Goal: Task Accomplishment & Management: Complete application form

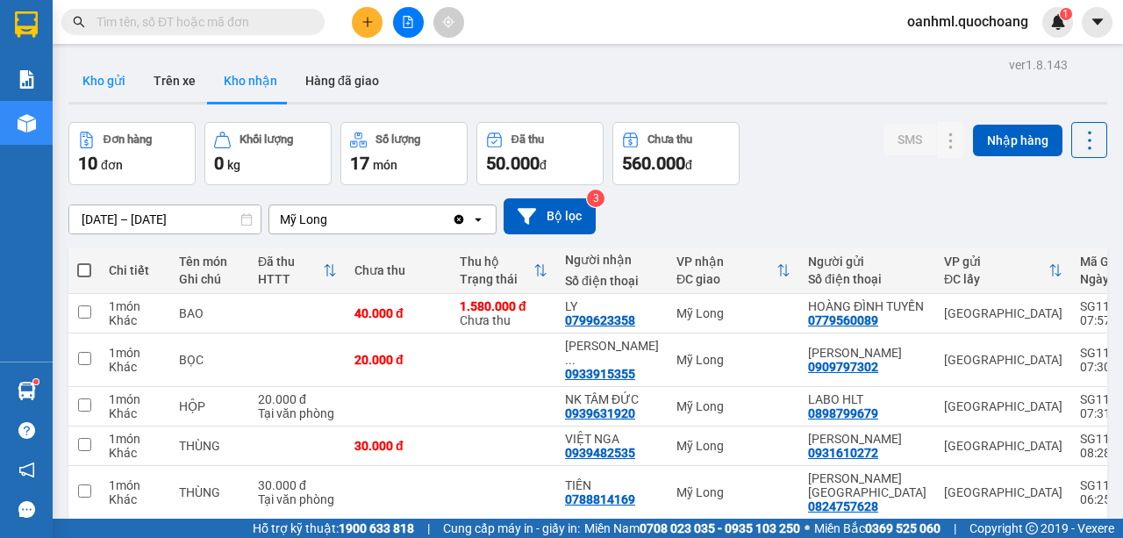
click at [125, 82] on button "Kho gửi" at bounding box center [103, 81] width 71 height 42
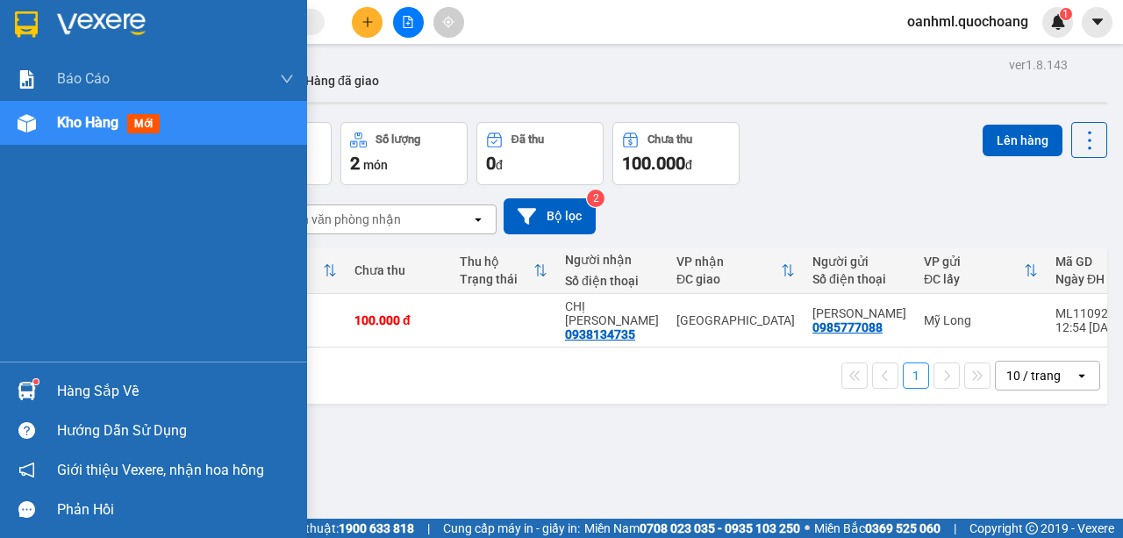
click at [62, 393] on div "Hàng sắp về" at bounding box center [175, 391] width 237 height 26
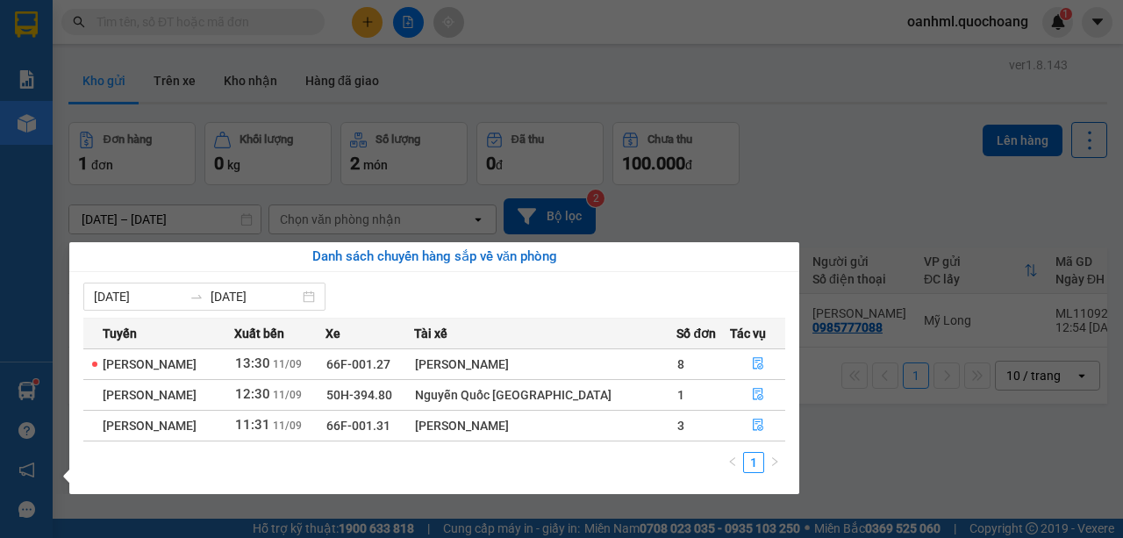
click at [838, 195] on section "Kết quả tìm kiếm ( 0 ) Bộ lọc No Data oanhml.quochoang 1 Báo cáo Báo cáo dòng t…" at bounding box center [561, 269] width 1123 height 538
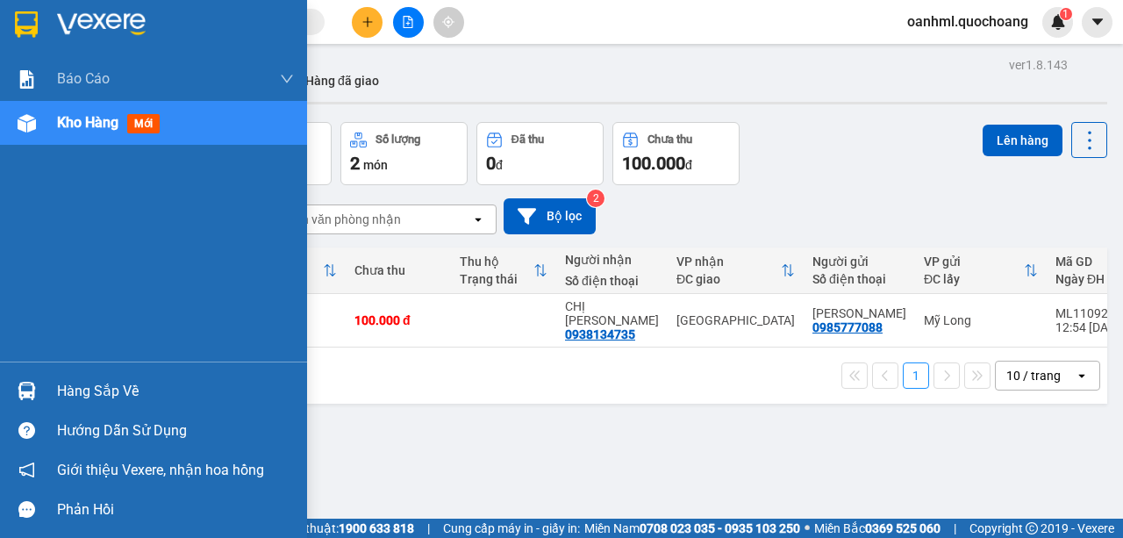
click at [116, 379] on div "Hàng sắp về" at bounding box center [175, 391] width 237 height 26
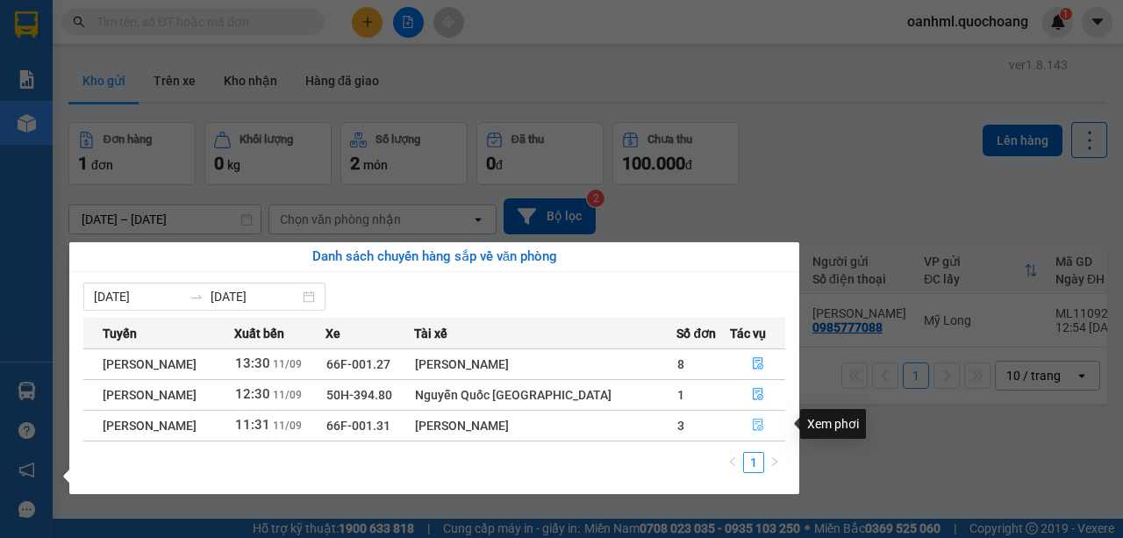
click at [754, 424] on icon "file-done" at bounding box center [758, 424] width 12 height 12
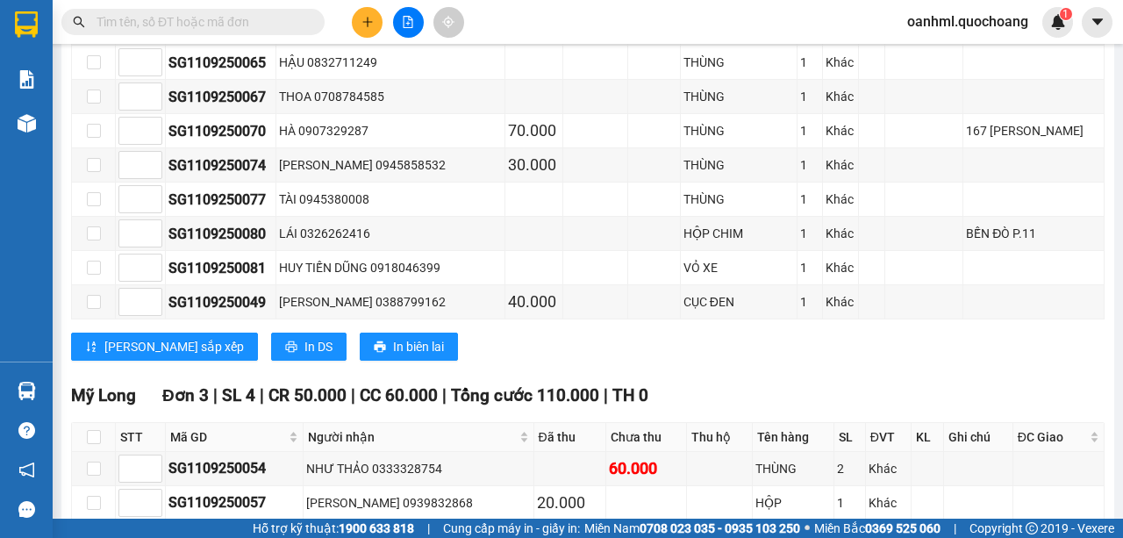
scroll to position [1249, 0]
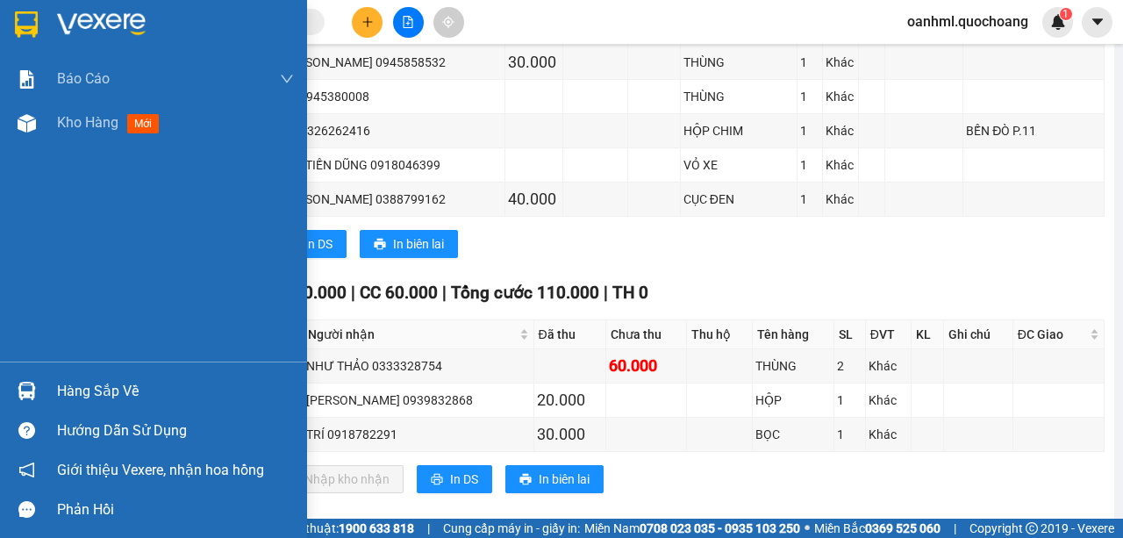
click at [96, 388] on div "Hàng sắp về" at bounding box center [175, 391] width 237 height 26
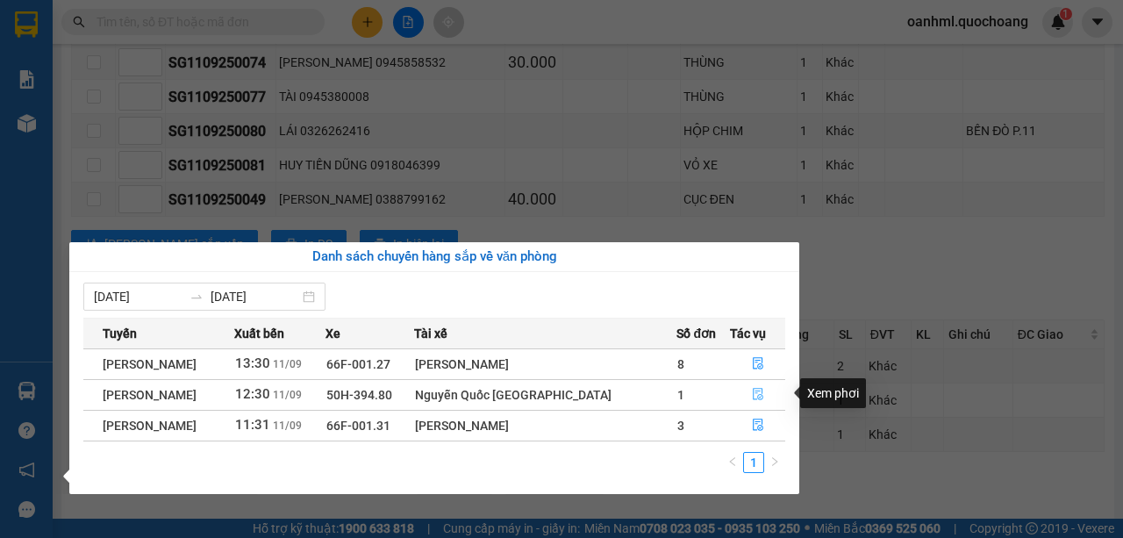
click at [758, 395] on icon "file-done" at bounding box center [758, 394] width 12 height 12
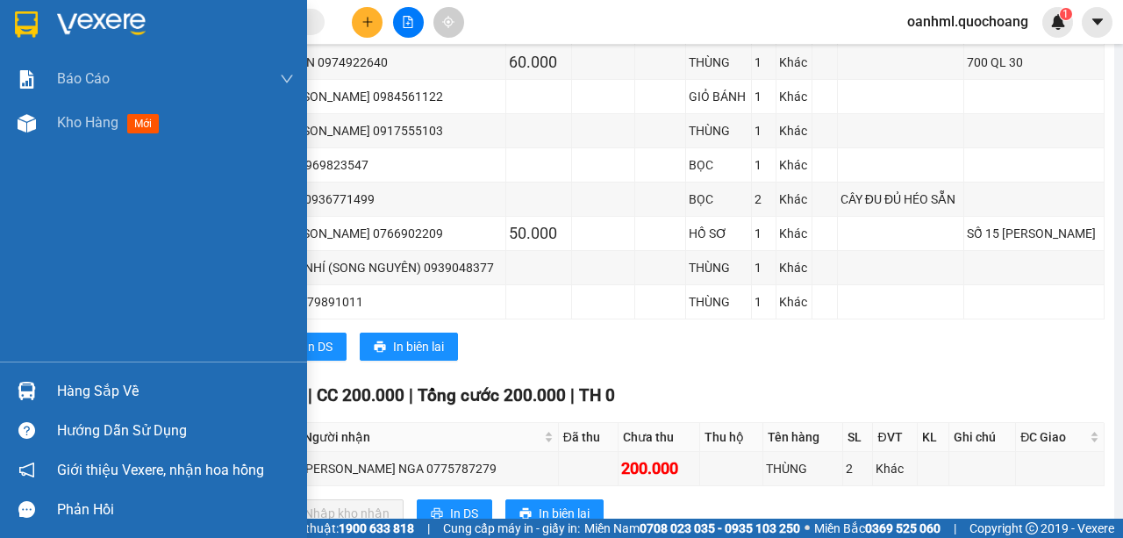
click at [68, 392] on div "Hàng sắp về" at bounding box center [175, 391] width 237 height 26
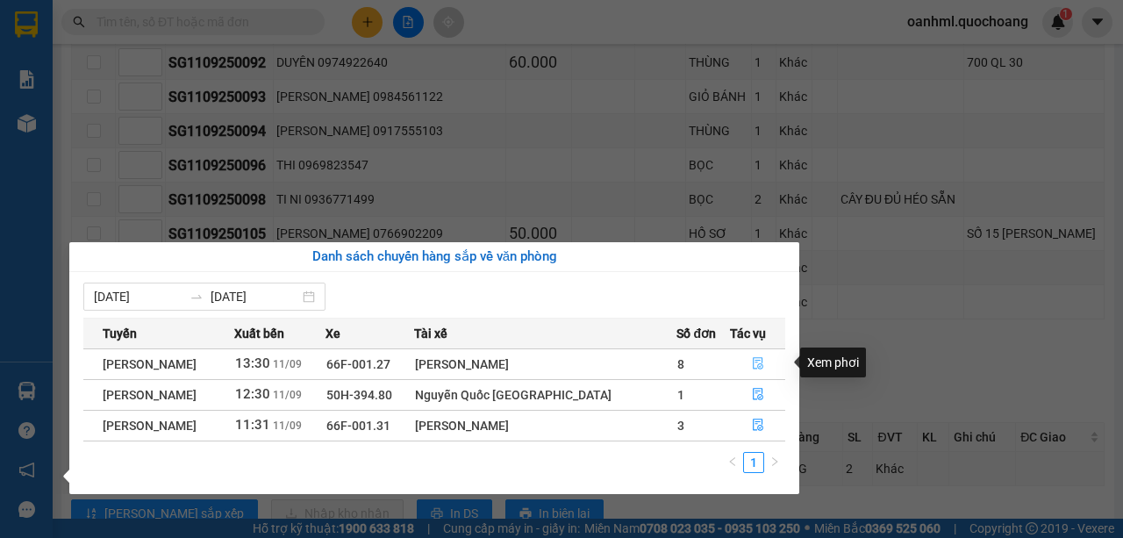
click at [757, 364] on icon "file-done" at bounding box center [757, 364] width 11 height 12
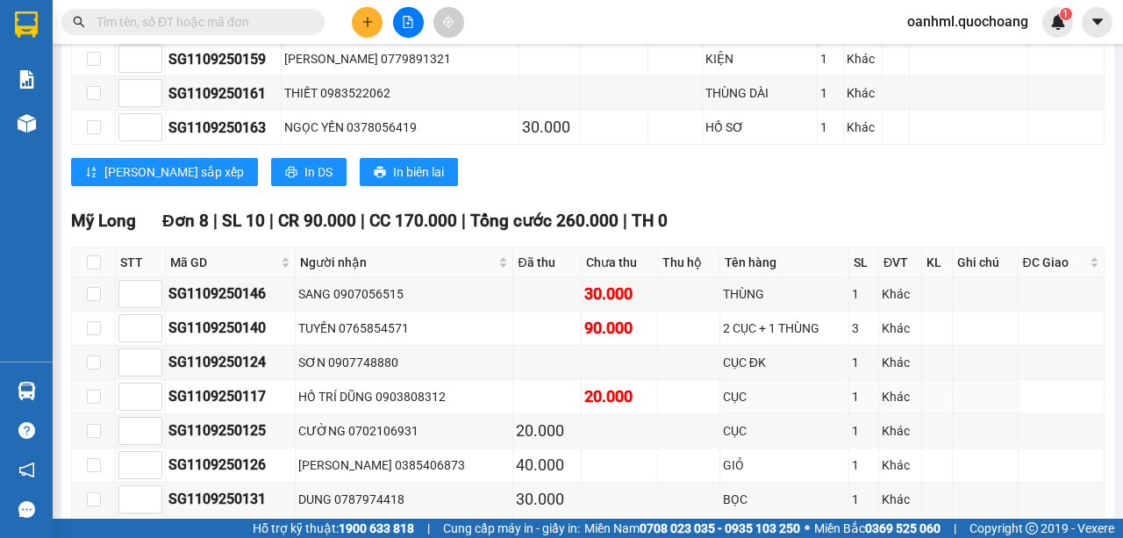
scroll to position [1893, 0]
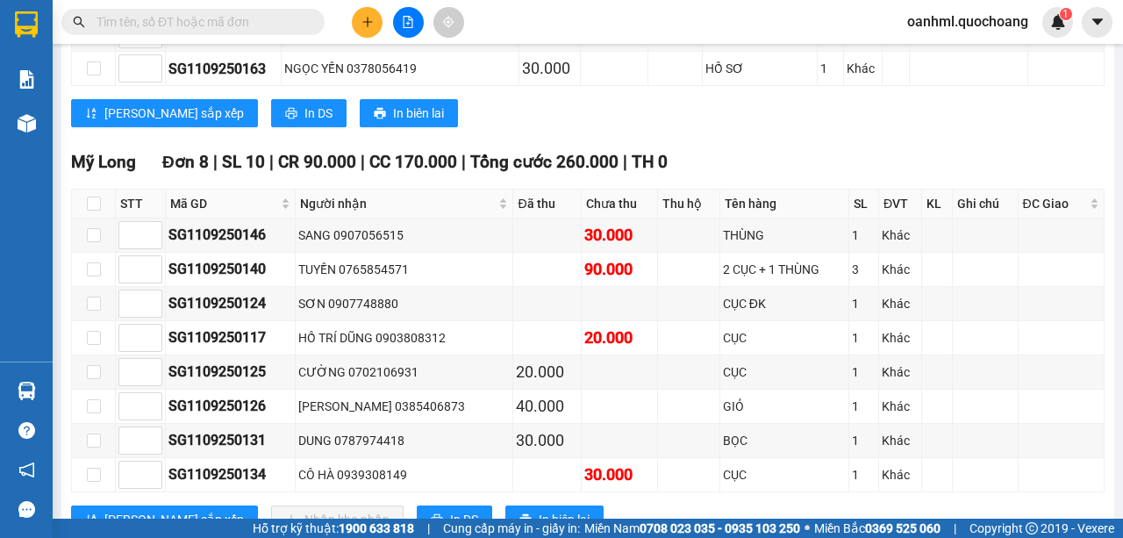
click at [833, 99] on div "Lưu sắp xếp In DS In biên lai" at bounding box center [587, 113] width 1033 height 28
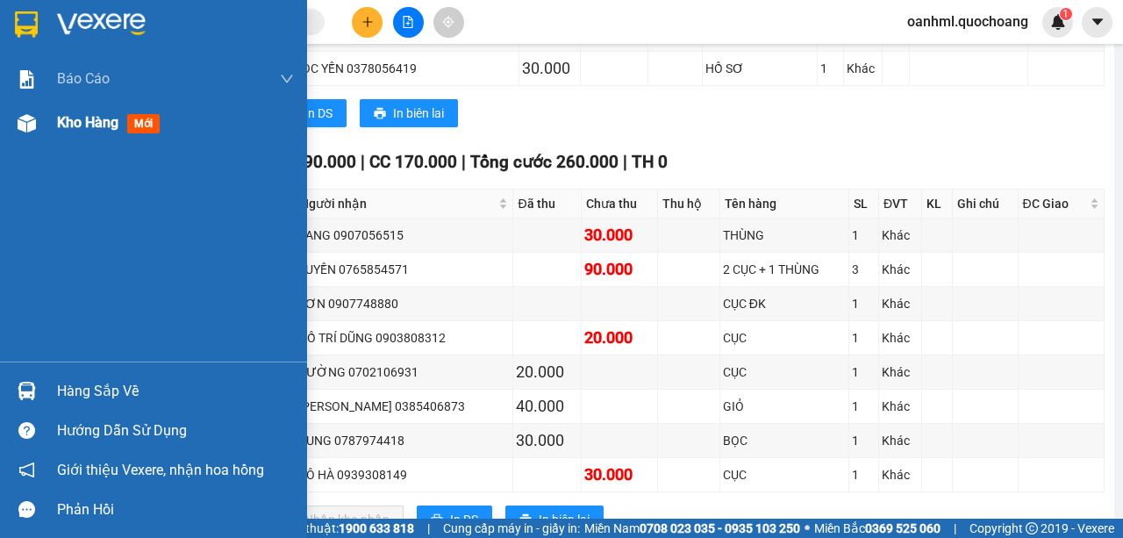
click at [81, 124] on span "Kho hàng" at bounding box center [87, 122] width 61 height 17
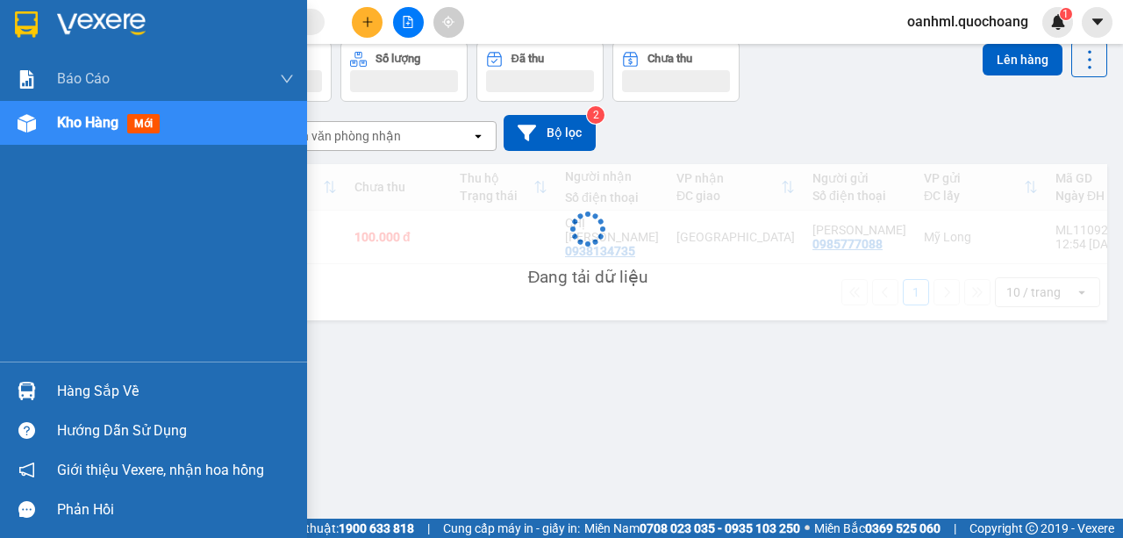
scroll to position [81, 0]
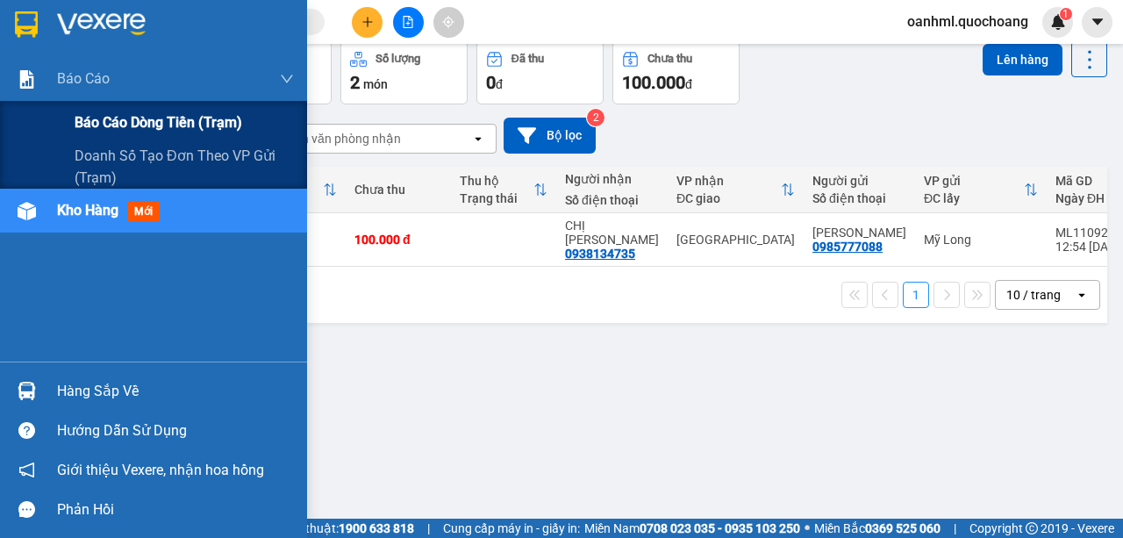
click at [143, 118] on span "Báo cáo dòng tiền (trạm)" at bounding box center [159, 122] width 168 height 22
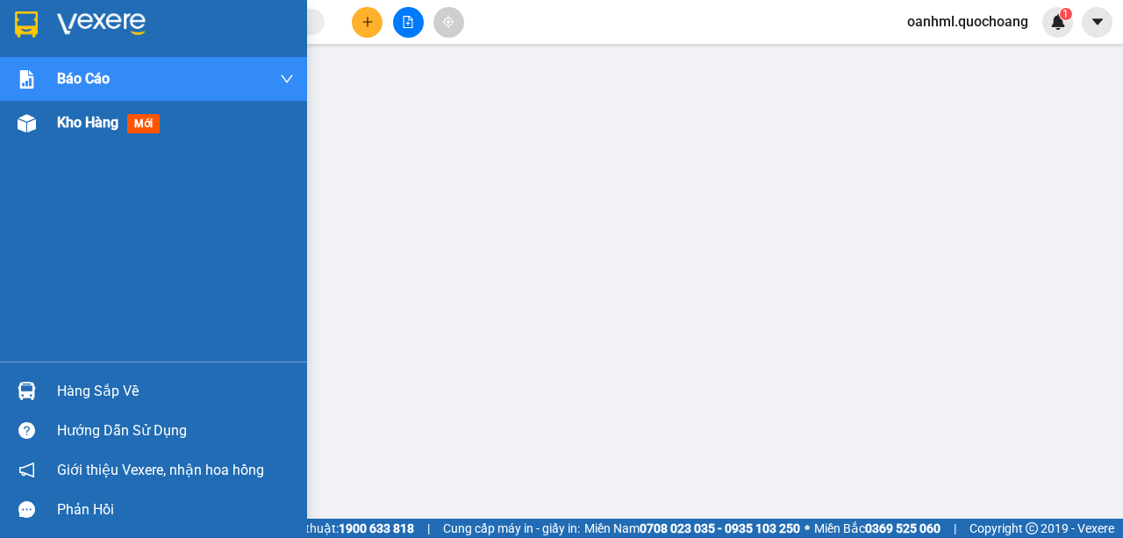
click at [77, 121] on span "Kho hàng" at bounding box center [87, 122] width 61 height 17
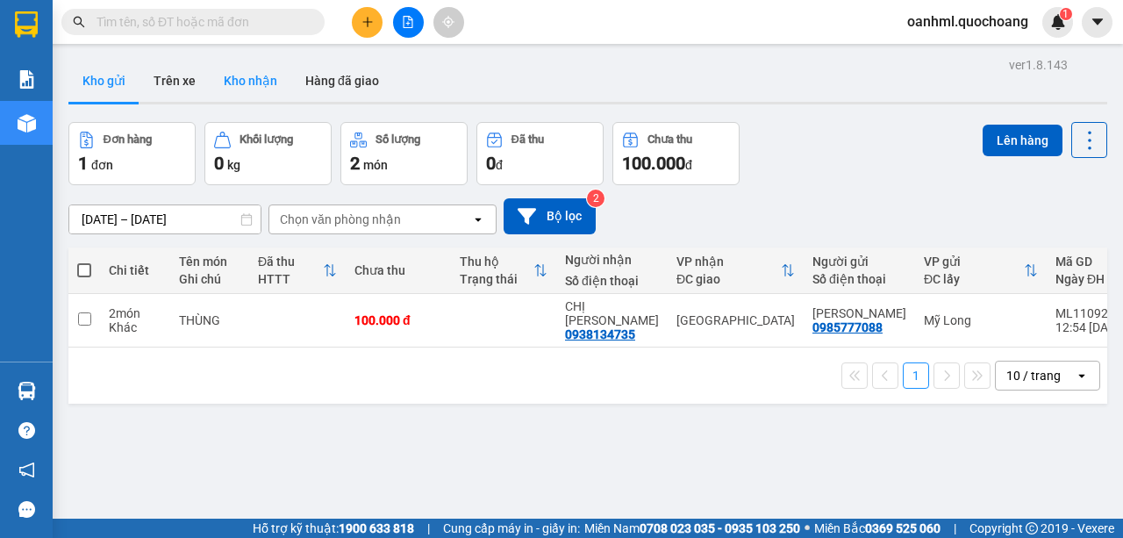
click at [239, 79] on button "Kho nhận" at bounding box center [251, 81] width 82 height 42
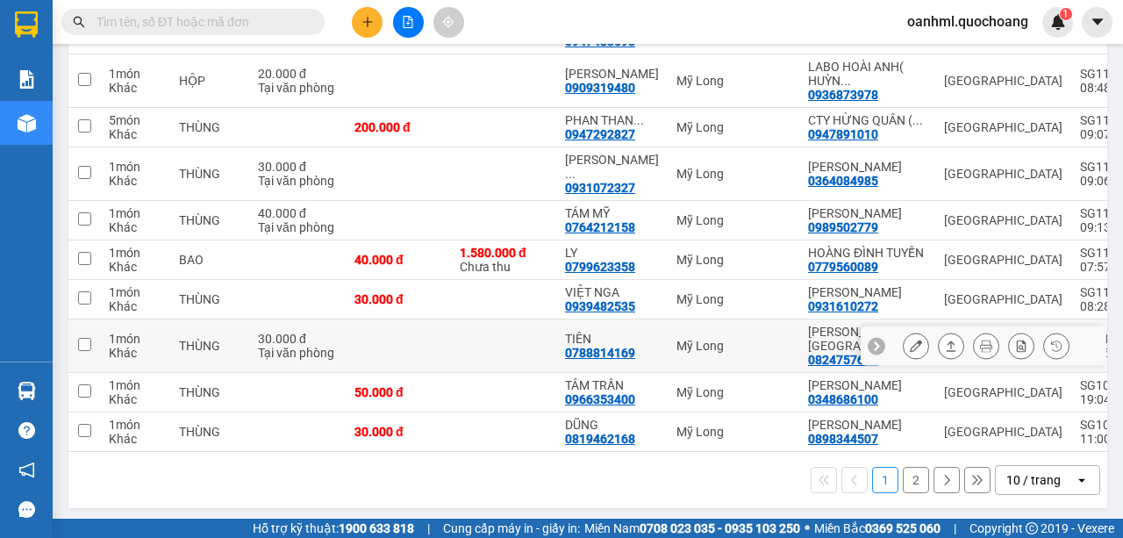
scroll to position [351, 0]
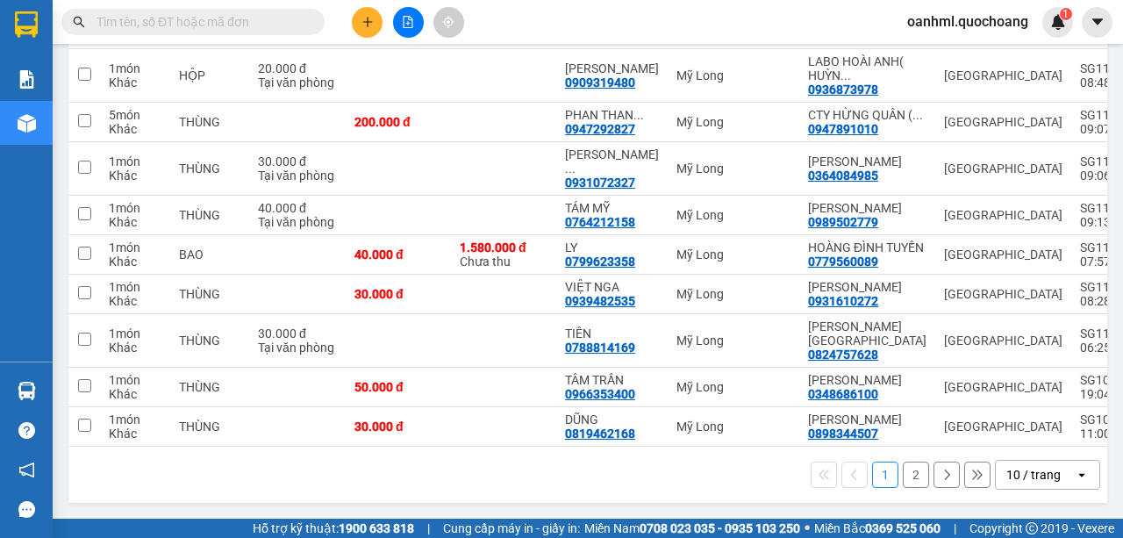
click at [1030, 483] on div "10 / trang" at bounding box center [1033, 475] width 54 height 18
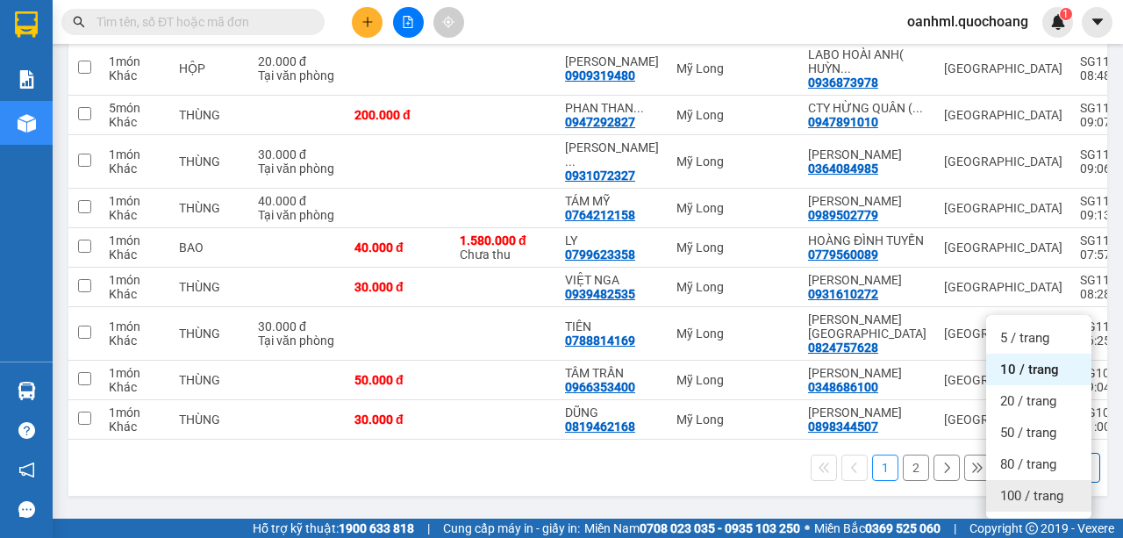
click at [1024, 487] on span "100 / trang" at bounding box center [1031, 496] width 63 height 18
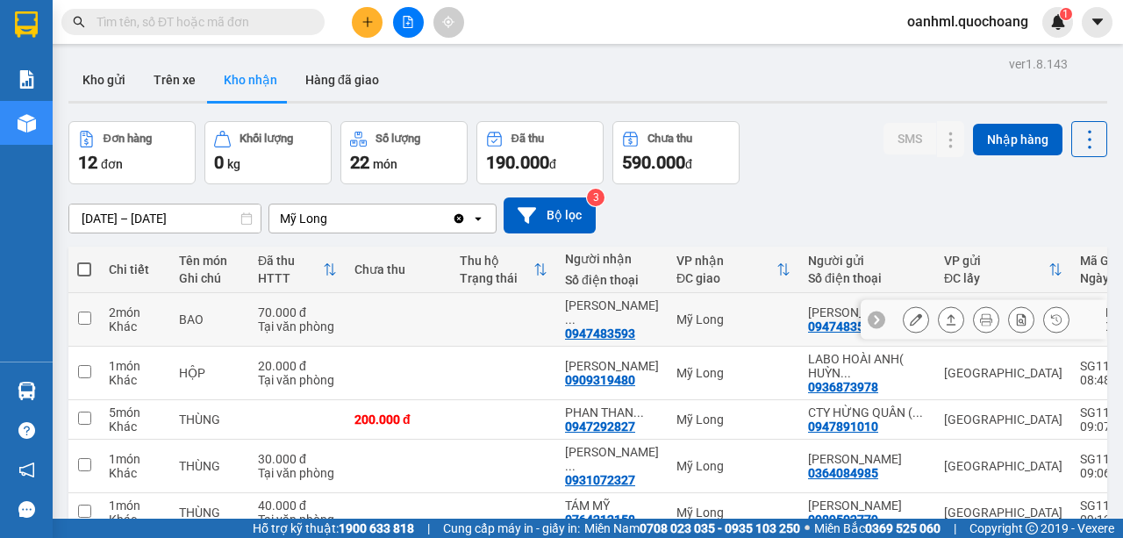
scroll to position [0, 0]
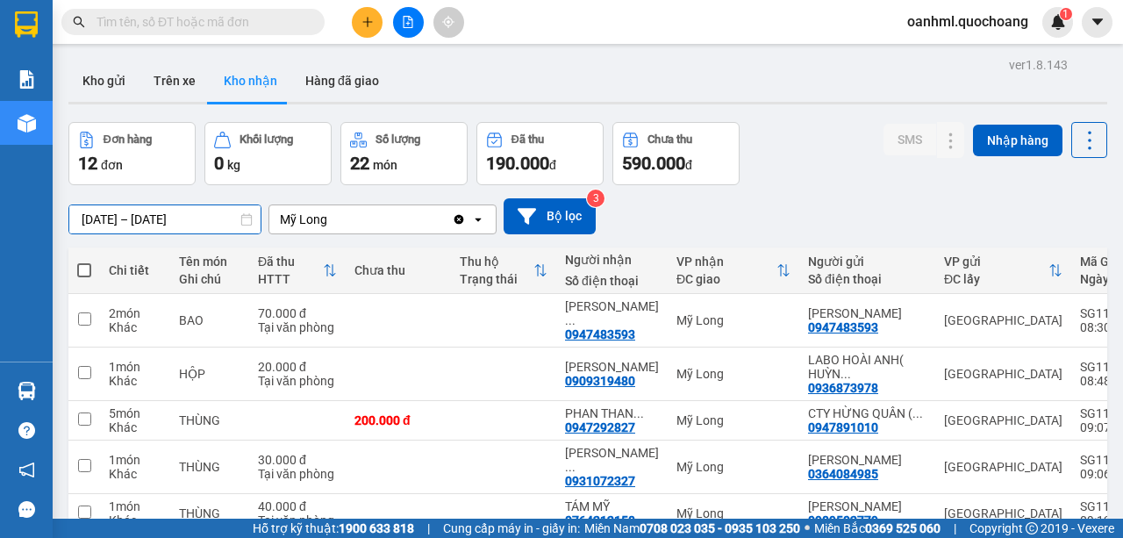
click at [84, 223] on div "ver 1.8.143 Kho gửi Trên xe Kho nhận Hàng đã giao Đơn hàng 12 đơn Khối lượng 0 …" at bounding box center [587, 477] width 1052 height 848
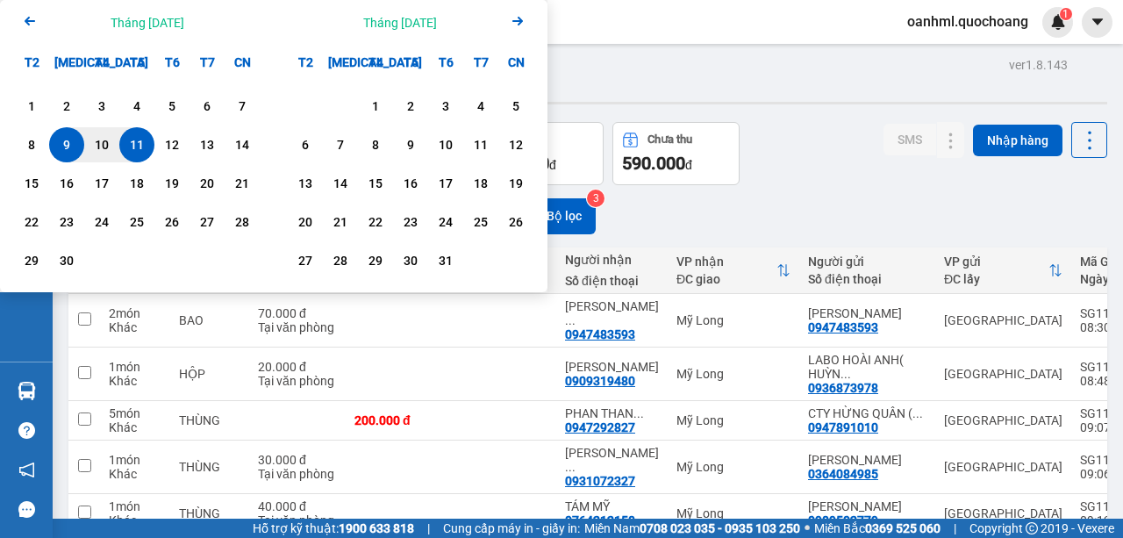
click at [29, 21] on icon "Previous month." at bounding box center [30, 21] width 11 height 9
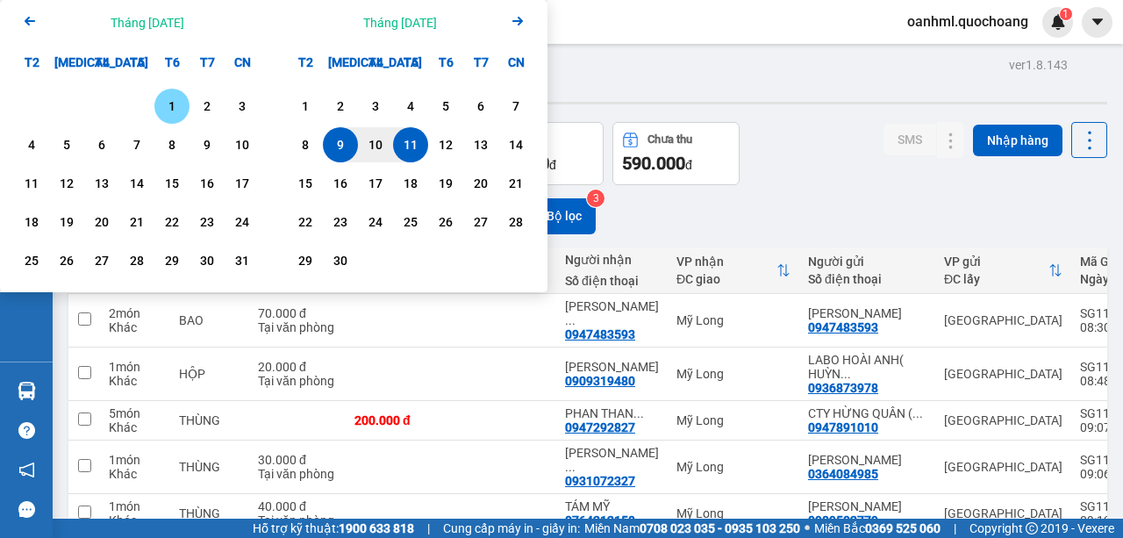
click at [35, 28] on icon "Arrow Left" at bounding box center [29, 21] width 21 height 21
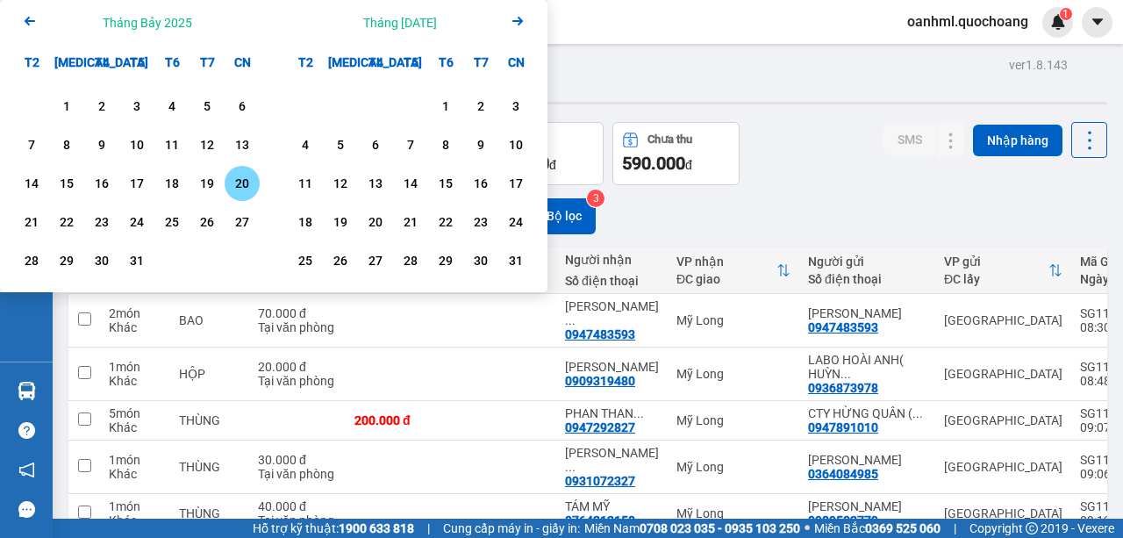
click at [249, 182] on div "20" at bounding box center [242, 183] width 25 height 21
click at [522, 23] on icon "Arrow Right" at bounding box center [517, 21] width 21 height 21
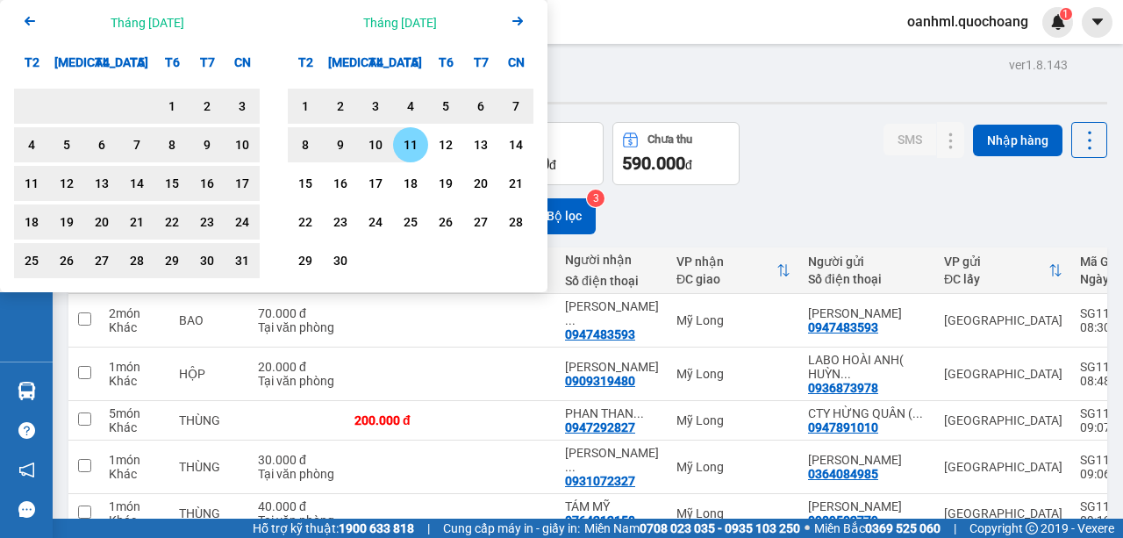
click at [410, 144] on div "11" at bounding box center [410, 144] width 25 height 21
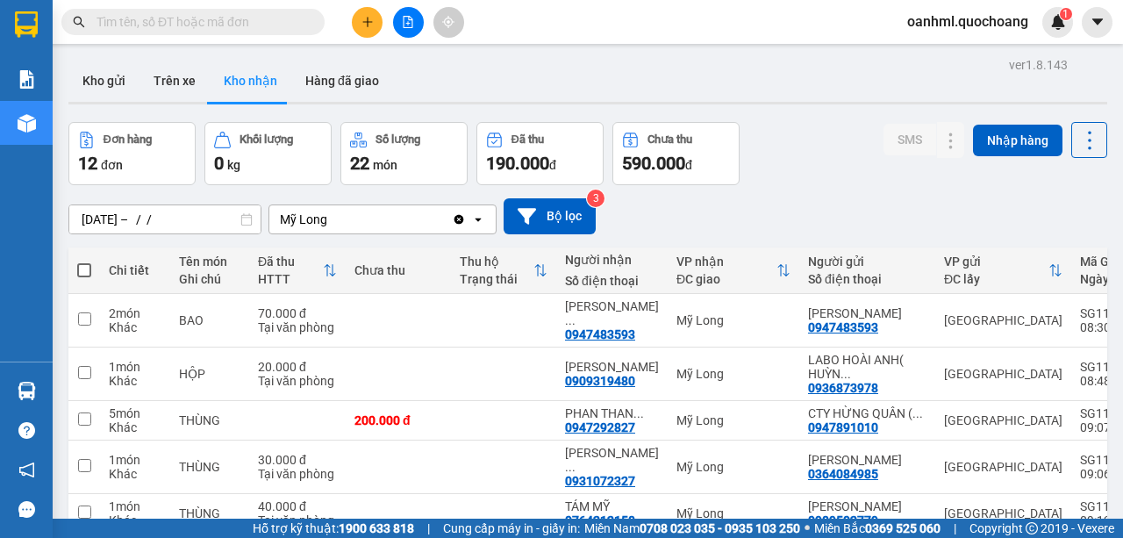
type input "20/07/2025 – 11/09/2025"
click at [345, 84] on button "Hàng đã giao" at bounding box center [342, 81] width 102 height 42
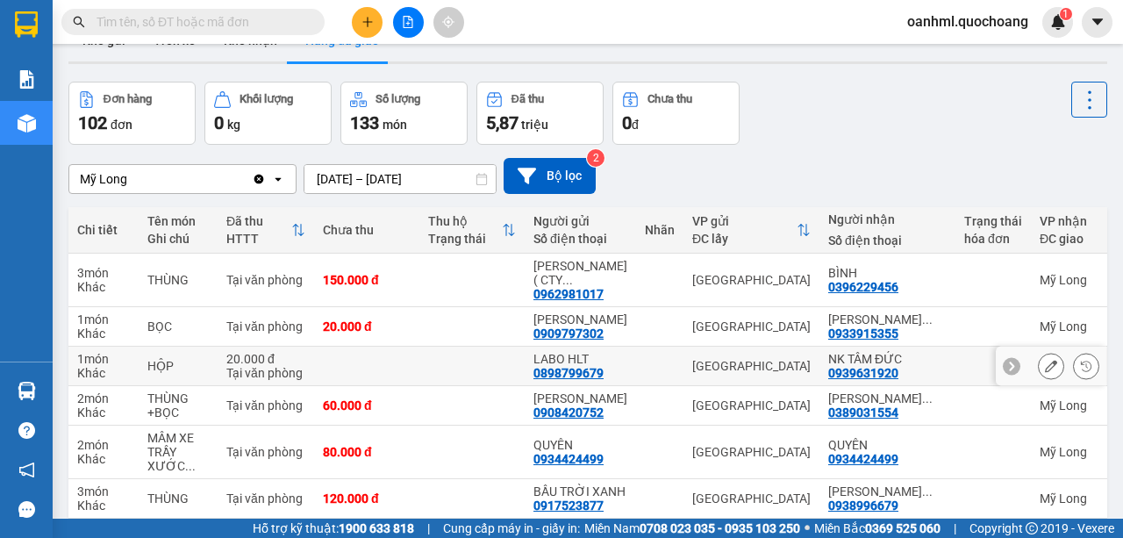
scroll to position [26, 0]
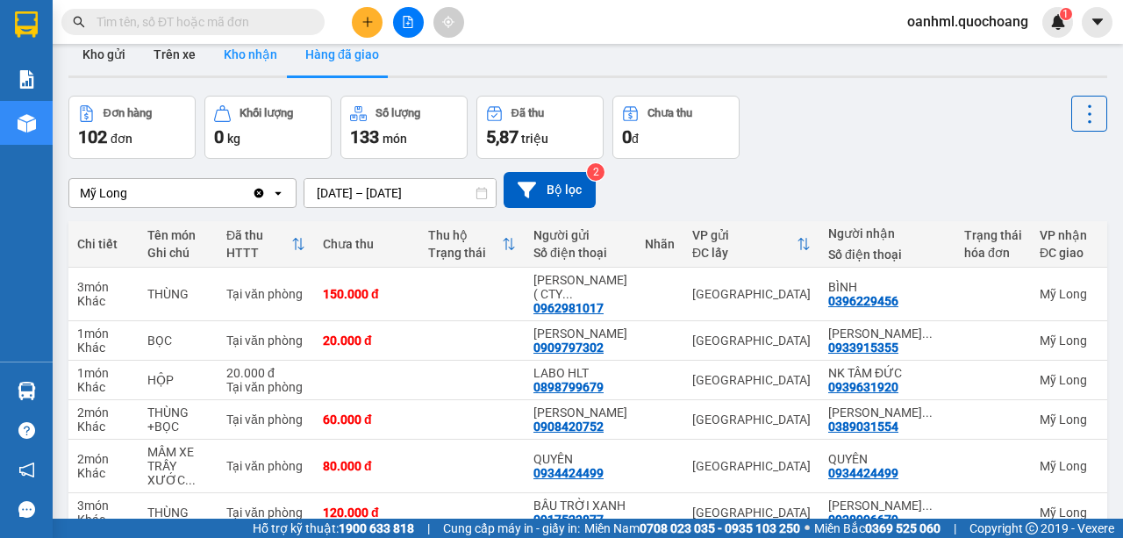
click at [245, 58] on button "Kho nhận" at bounding box center [251, 54] width 82 height 42
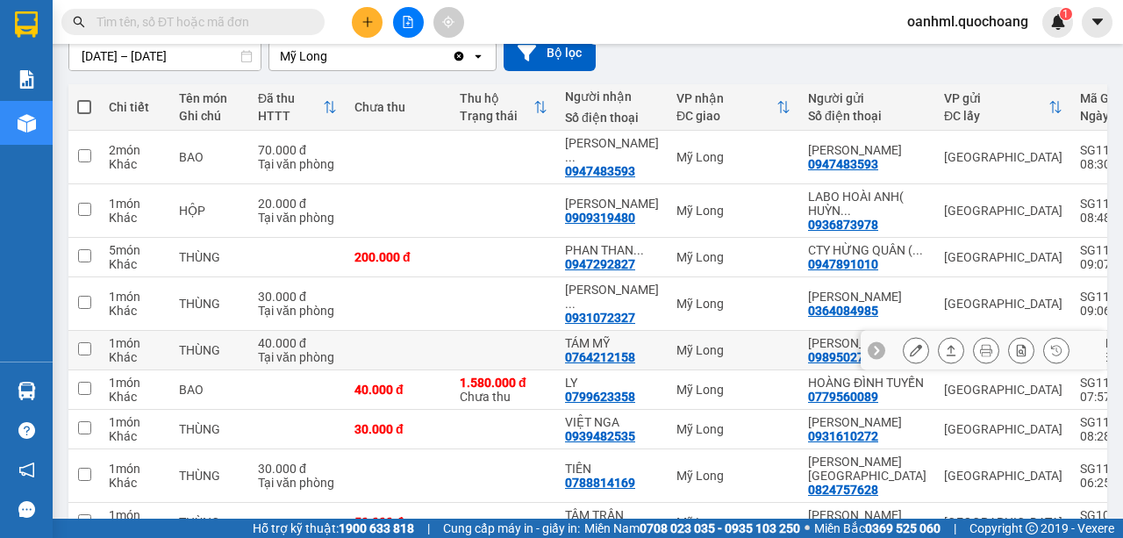
scroll to position [144, 0]
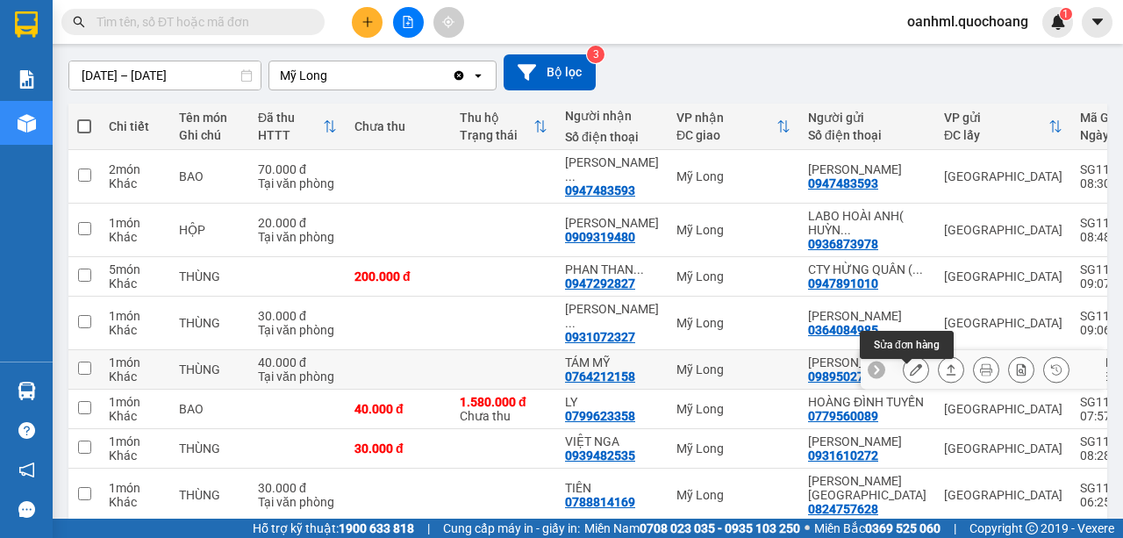
click at [910, 375] on icon at bounding box center [915, 369] width 12 height 12
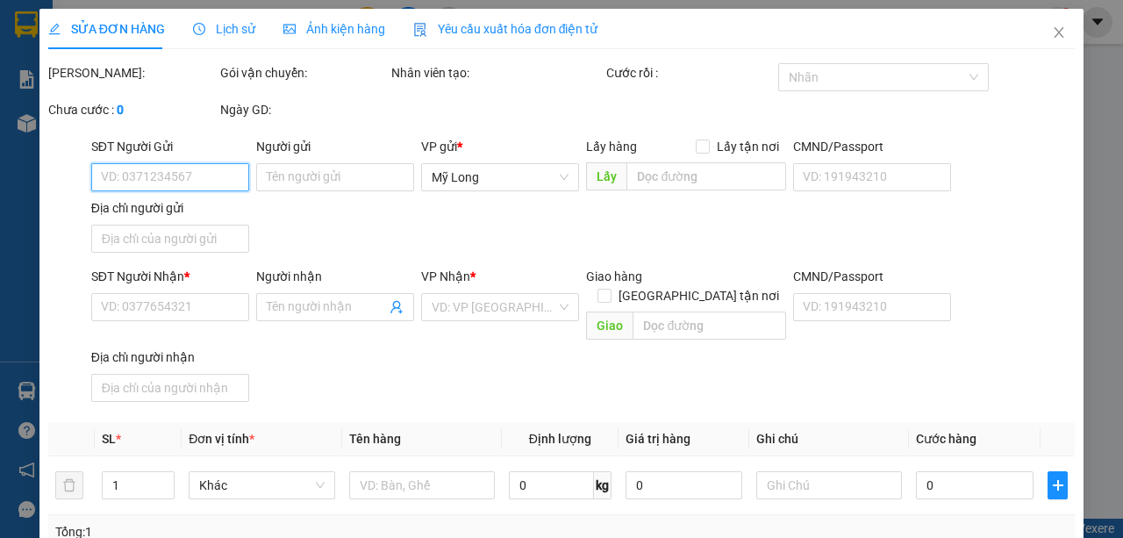
type input "0989502779"
type input "TRẦN VĂN HIẾU"
type input "87/8 HUỲNH VĂN BÁNH P11 PHÚ NHUẬN"
type input "0764212158"
type input "TÁM MỸ"
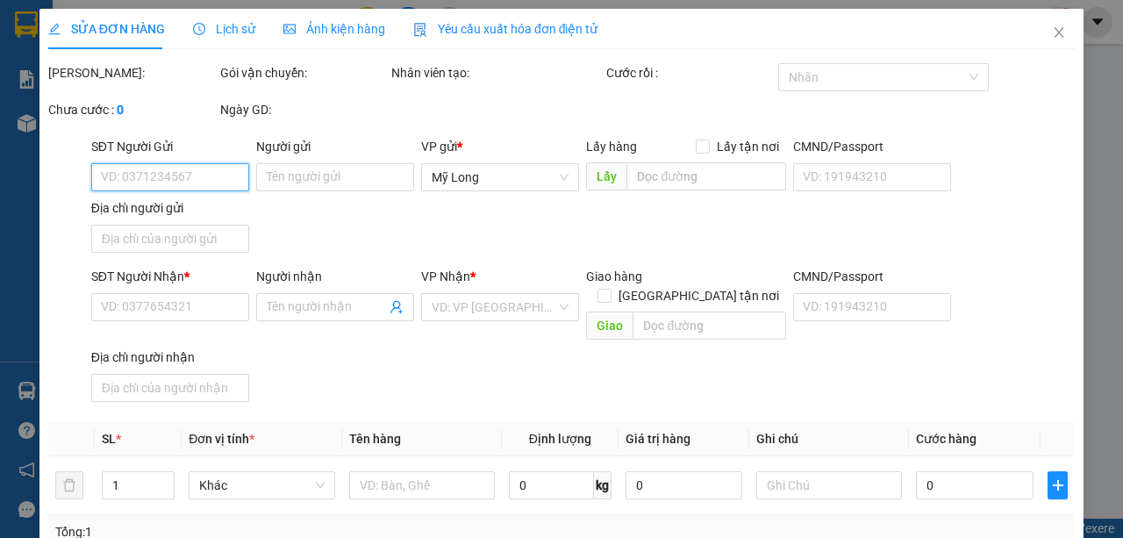
type input "40.000"
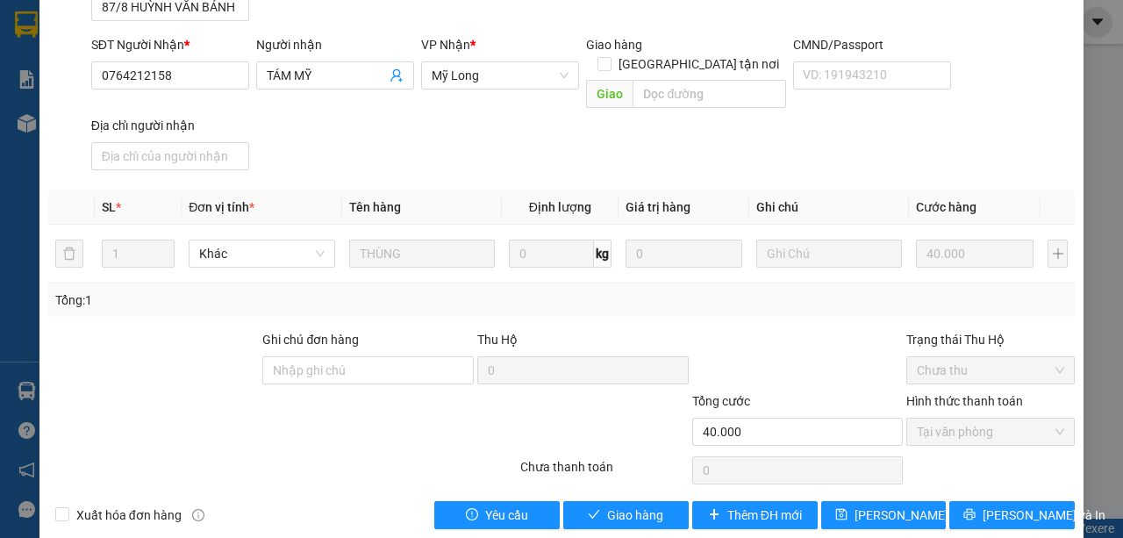
scroll to position [254, 0]
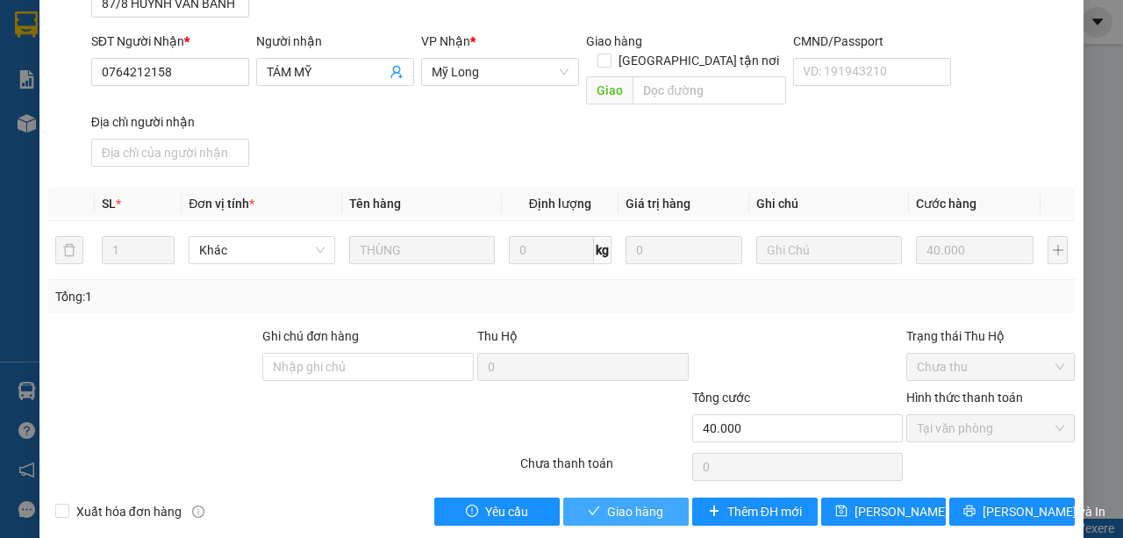
click at [648, 502] on span "Giao hàng" at bounding box center [635, 511] width 56 height 19
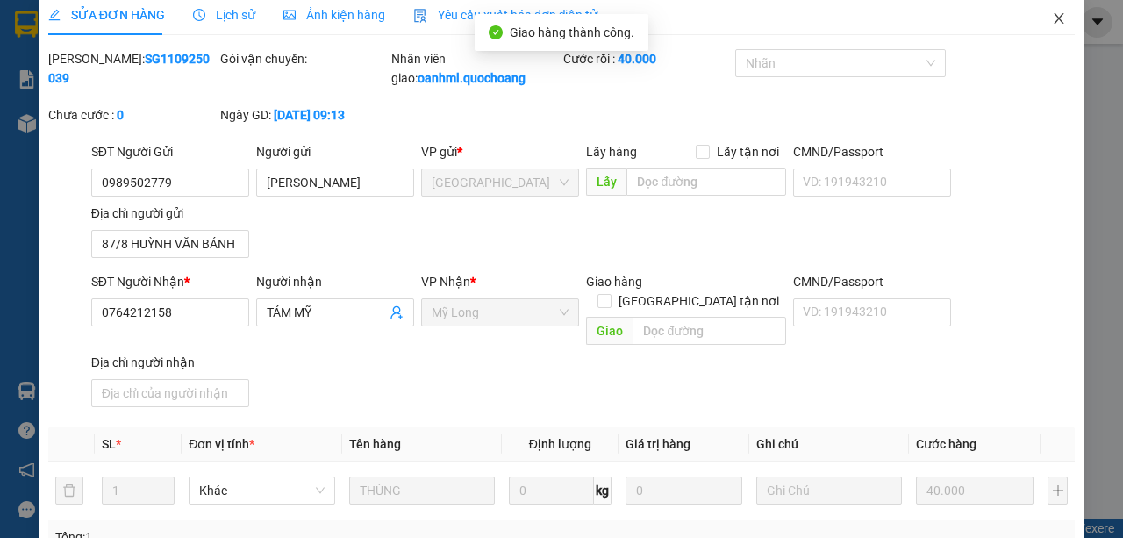
scroll to position [0, 0]
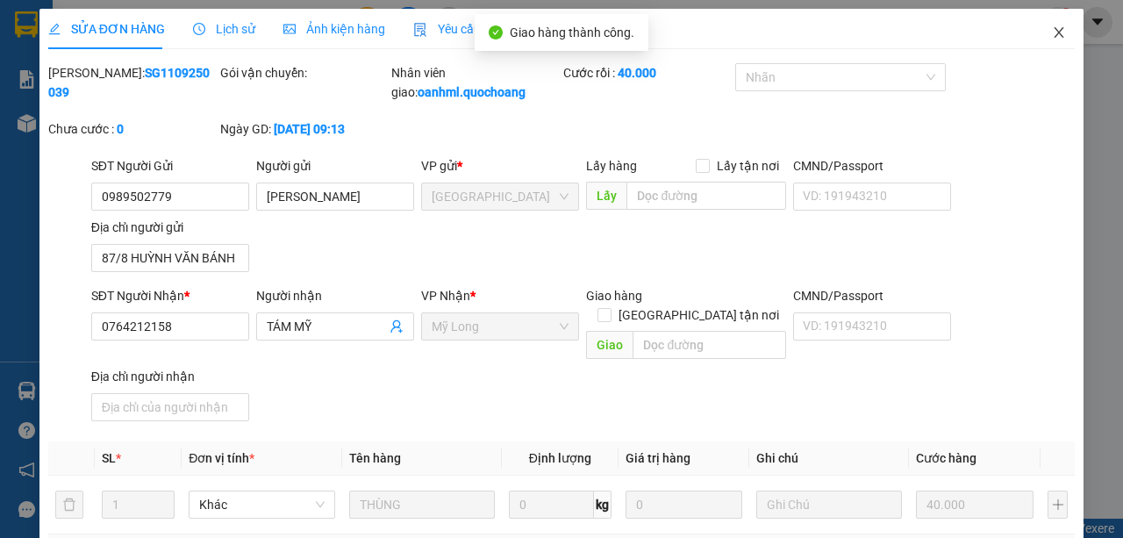
click at [1054, 32] on icon "close" at bounding box center [1059, 32] width 14 height 14
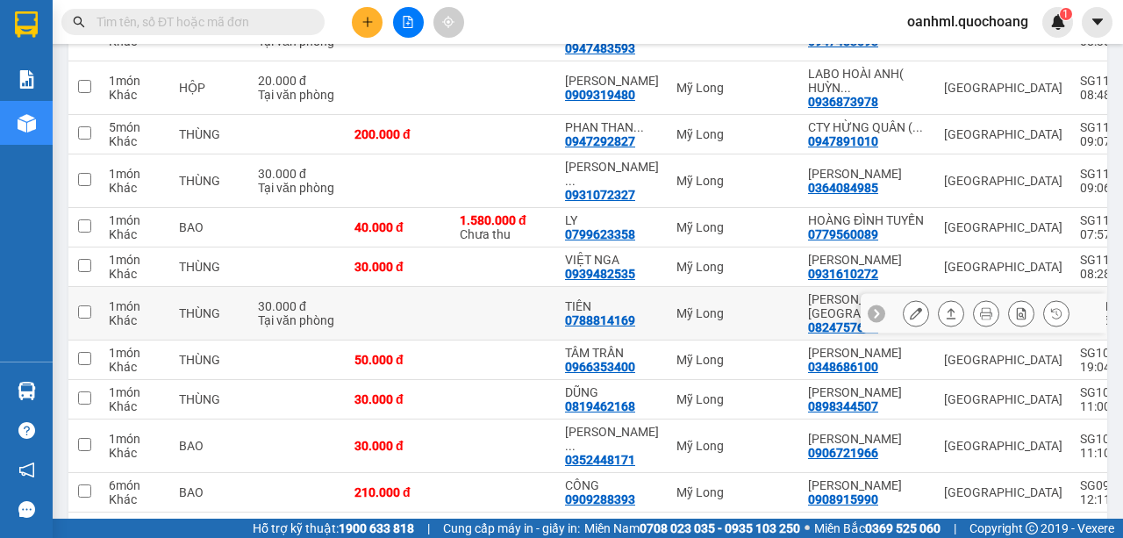
scroll to position [292, 0]
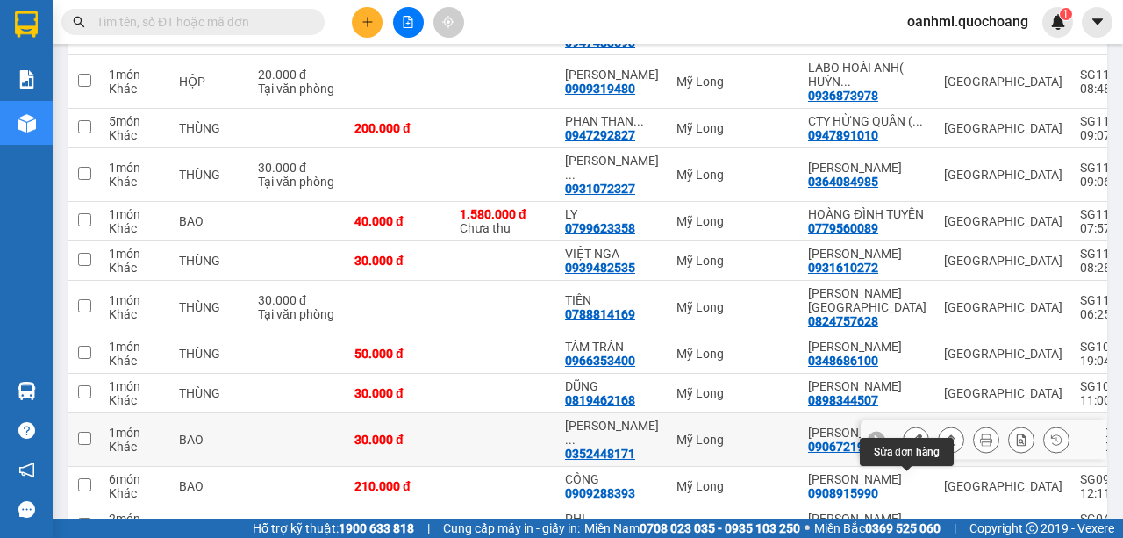
click at [909, 446] on icon at bounding box center [915, 439] width 12 height 12
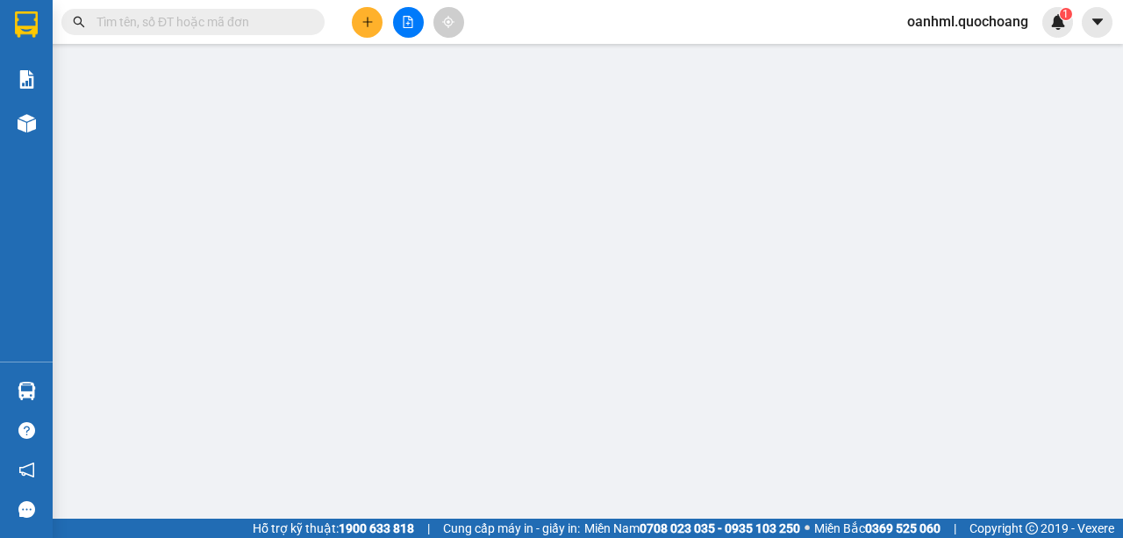
type input "0906721966"
type input "VŨ NGỌC DŨNG"
type input "428/99 LŨY BÁN BÍCH TÂN PHÚ"
type input "0352448171"
type input "NGUYỄN THỊ THÚY VÂN"
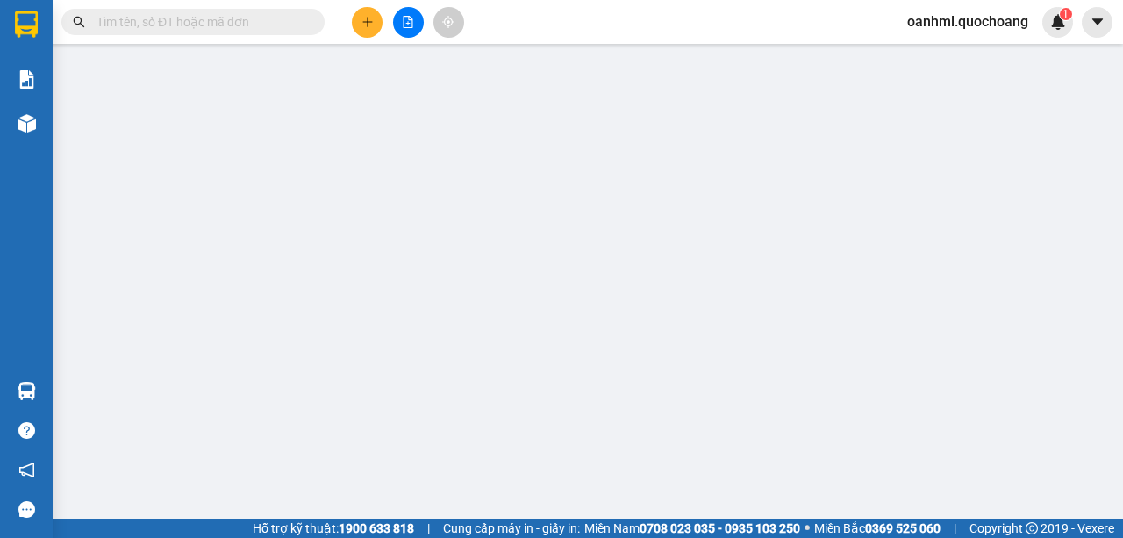
type input "30.000"
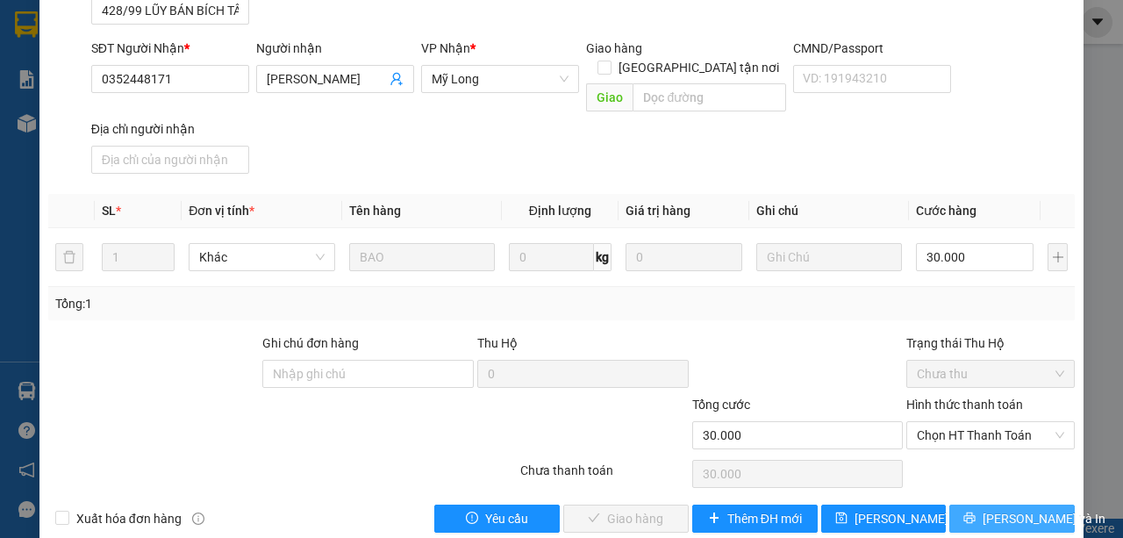
scroll to position [254, 0]
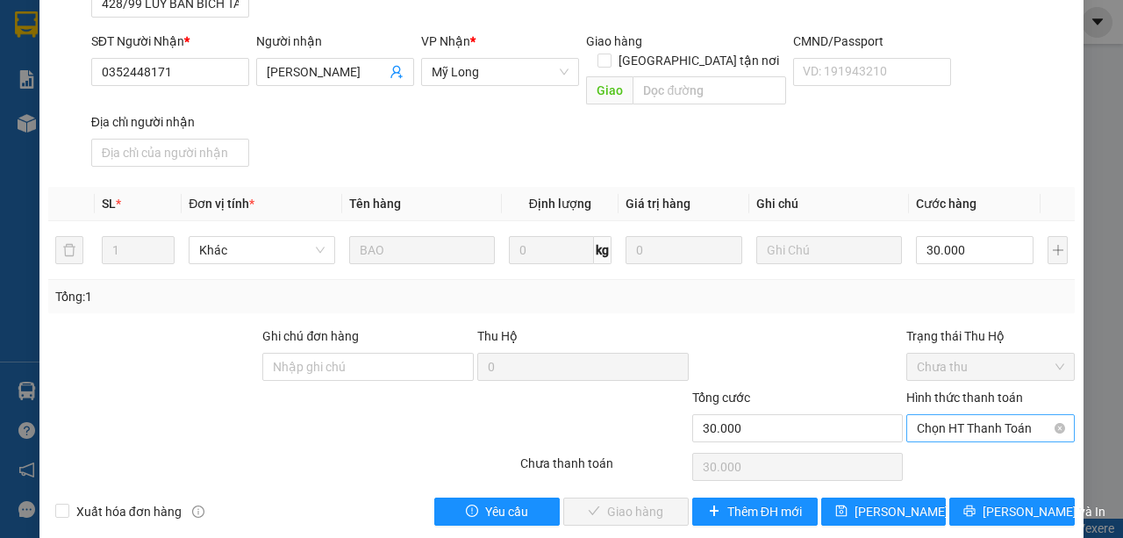
click at [1003, 416] on span "Chọn HT Thanh Toán" at bounding box center [989, 428] width 147 height 26
click at [991, 438] on div "Tại văn phòng" at bounding box center [982, 441] width 146 height 19
type input "0"
click at [633, 502] on span "Lưu và Giao hàng" at bounding box center [680, 511] width 168 height 19
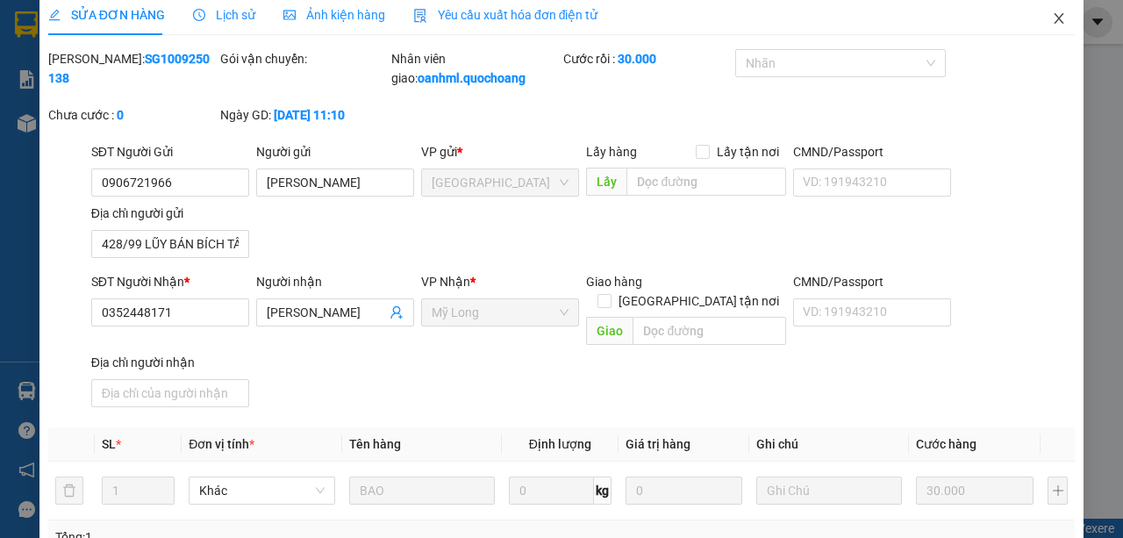
scroll to position [0, 0]
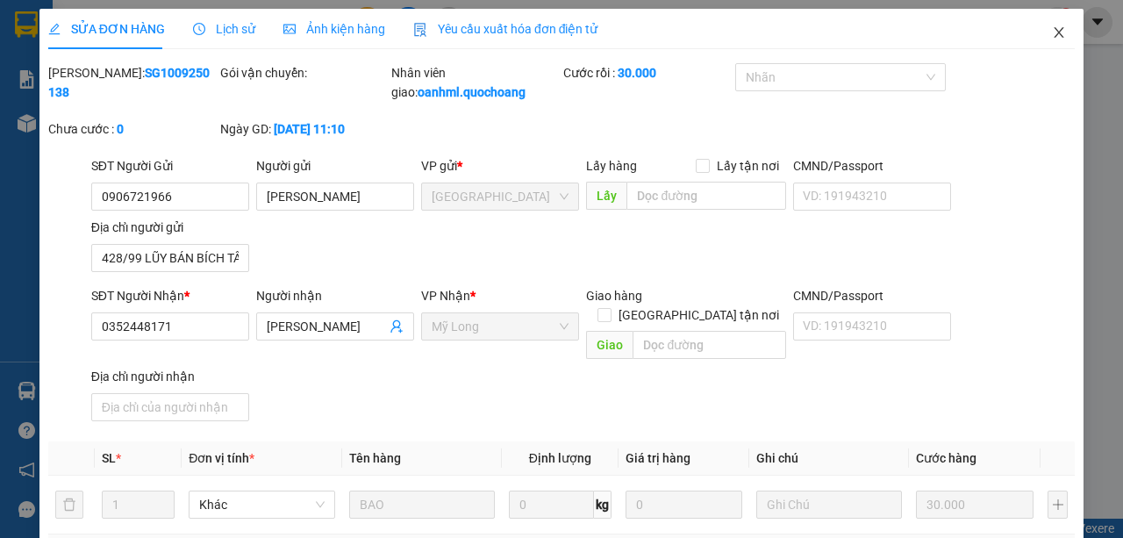
click at [1052, 39] on icon "close" at bounding box center [1059, 32] width 14 height 14
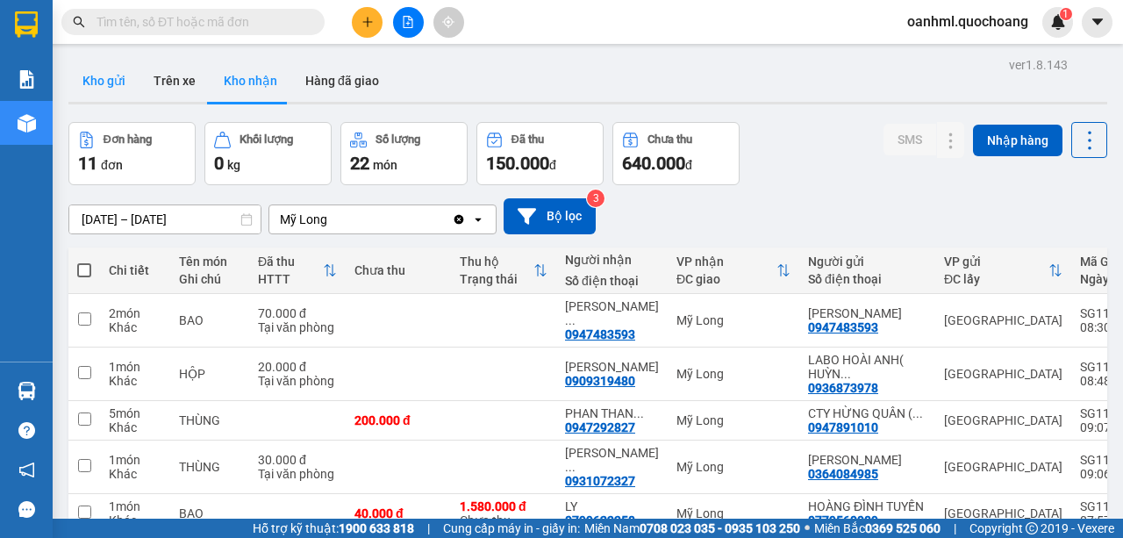
click at [118, 75] on button "Kho gửi" at bounding box center [103, 81] width 71 height 42
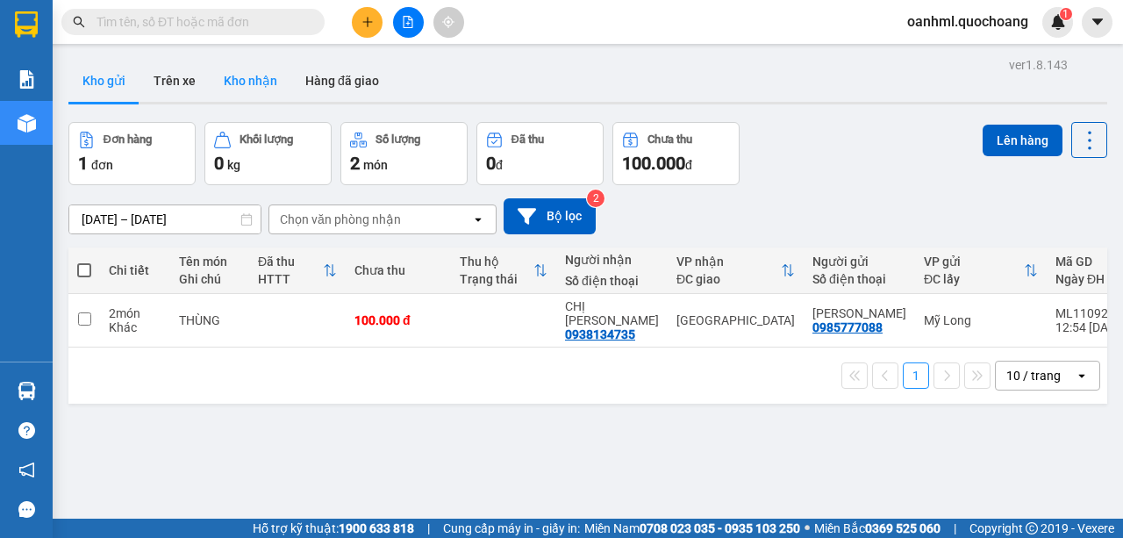
click at [239, 81] on button "Kho nhận" at bounding box center [251, 81] width 82 height 42
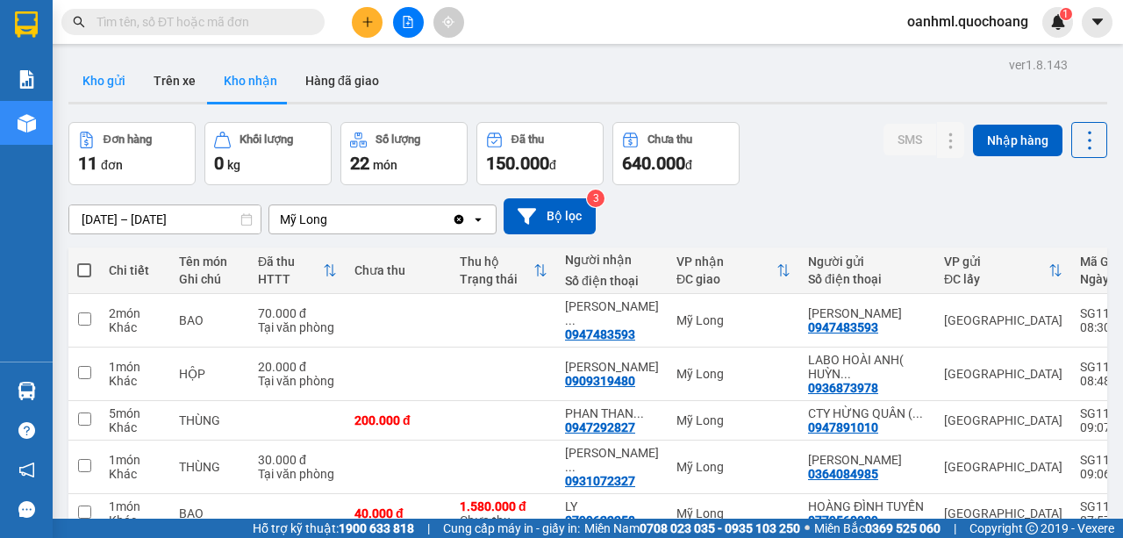
click at [107, 77] on button "Kho gửi" at bounding box center [103, 81] width 71 height 42
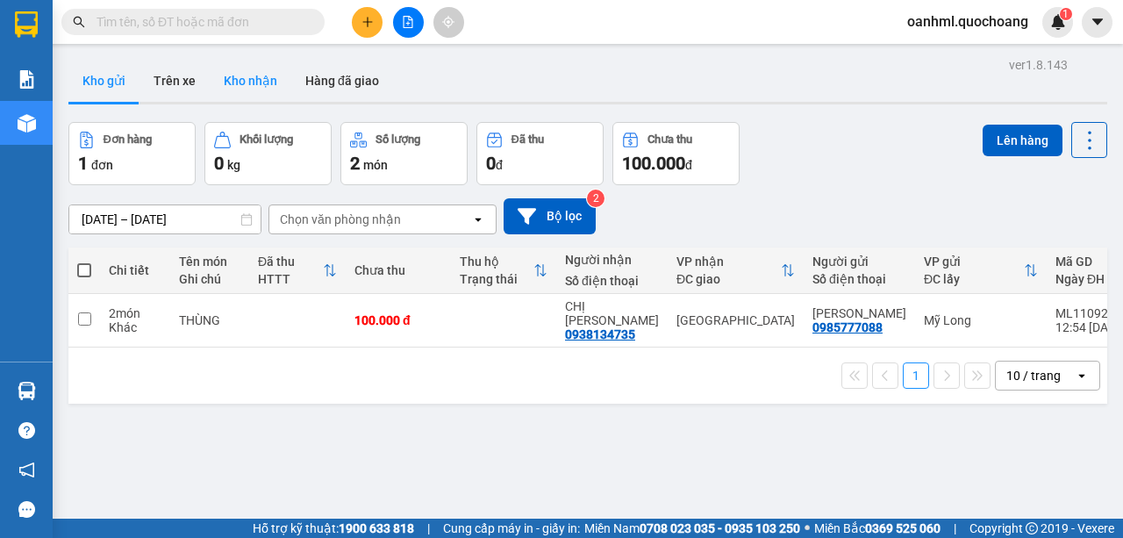
click at [246, 70] on button "Kho nhận" at bounding box center [251, 81] width 82 height 42
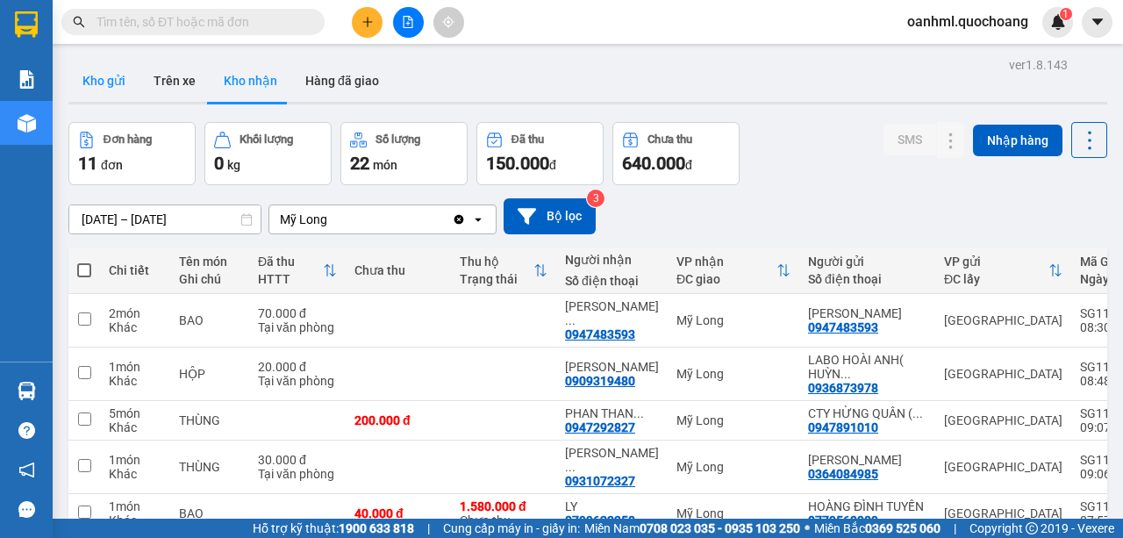
click at [105, 93] on button "Kho gửi" at bounding box center [103, 81] width 71 height 42
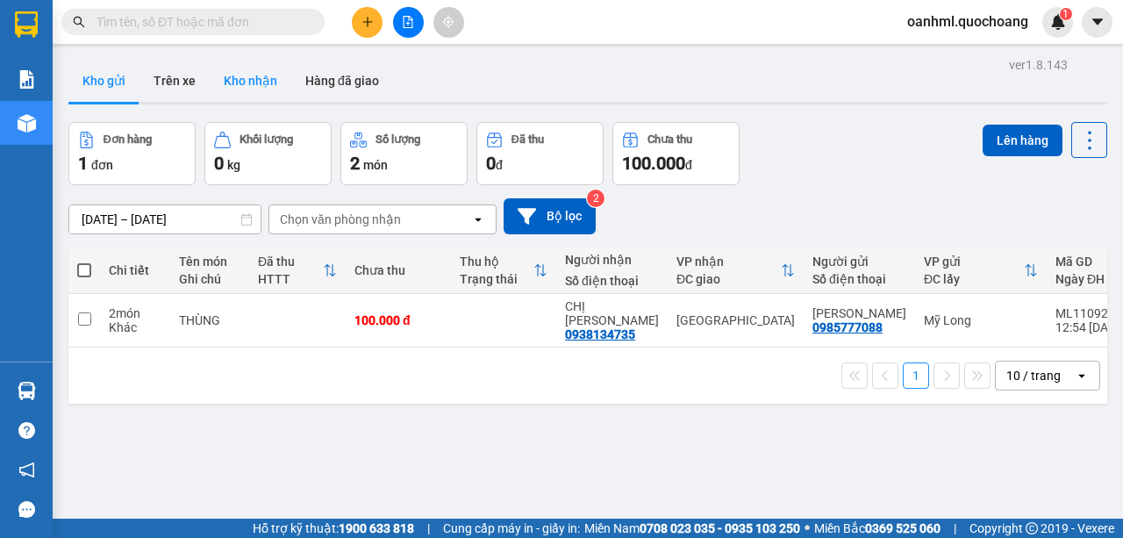
click at [261, 71] on button "Kho nhận" at bounding box center [251, 81] width 82 height 42
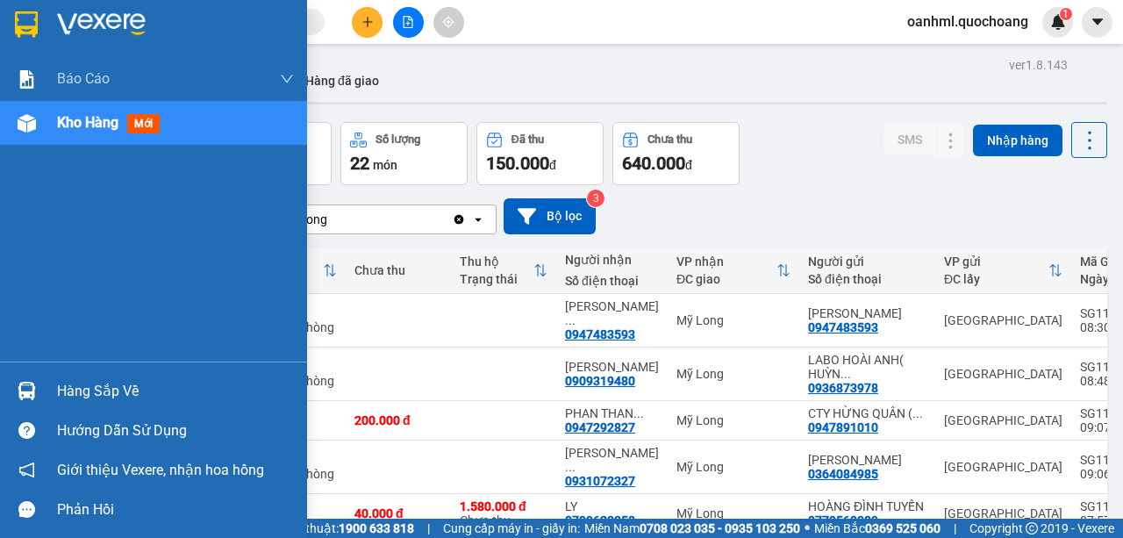
click at [64, 391] on div "Hàng sắp về" at bounding box center [175, 391] width 237 height 26
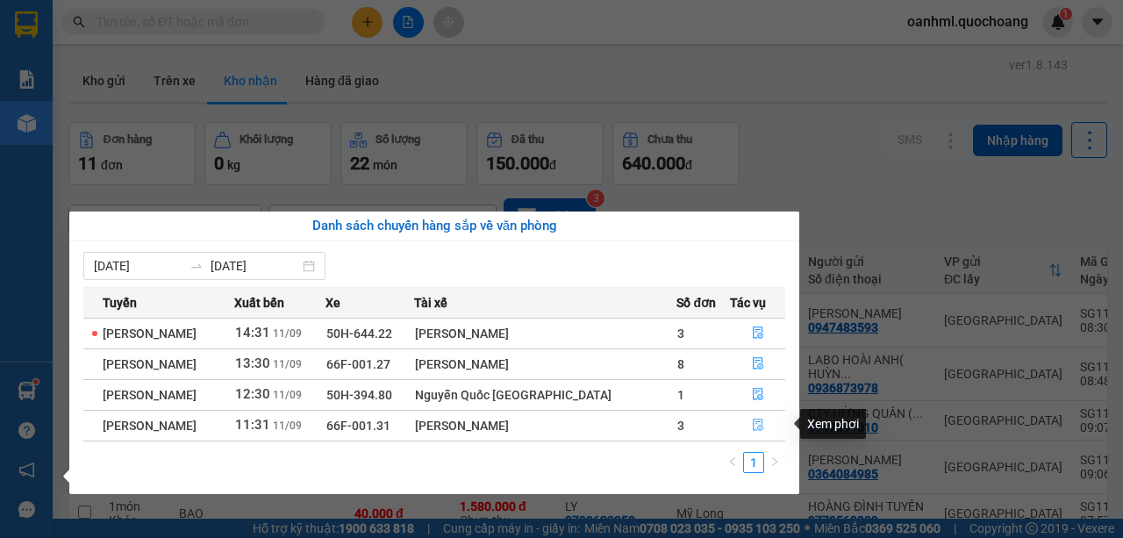
click at [759, 423] on icon "file-done" at bounding box center [758, 424] width 12 height 12
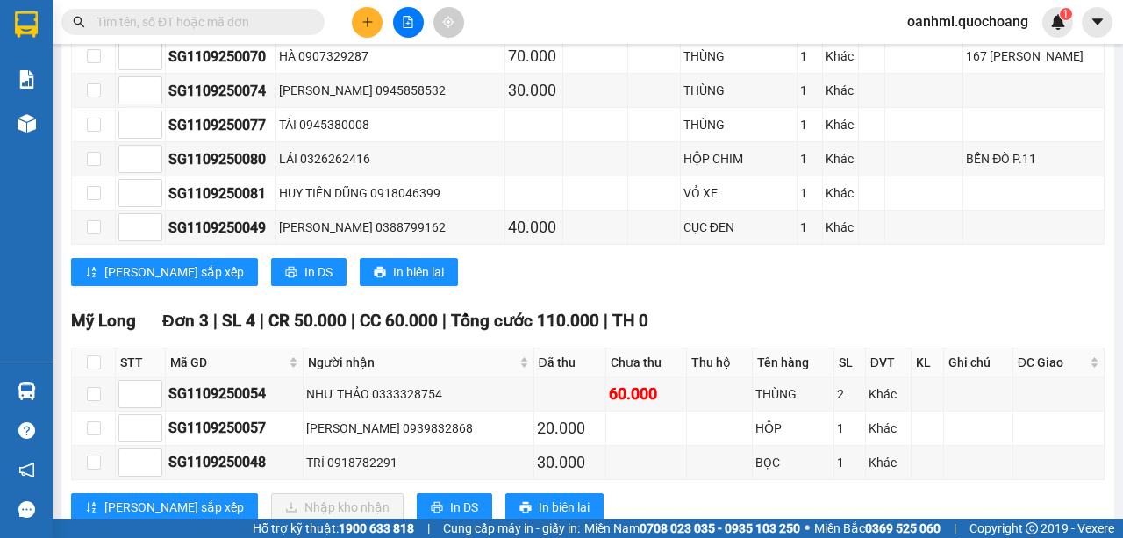
scroll to position [1249, 0]
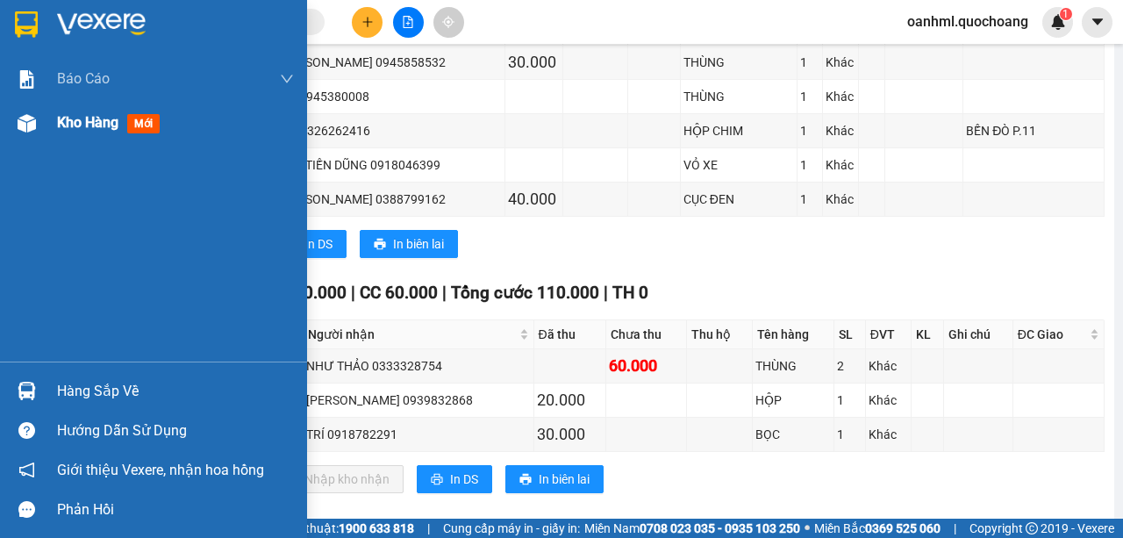
click at [95, 131] on span "Kho hàng" at bounding box center [87, 122] width 61 height 17
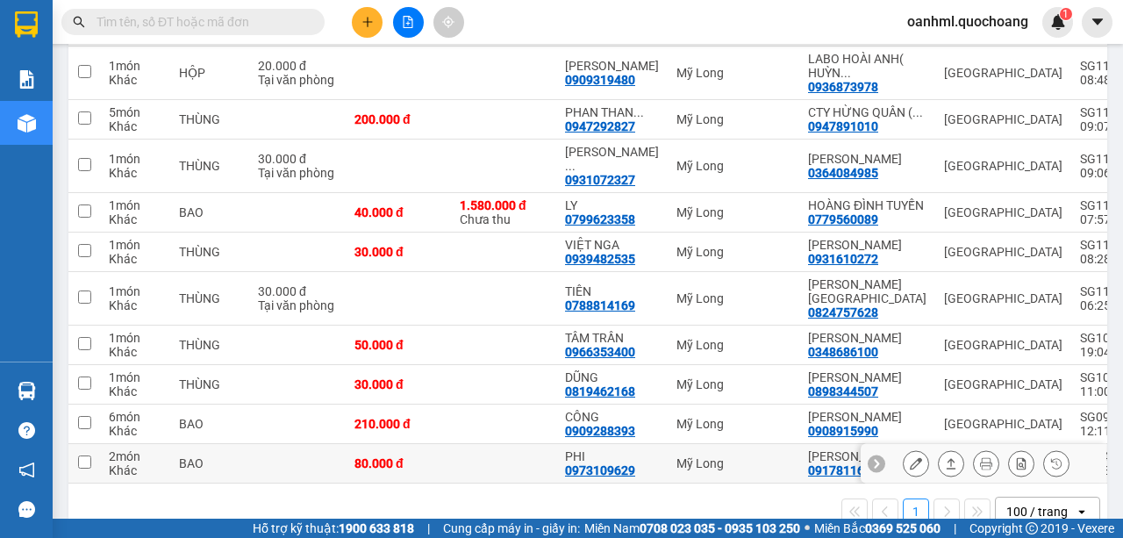
scroll to position [300, 0]
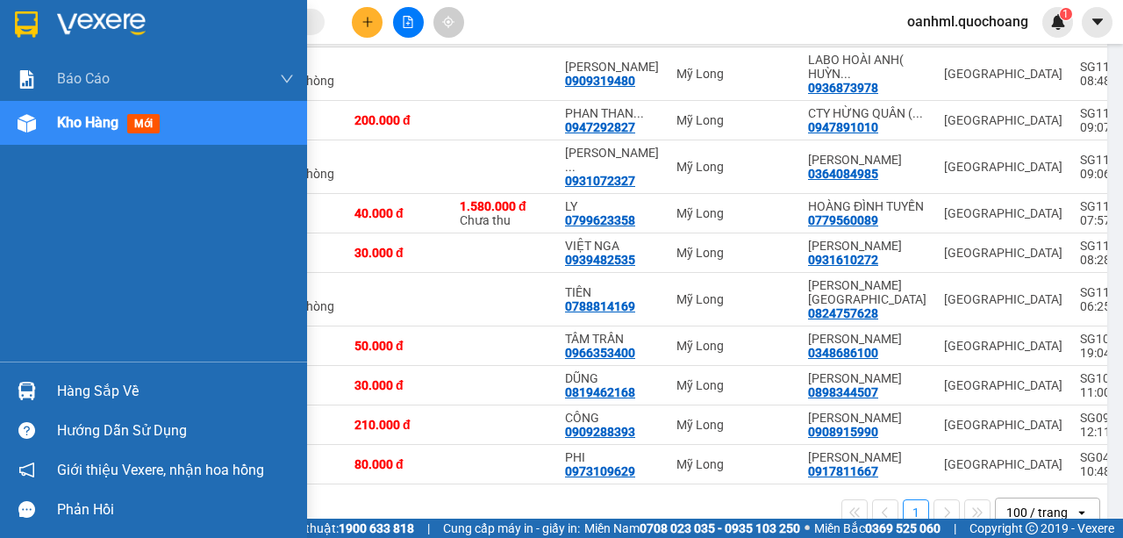
click at [32, 309] on div "Báo cáo Báo cáo dòng tiền (trạm) Doanh số tạo đơn theo VP gửi (trạm) Kho hàng m…" at bounding box center [153, 209] width 307 height 304
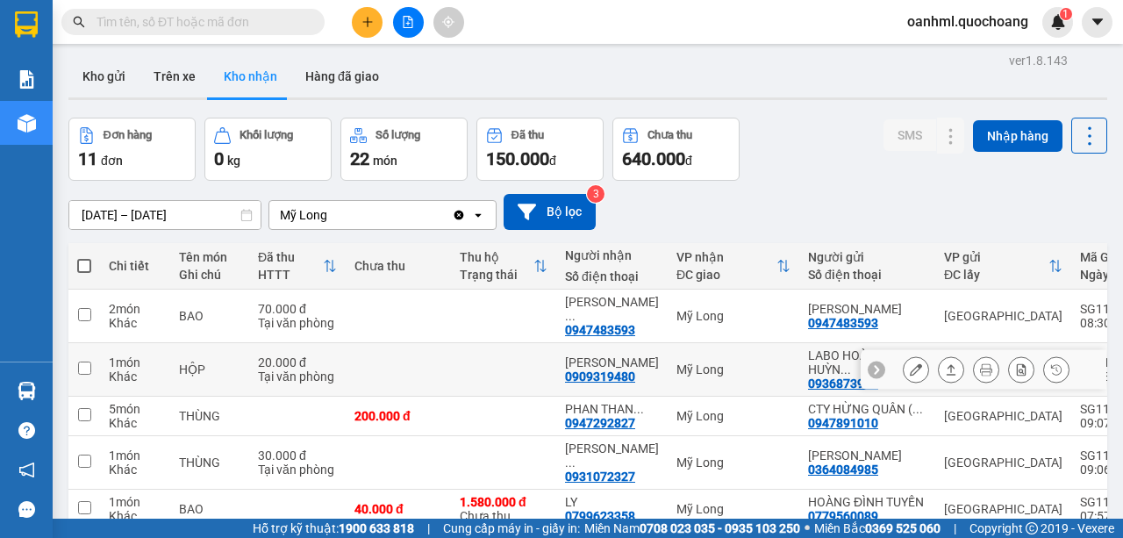
scroll to position [0, 0]
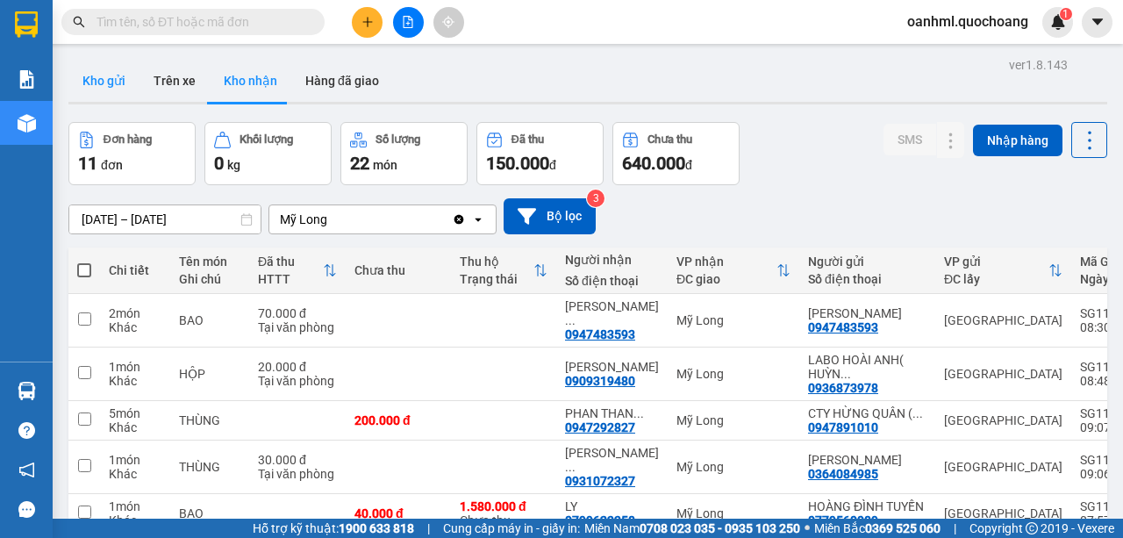
click at [117, 81] on button "Kho gửi" at bounding box center [103, 81] width 71 height 42
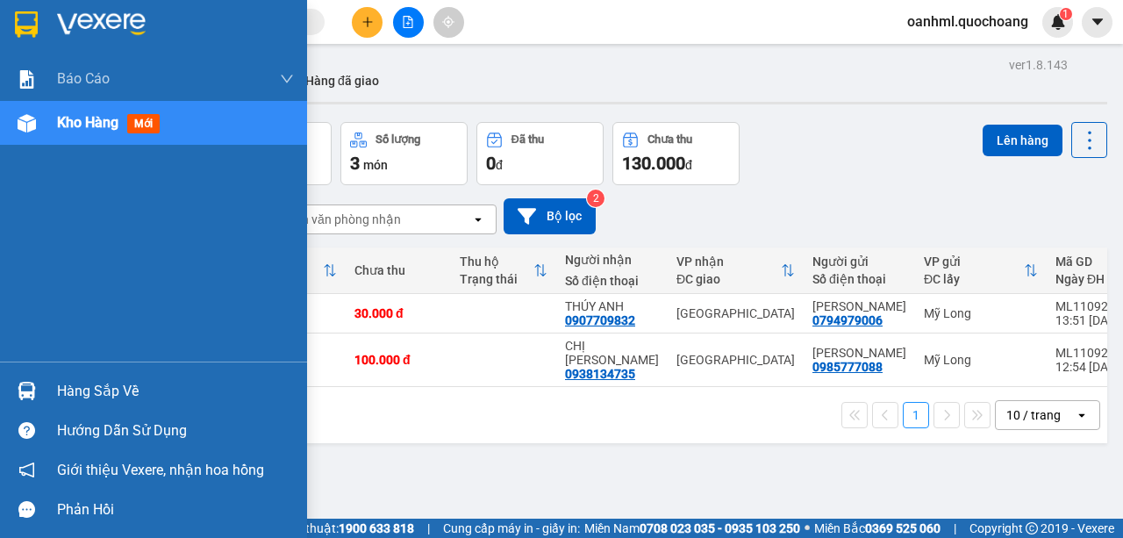
click at [68, 386] on div "Hàng sắp về" at bounding box center [175, 391] width 237 height 26
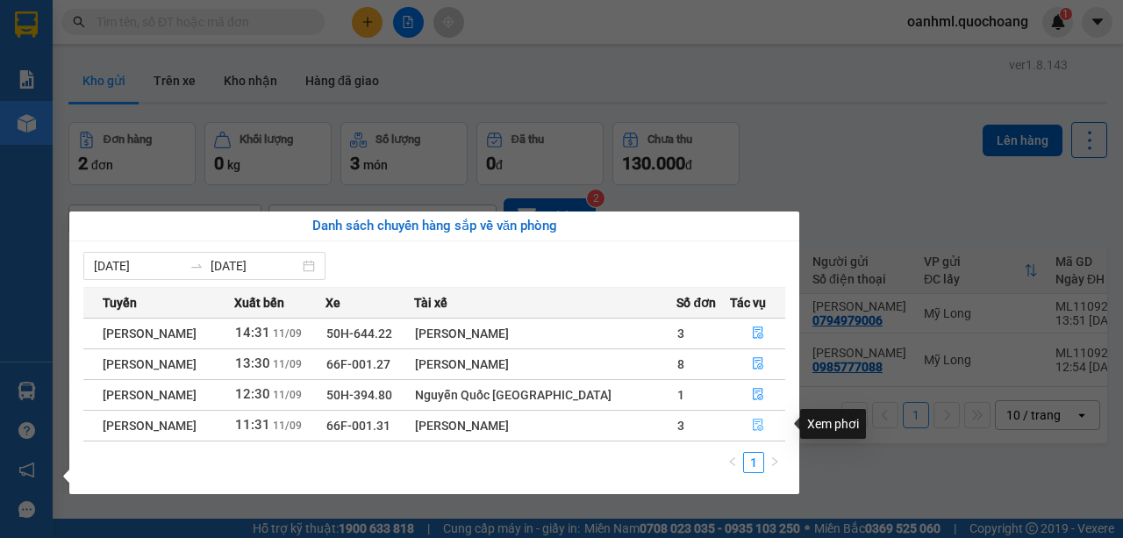
click at [756, 420] on icon "file-done" at bounding box center [758, 424] width 12 height 12
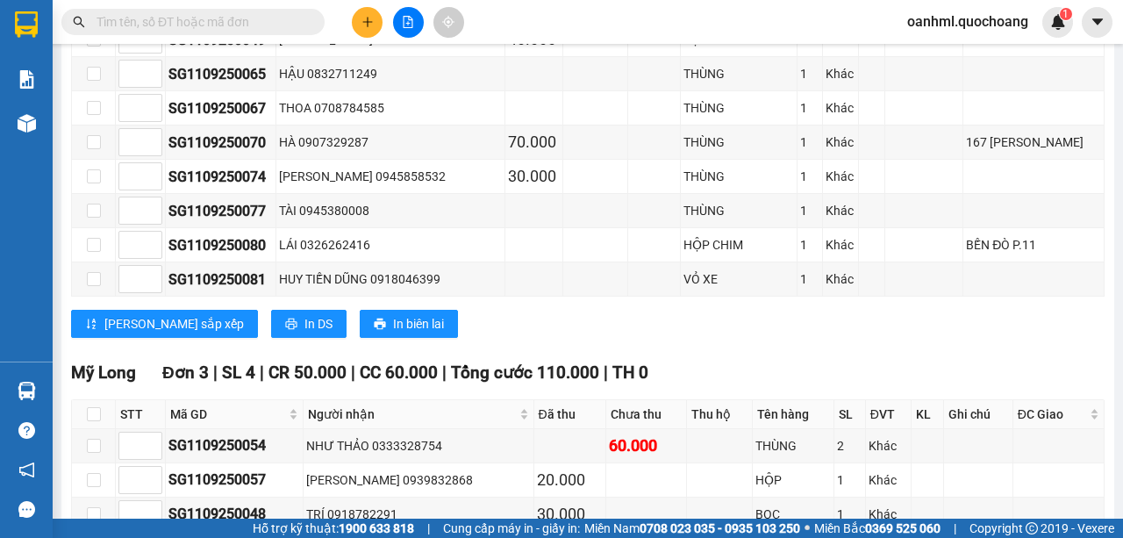
scroll to position [1249, 0]
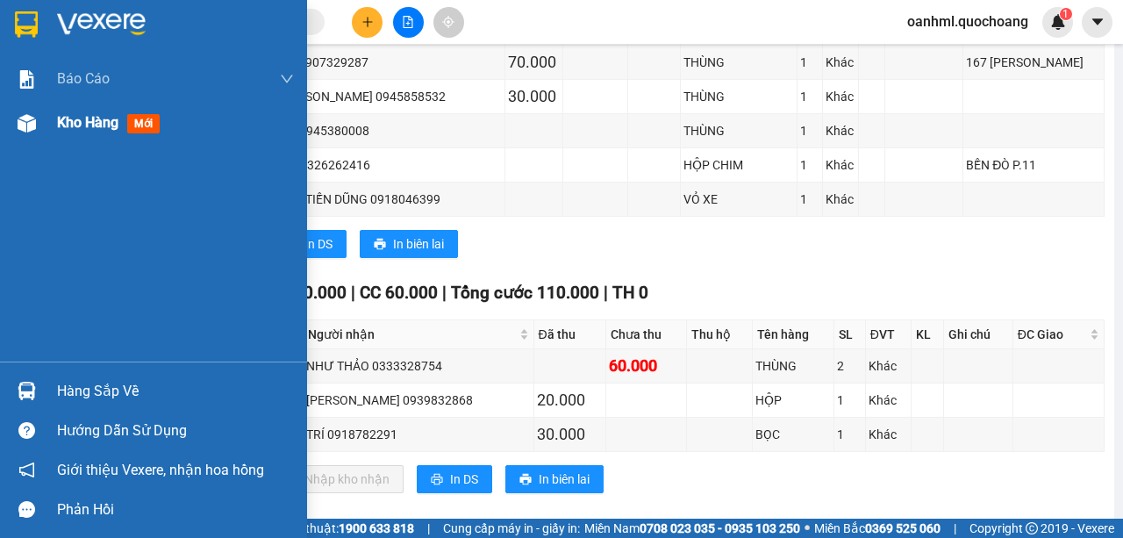
drag, startPoint x: 53, startPoint y: 128, endPoint x: 63, endPoint y: 118, distance: 14.3
click at [53, 127] on div "Kho hàng mới" at bounding box center [153, 123] width 307 height 44
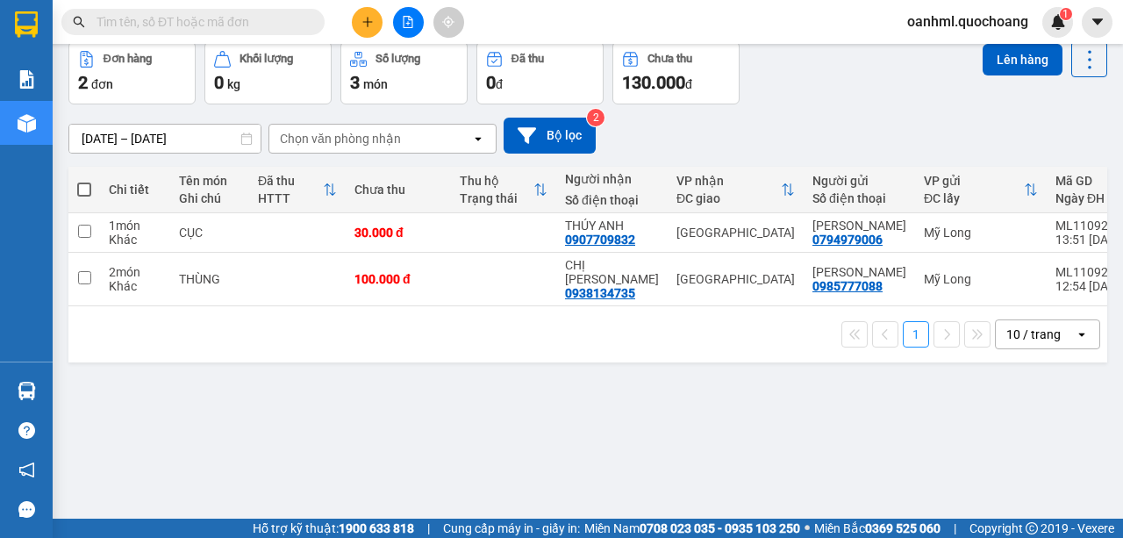
scroll to position [22, 0]
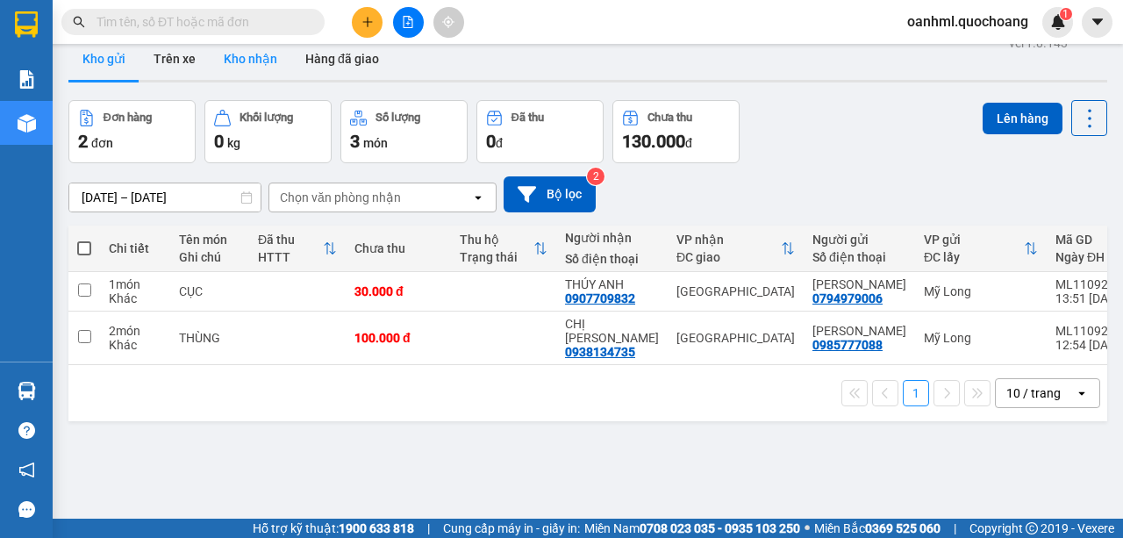
click at [268, 51] on button "Kho nhận" at bounding box center [251, 59] width 82 height 42
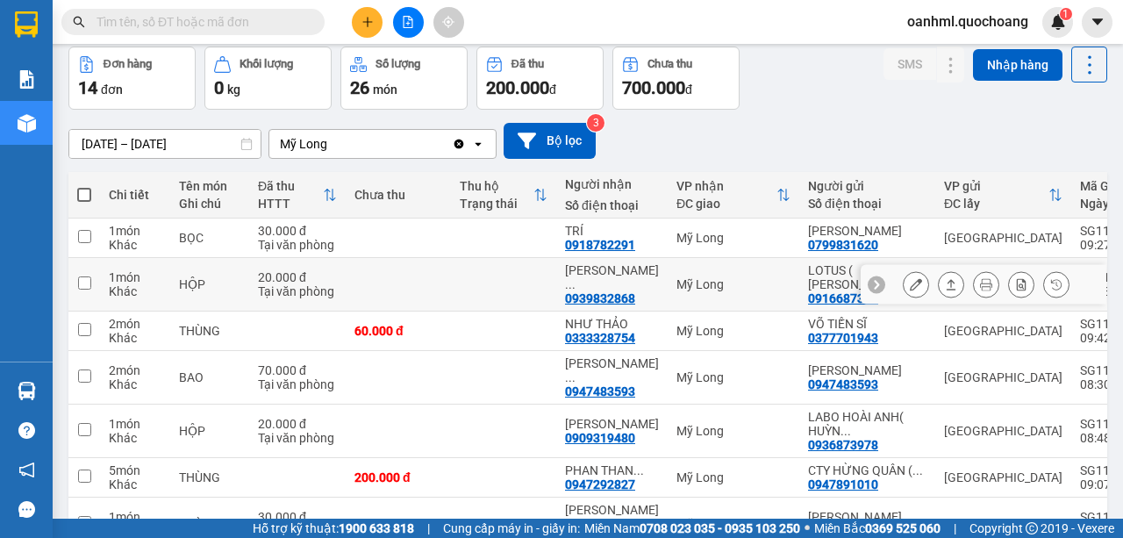
scroll to position [139, 0]
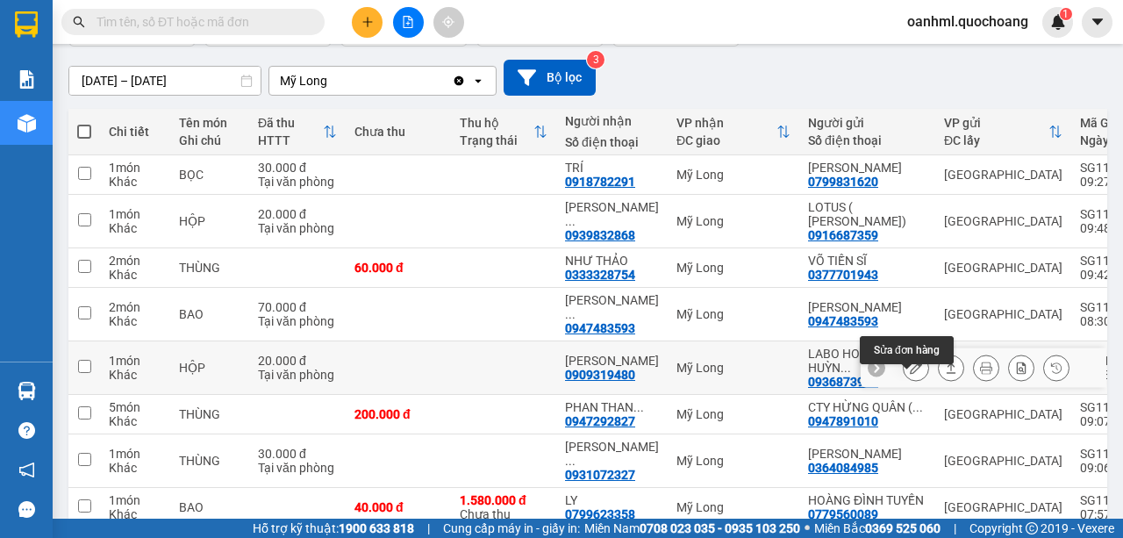
click at [914, 381] on button at bounding box center [915, 368] width 25 height 31
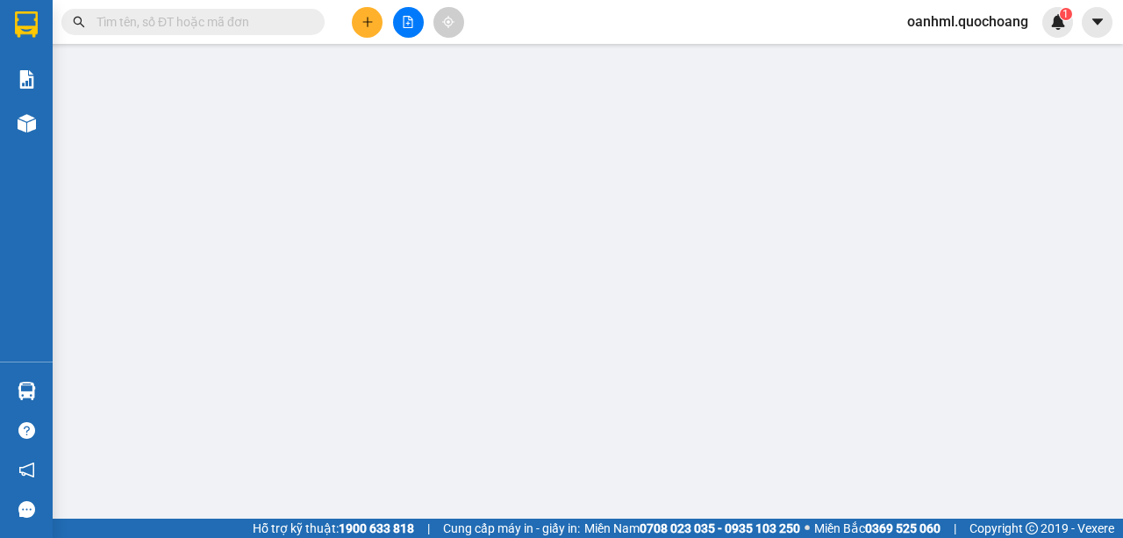
type input "0936873978"
type input "LABO HOÀI ANH( HUỲNH TUẤN THÀNH )"
type input "881/18/9 QL1A BÌNH HƯNG HÒA A BÌNH TÂN"
type input "0909319480"
type input "THÙY LINH"
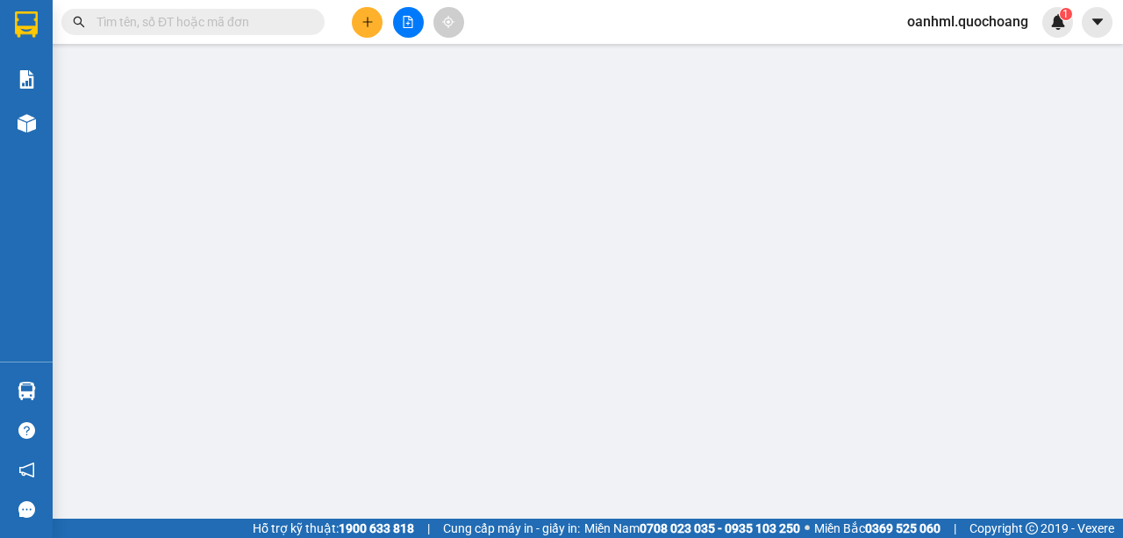
type input "20.000"
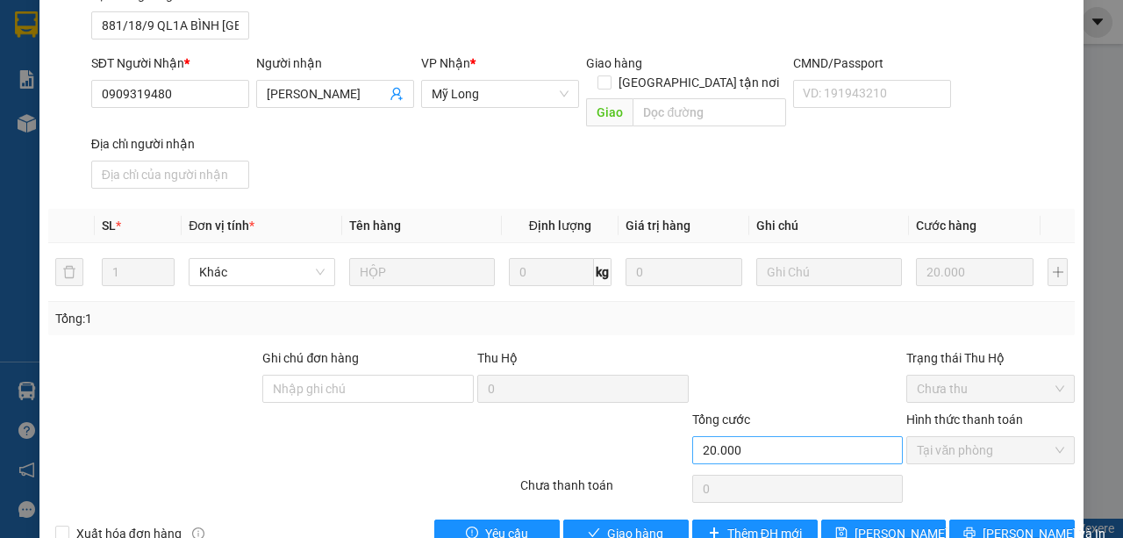
scroll to position [254, 0]
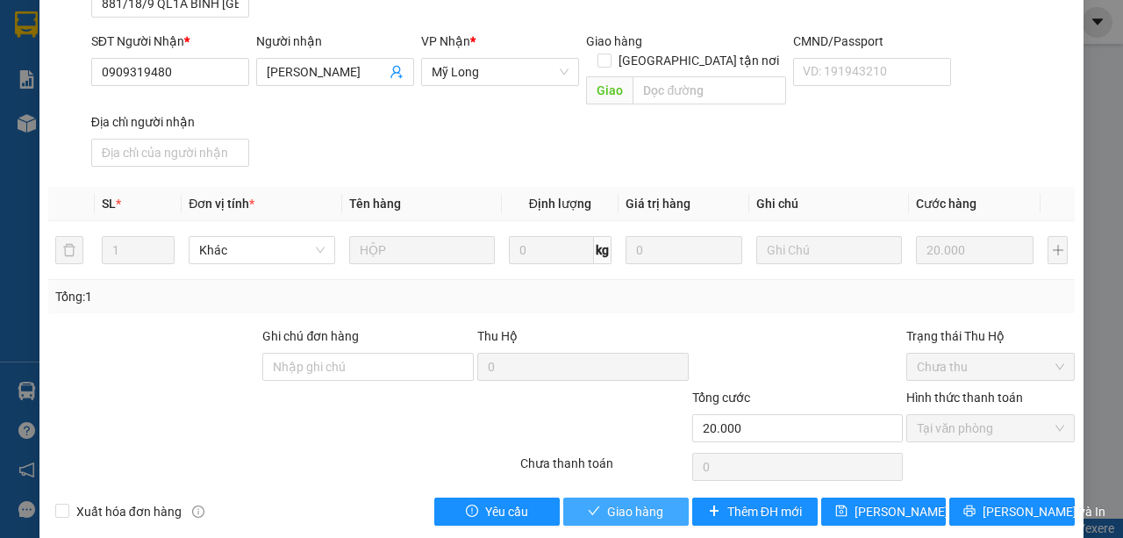
click at [588, 504] on icon "check" at bounding box center [594, 510] width 12 height 12
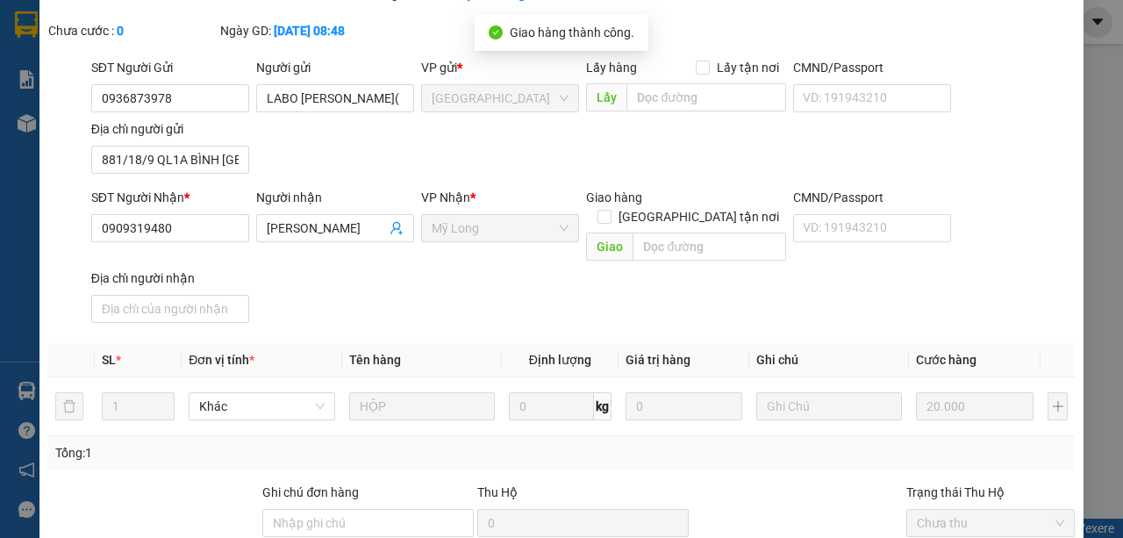
scroll to position [0, 0]
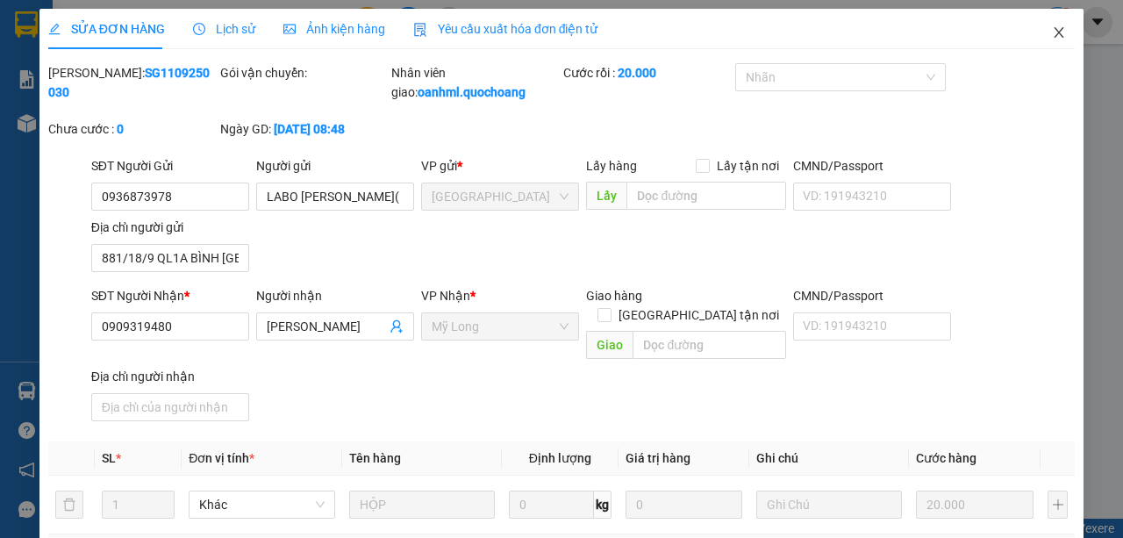
click at [1052, 30] on icon "close" at bounding box center [1059, 32] width 14 height 14
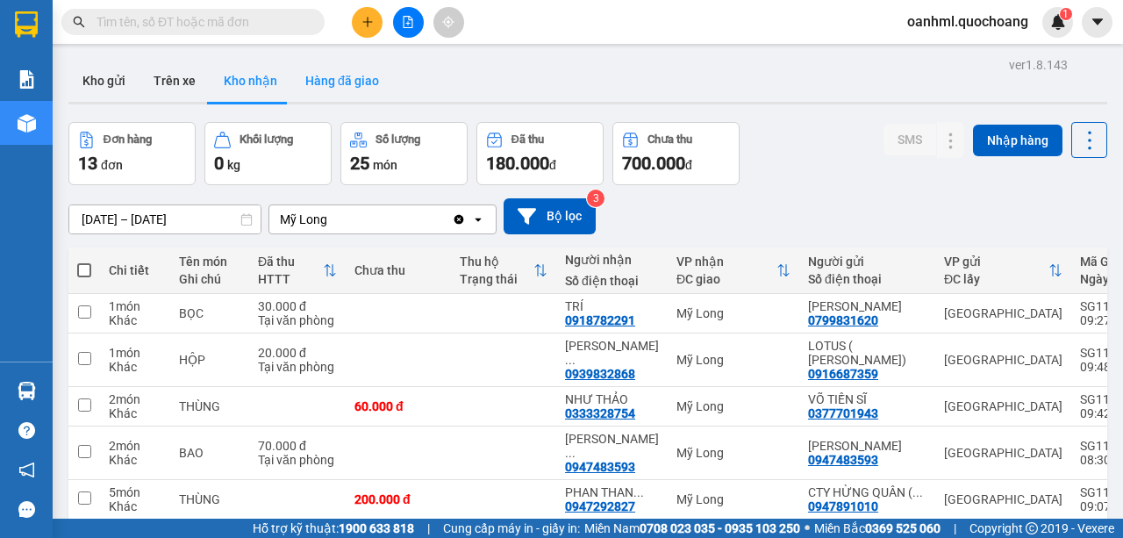
click at [355, 85] on button "Hàng đã giao" at bounding box center [342, 81] width 102 height 42
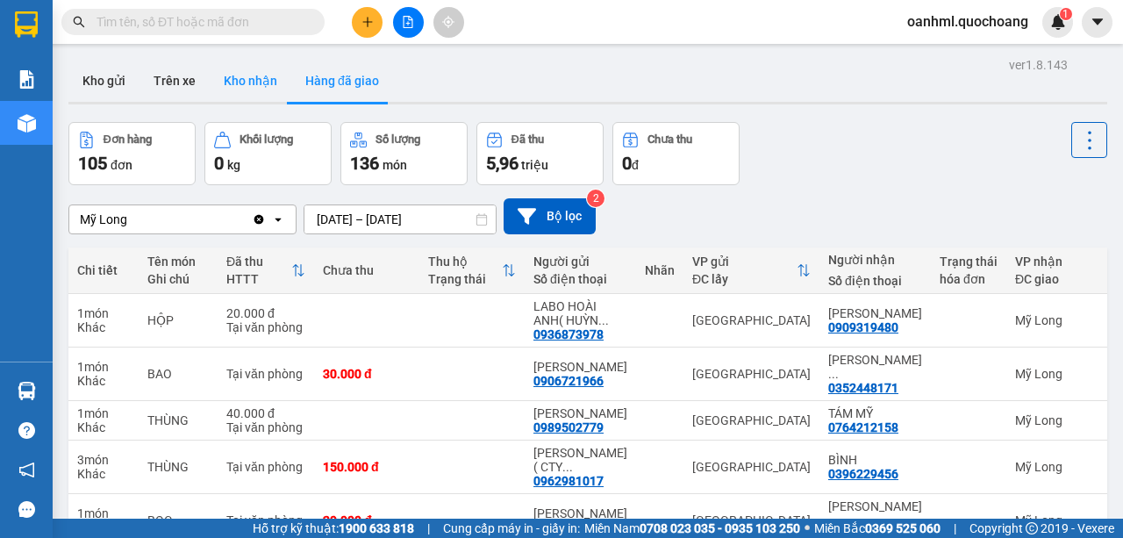
click at [277, 82] on button "Kho nhận" at bounding box center [251, 81] width 82 height 42
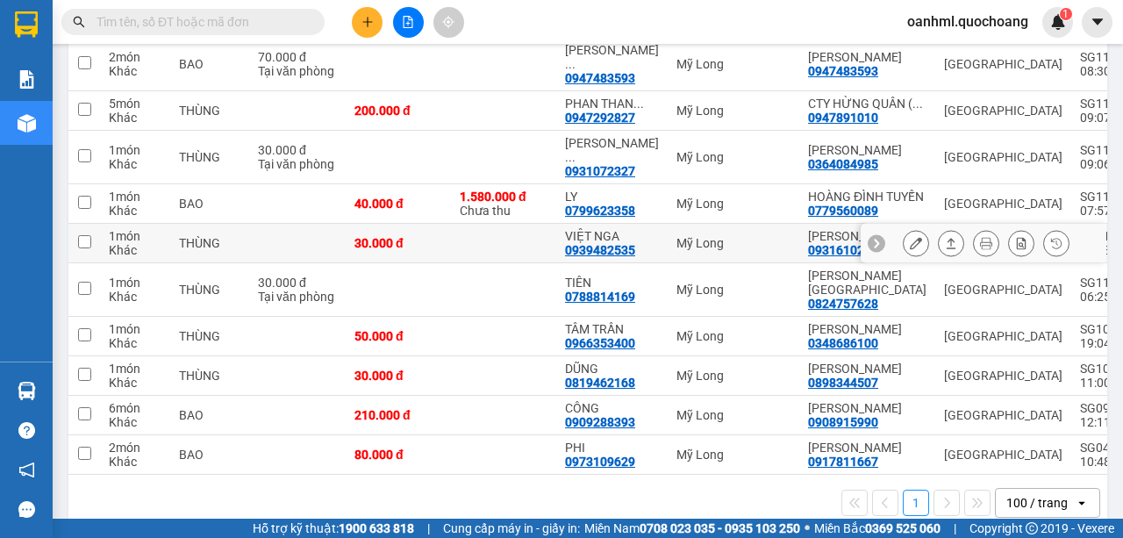
scroll to position [409, 0]
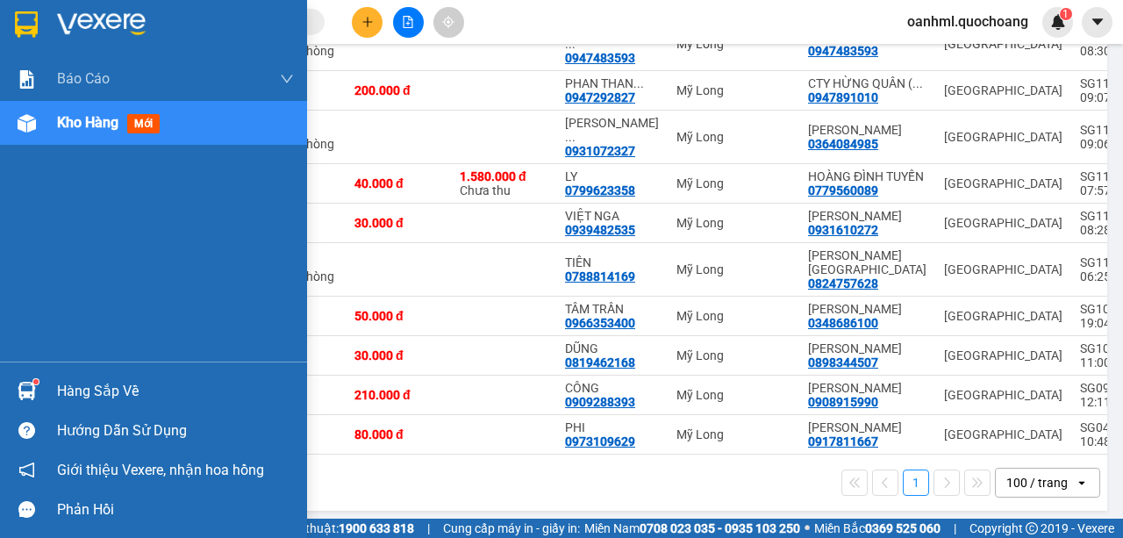
click at [114, 393] on div "Hàng sắp về" at bounding box center [175, 391] width 237 height 26
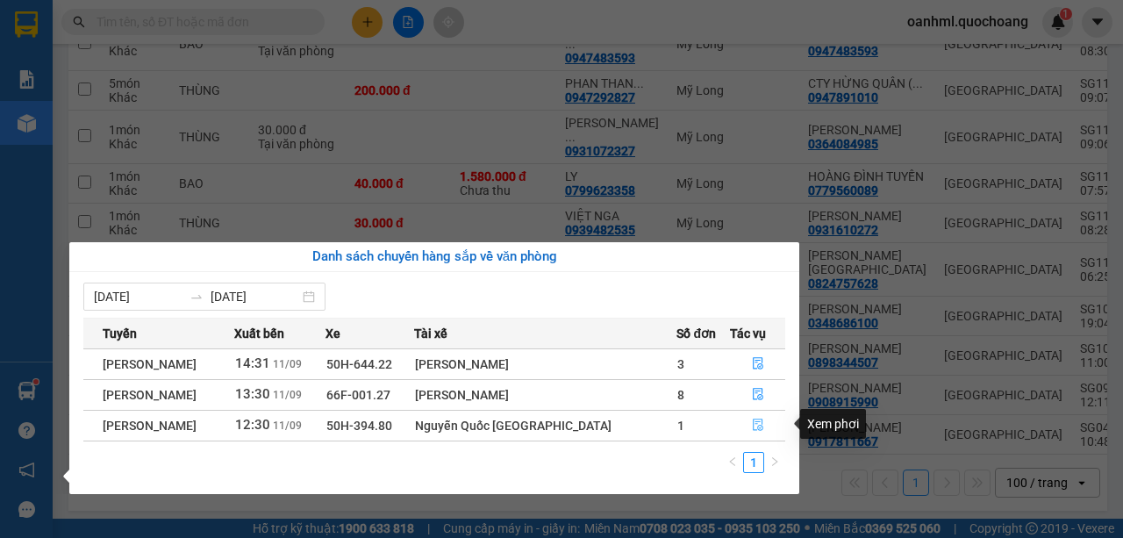
click at [753, 423] on icon "file-done" at bounding box center [758, 424] width 12 height 12
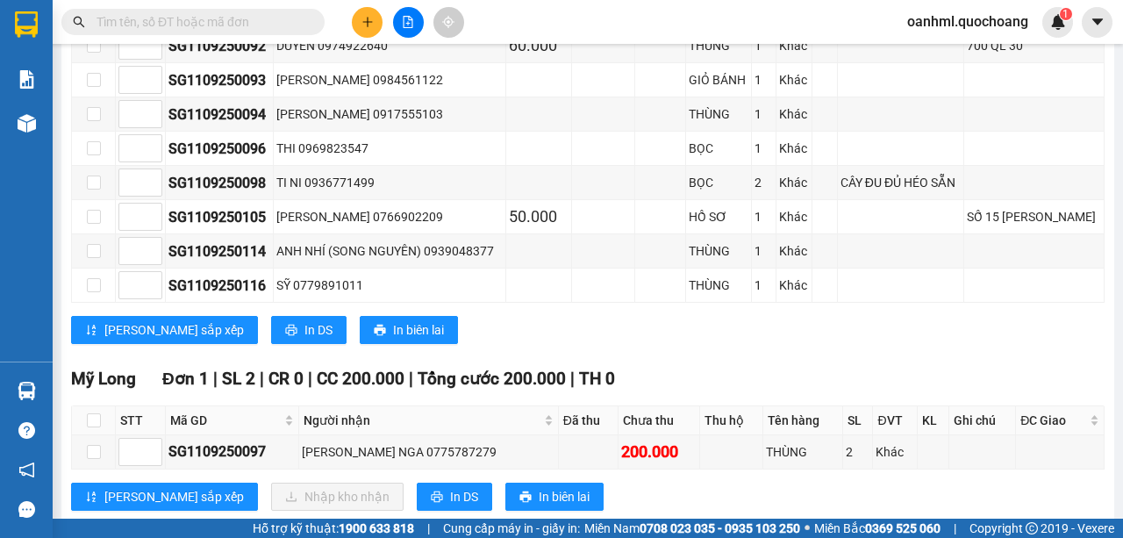
scroll to position [1282, 0]
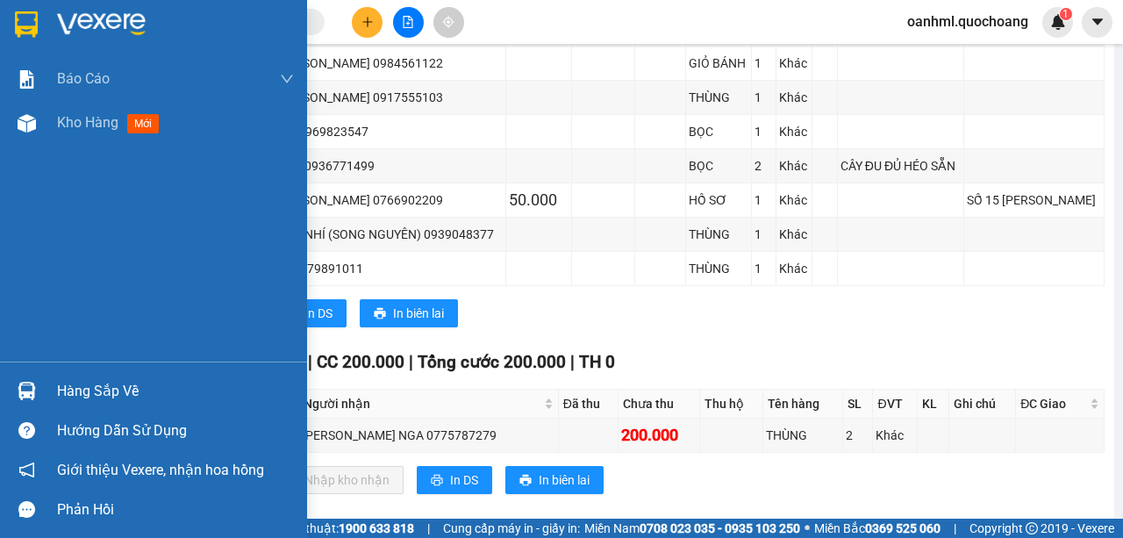
click at [70, 391] on div "Hàng sắp về" at bounding box center [175, 391] width 237 height 26
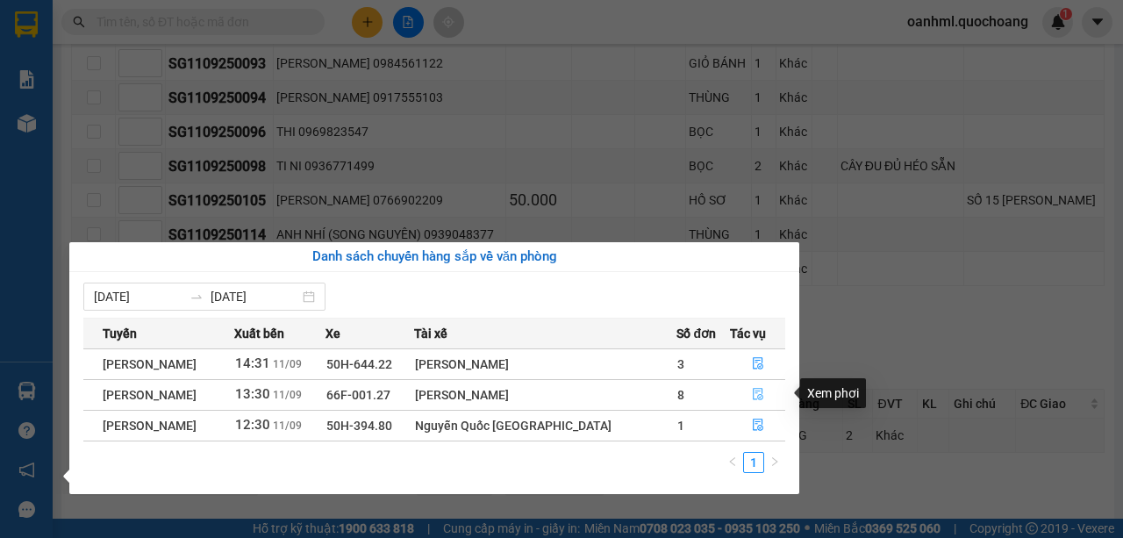
click at [759, 393] on icon "file-done" at bounding box center [758, 394] width 12 height 12
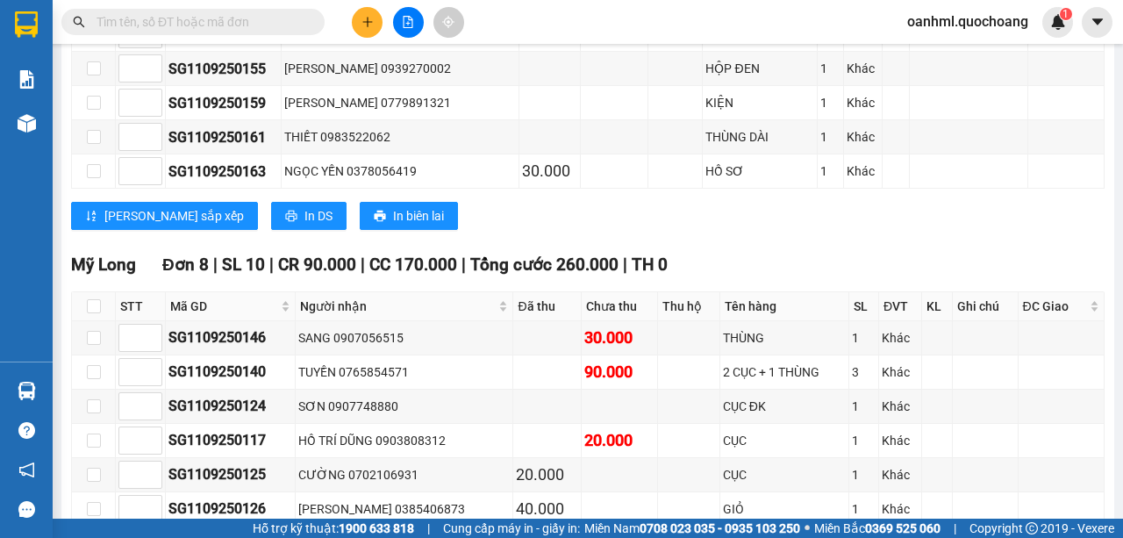
scroll to position [1867, 0]
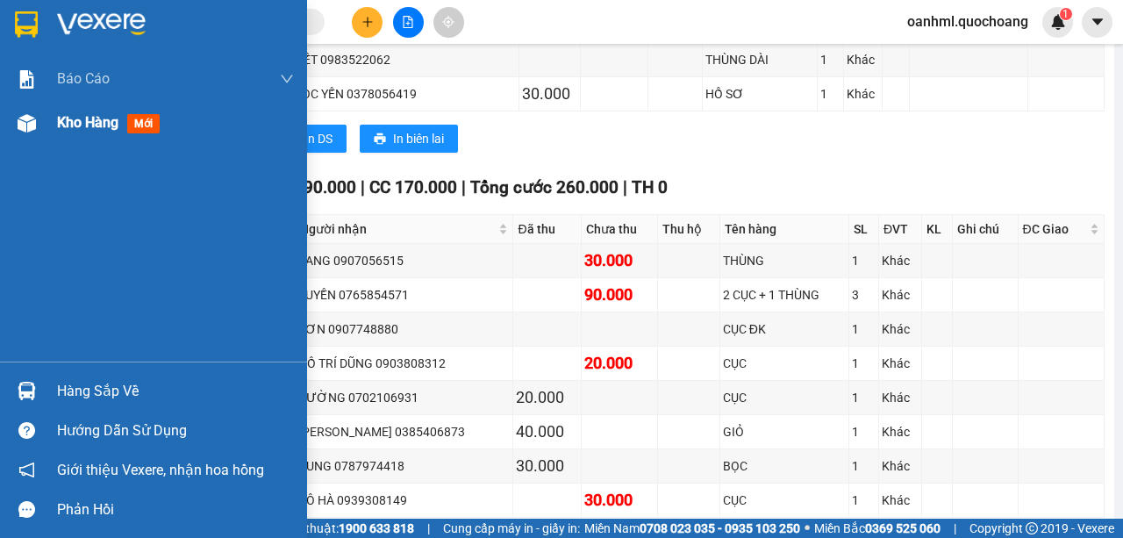
click at [92, 127] on span "Kho hàng" at bounding box center [87, 122] width 61 height 17
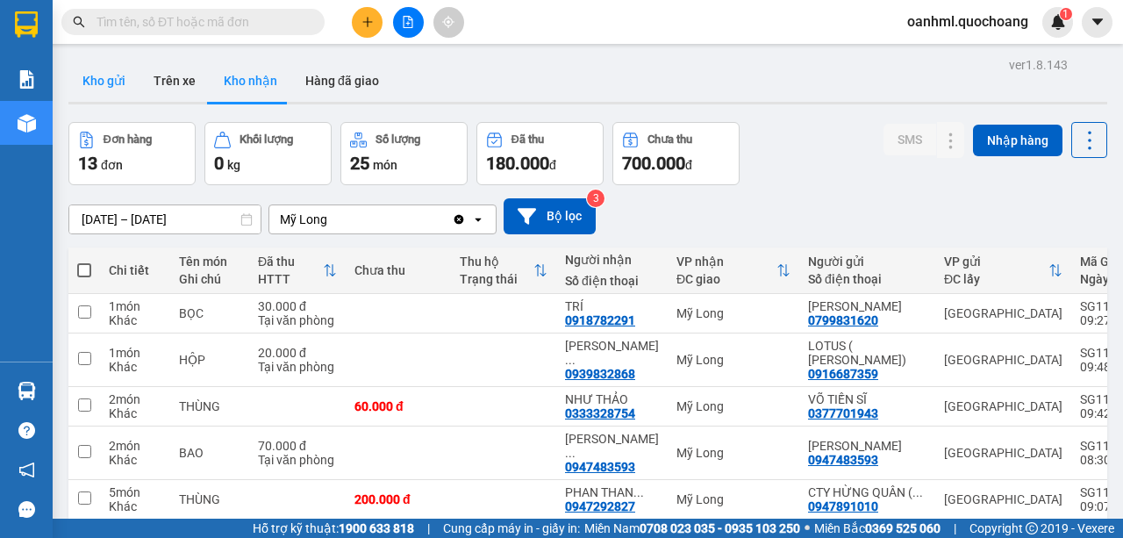
click at [94, 77] on button "Kho gửi" at bounding box center [103, 81] width 71 height 42
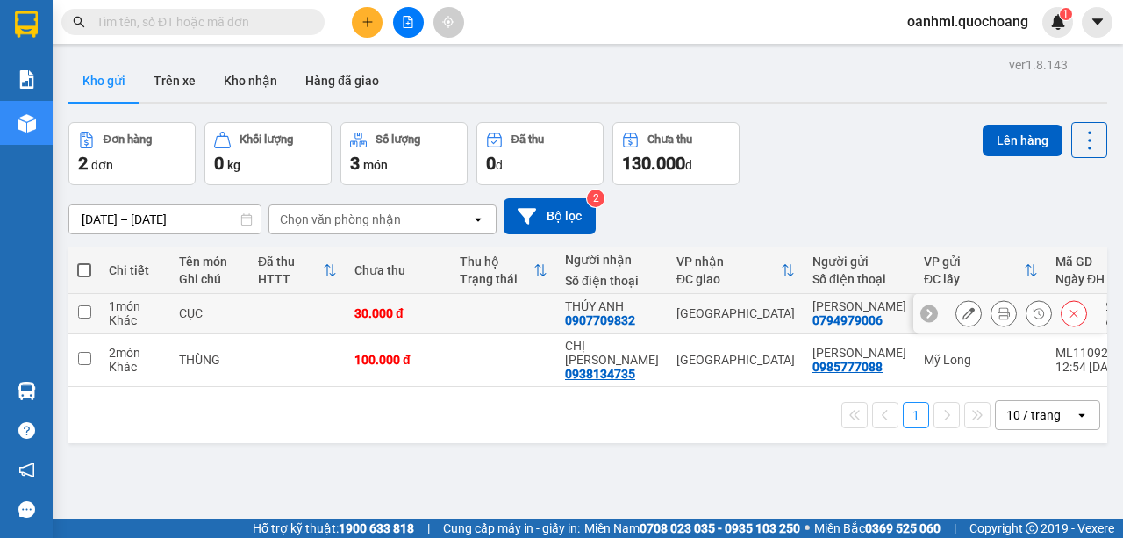
click at [487, 327] on td at bounding box center [503, 313] width 105 height 39
checkbox input "true"
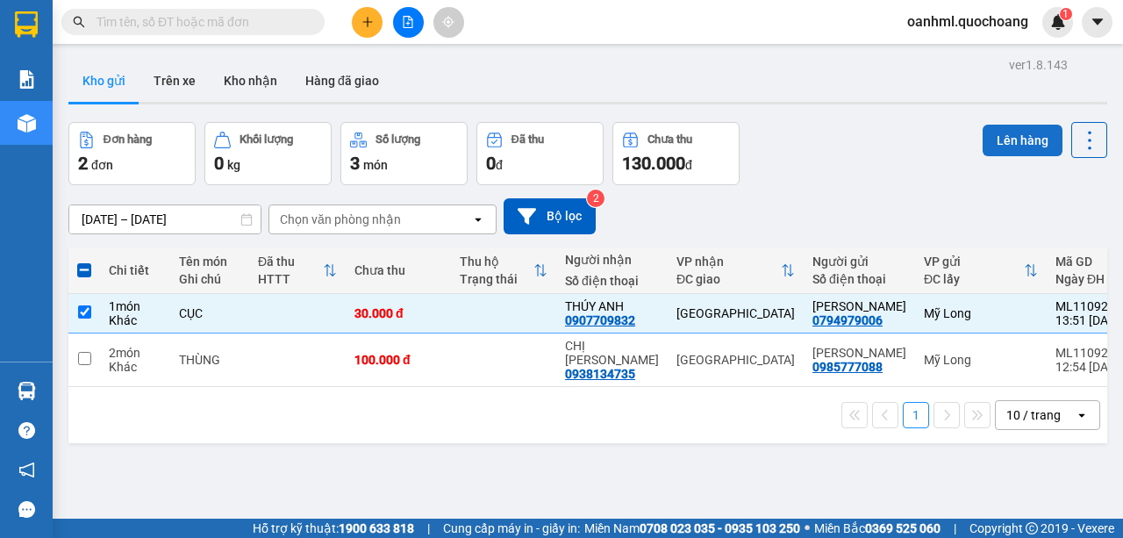
click at [1029, 130] on button "Lên hàng" at bounding box center [1022, 141] width 80 height 32
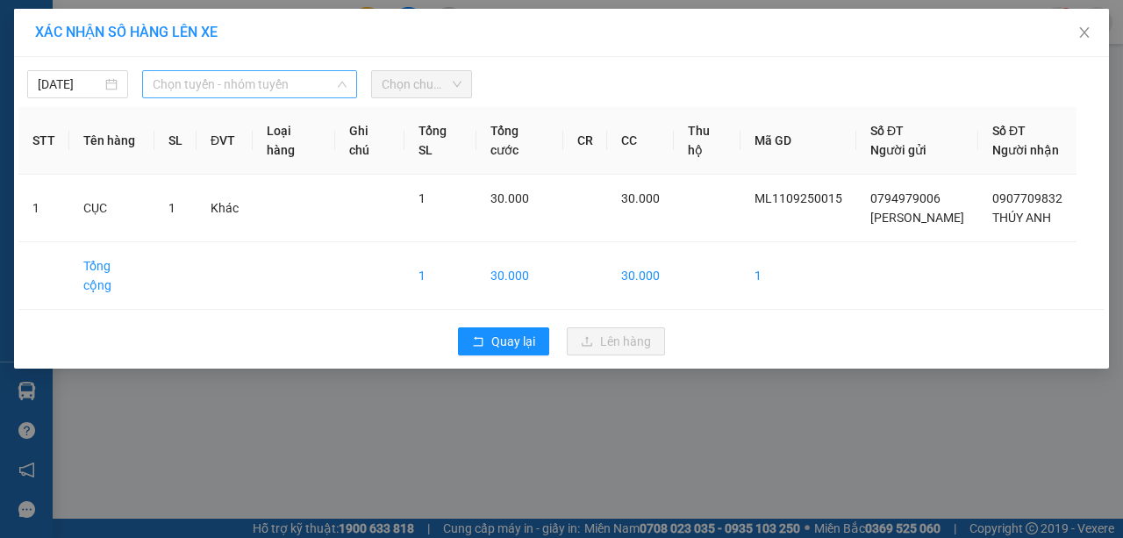
click at [312, 93] on span "Chọn tuyến - nhóm tuyến" at bounding box center [250, 84] width 194 height 26
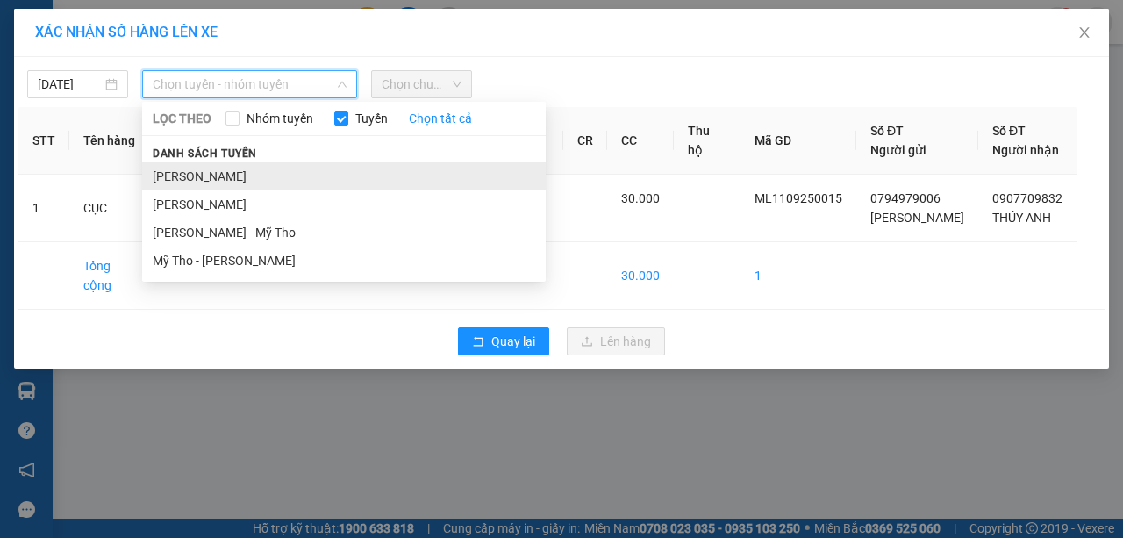
click at [251, 168] on li "Cao Lãnh - Hồ Chí Minh" at bounding box center [343, 176] width 403 height 28
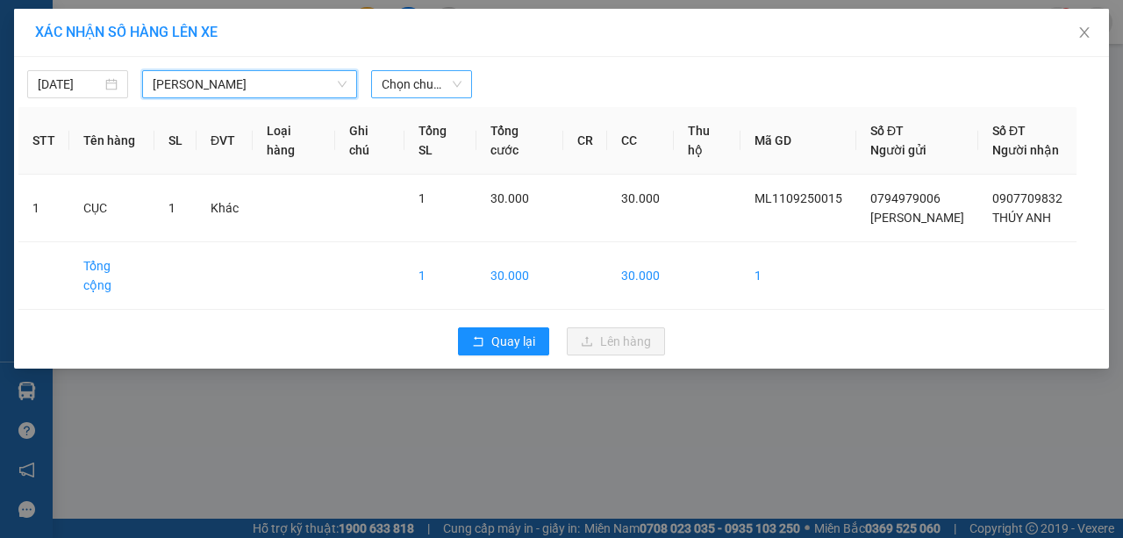
click at [402, 88] on span "Chọn chuyến" at bounding box center [421, 84] width 80 height 26
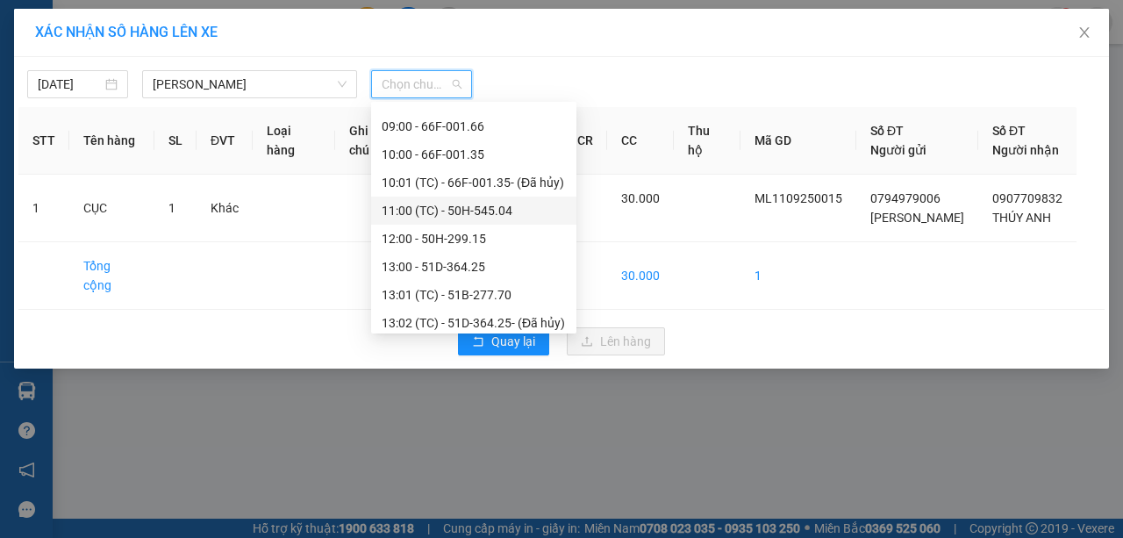
scroll to position [584, 0]
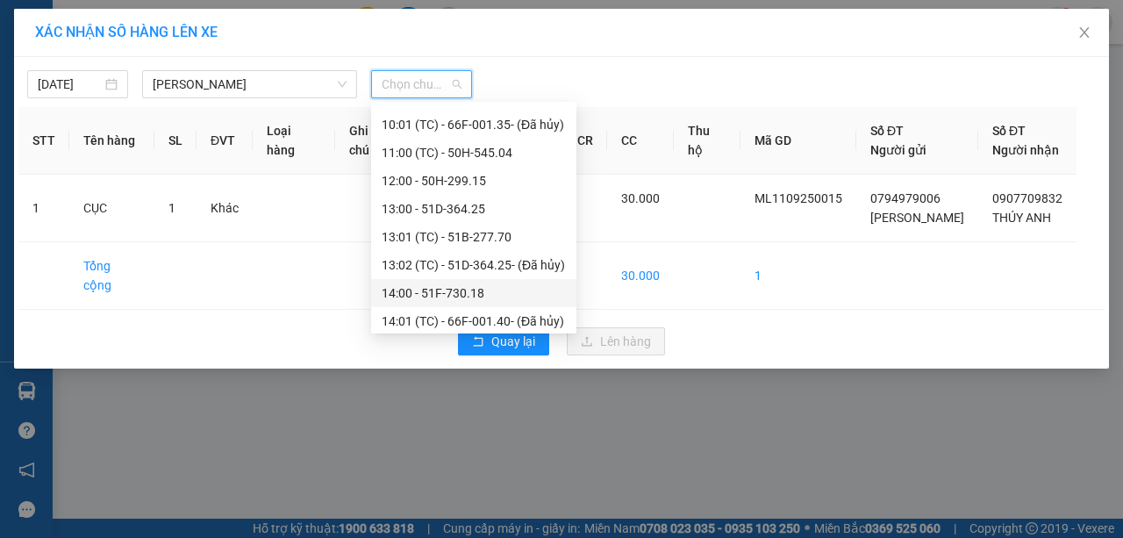
click at [409, 296] on div "14:00 - 51F-730.18" at bounding box center [473, 292] width 184 height 19
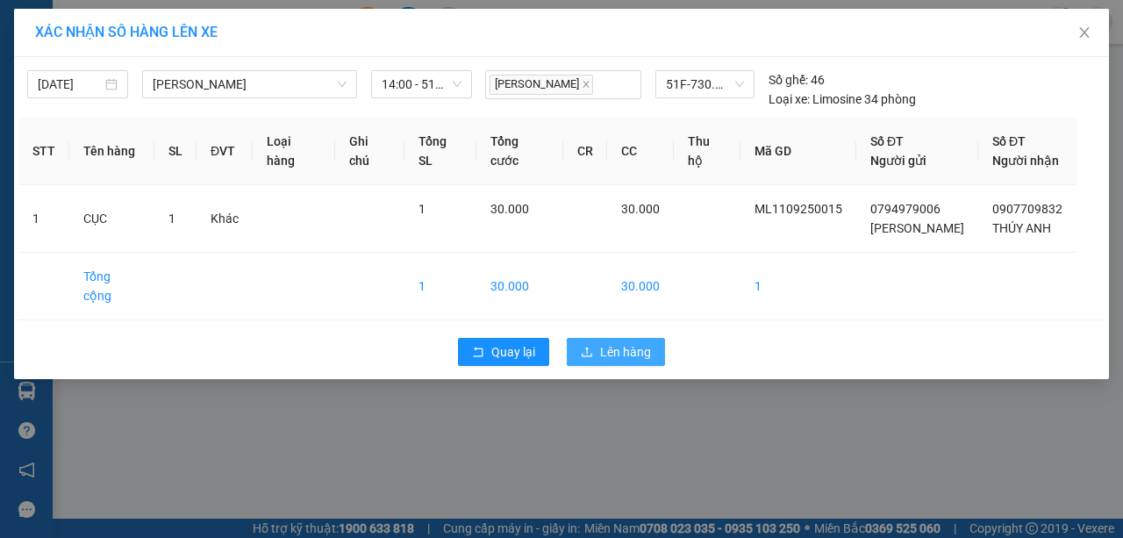
click at [589, 358] on icon "upload" at bounding box center [587, 352] width 12 height 12
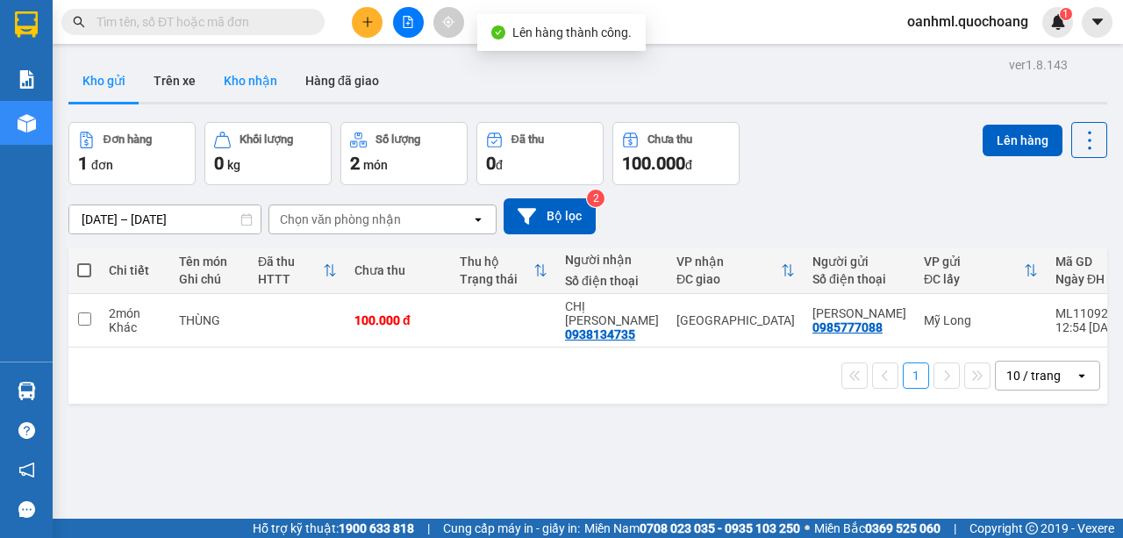
click at [270, 79] on button "Kho nhận" at bounding box center [251, 81] width 82 height 42
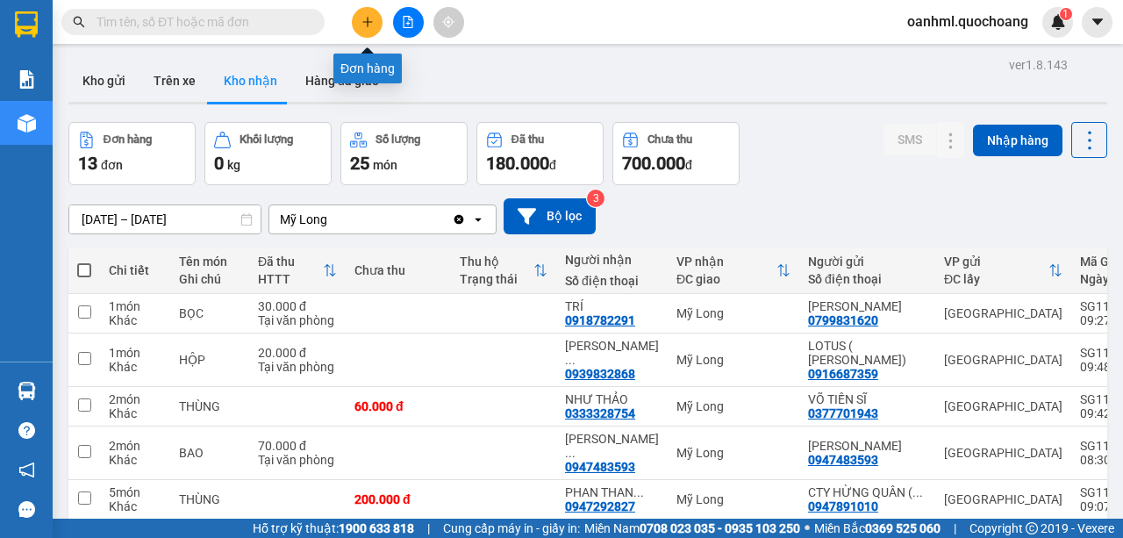
click at [363, 18] on icon "plus" at bounding box center [367, 22] width 12 height 12
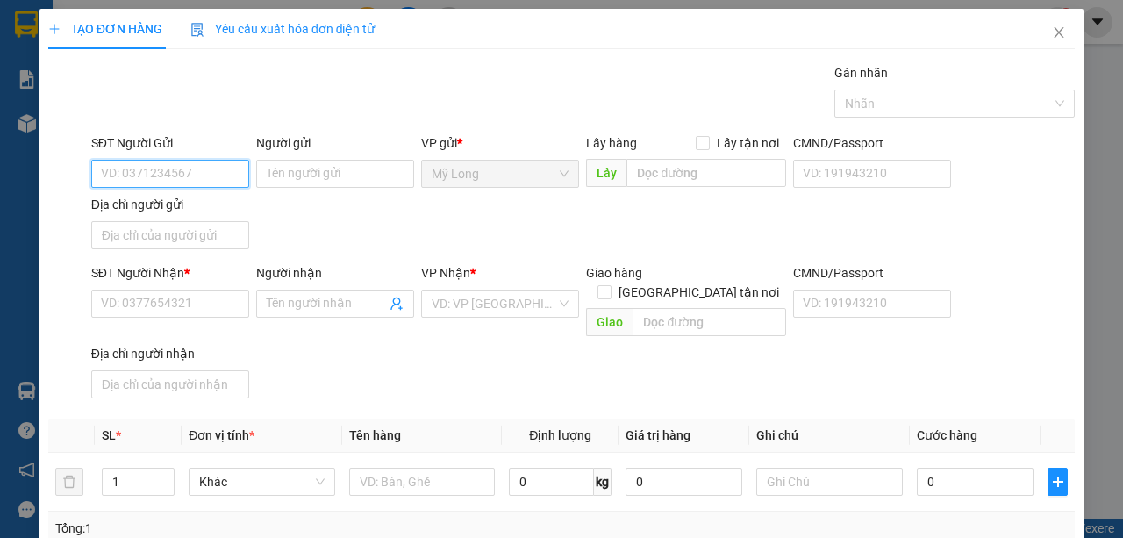
drag, startPoint x: 203, startPoint y: 173, endPoint x: 274, endPoint y: 153, distance: 73.6
click at [203, 172] on input "SĐT Người Gửi" at bounding box center [170, 174] width 158 height 28
type input "0702089279"
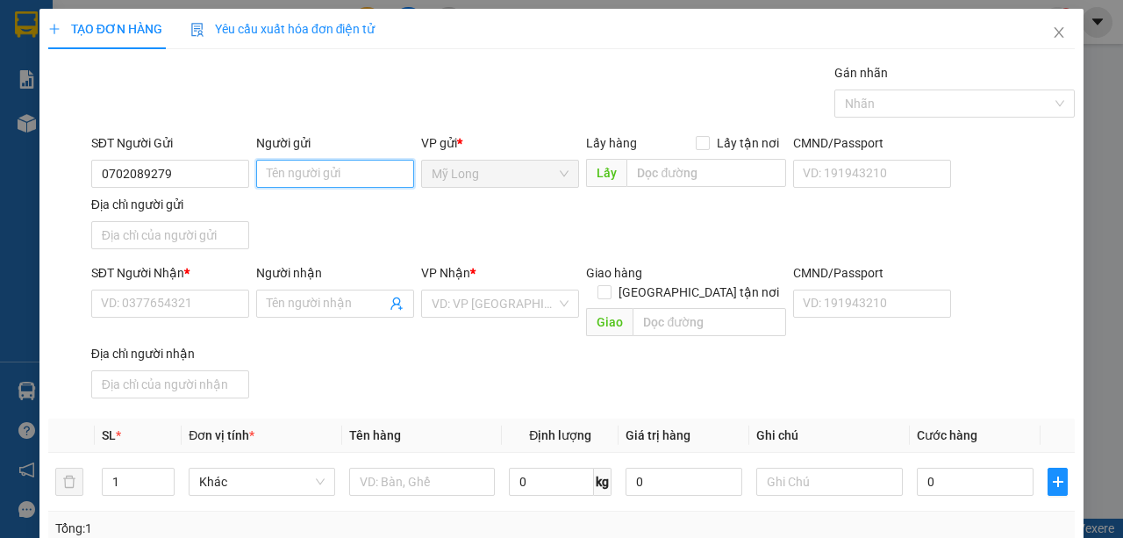
click at [278, 173] on input "Người gửi" at bounding box center [335, 174] width 158 height 28
type input "n"
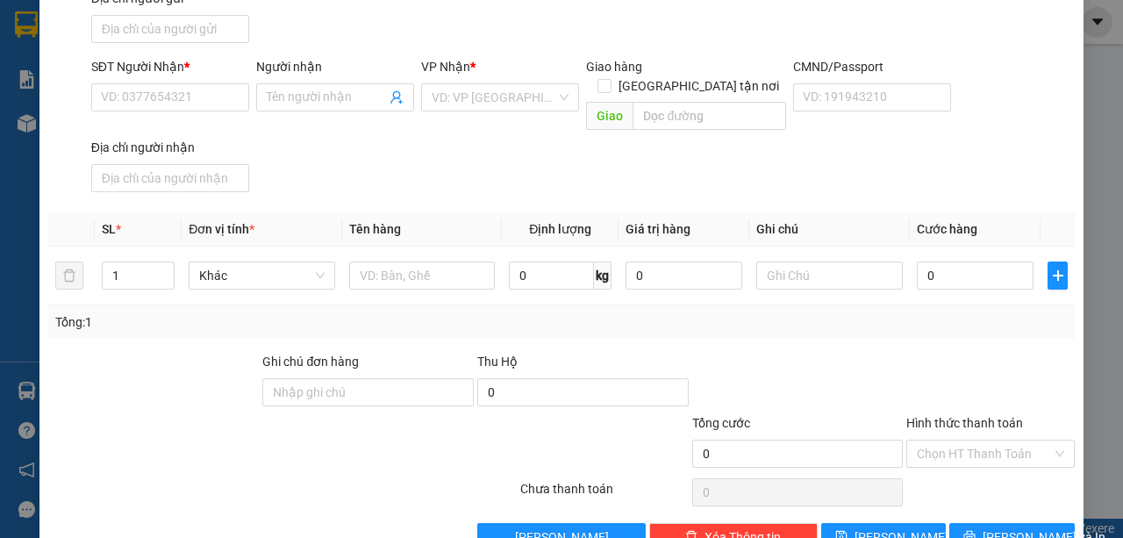
scroll to position [231, 0]
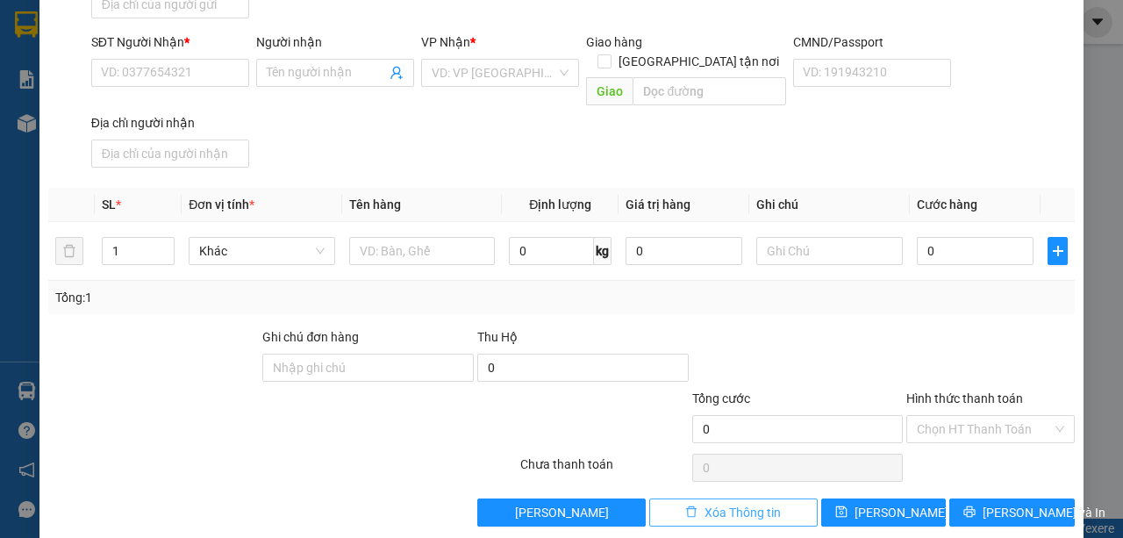
drag, startPoint x: 777, startPoint y: 492, endPoint x: 774, endPoint y: 503, distance: 11.7
click at [775, 503] on div "TẠO ĐƠN HÀNG Yêu cầu xuất hóa đơn điện tử Transit Pickup Surcharge Ids Transit …" at bounding box center [561, 158] width 1044 height 761
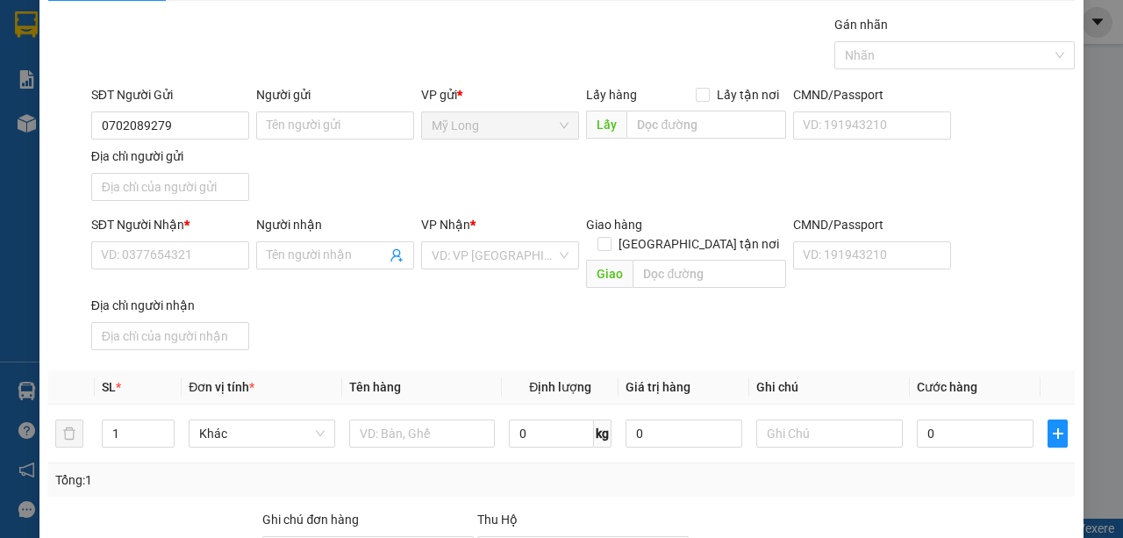
scroll to position [0, 0]
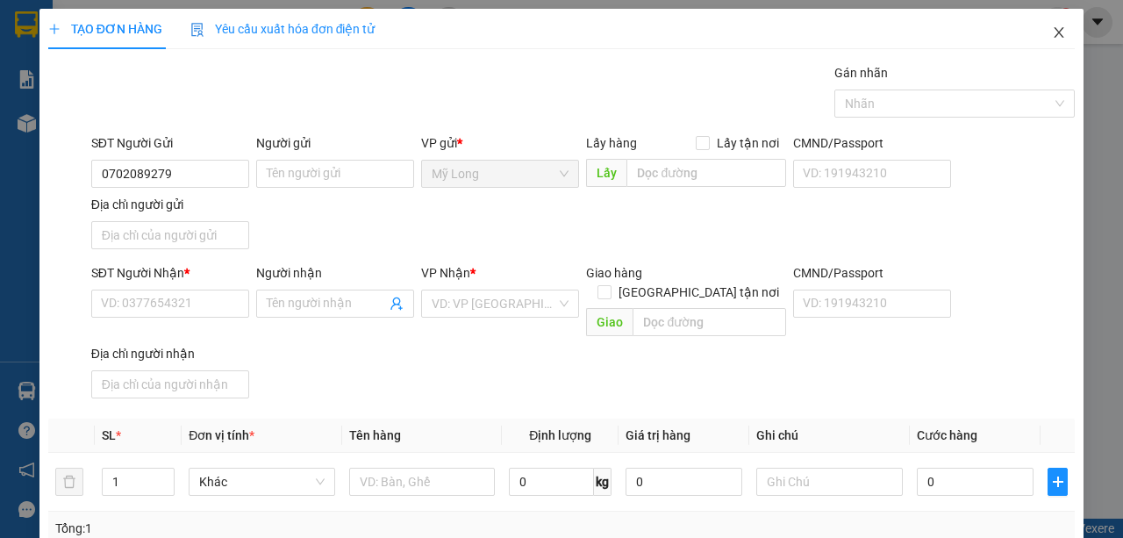
click at [1048, 26] on span "Close" at bounding box center [1058, 33] width 49 height 49
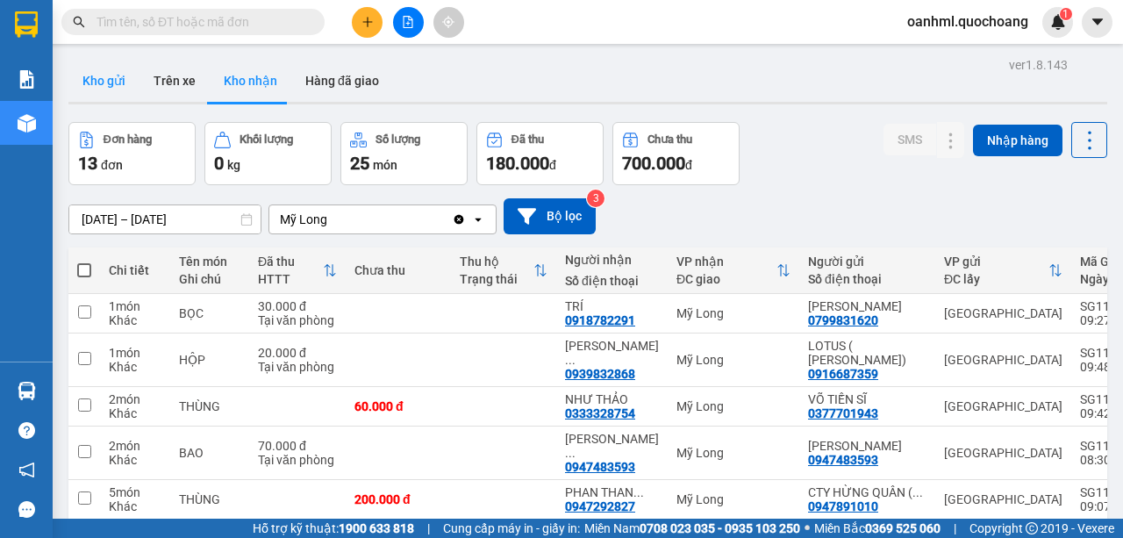
click at [94, 87] on button "Kho gửi" at bounding box center [103, 81] width 71 height 42
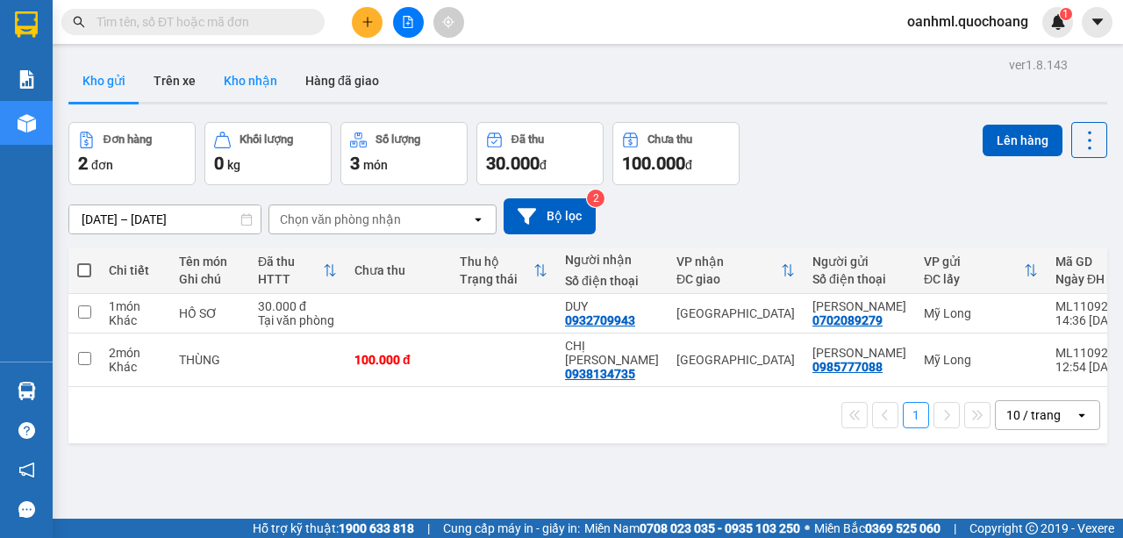
click at [245, 68] on button "Kho nhận" at bounding box center [251, 81] width 82 height 42
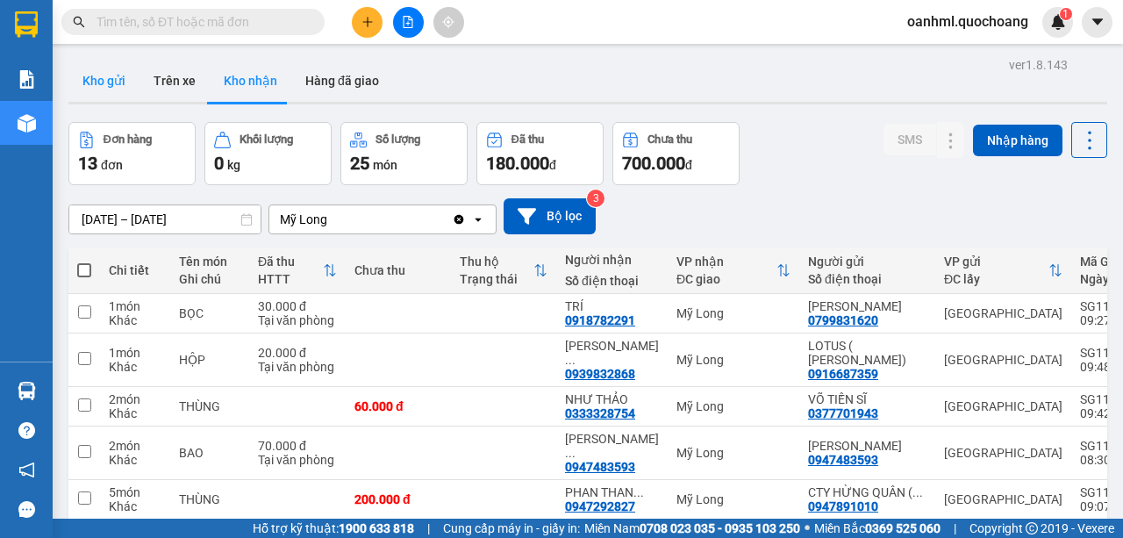
click at [129, 81] on button "Kho gửi" at bounding box center [103, 81] width 71 height 42
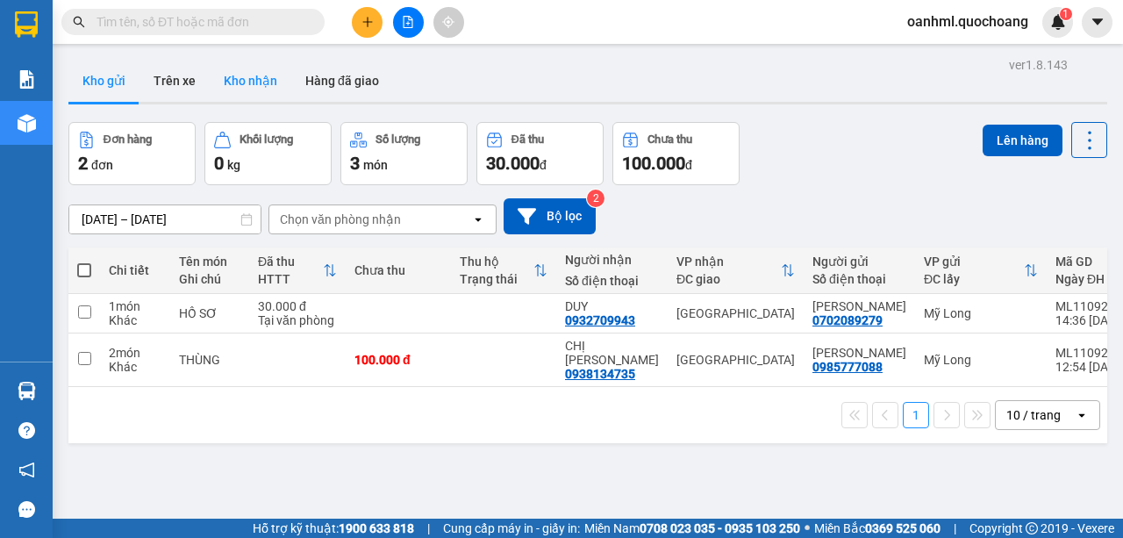
click at [268, 89] on button "Kho nhận" at bounding box center [251, 81] width 82 height 42
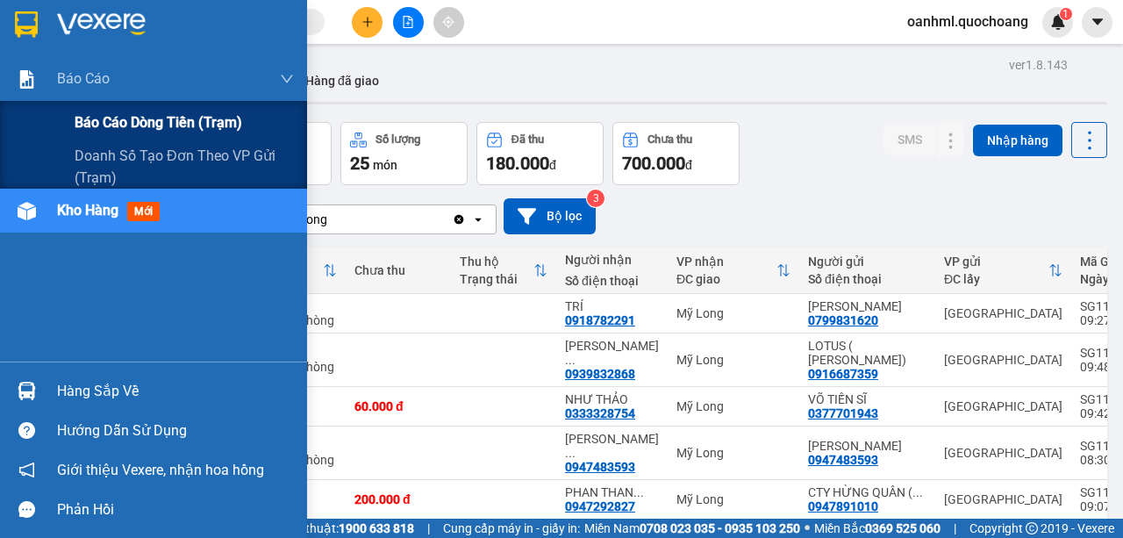
drag, startPoint x: 80, startPoint y: 118, endPoint x: 53, endPoint y: 127, distance: 28.8
click at [80, 119] on span "Báo cáo dòng tiền (trạm)" at bounding box center [159, 122] width 168 height 22
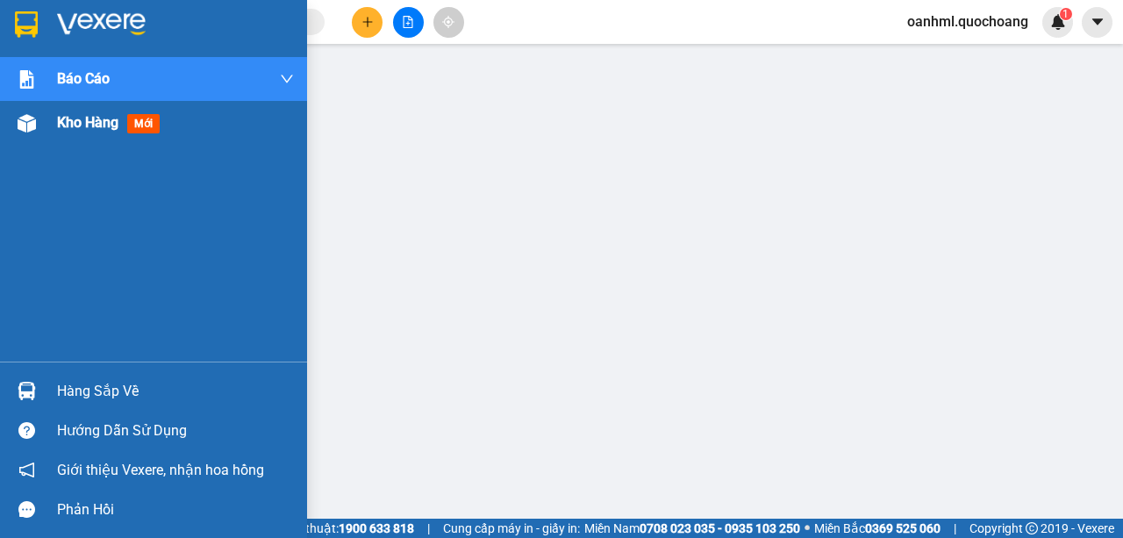
click at [53, 124] on div "Kho hàng mới" at bounding box center [153, 123] width 307 height 44
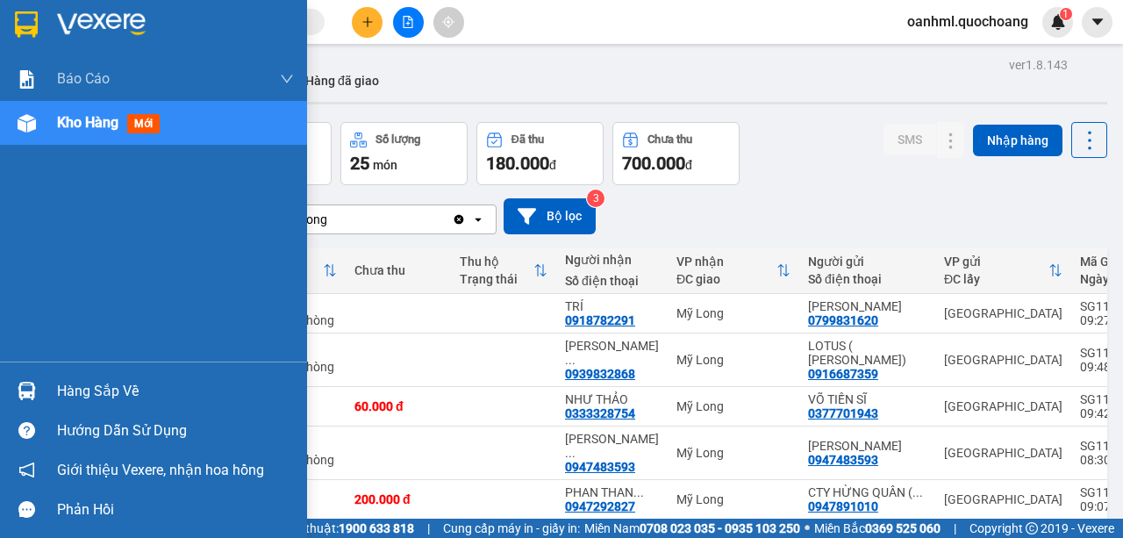
click at [105, 390] on div "Hàng sắp về" at bounding box center [175, 391] width 237 height 26
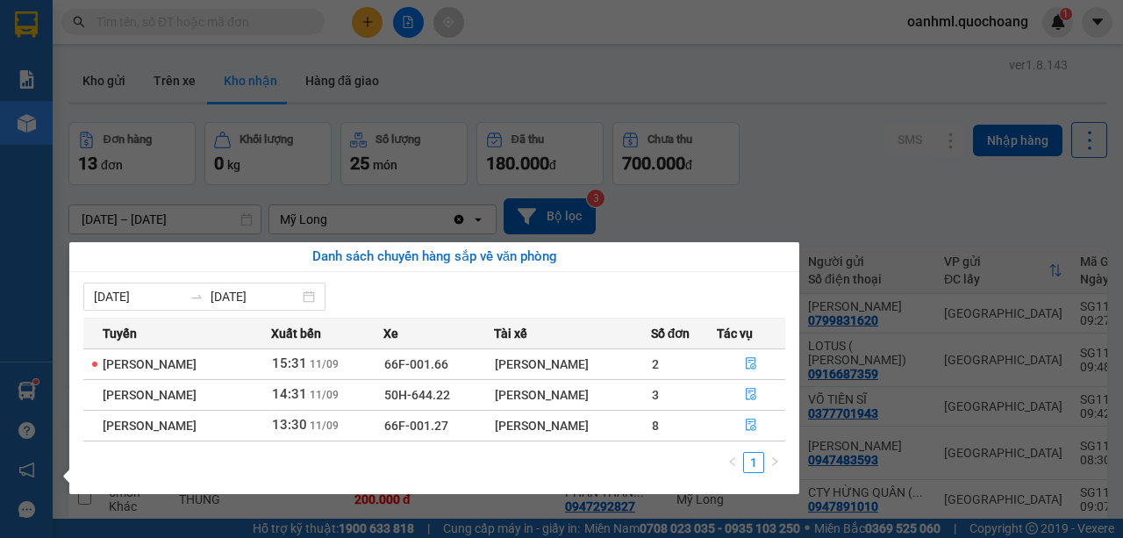
click at [840, 156] on section "Kết quả tìm kiếm ( 0 ) Bộ lọc No Data oanhml.quochoang 1 Báo cáo Báo cáo dòng t…" at bounding box center [561, 269] width 1123 height 538
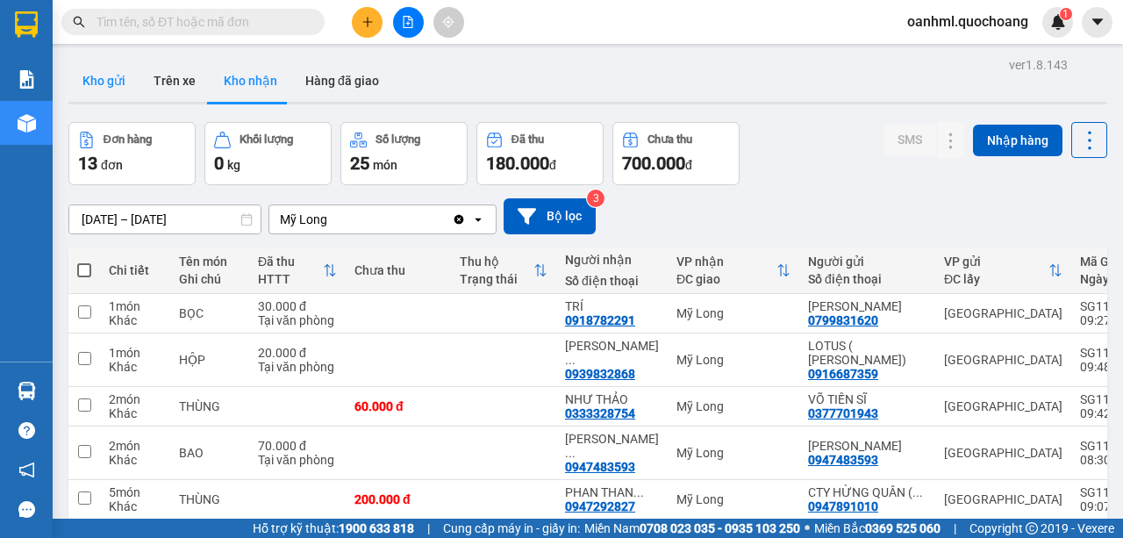
click at [94, 86] on button "Kho gửi" at bounding box center [103, 81] width 71 height 42
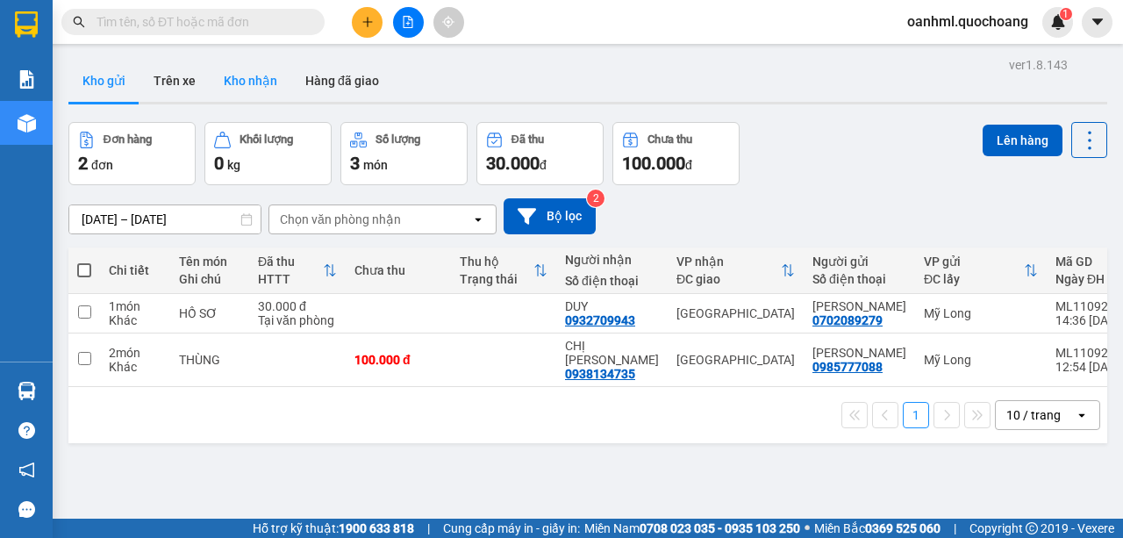
click at [243, 82] on button "Kho nhận" at bounding box center [251, 81] width 82 height 42
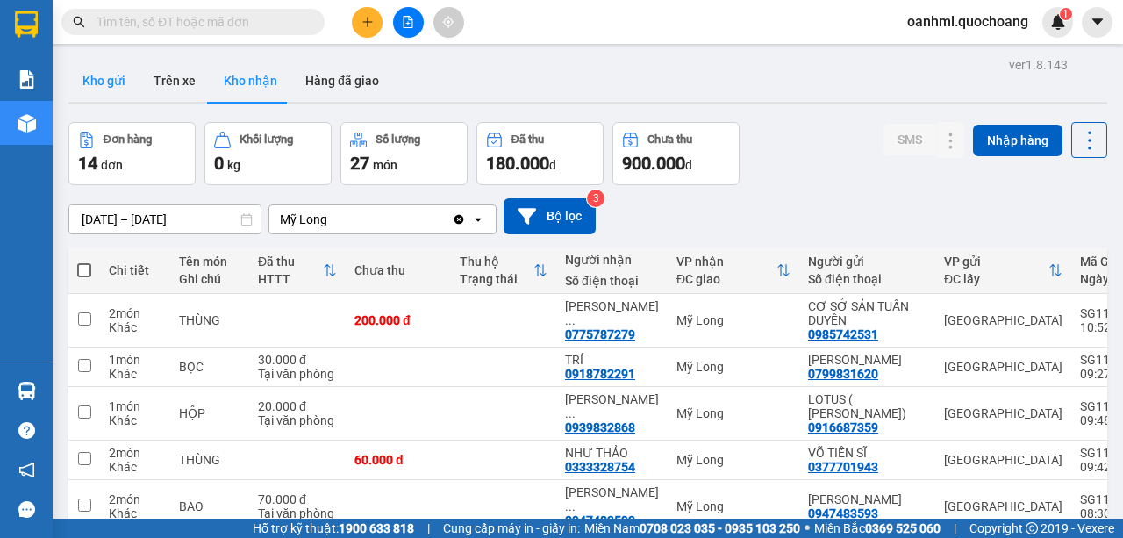
click at [97, 74] on button "Kho gửi" at bounding box center [103, 81] width 71 height 42
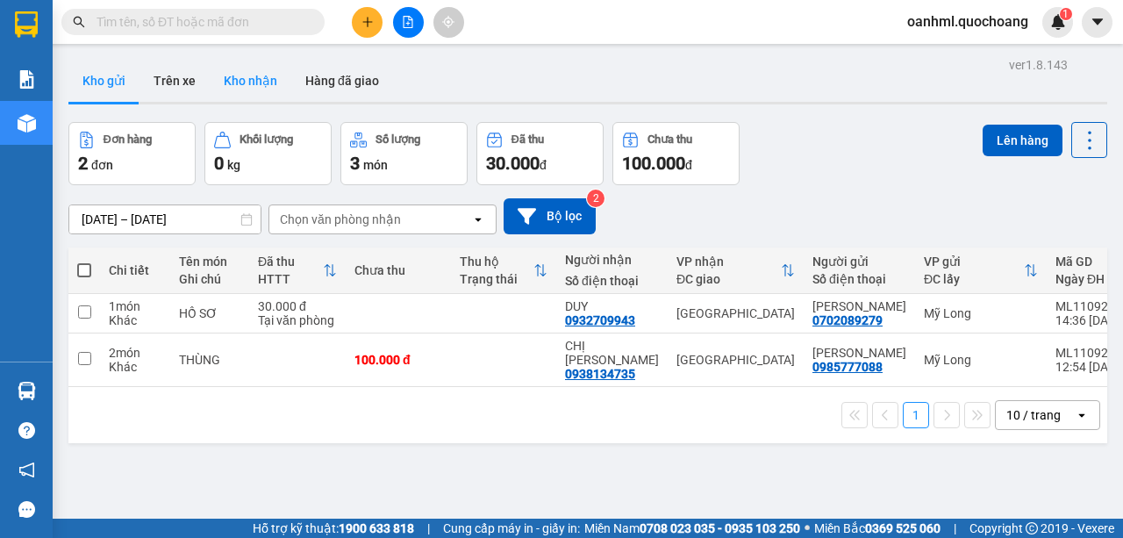
click at [261, 88] on button "Kho nhận" at bounding box center [251, 81] width 82 height 42
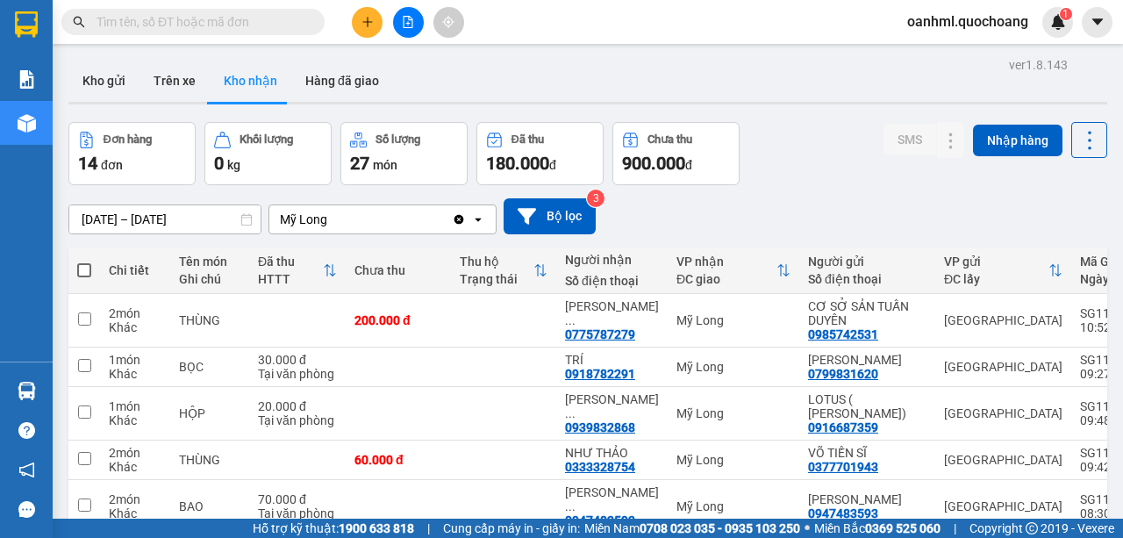
click at [263, 21] on input "text" at bounding box center [199, 21] width 207 height 19
click at [296, 25] on input "text" at bounding box center [199, 21] width 207 height 19
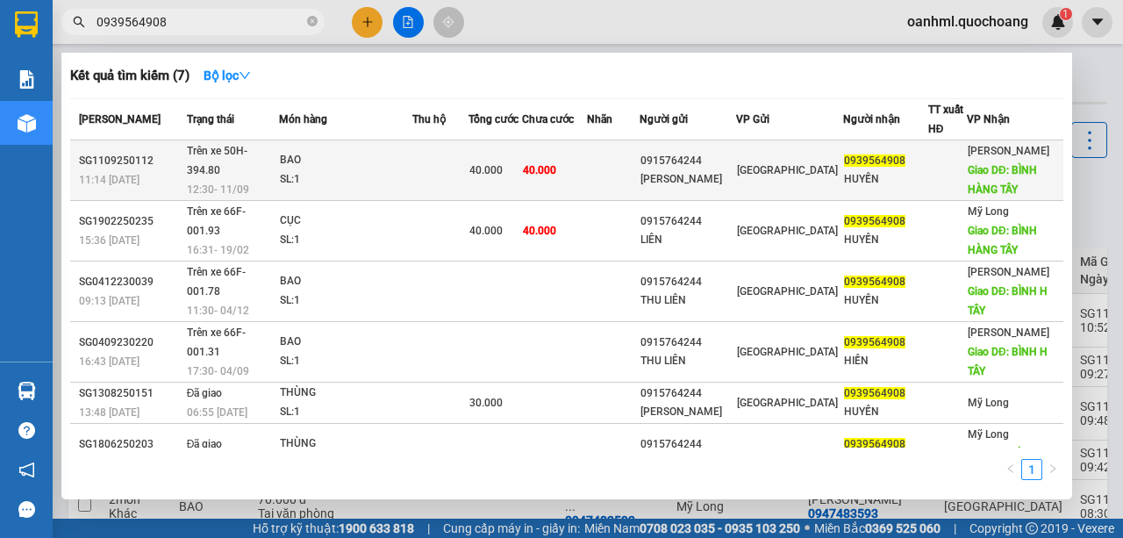
type input "0939564908"
click at [697, 160] on div "0915764244" at bounding box center [687, 161] width 95 height 18
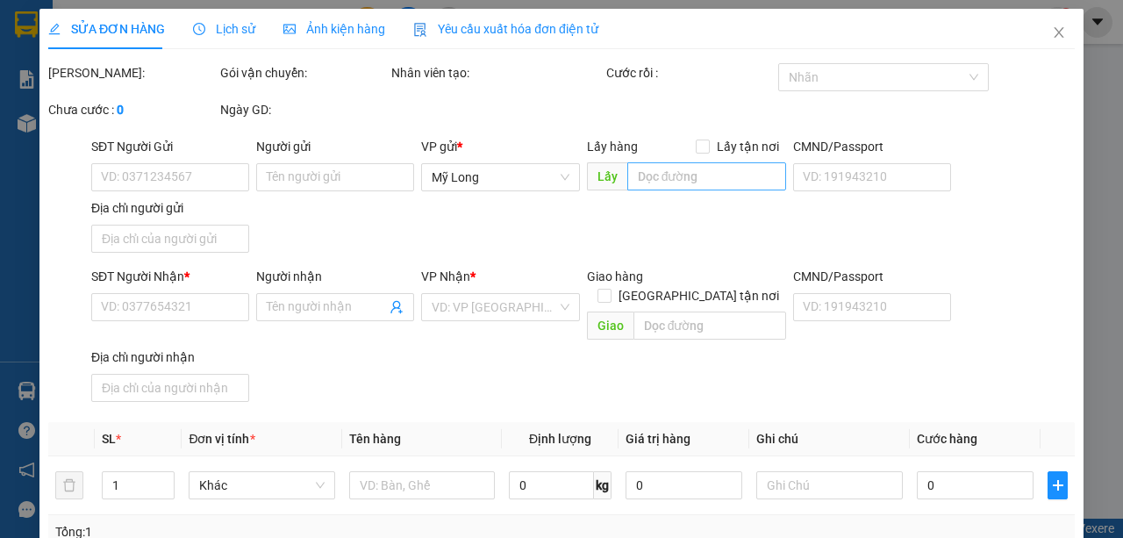
type input "0915764244"
type input "NGUYỄN THỊ THU LIÊN"
type input "142 HẢI THƯỢNG LÃNG ÔNG P CHỢ LỚN"
type input "0939564908"
type input "HUYỀN"
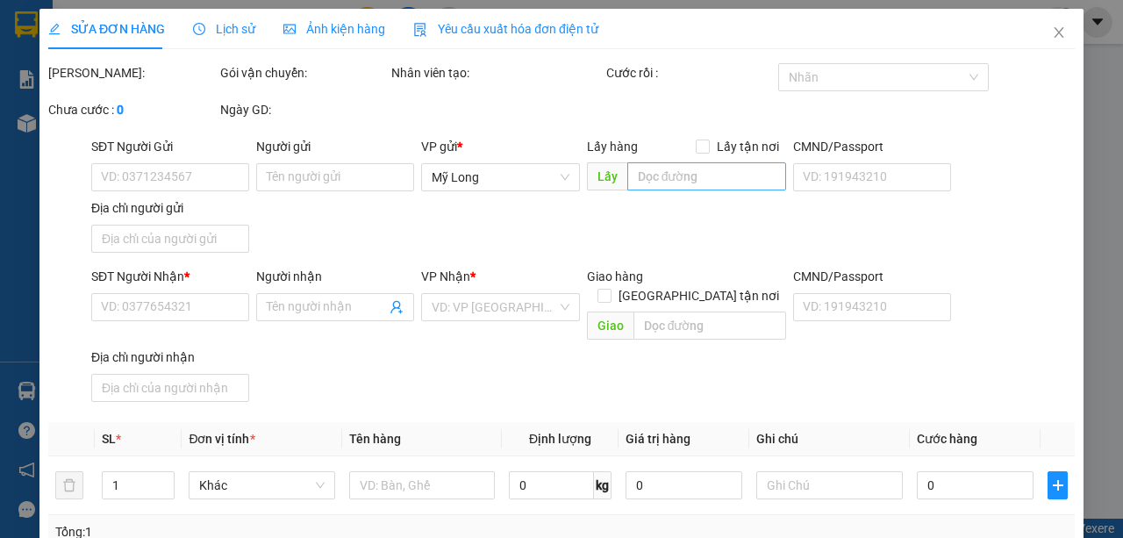
type input "BÌNH HÀNG TÂY"
type input "40.000"
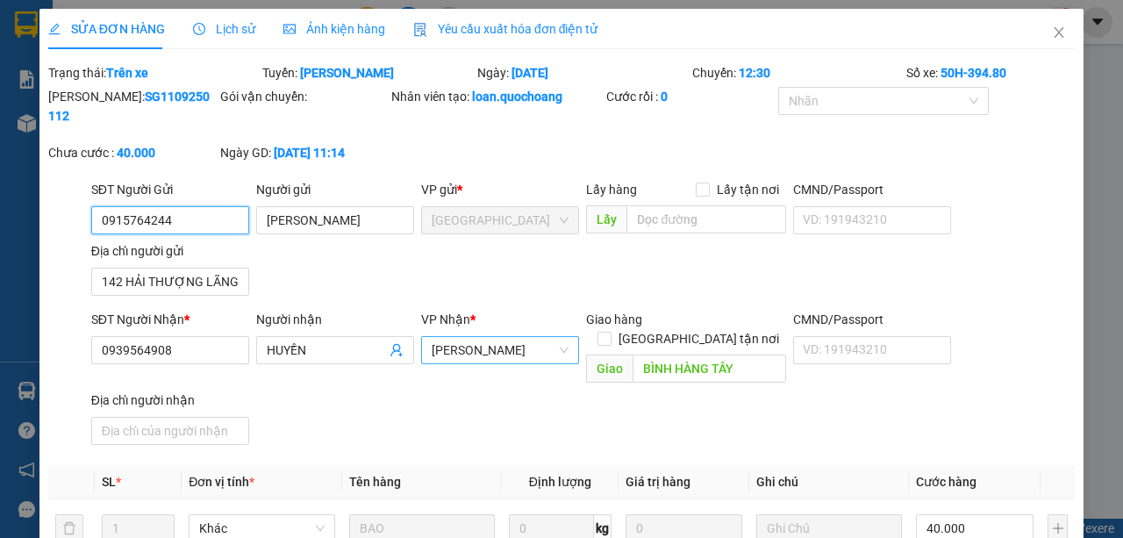
click at [471, 353] on span "Cao Lãnh" at bounding box center [499, 350] width 137 height 26
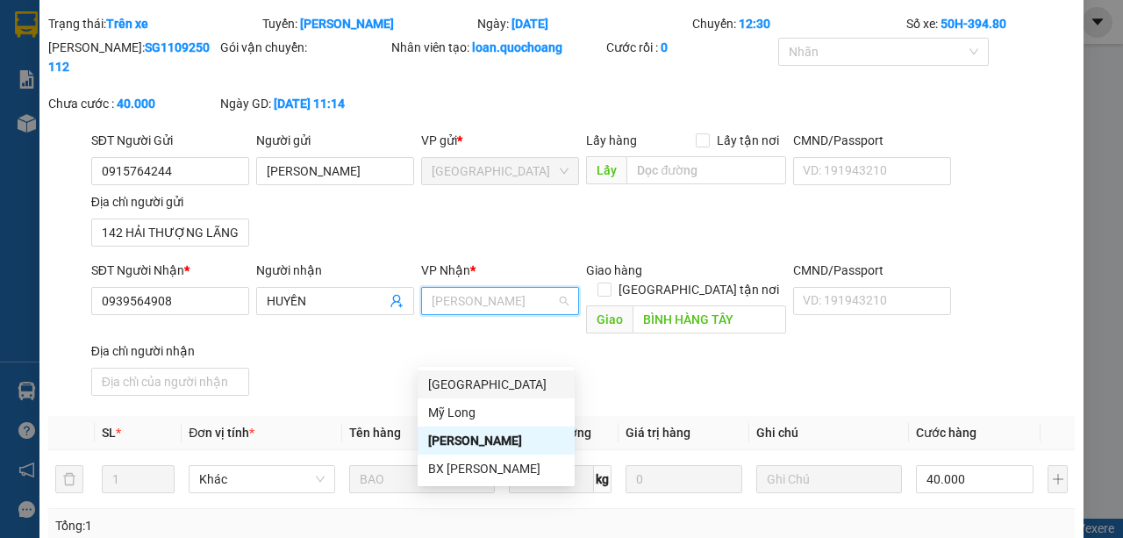
scroll to position [117, 0]
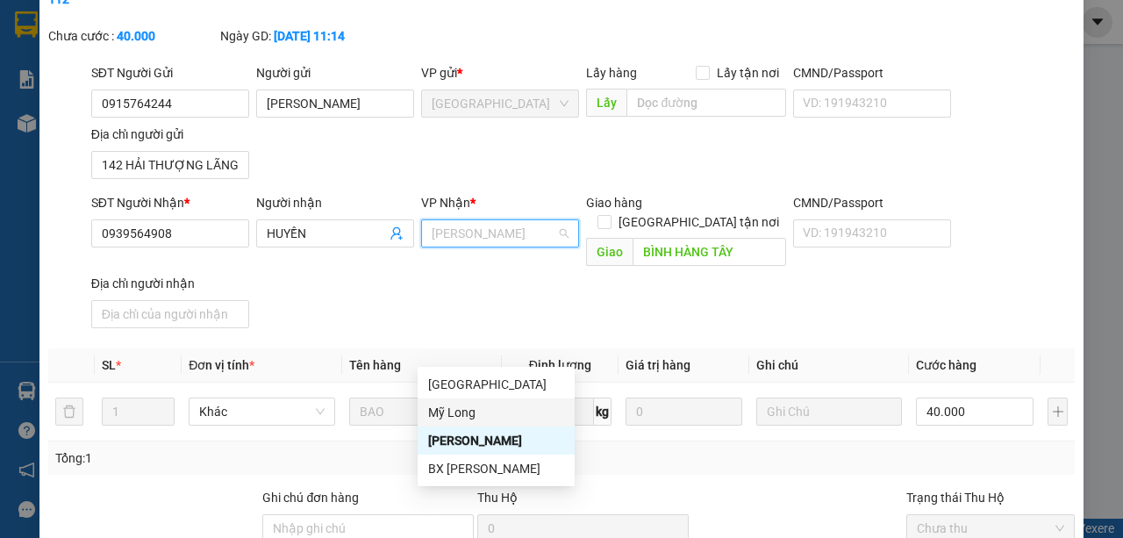
click at [462, 406] on div "Mỹ Long" at bounding box center [496, 412] width 136 height 19
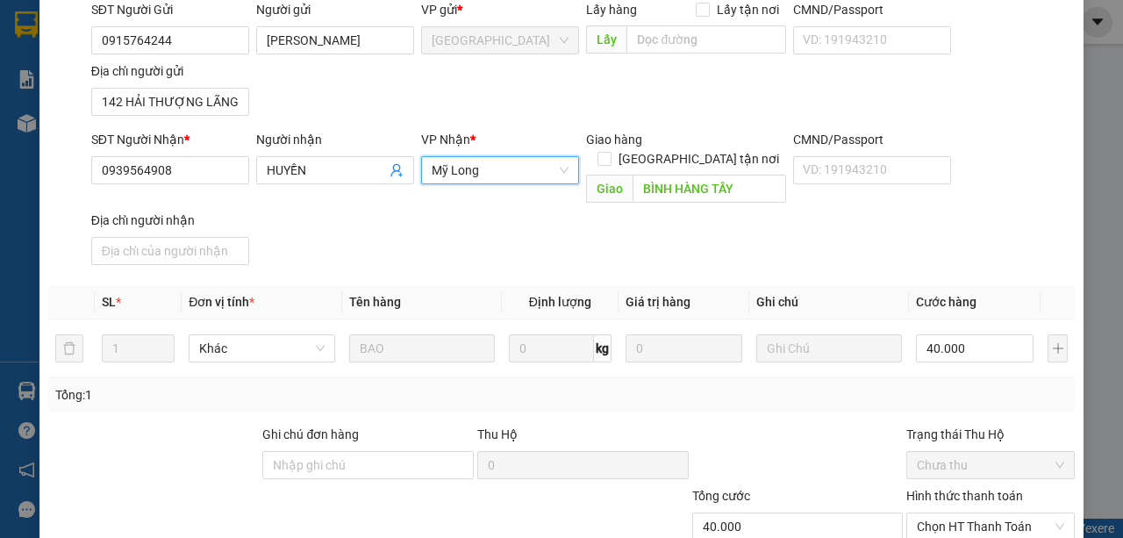
scroll to position [279, 0]
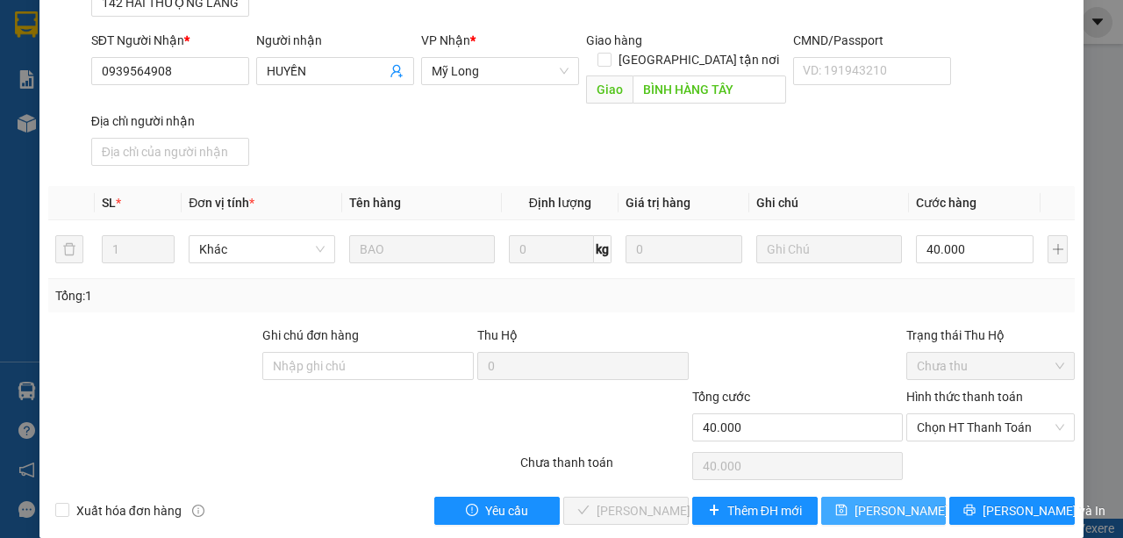
click at [859, 501] on span "Lưu thay đổi" at bounding box center [924, 510] width 140 height 19
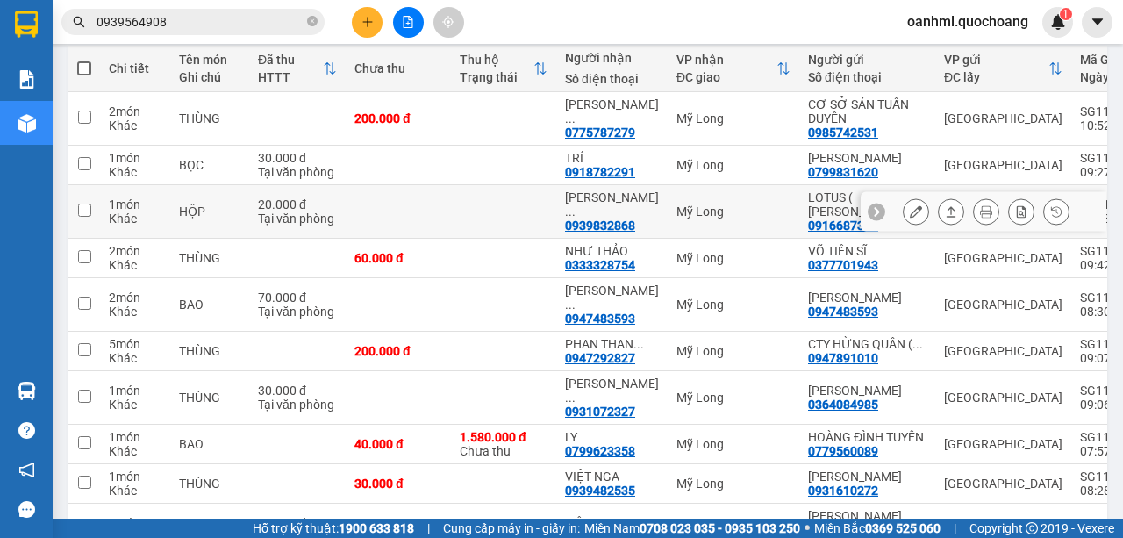
scroll to position [155, 0]
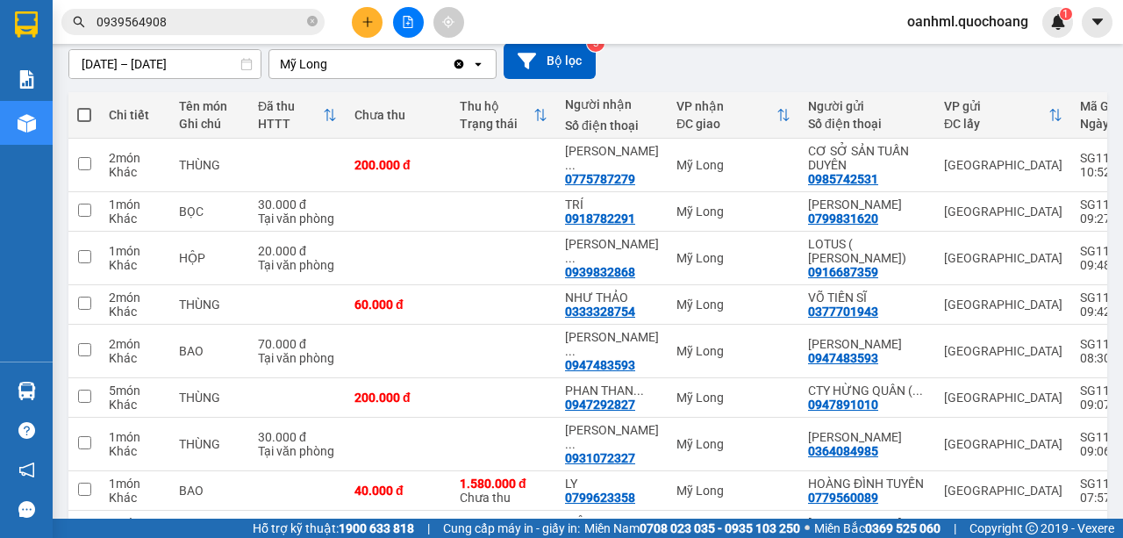
click at [272, 12] on input "0939564908" at bounding box center [199, 21] width 207 height 19
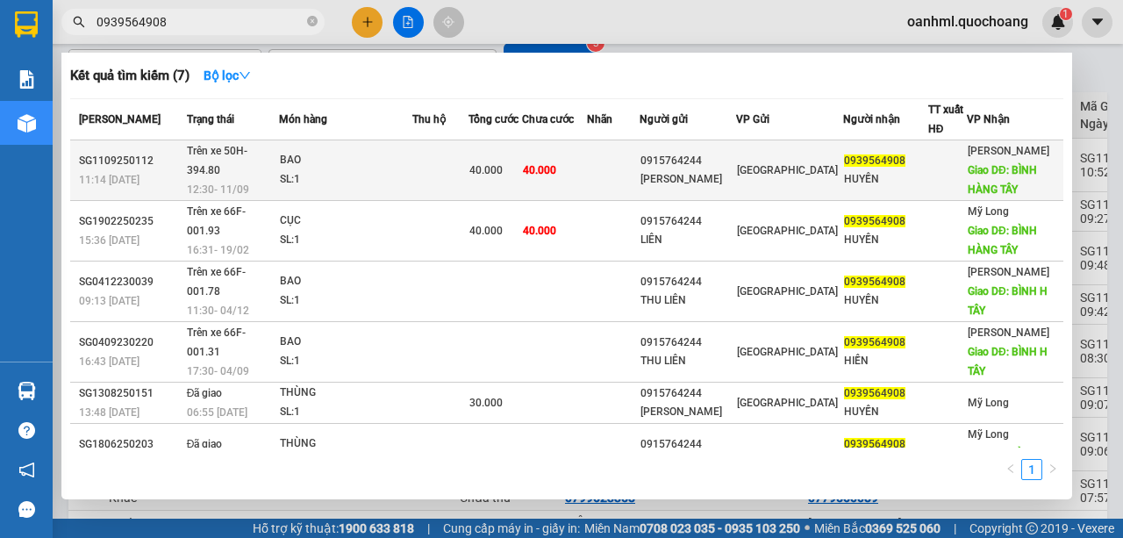
click at [631, 188] on td at bounding box center [613, 170] width 53 height 61
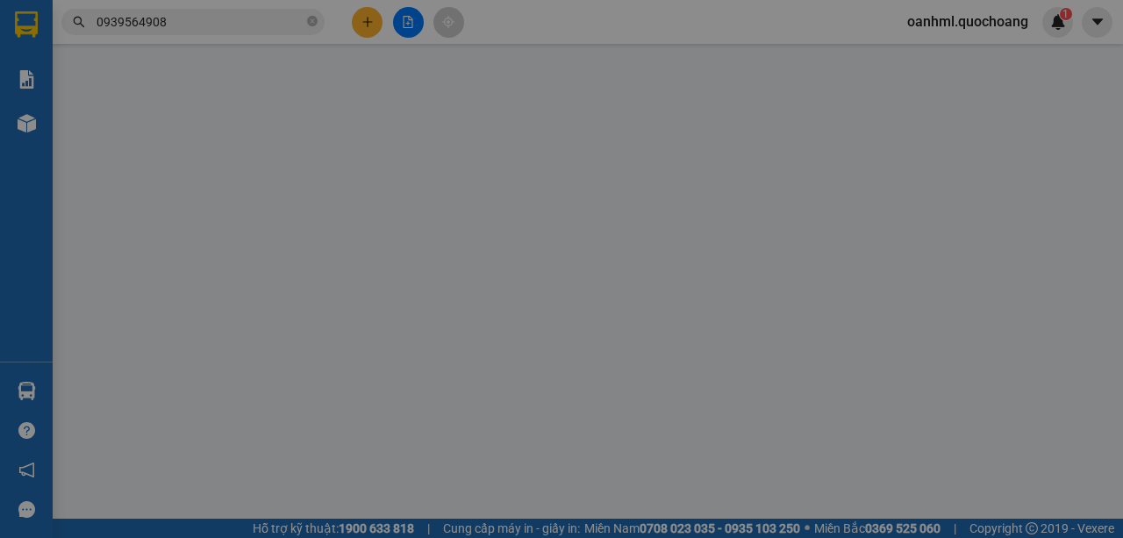
type input "0915764244"
type input "NGUYỄN THỊ THU LIÊN"
type input "142 HẢI THƯỢNG LÃNG ÔNG P CHỢ LỚN"
type input "0939564908"
type input "HUYỀN"
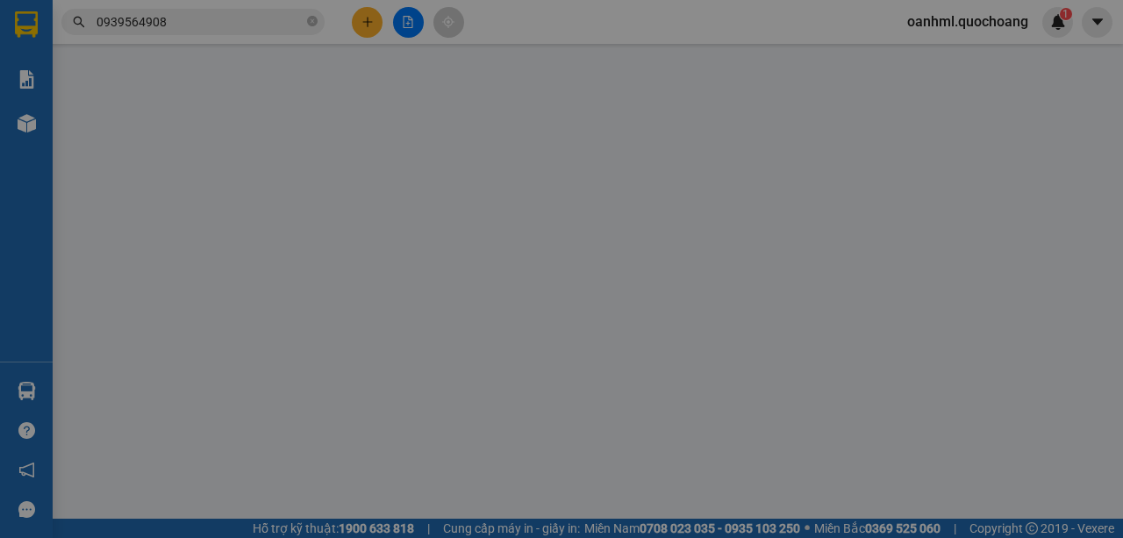
type input "BÌNH HÀNG TÂY"
type input "40.000"
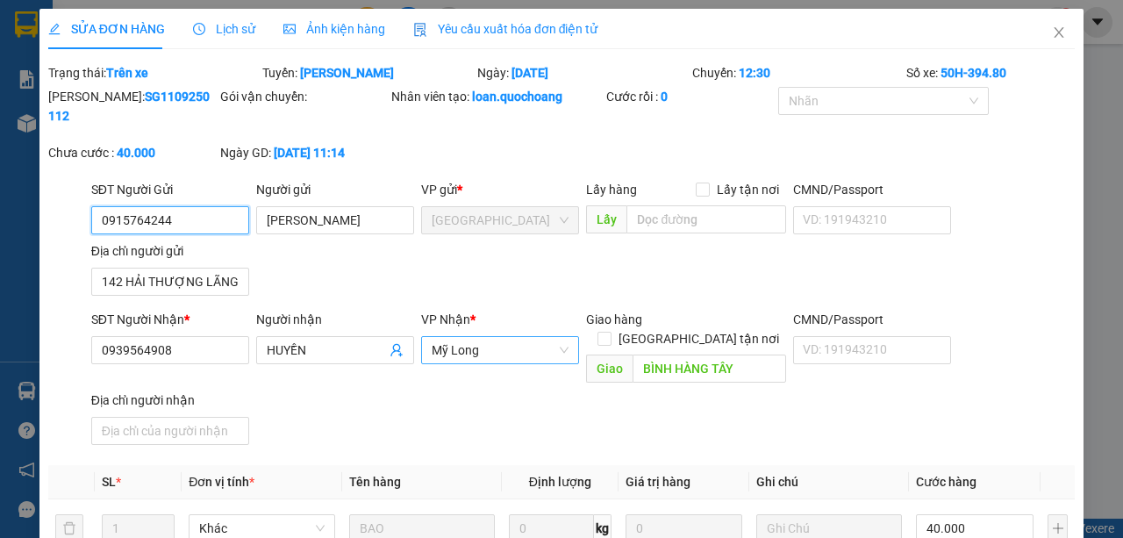
click at [545, 338] on span "Mỹ Long" at bounding box center [499, 350] width 137 height 26
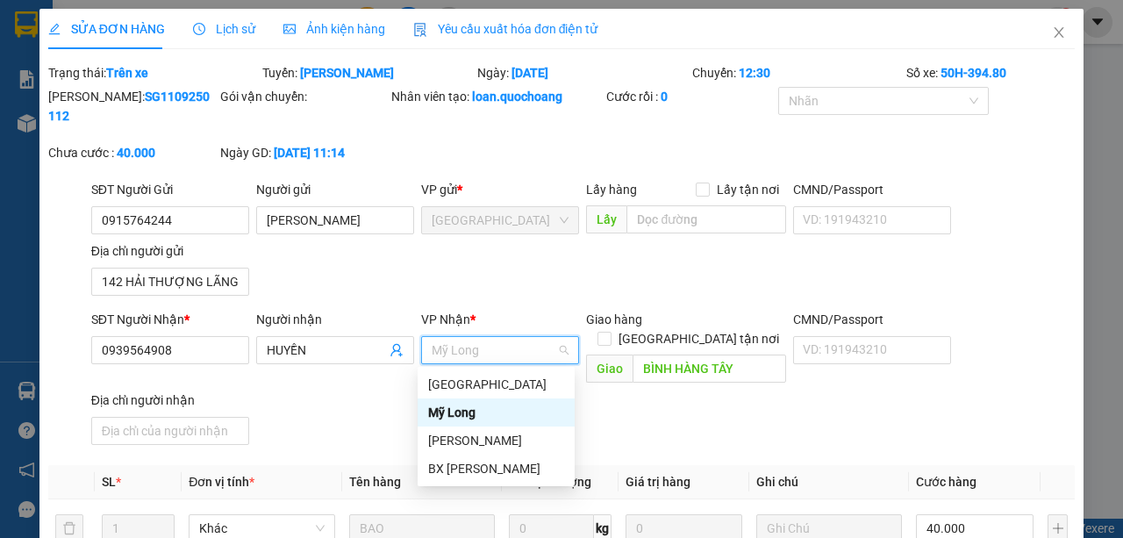
click at [481, 417] on div "Mỹ Long" at bounding box center [496, 412] width 136 height 19
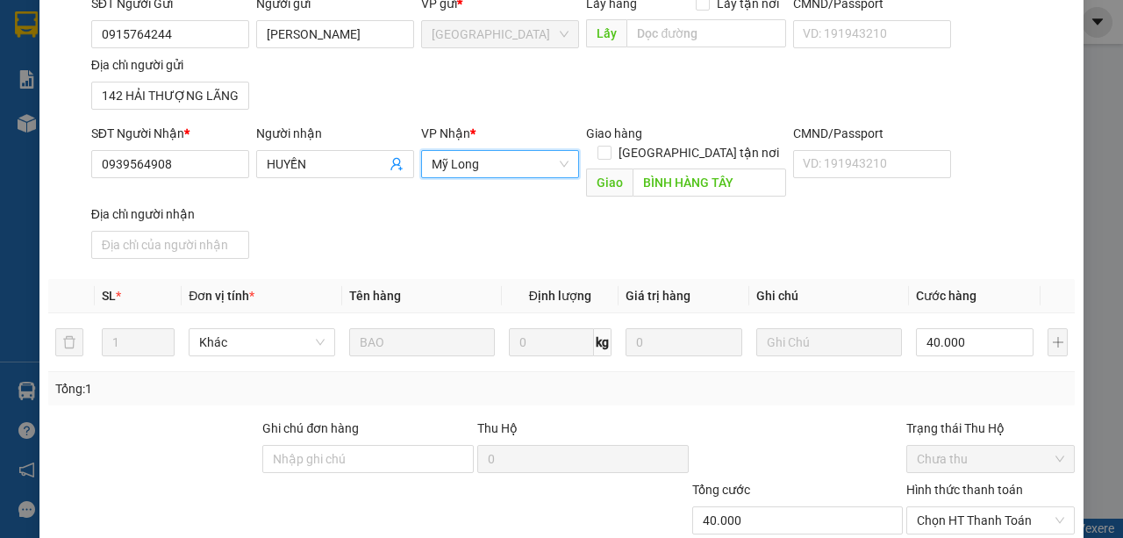
scroll to position [279, 0]
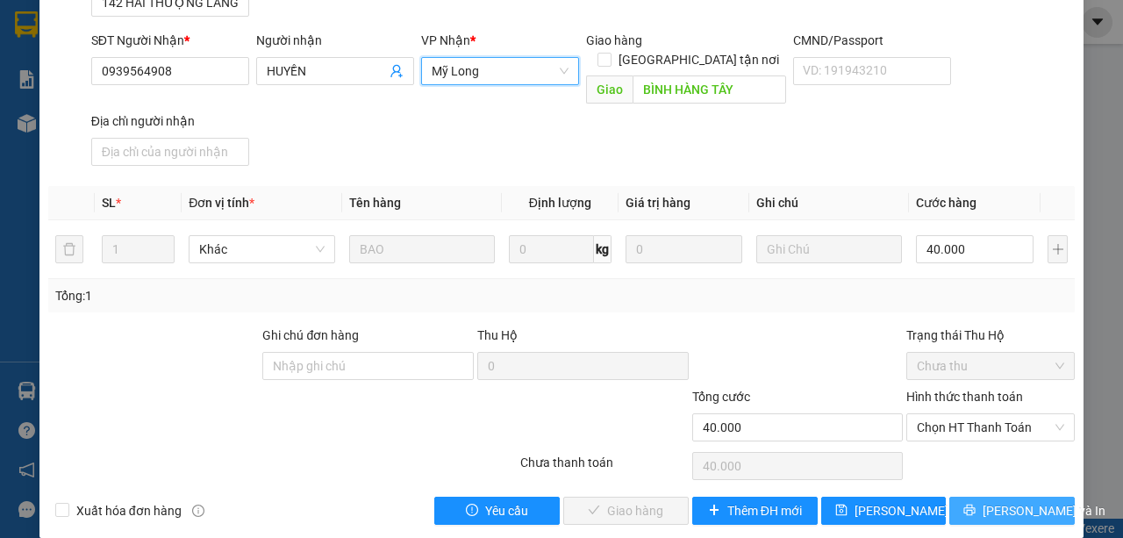
click at [975, 504] on icon "printer" at bounding box center [969, 509] width 11 height 11
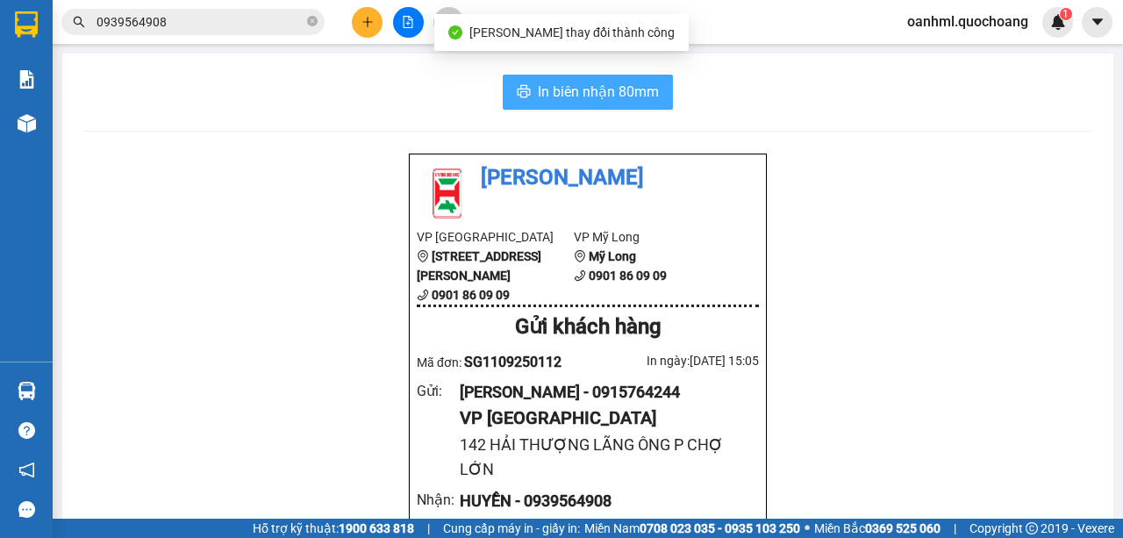
click at [564, 82] on span "In biên nhận 80mm" at bounding box center [598, 92] width 121 height 22
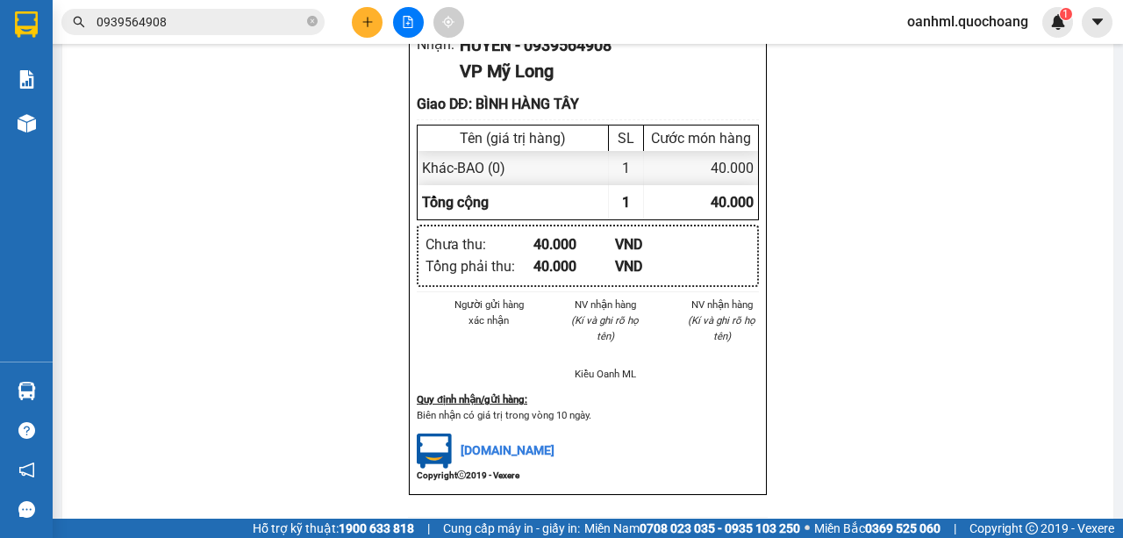
scroll to position [503, 0]
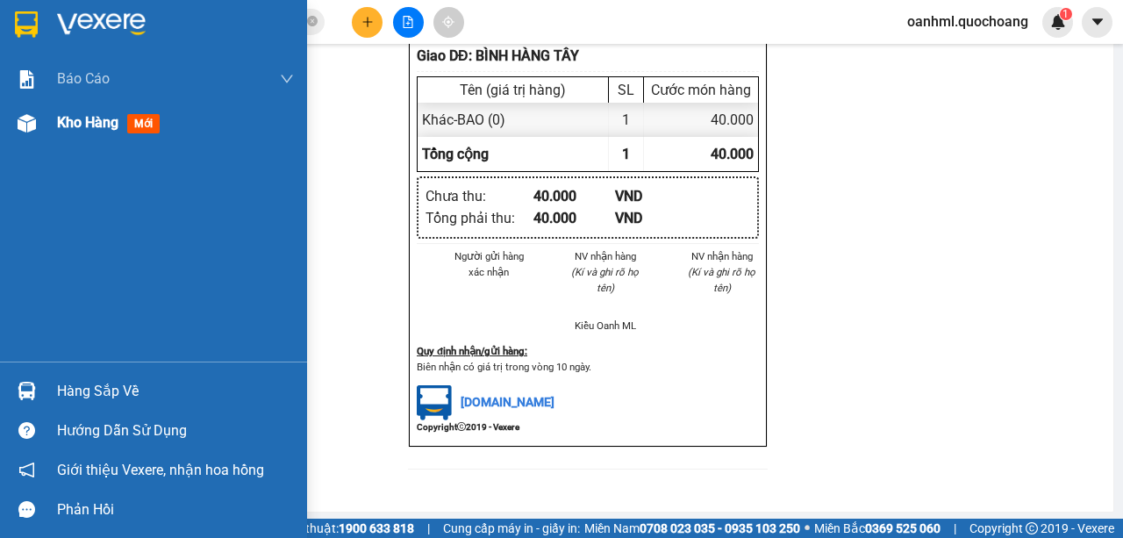
click at [106, 125] on span "Kho hàng" at bounding box center [87, 122] width 61 height 17
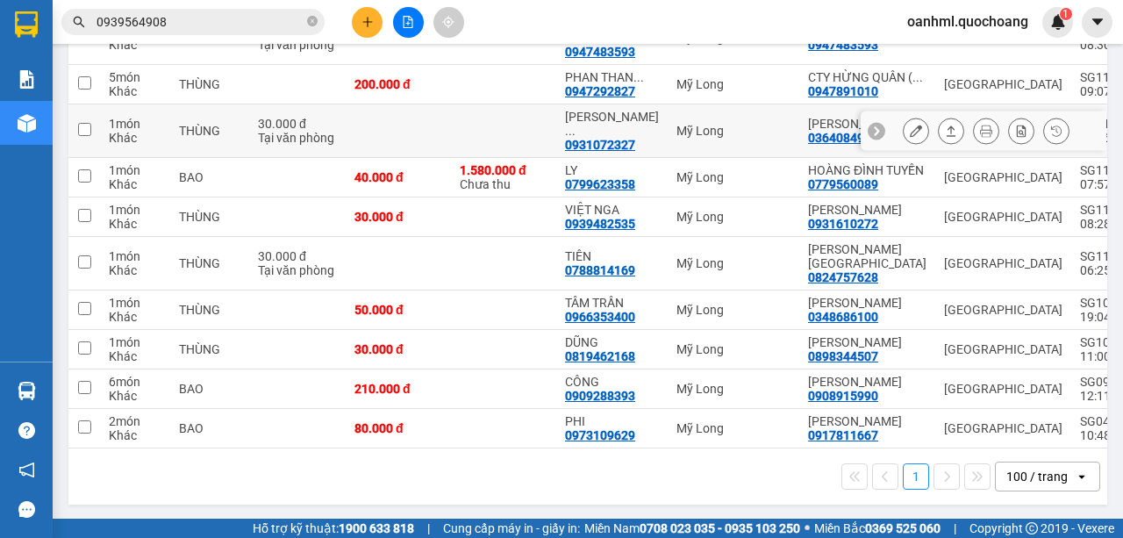
scroll to position [387, 0]
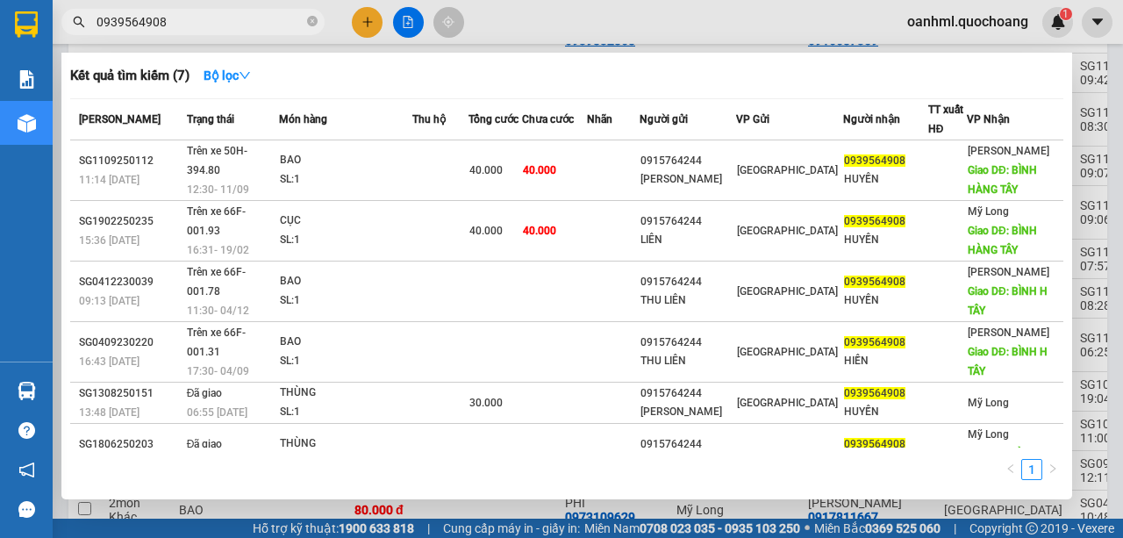
drag, startPoint x: 188, startPoint y: 23, endPoint x: 202, endPoint y: 25, distance: 14.1
click at [189, 23] on input "0939564908" at bounding box center [199, 21] width 207 height 19
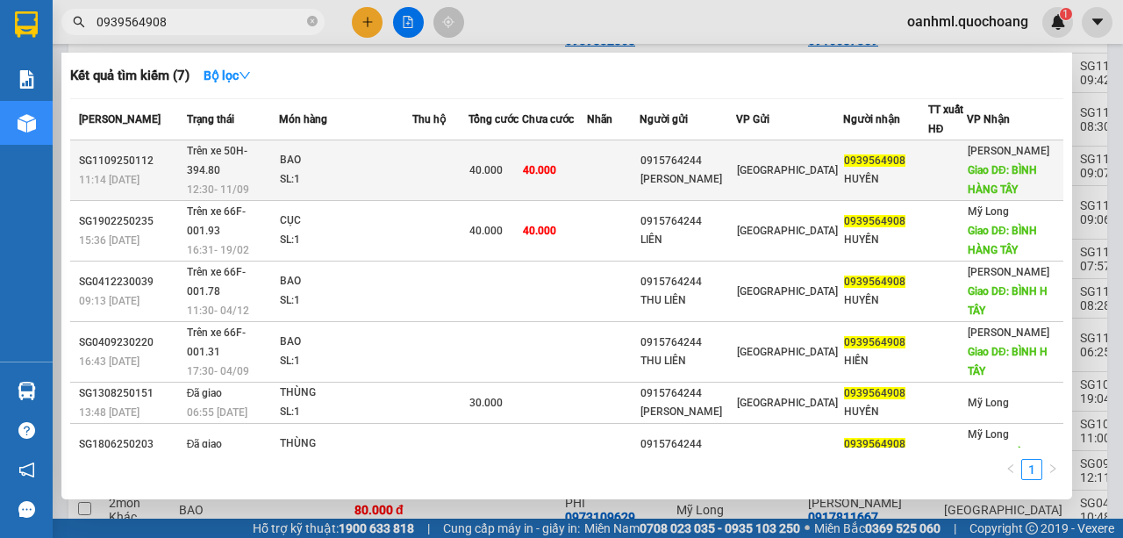
click at [904, 184] on div "HUYỀN" at bounding box center [885, 179] width 83 height 18
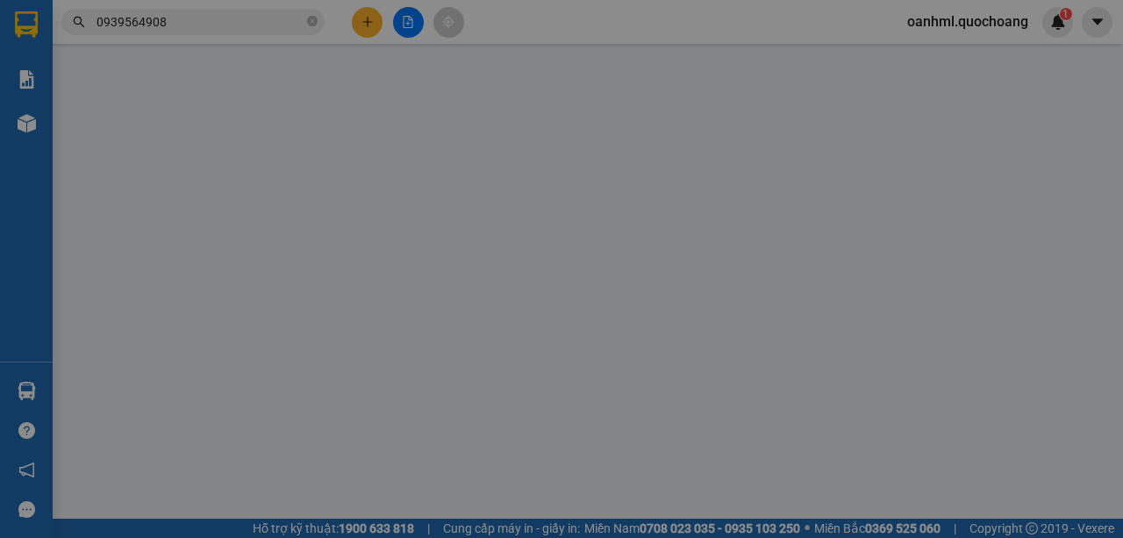
type input "0915764244"
type input "NGUYỄN THỊ THU LIÊN"
type input "142 HẢI THƯỢNG LÃNG ÔNG P CHỢ LỚN"
type input "0939564908"
type input "HUYỀN"
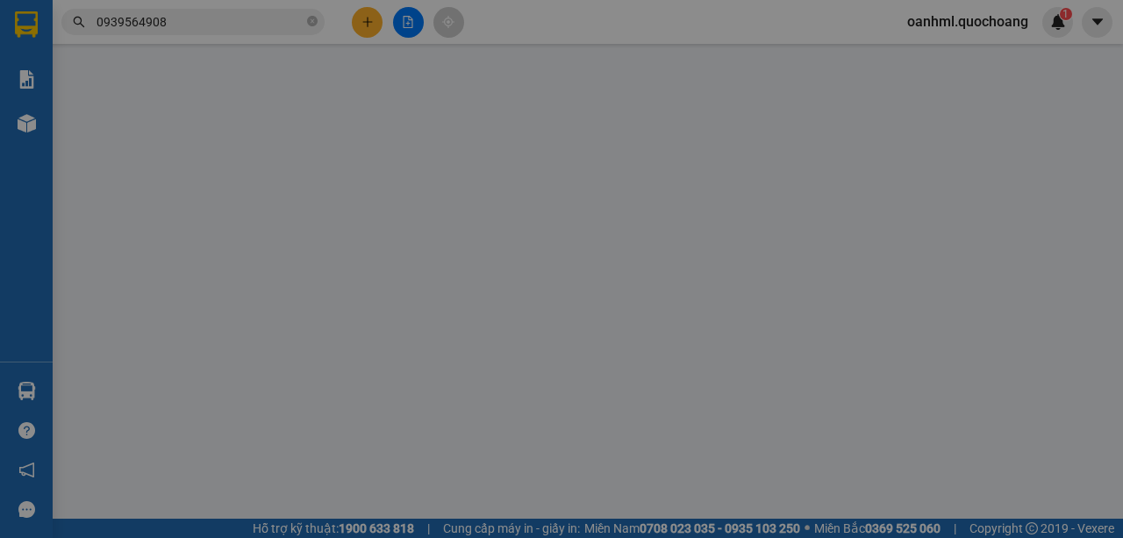
type input "BÌNH HÀNG TÂY"
type input "40.000"
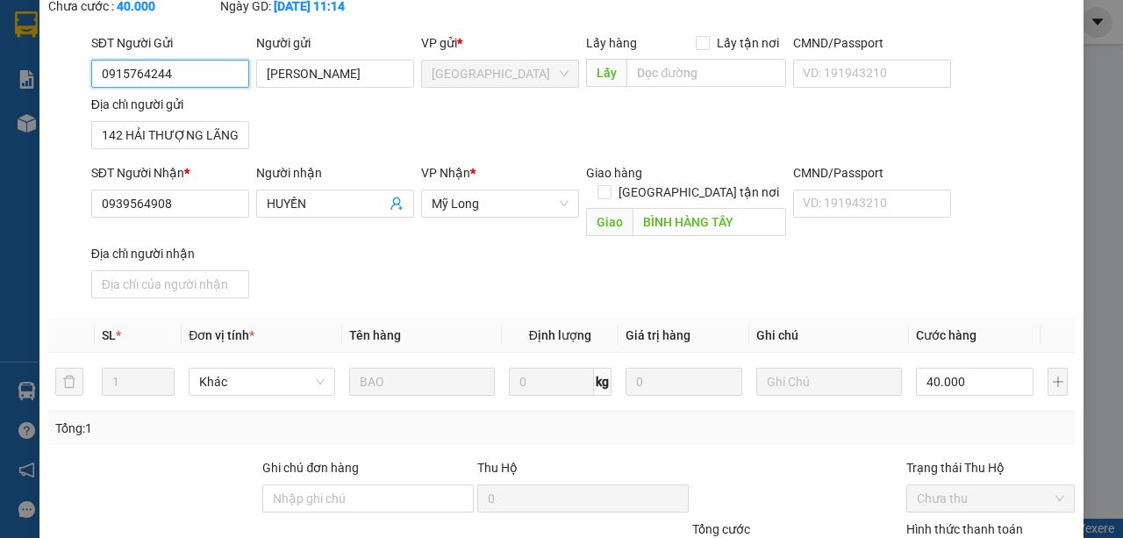
scroll to position [279, 0]
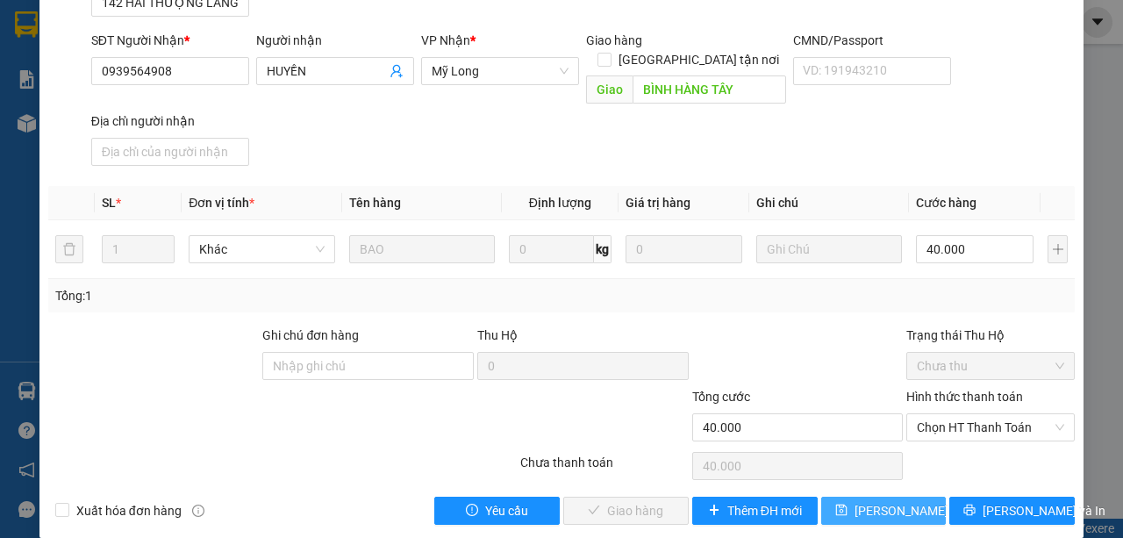
click at [884, 501] on span "Lưu thay đổi" at bounding box center [924, 510] width 140 height 19
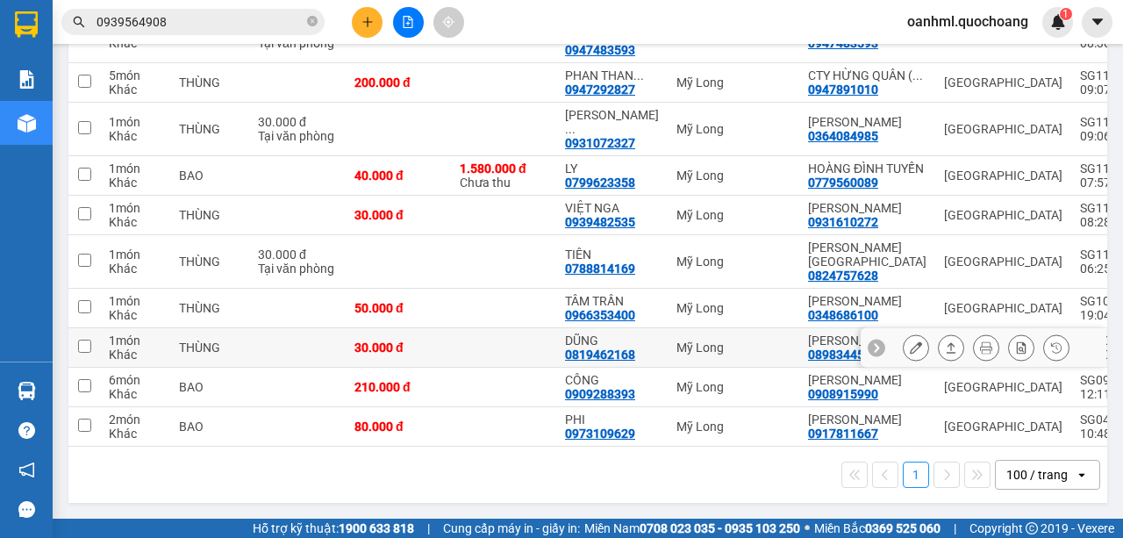
scroll to position [292, 0]
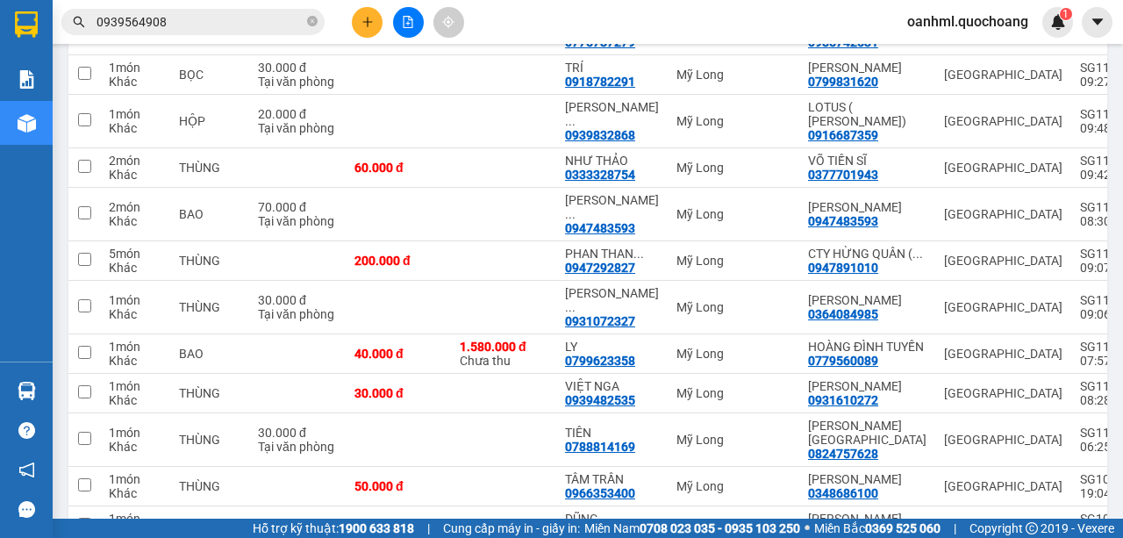
click at [274, 20] on input "0939564908" at bounding box center [199, 21] width 207 height 19
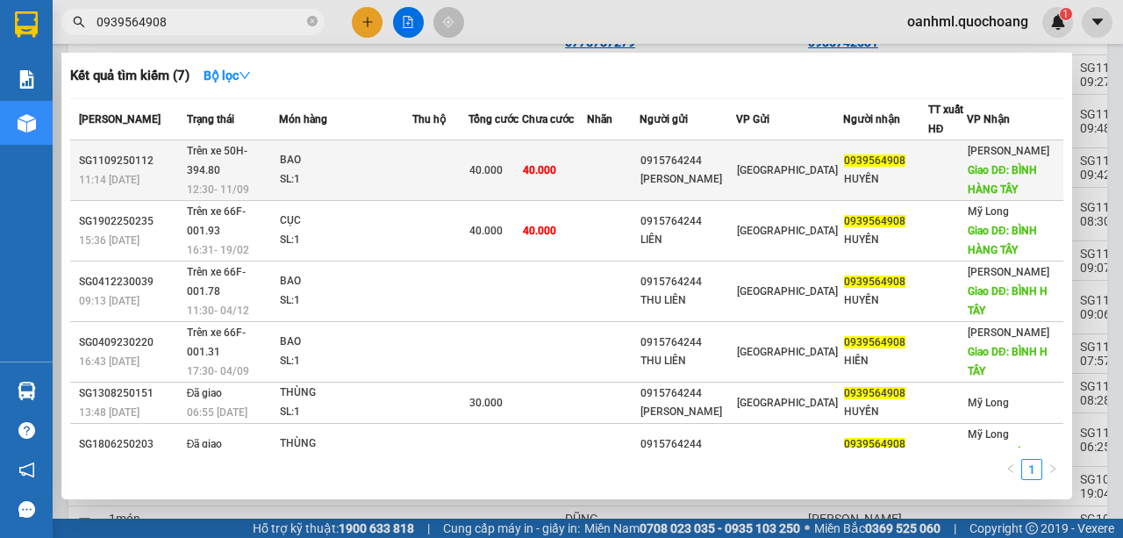
click at [900, 165] on span "0939564908" at bounding box center [874, 160] width 61 height 12
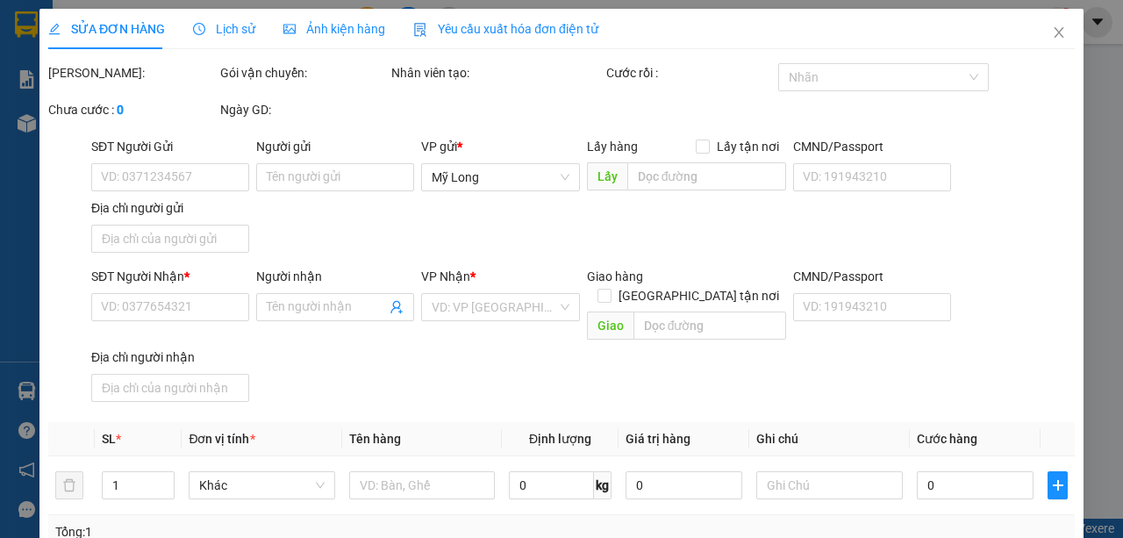
type input "0915764244"
type input "NGUYỄN THỊ THU LIÊN"
type input "142 HẢI THƯỢNG LÃNG ÔNG P CHỢ LỚN"
type input "0939564908"
type input "HUYỀN"
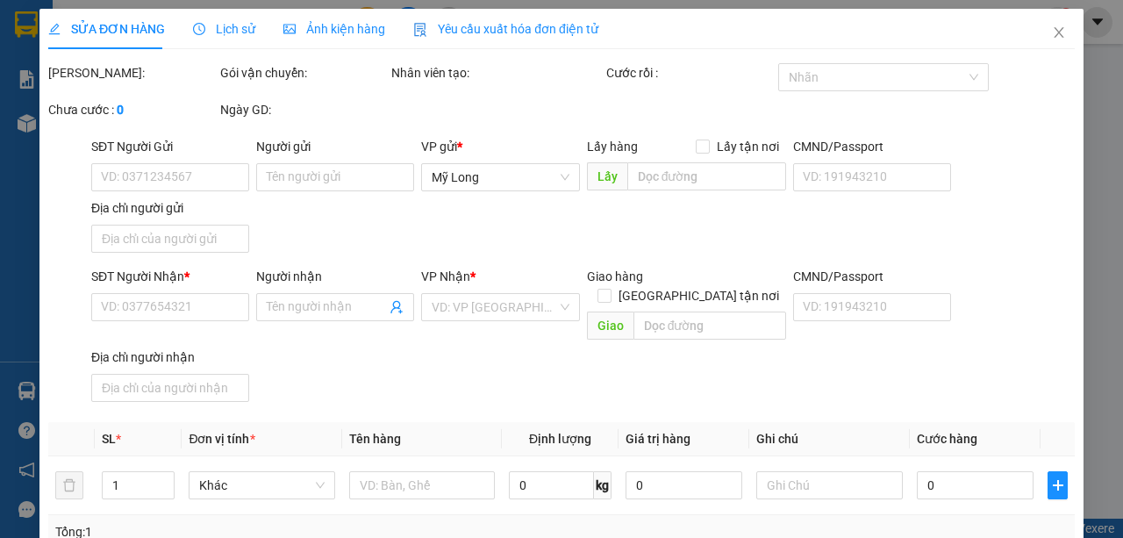
type input "BÌNH HÀNG TÂY"
type input "40.000"
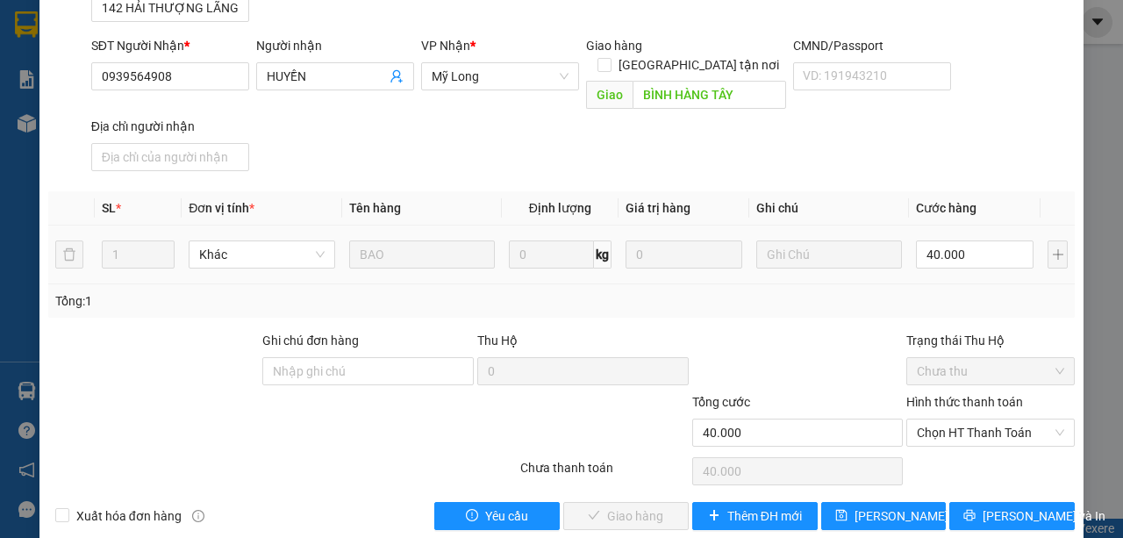
scroll to position [279, 0]
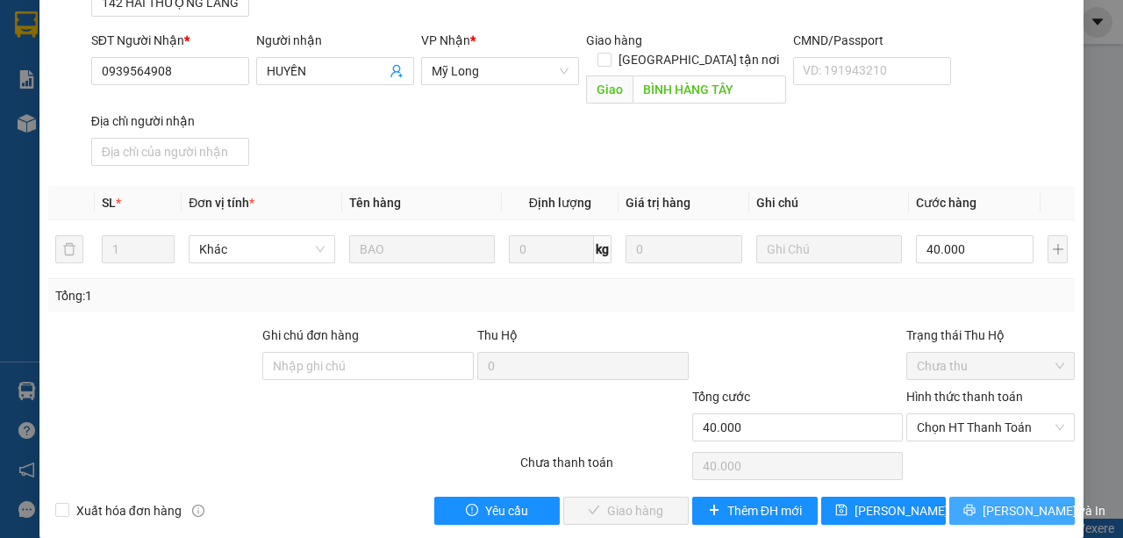
click at [952, 496] on button "Lưu và In" at bounding box center [1011, 510] width 125 height 28
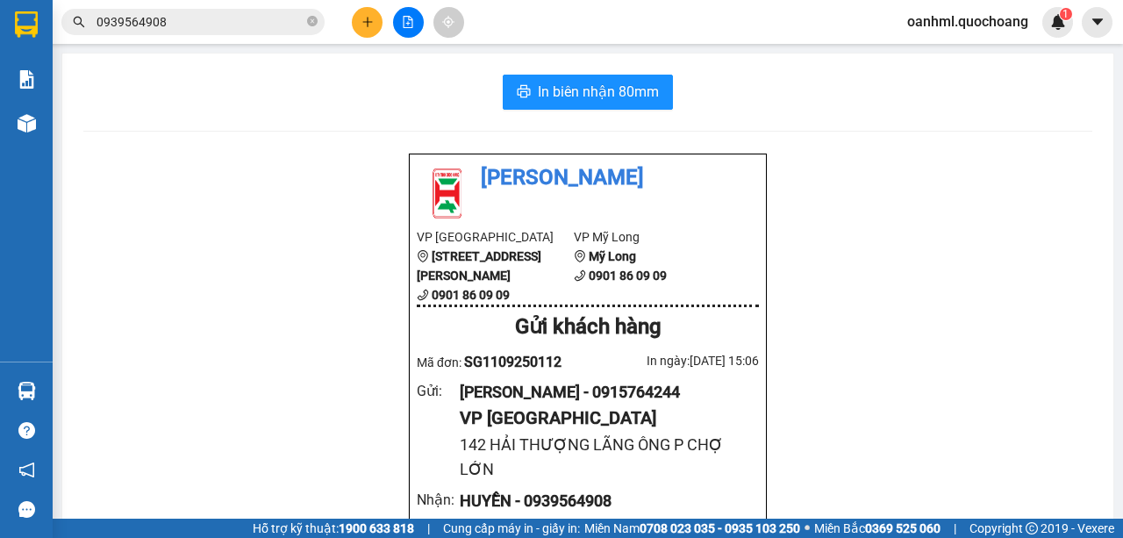
click at [234, 19] on input "0939564908" at bounding box center [199, 21] width 207 height 19
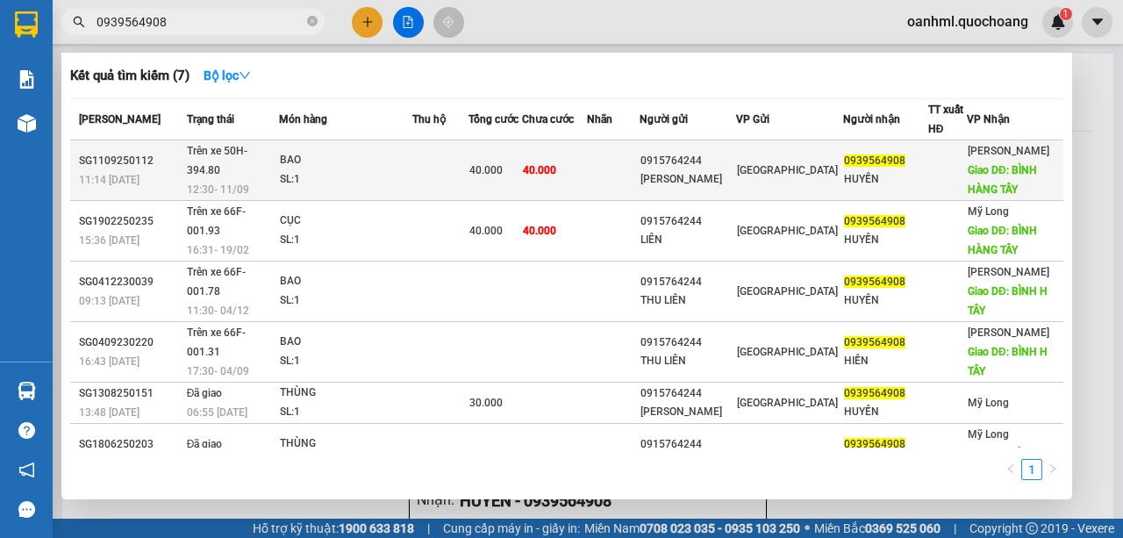
click at [587, 148] on td "40.000" at bounding box center [554, 170] width 65 height 61
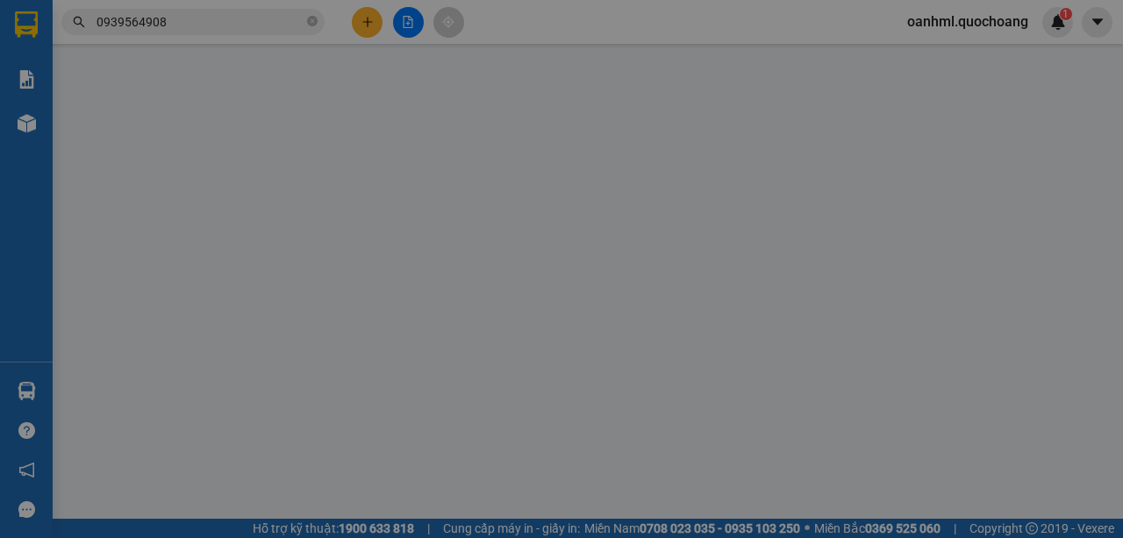
type input "0915764244"
type input "NGUYỄN THỊ THU LIÊN"
type input "142 HẢI THƯỢNG LÃNG ÔNG P CHỢ LỚN"
type input "0939564908"
type input "HUYỀN"
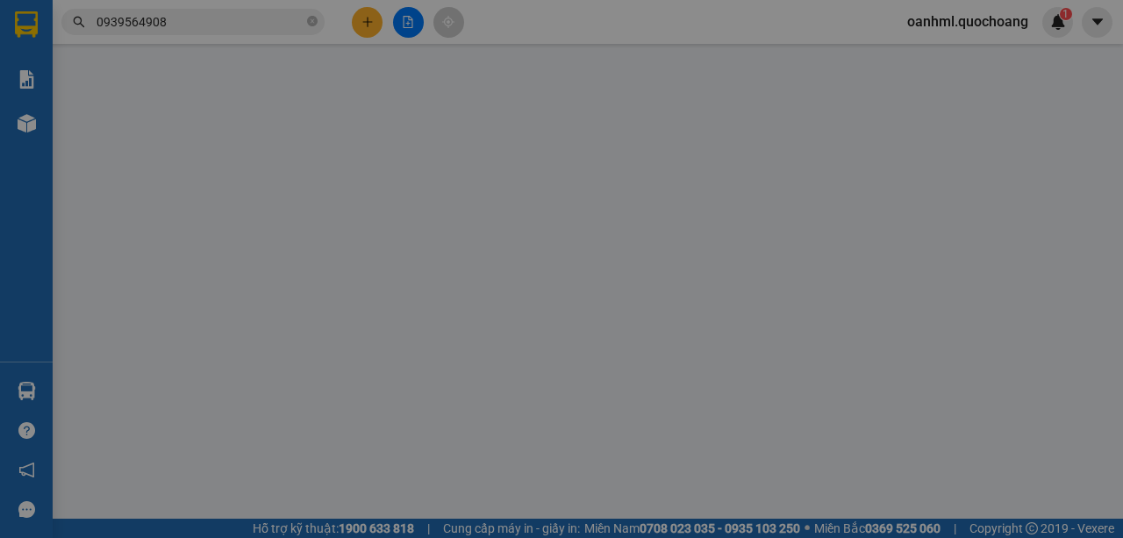
type input "BÌNH HÀNG TÂY"
type input "40.000"
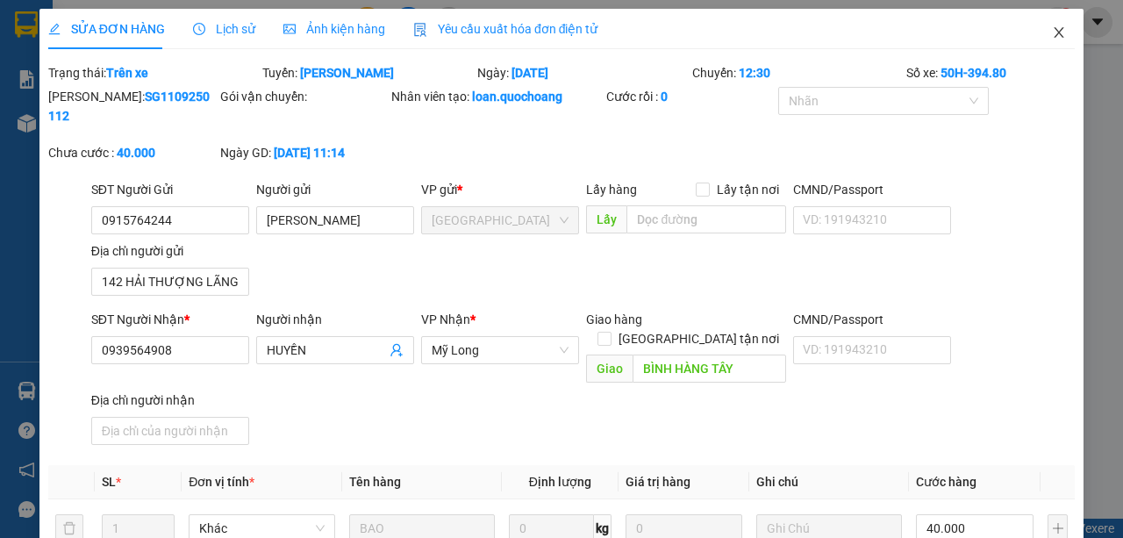
click at [1056, 30] on icon "close" at bounding box center [1059, 32] width 14 height 14
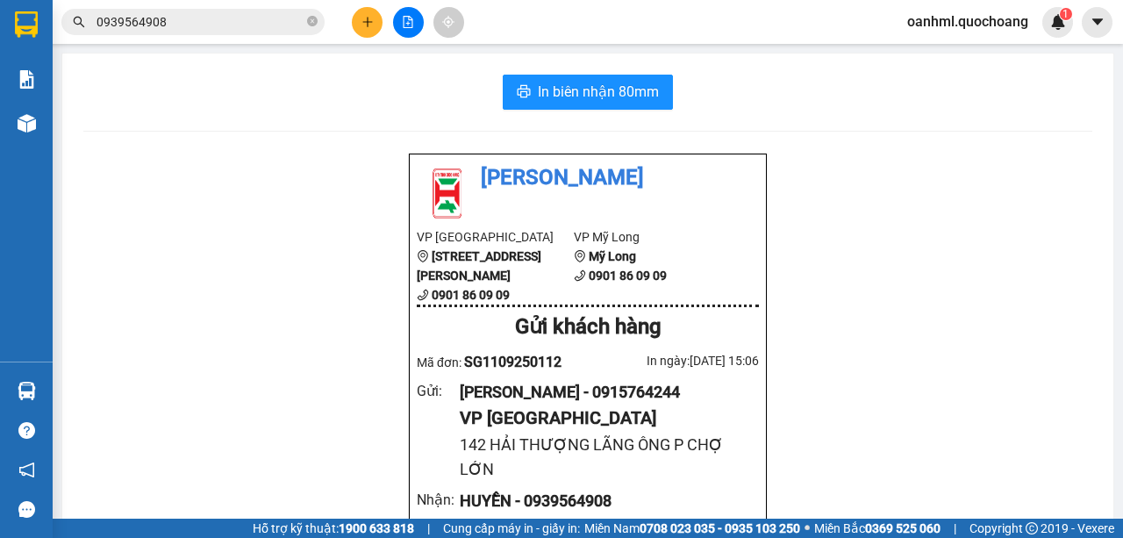
click at [75, 130] on div "In biên nhận 80mm Quốc Hoàng VP Sài Gòn 45 Phạm Hữu Chí, Phường 12, Quận 5 0901…" at bounding box center [587, 533] width 1051 height 961
click at [225, 28] on input "0939564908" at bounding box center [199, 21] width 207 height 19
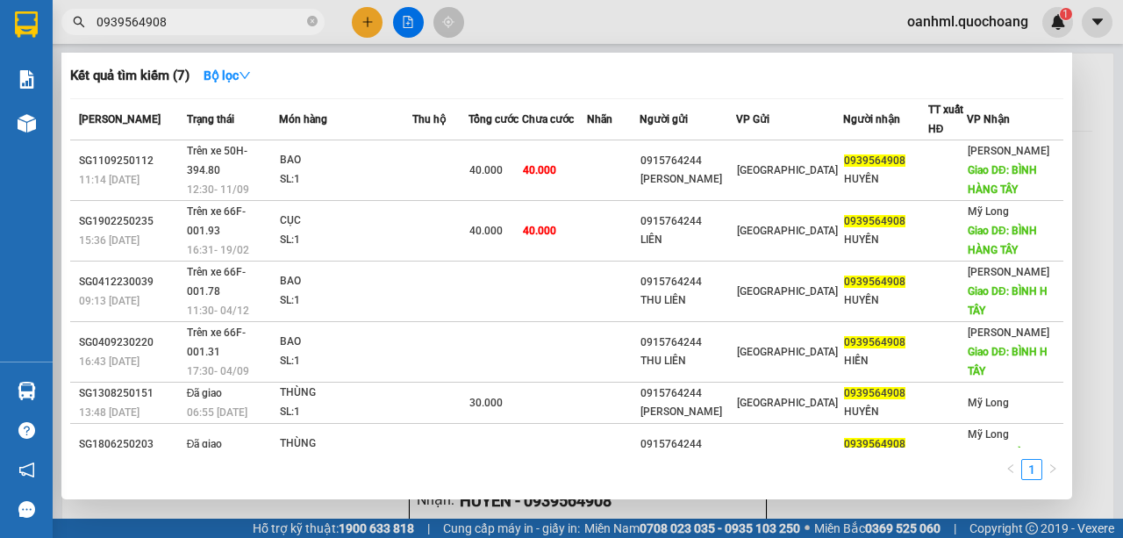
click at [1085, 261] on div at bounding box center [561, 269] width 1123 height 538
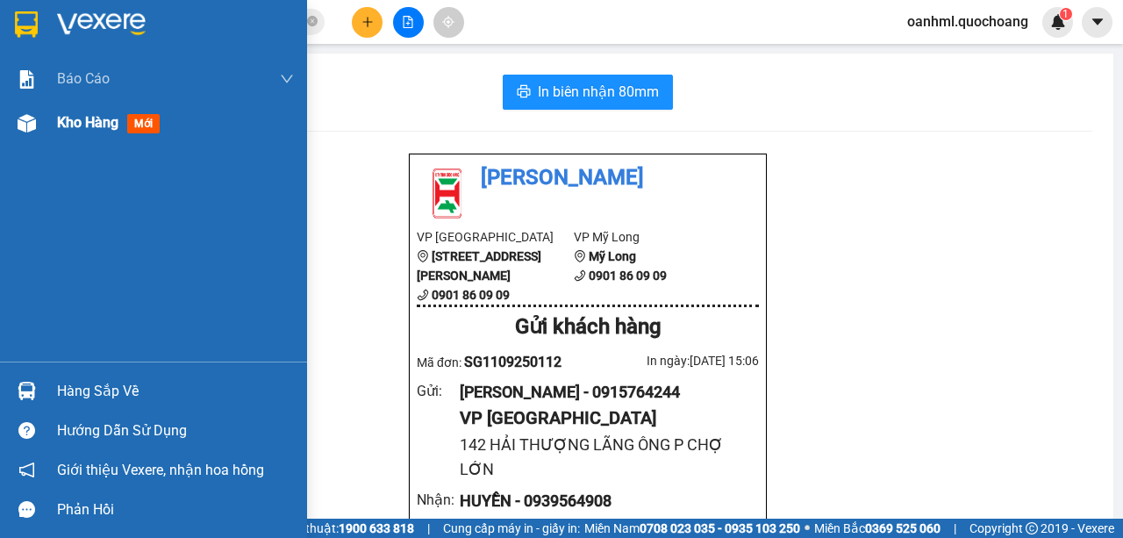
drag, startPoint x: 62, startPoint y: 127, endPoint x: 77, endPoint y: 114, distance: 19.9
click at [63, 126] on span "Kho hàng" at bounding box center [87, 122] width 61 height 17
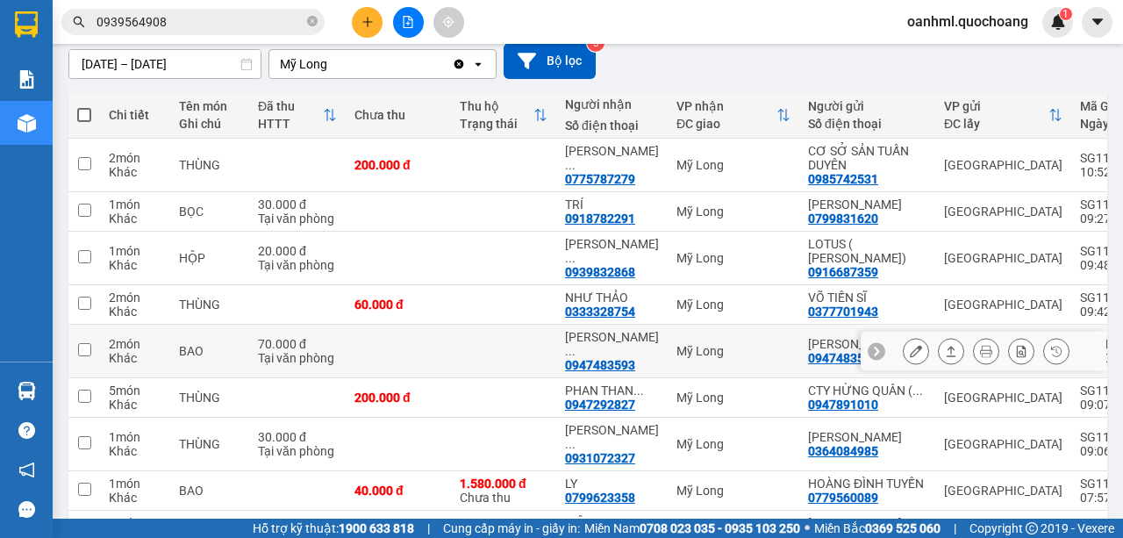
scroll to position [214, 0]
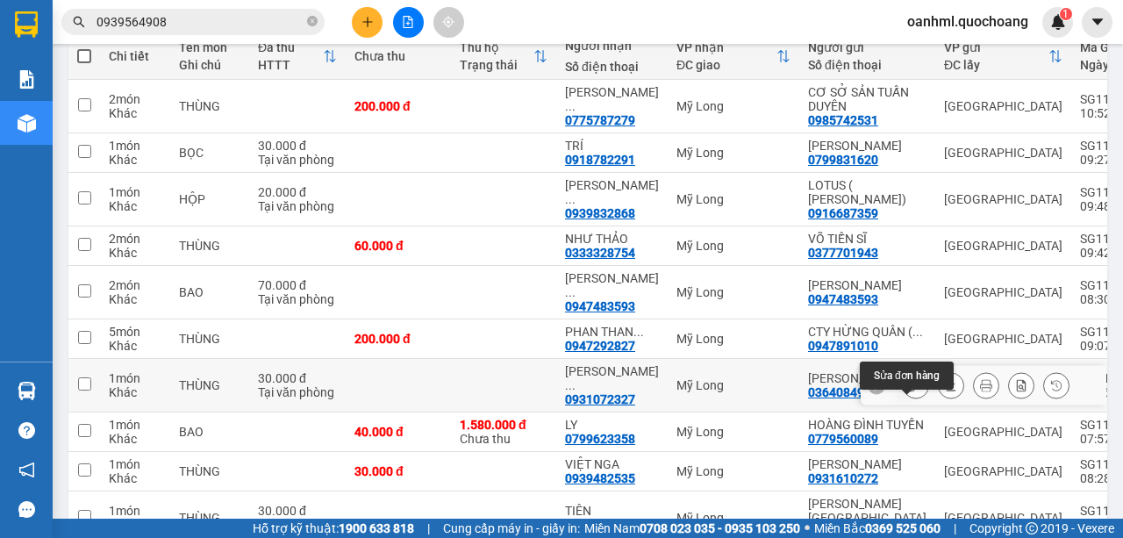
click at [909, 391] on icon at bounding box center [915, 385] width 12 height 12
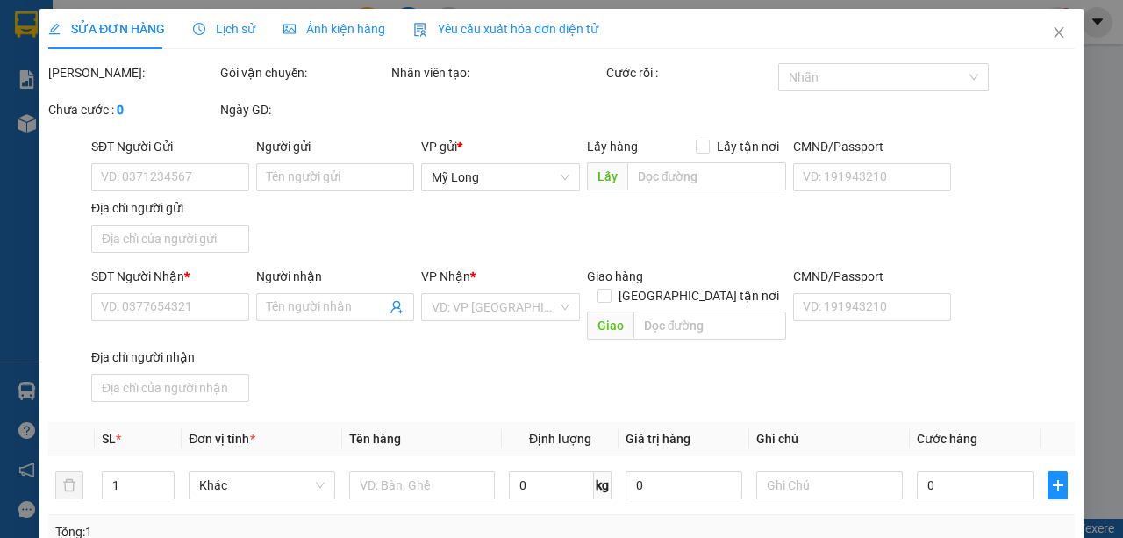
type input "0364084985"
type input "LÊ NGỌC THƯ"
type input "82/4/14 BÌNH GƯỚI P BÌNH GƯỚI HCM"
type input "0931072327"
type input "BÙI THỊ MINH THƯ"
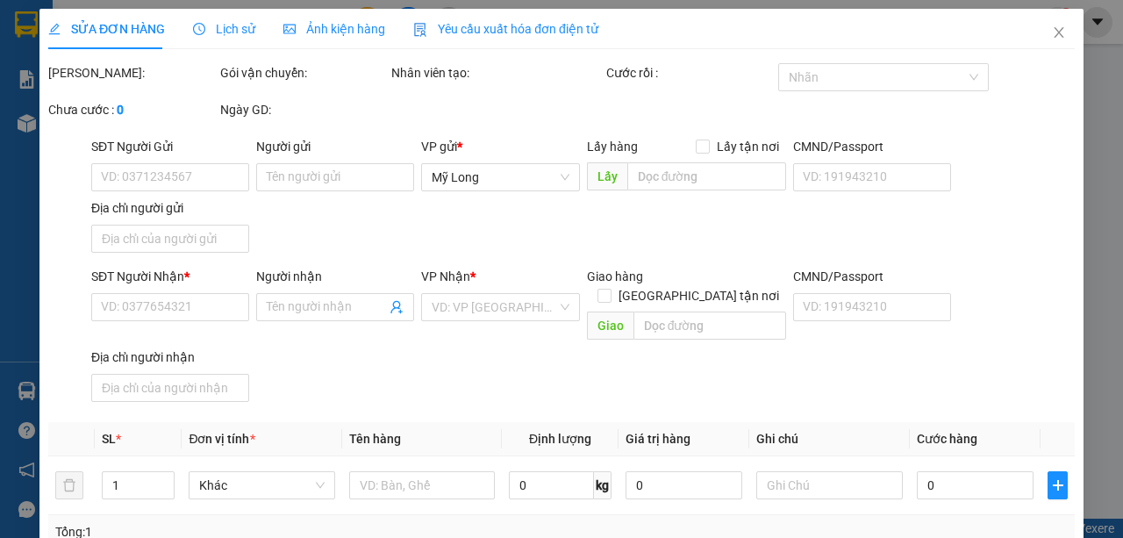
type input "30.000"
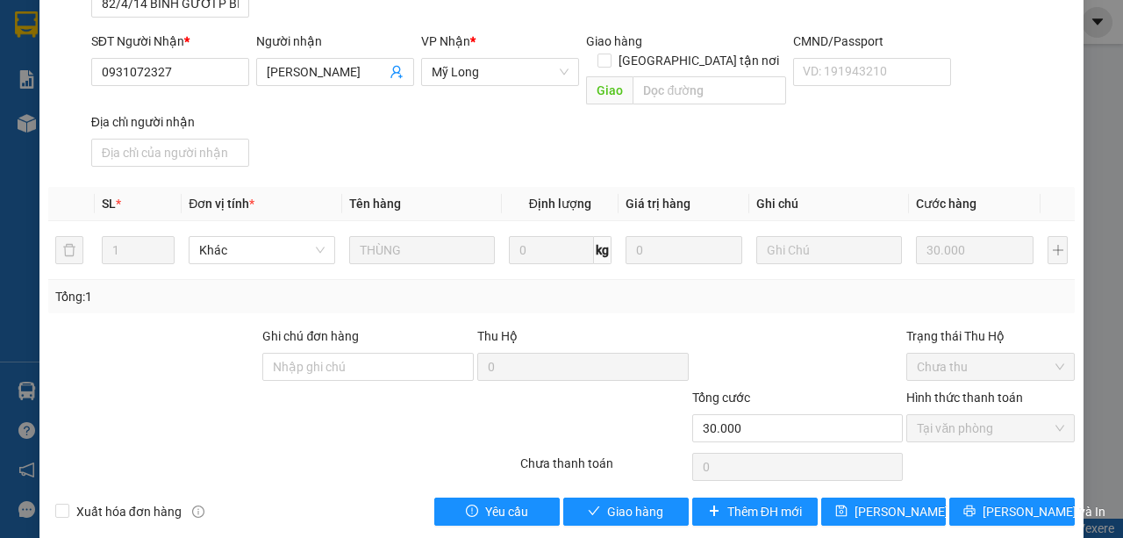
scroll to position [254, 0]
drag, startPoint x: 602, startPoint y: 489, endPoint x: 624, endPoint y: 474, distance: 27.0
click at [607, 502] on span "Giao hàng" at bounding box center [635, 511] width 56 height 19
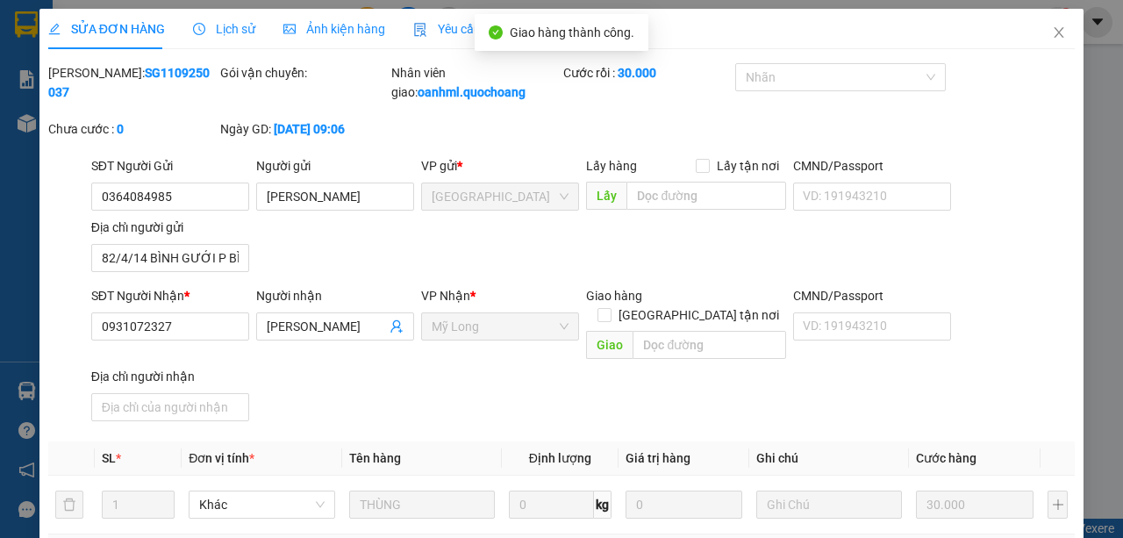
scroll to position [0, 0]
click at [1052, 31] on icon "close" at bounding box center [1059, 32] width 14 height 14
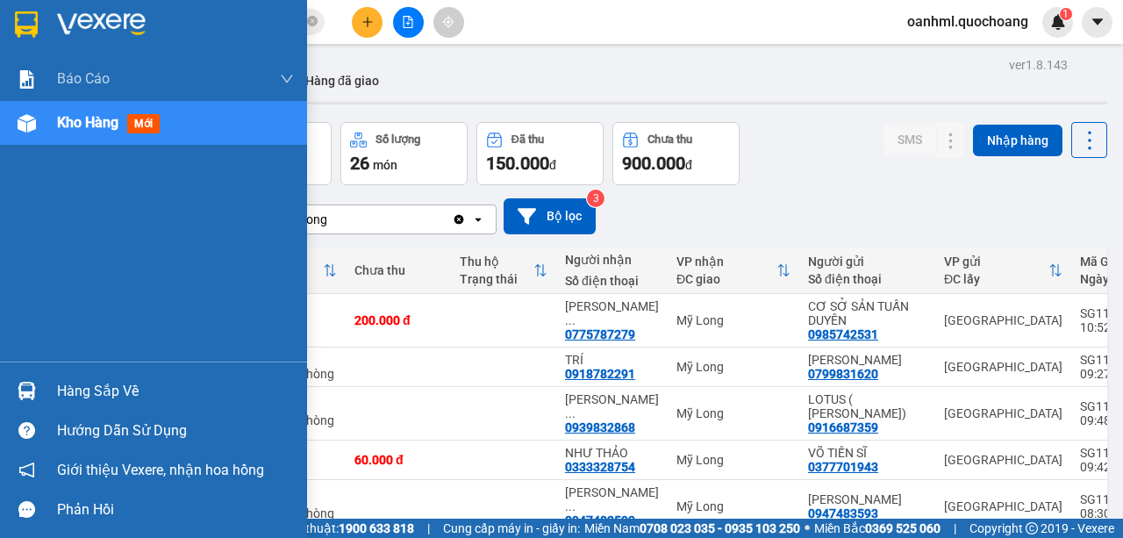
click at [70, 389] on div "Hàng sắp về" at bounding box center [175, 391] width 237 height 26
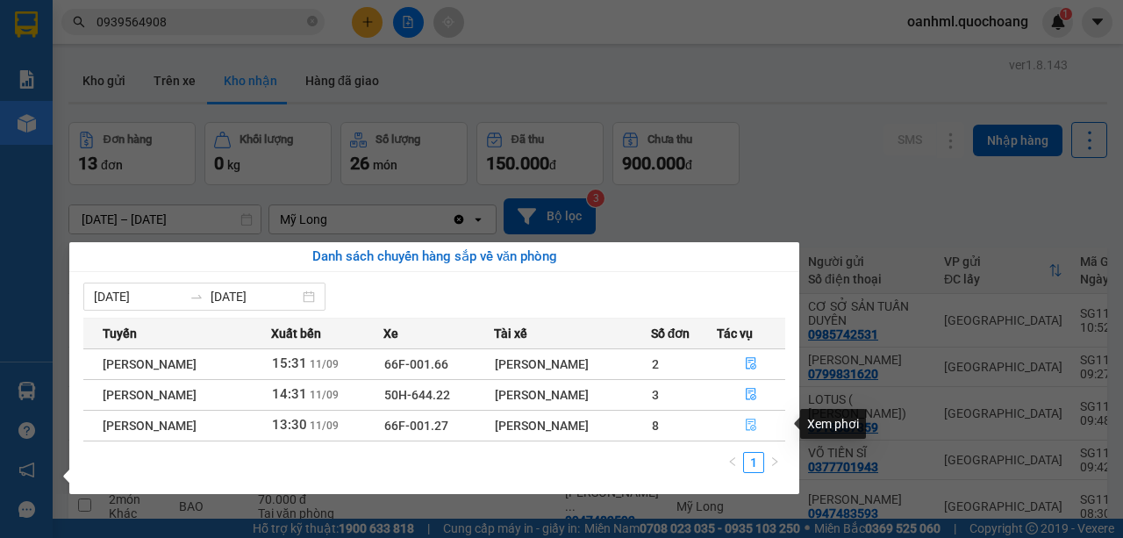
click at [756, 420] on icon "file-done" at bounding box center [751, 424] width 12 height 12
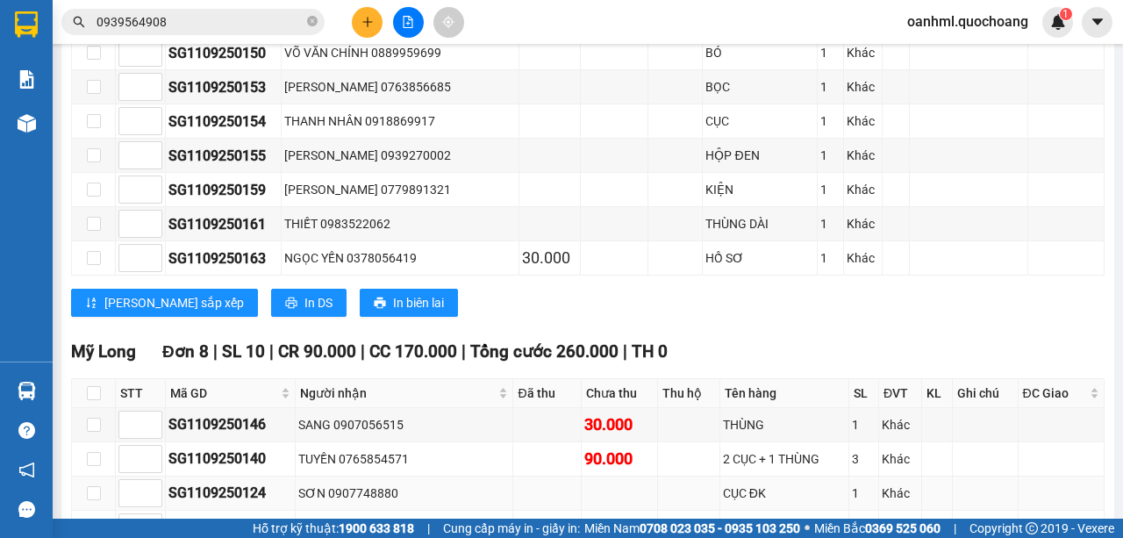
scroll to position [1695, 0]
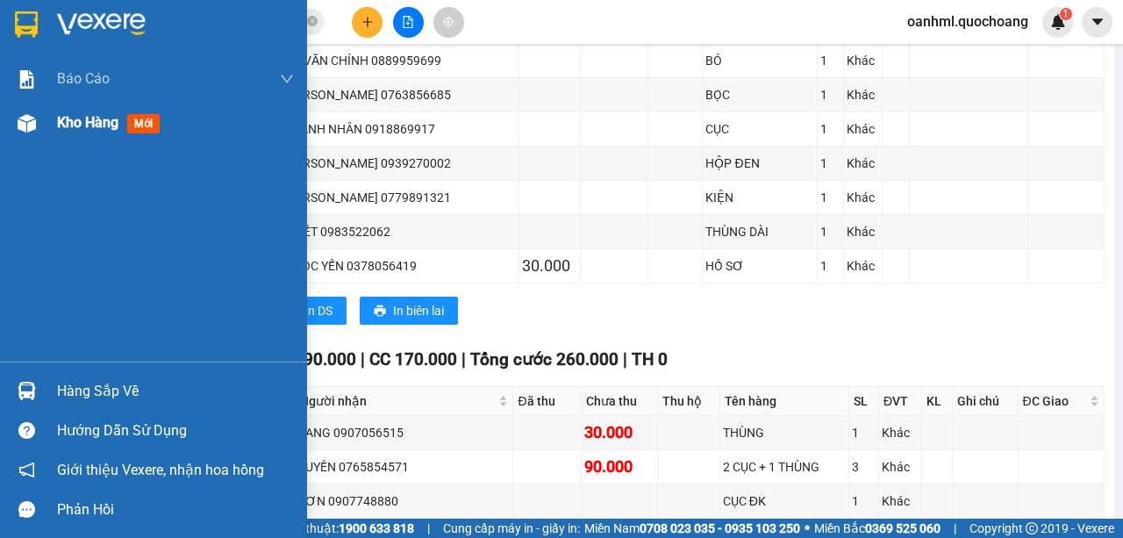
click at [94, 126] on span "Kho hàng" at bounding box center [87, 122] width 61 height 17
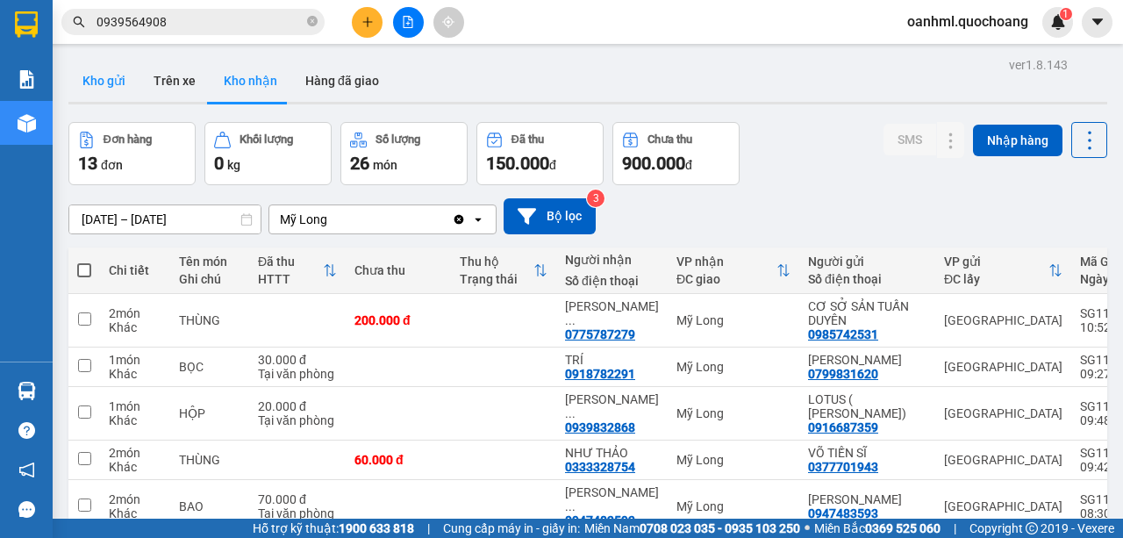
click at [116, 78] on button "Kho gửi" at bounding box center [103, 81] width 71 height 42
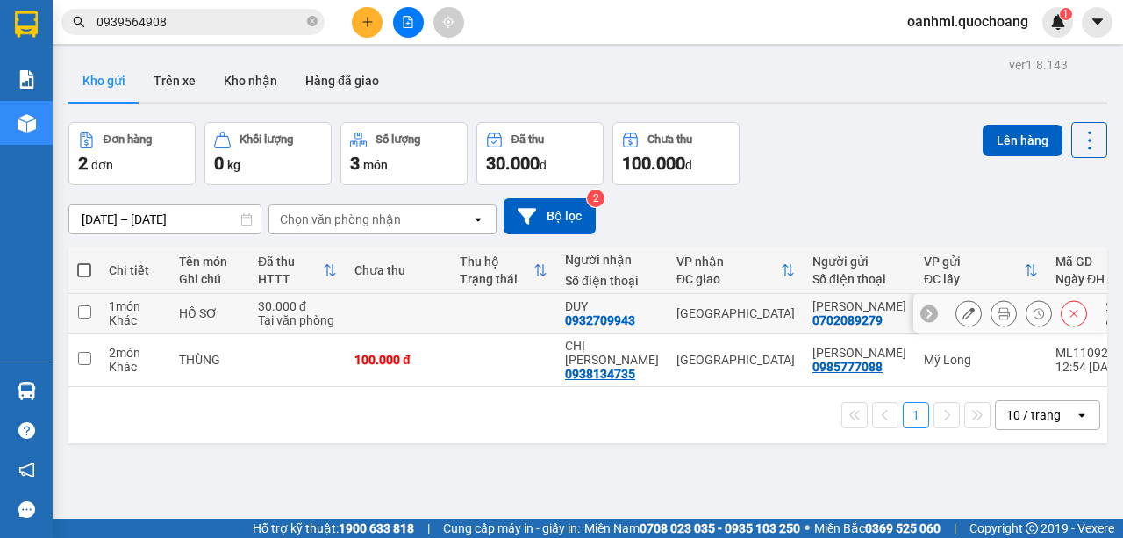
click at [465, 327] on td at bounding box center [503, 313] width 105 height 39
checkbox input "true"
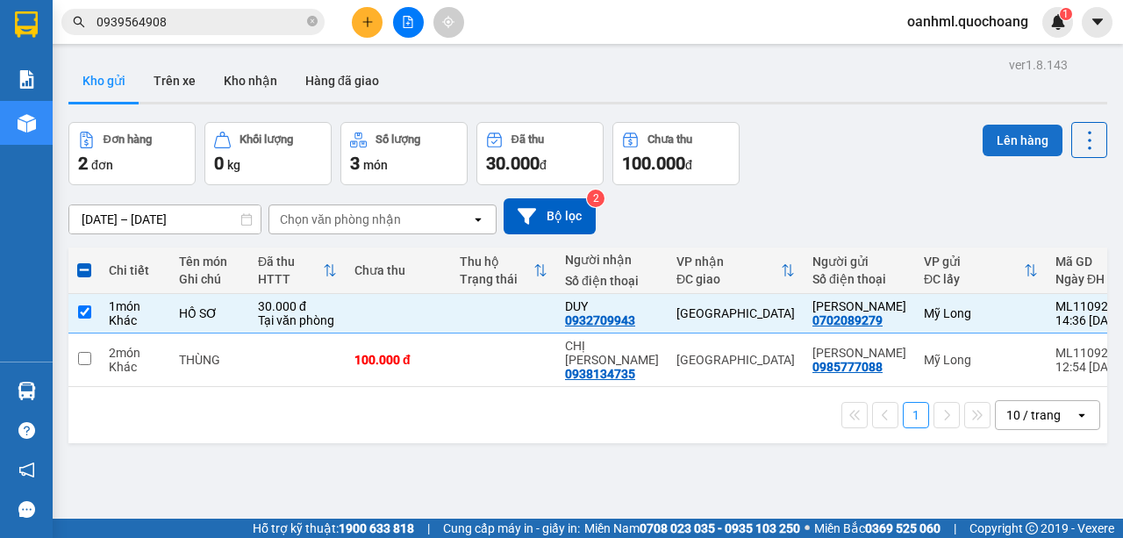
click at [1009, 147] on button "Lên hàng" at bounding box center [1022, 141] width 80 height 32
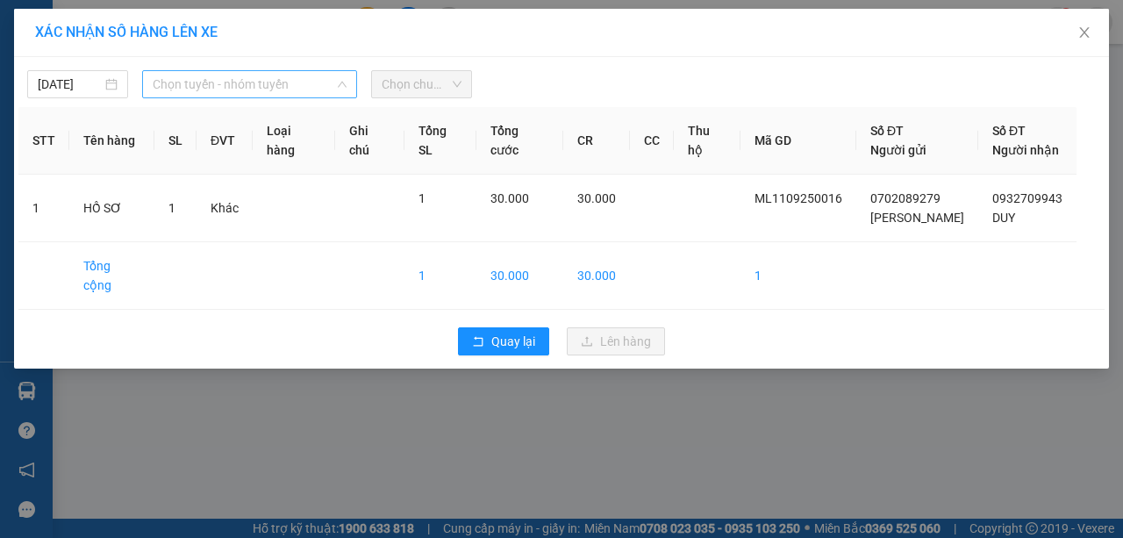
click at [261, 81] on span "Chọn tuyến - nhóm tuyến" at bounding box center [250, 84] width 194 height 26
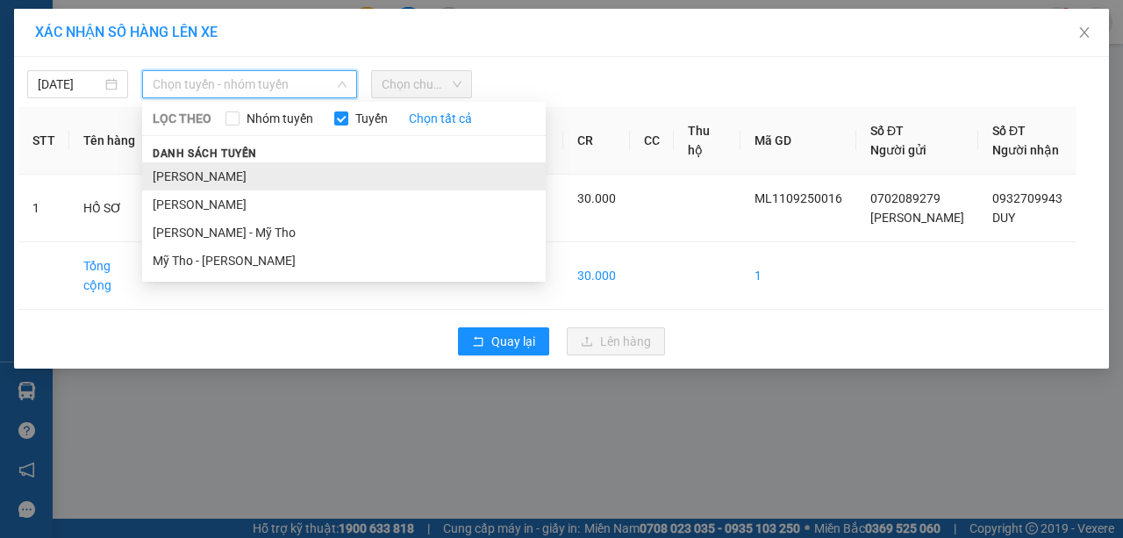
click at [214, 181] on li "Cao Lãnh - Hồ Chí Minh" at bounding box center [343, 176] width 403 height 28
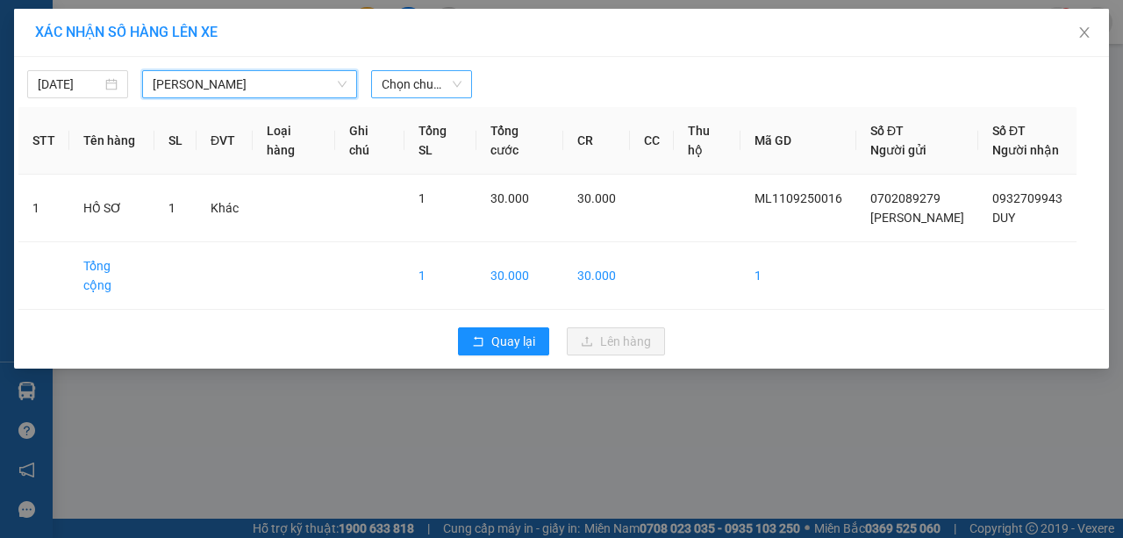
click at [446, 82] on span "Chọn chuyến" at bounding box center [421, 84] width 80 height 26
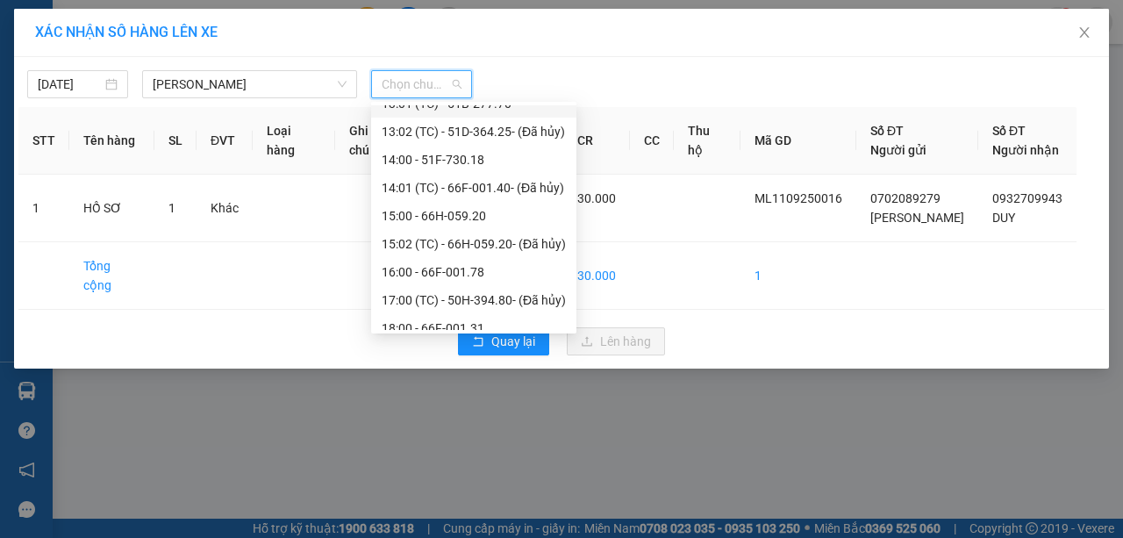
scroll to position [758, 0]
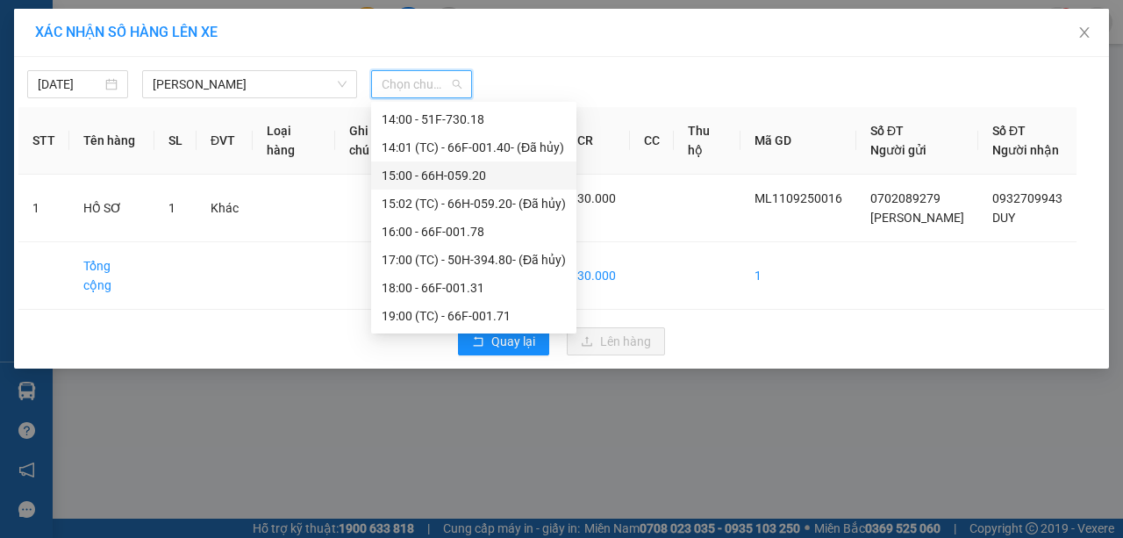
click at [477, 175] on div "15:00 - 66H-059.20" at bounding box center [473, 175] width 184 height 19
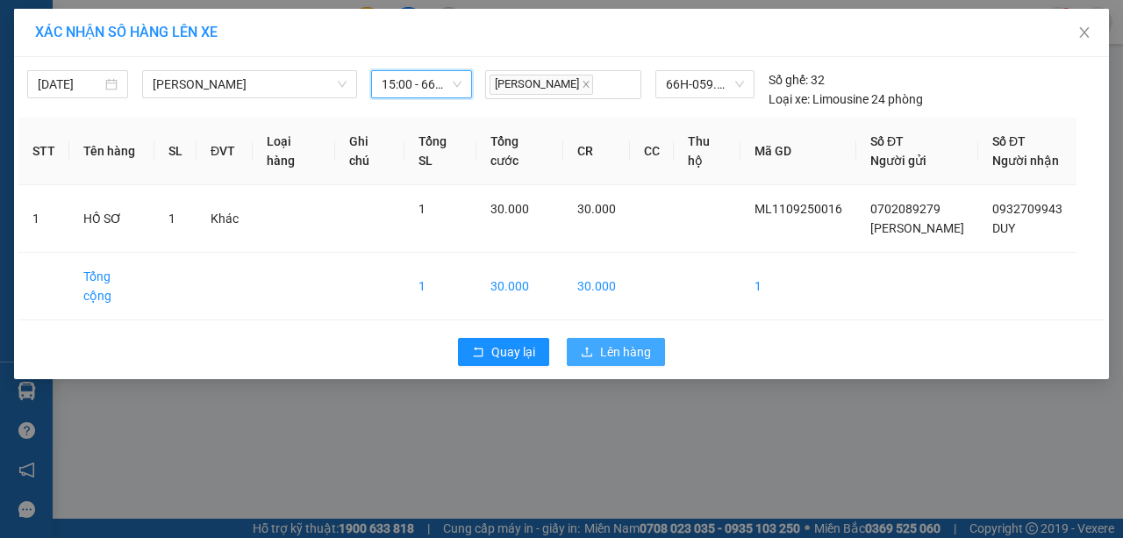
click at [616, 342] on span "Lên hàng" at bounding box center [625, 351] width 51 height 19
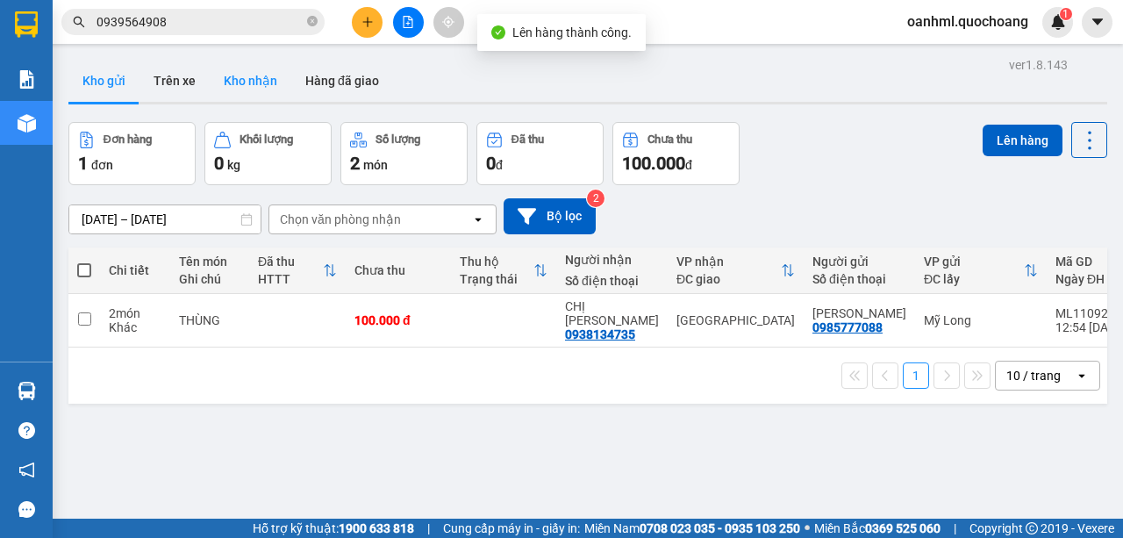
click at [243, 87] on button "Kho nhận" at bounding box center [251, 81] width 82 height 42
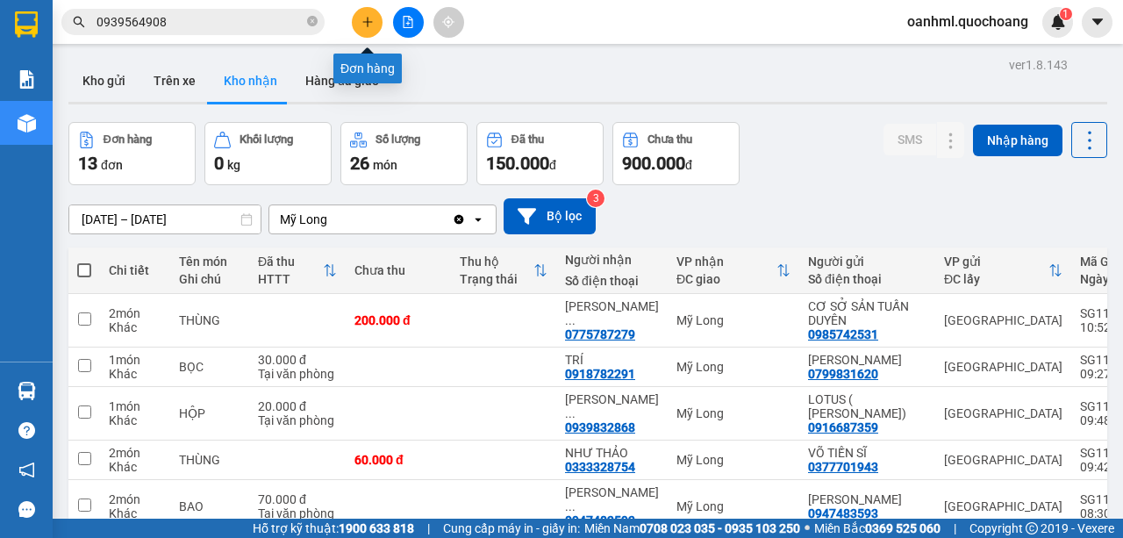
click at [370, 12] on button at bounding box center [367, 22] width 31 height 31
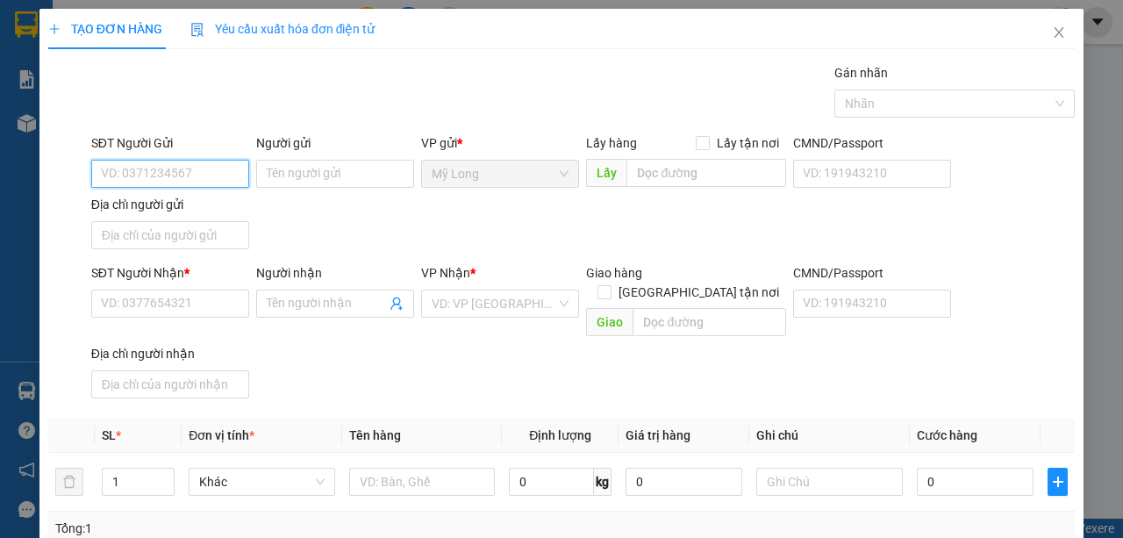
click at [217, 169] on input "SĐT Người Gửi" at bounding box center [170, 174] width 158 height 28
type input "0939244519"
click at [196, 210] on div "0939244519 - CHÍN" at bounding box center [169, 207] width 136 height 19
type input "CHÍN"
type input "0939244519"
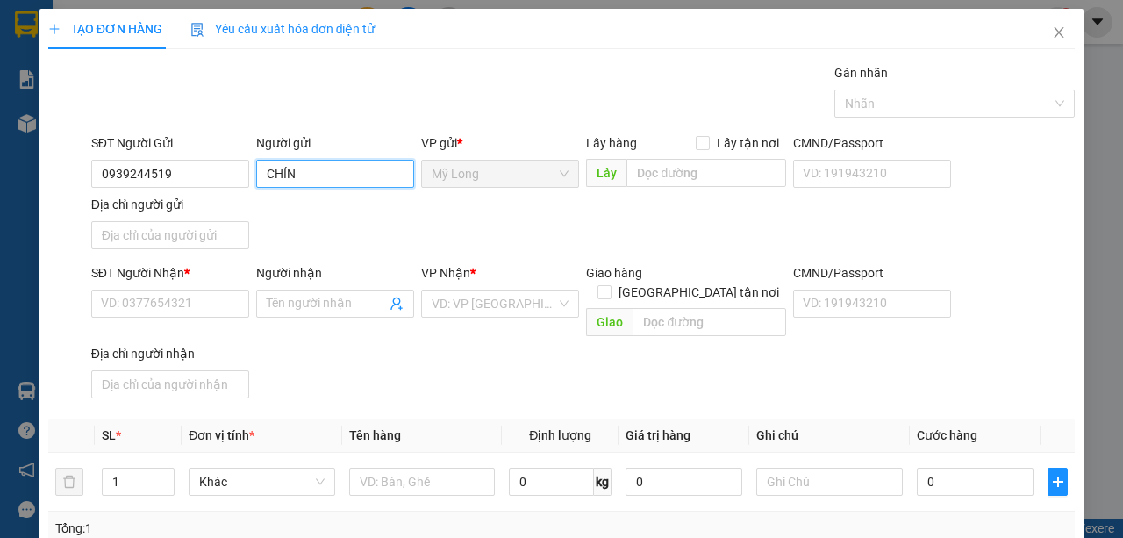
click at [262, 169] on input "CHÍN" at bounding box center [335, 174] width 158 height 28
click at [272, 170] on input "DCHÍN" at bounding box center [335, 174] width 158 height 28
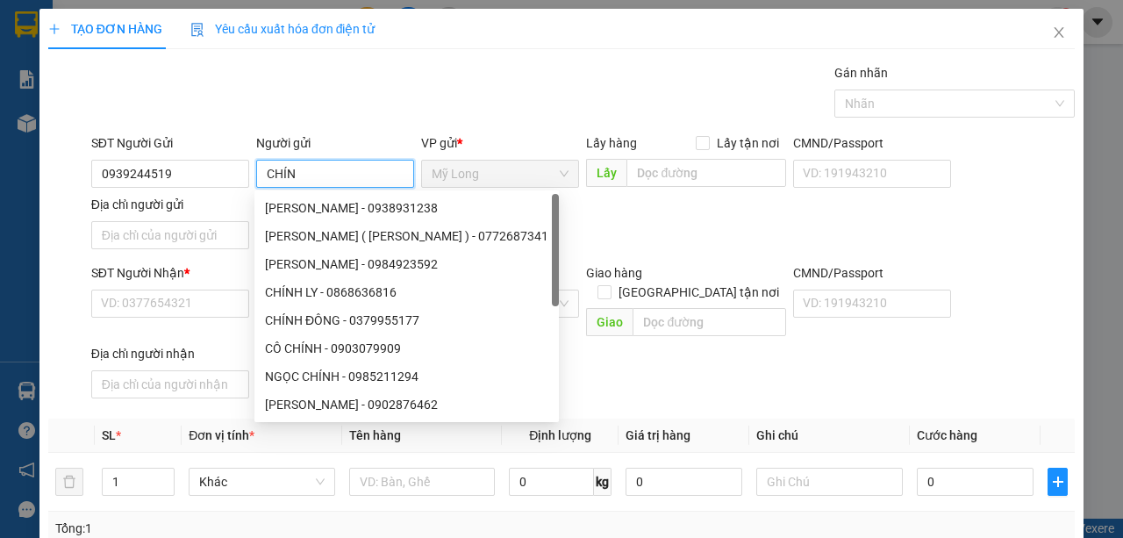
click at [341, 181] on input "CHÍN" at bounding box center [335, 174] width 158 height 28
type input "C"
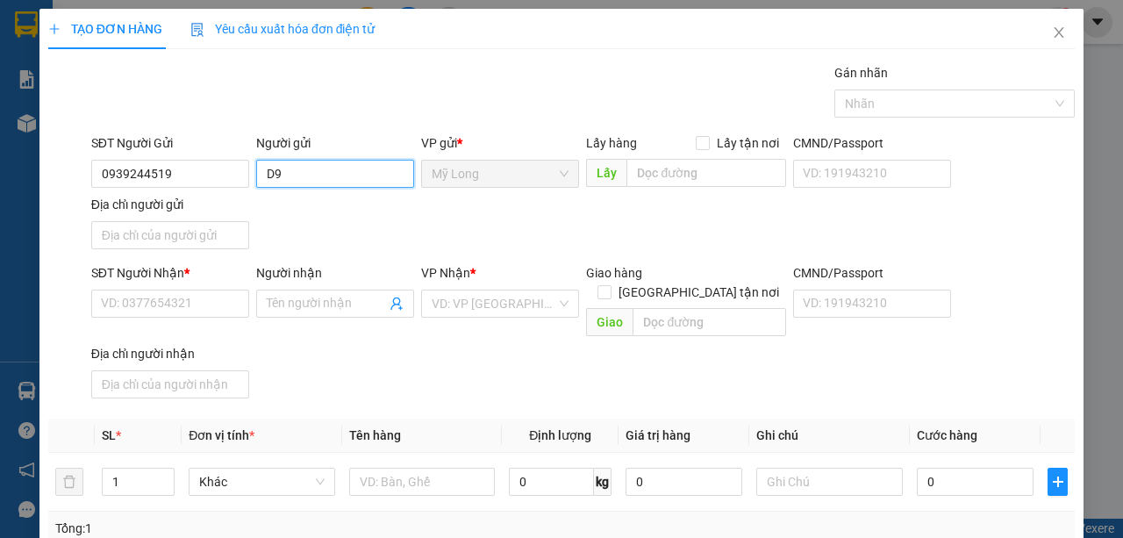
type input "D"
click at [263, 174] on input "Người gửi" at bounding box center [335, 174] width 158 height 28
type input "D"
click at [369, 169] on input "Người gửi" at bounding box center [335, 174] width 158 height 28
type input "D"
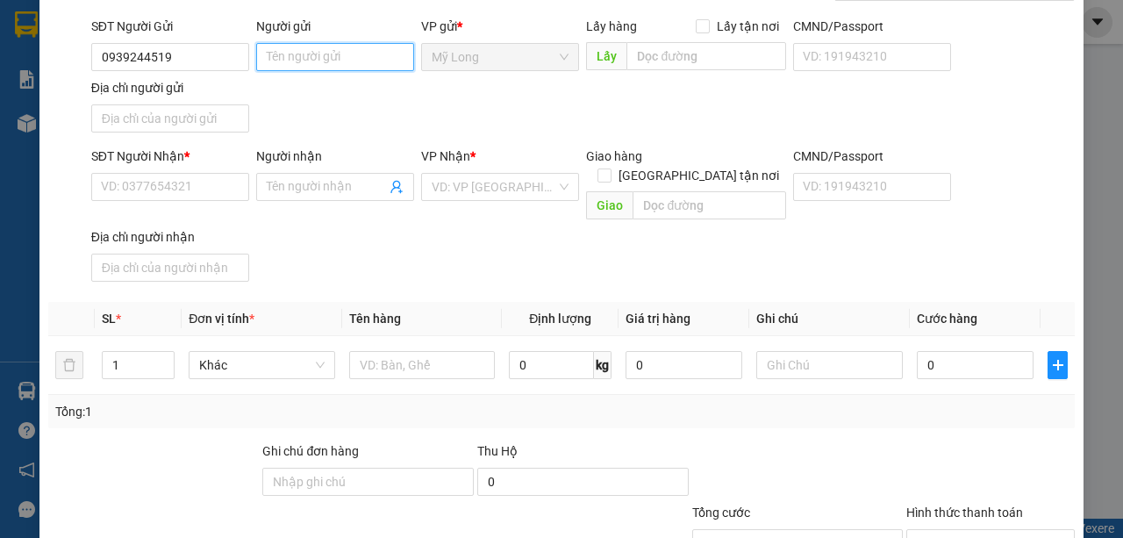
scroll to position [231, 0]
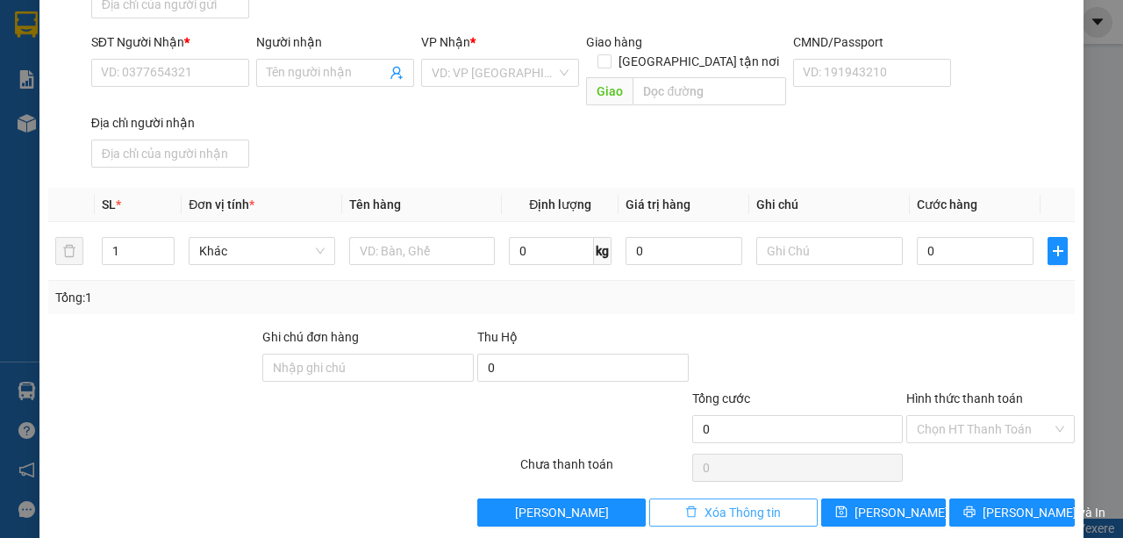
drag, startPoint x: 783, startPoint y: 490, endPoint x: 761, endPoint y: 480, distance: 24.3
click at [782, 498] on button "Xóa Thông tin" at bounding box center [733, 512] width 168 height 28
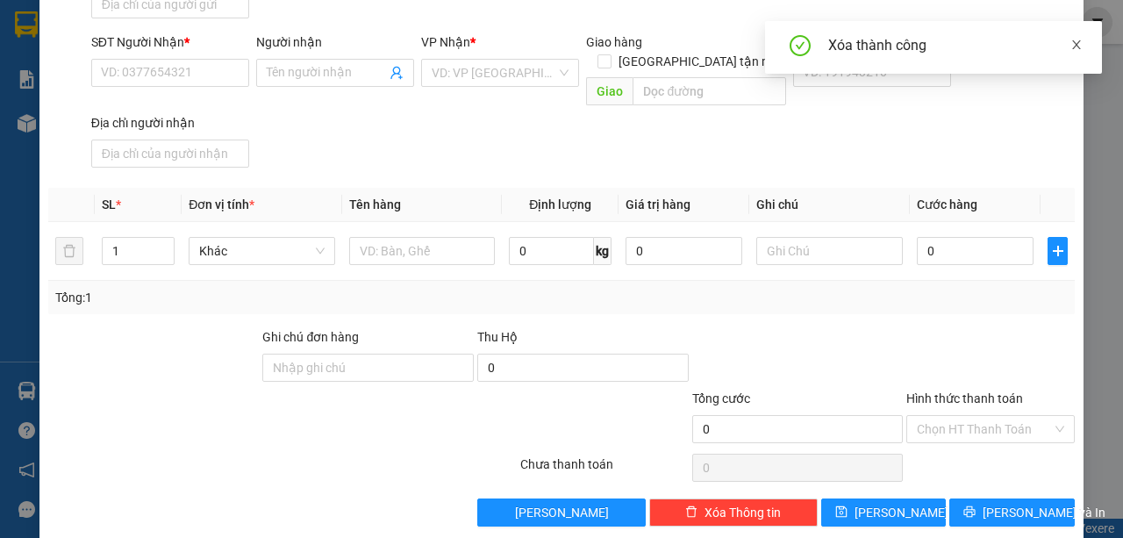
click at [1078, 47] on icon "close" at bounding box center [1076, 44] width 9 height 9
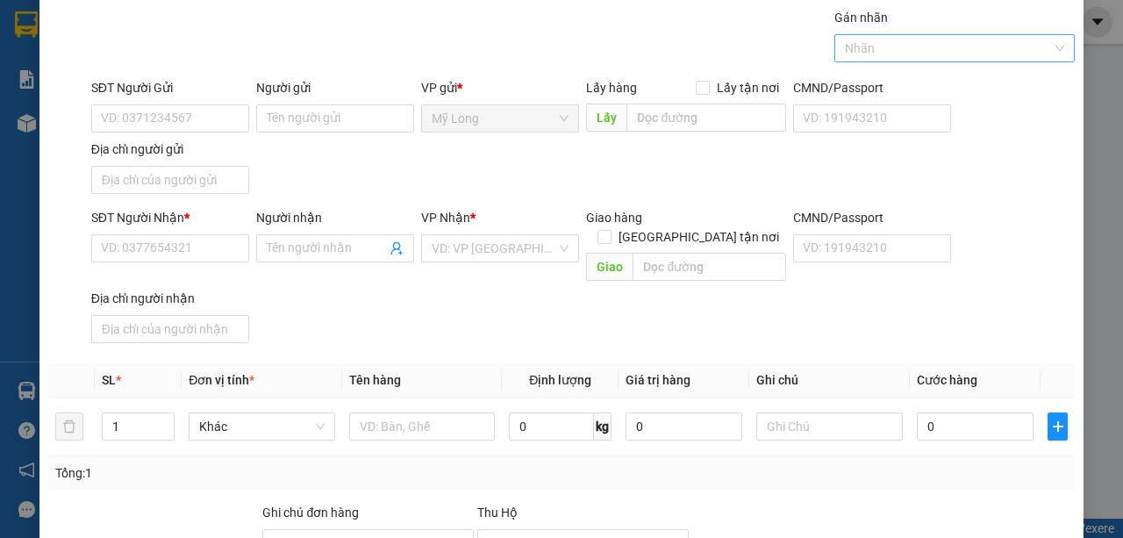
scroll to position [0, 0]
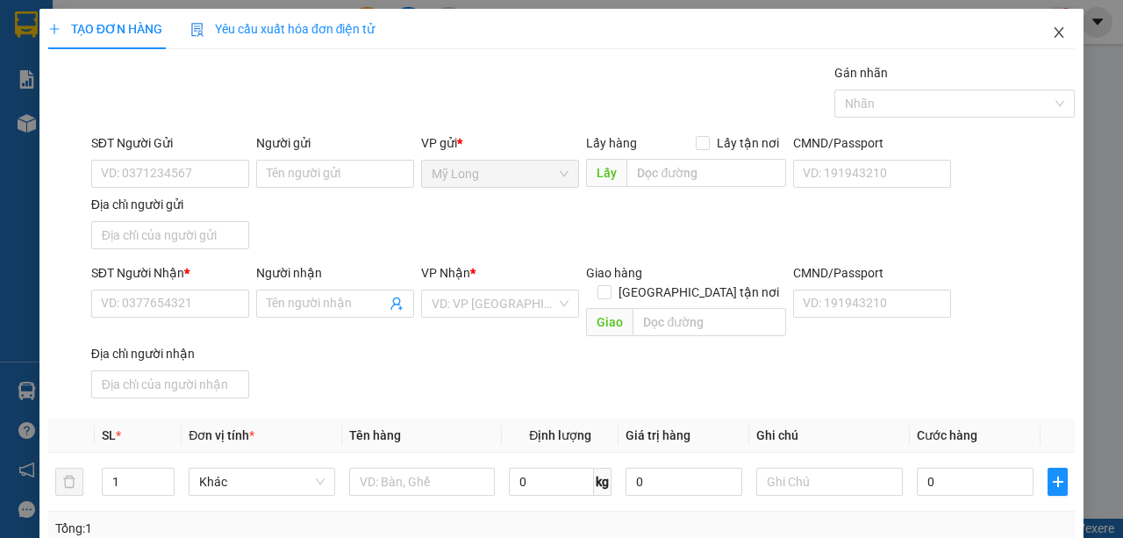
click at [1056, 26] on icon "close" at bounding box center [1059, 32] width 14 height 14
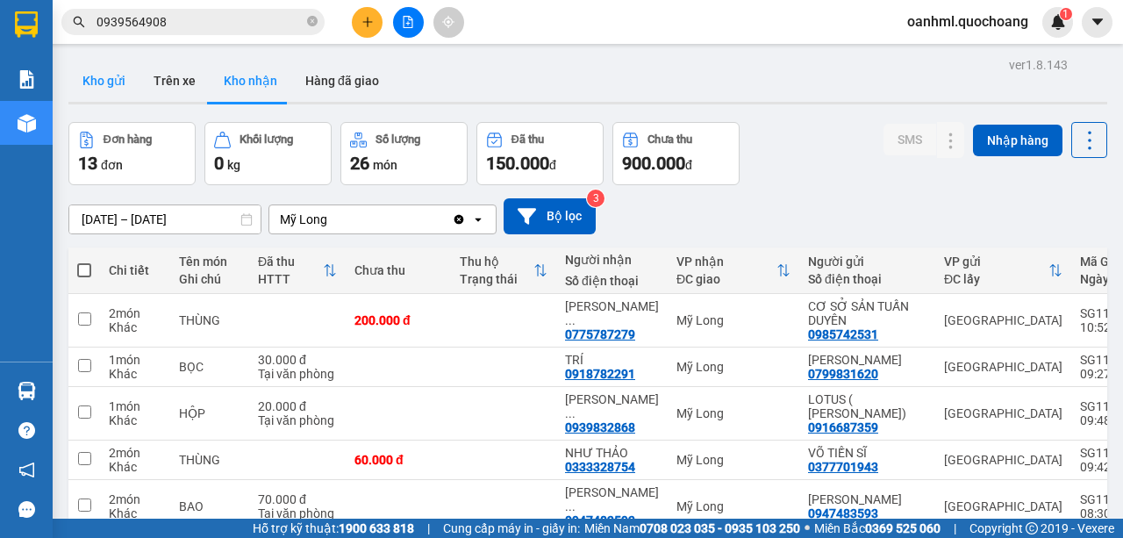
click at [87, 82] on button "Kho gửi" at bounding box center [103, 81] width 71 height 42
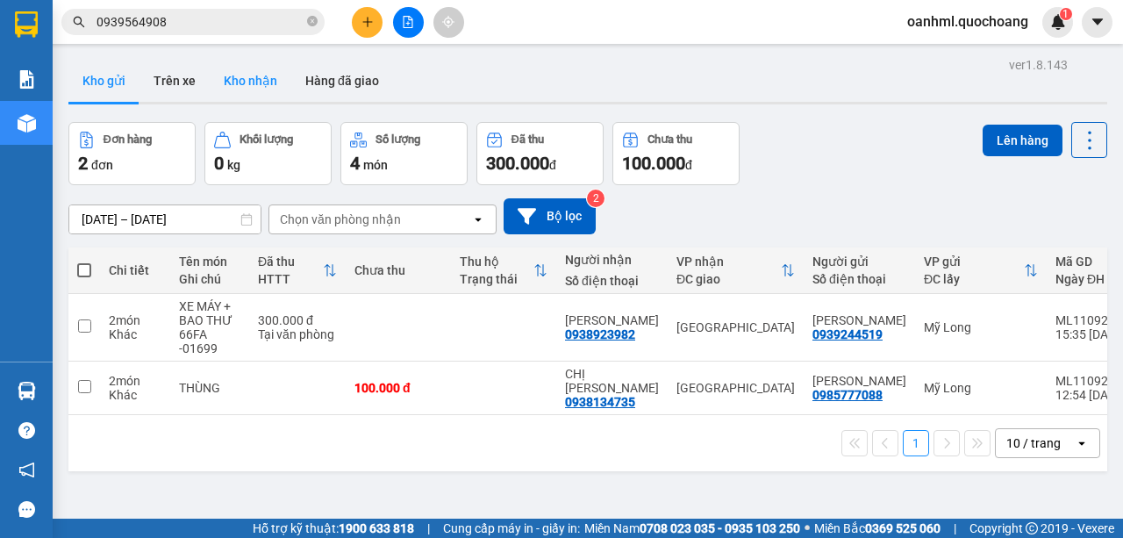
click at [256, 78] on button "Kho nhận" at bounding box center [251, 81] width 82 height 42
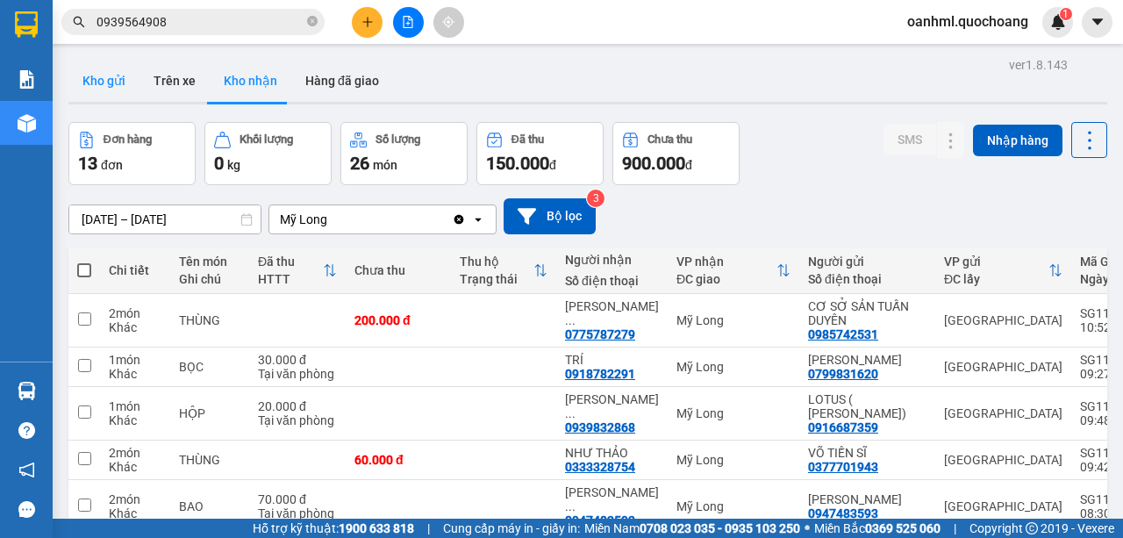
click at [119, 89] on button "Kho gửi" at bounding box center [103, 81] width 71 height 42
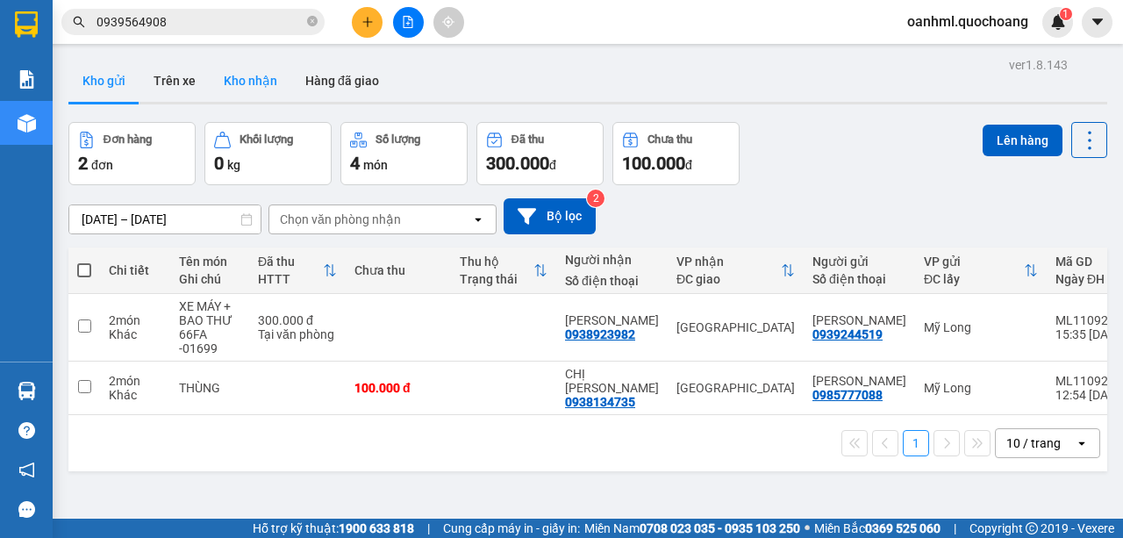
click at [238, 70] on button "Kho nhận" at bounding box center [251, 81] width 82 height 42
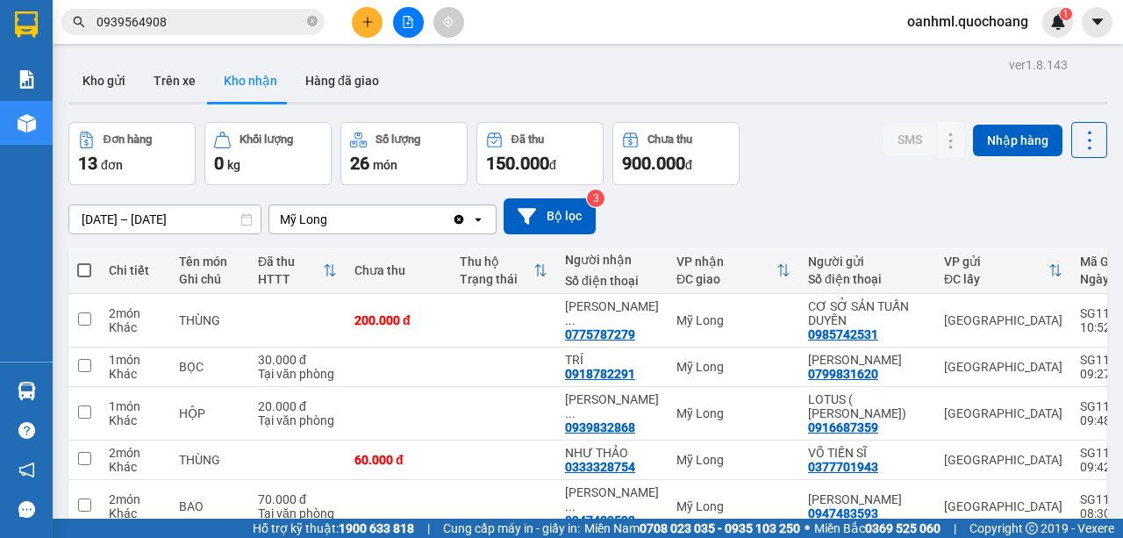
click at [219, 20] on input "0939564908" at bounding box center [199, 21] width 207 height 19
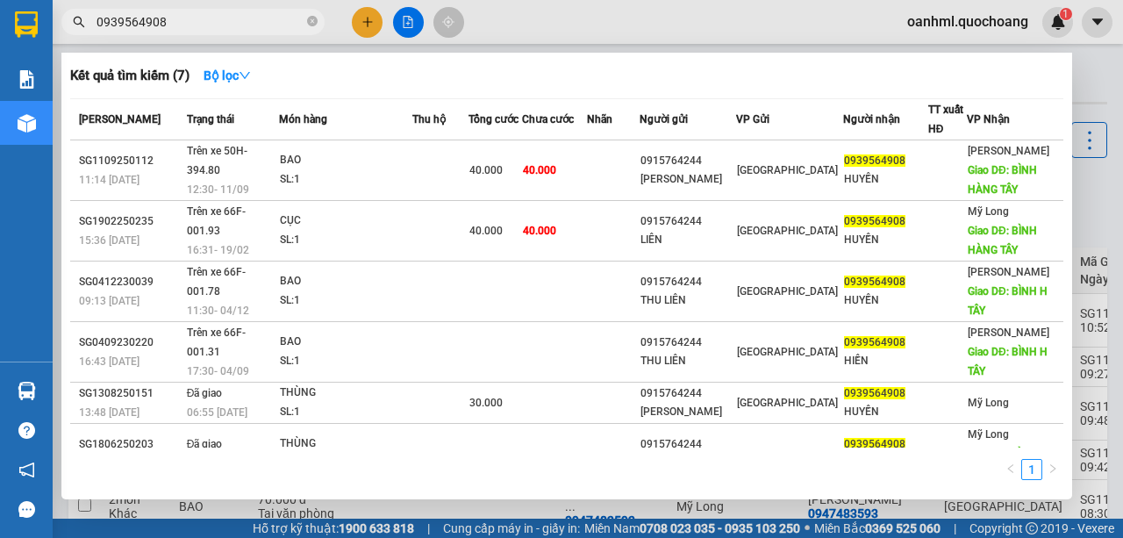
click at [1088, 187] on div at bounding box center [561, 269] width 1123 height 538
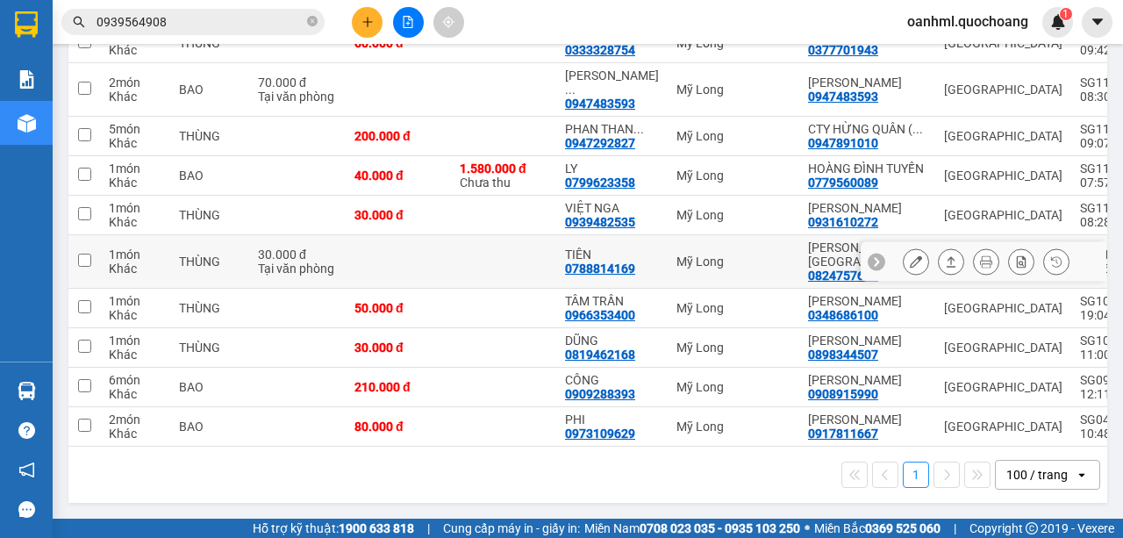
scroll to position [349, 0]
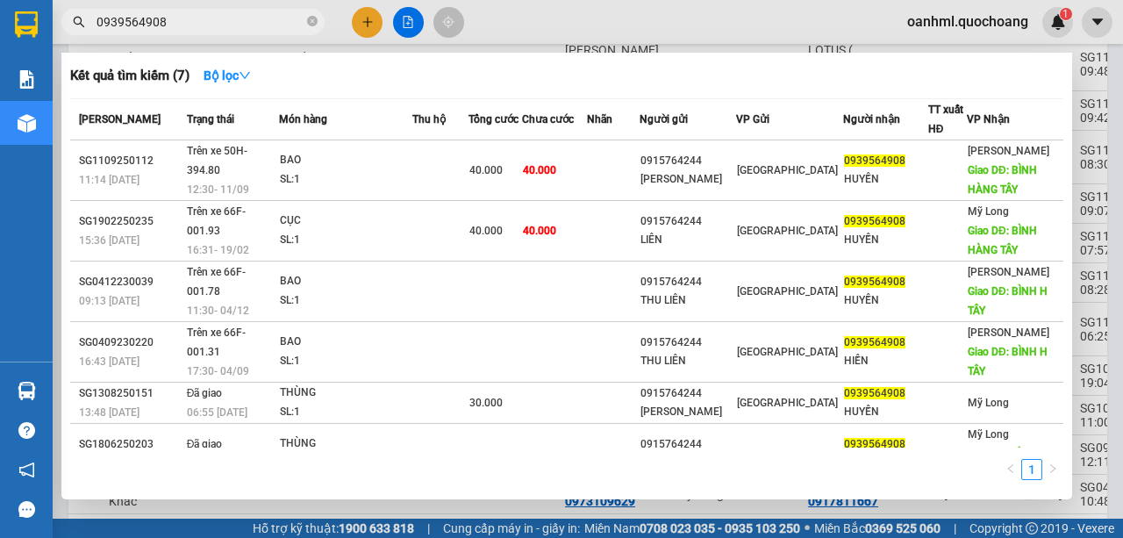
click at [232, 32] on span "0939564908" at bounding box center [192, 22] width 263 height 26
click at [1116, 143] on div at bounding box center [561, 269] width 1123 height 538
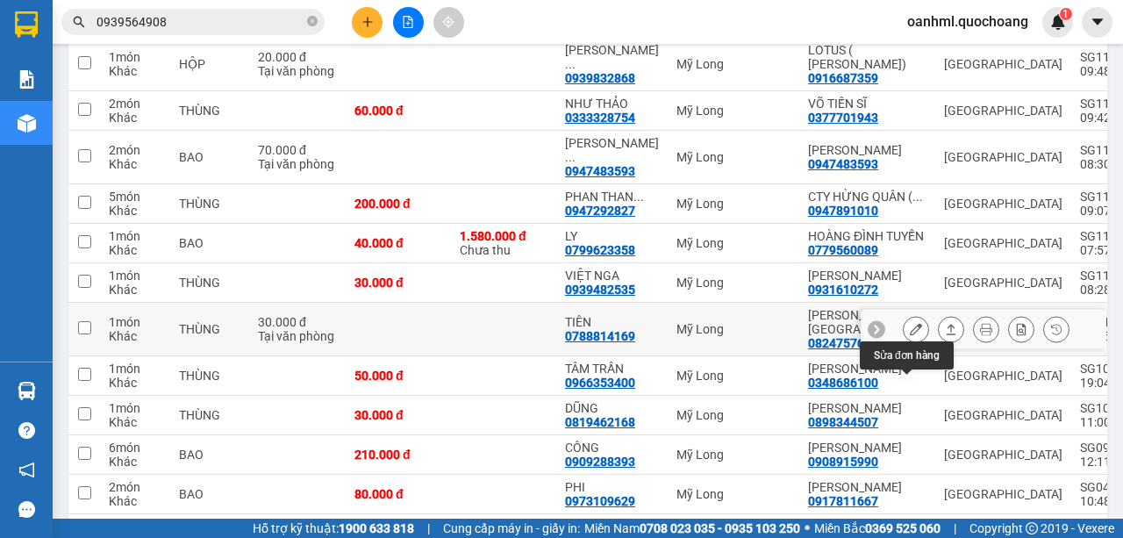
click at [909, 335] on icon at bounding box center [915, 329] width 12 height 12
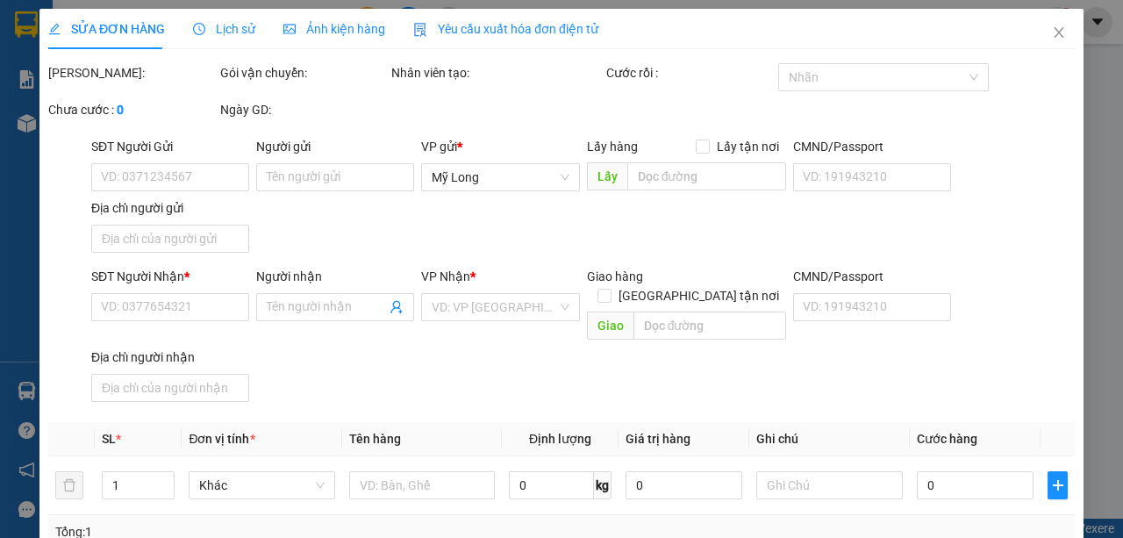
type input "0824757628"
type input "NGUYỄN THỊ CẨM TIÊN"
type input "984 TL 10, TÂN TẠO, BÌNH TÂN"
type input "0788814169"
type input "TIÊN"
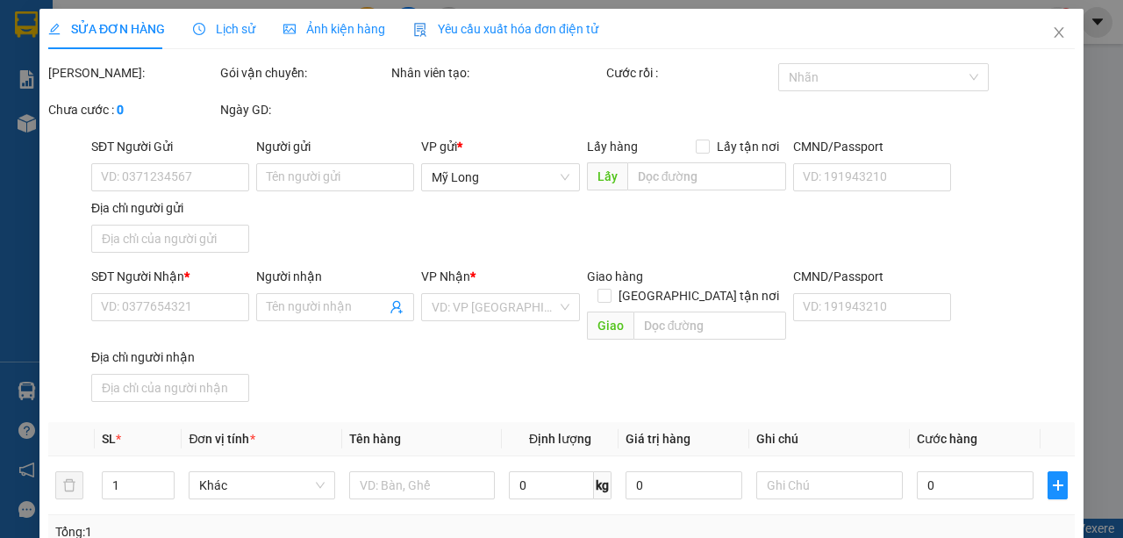
type input "30.000"
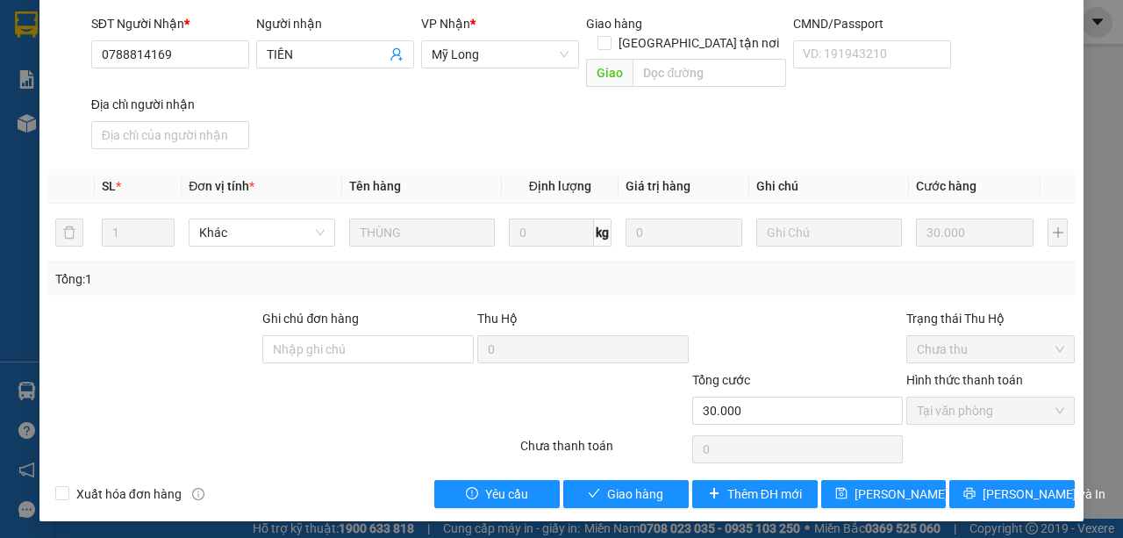
scroll to position [274, 0]
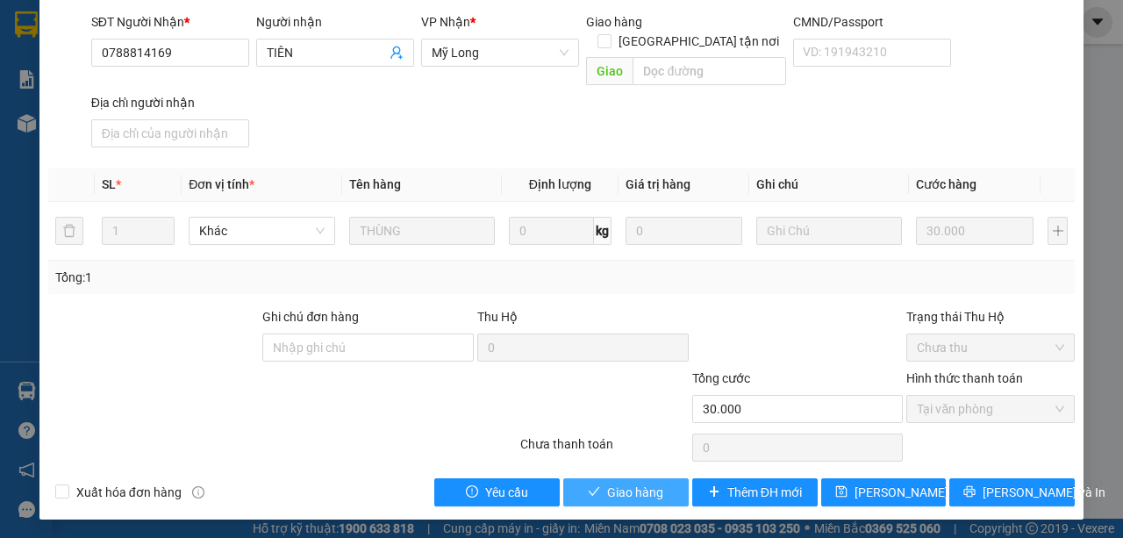
click at [643, 491] on span "Giao hàng" at bounding box center [635, 491] width 56 height 19
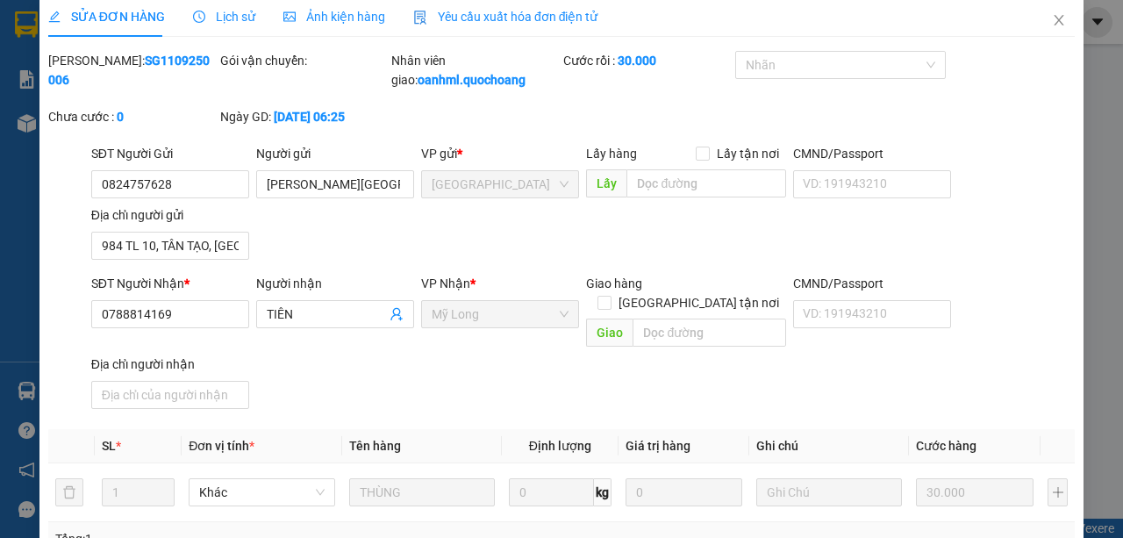
scroll to position [0, 0]
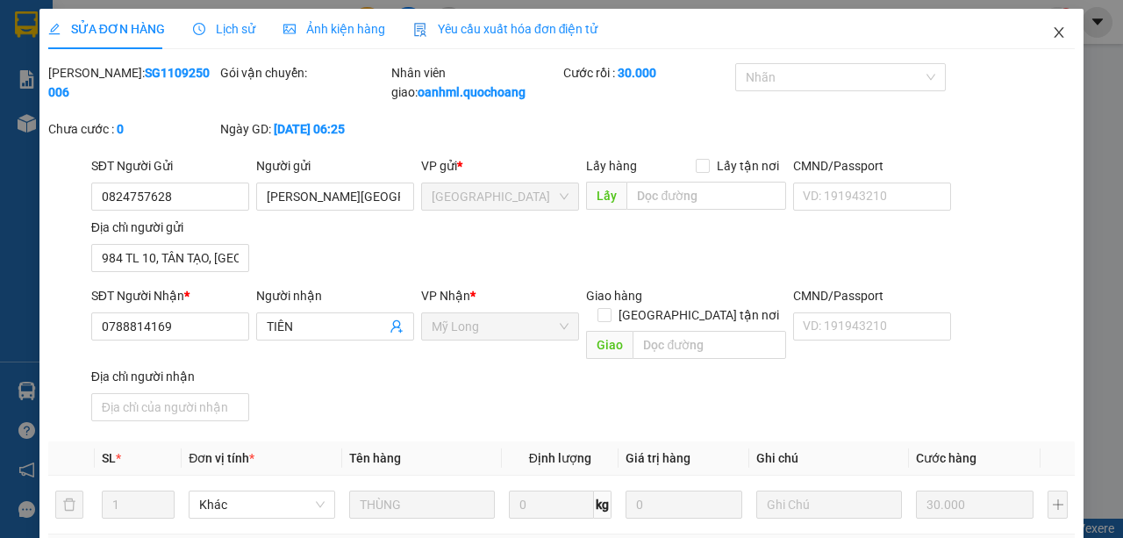
click at [1052, 35] on icon "close" at bounding box center [1059, 32] width 14 height 14
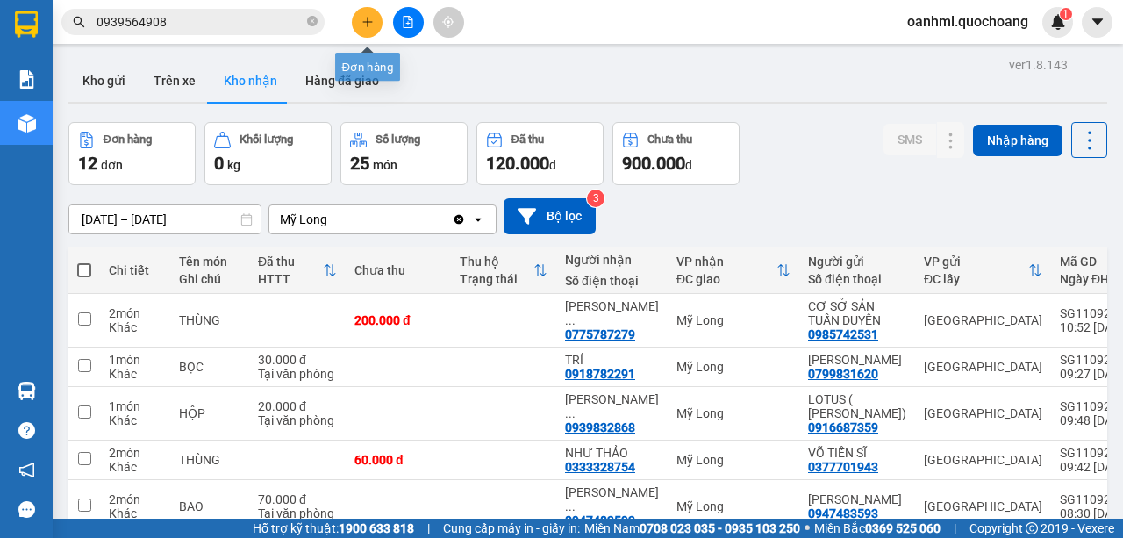
click at [367, 25] on icon "plus" at bounding box center [367, 22] width 1 height 10
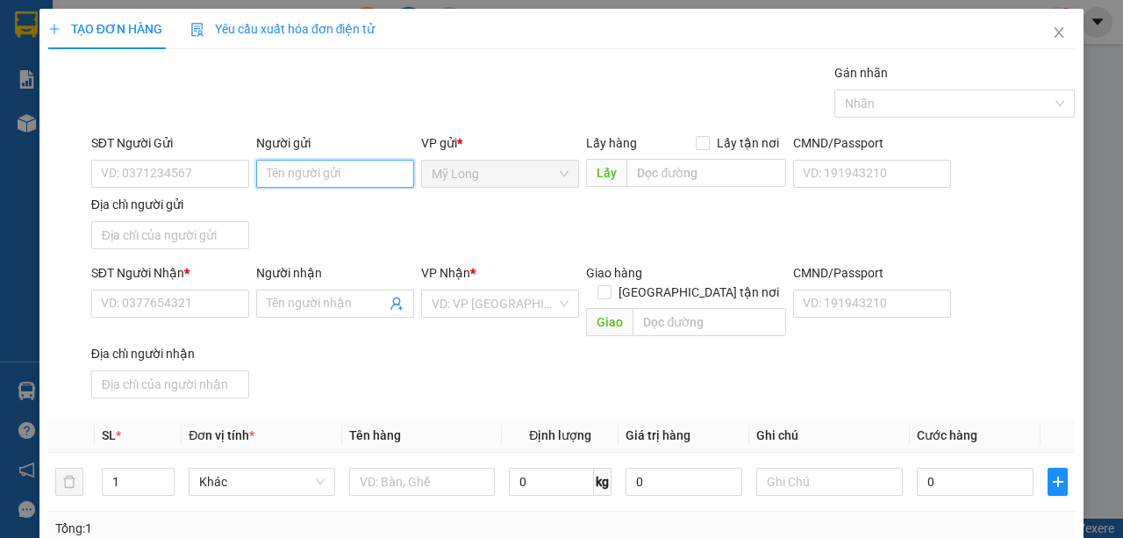
click at [301, 168] on input "Người gửi" at bounding box center [335, 174] width 158 height 28
type input "D"
click at [1086, 140] on div "TẠO ĐƠN HÀNG Yêu cầu xuất hóa đơn điện tử Transit Pickup Surcharge Ids Transit …" at bounding box center [561, 269] width 1123 height 538
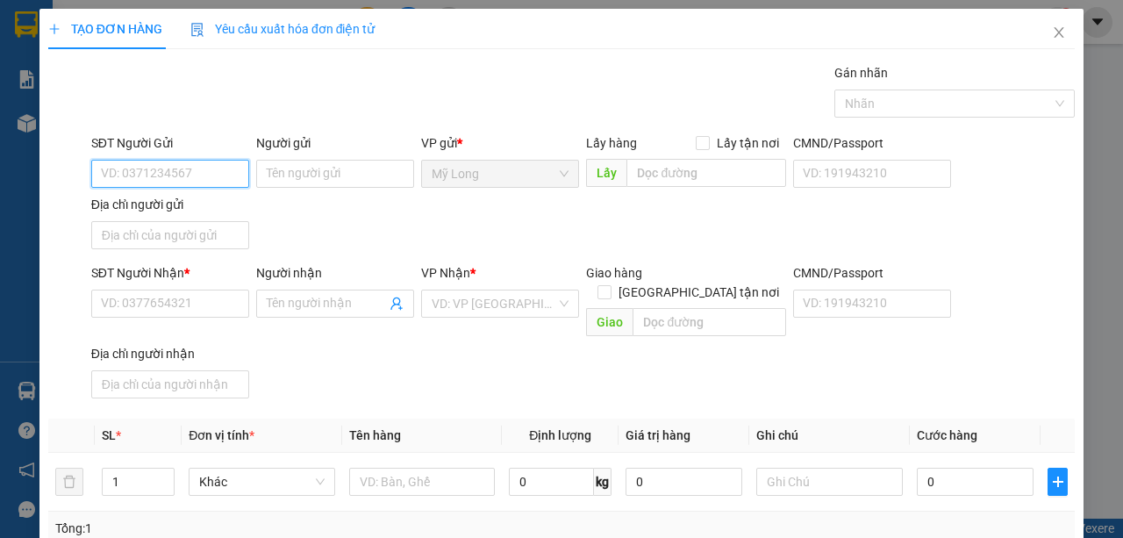
click at [214, 172] on input "SĐT Người Gửi" at bounding box center [170, 174] width 158 height 28
click at [1090, 448] on div "TẠO ĐƠN HÀNG Yêu cầu xuất hóa đơn điện tử Transit Pickup Surcharge Ids Transit …" at bounding box center [561, 269] width 1123 height 538
click at [1054, 32] on icon "close" at bounding box center [1059, 32] width 10 height 11
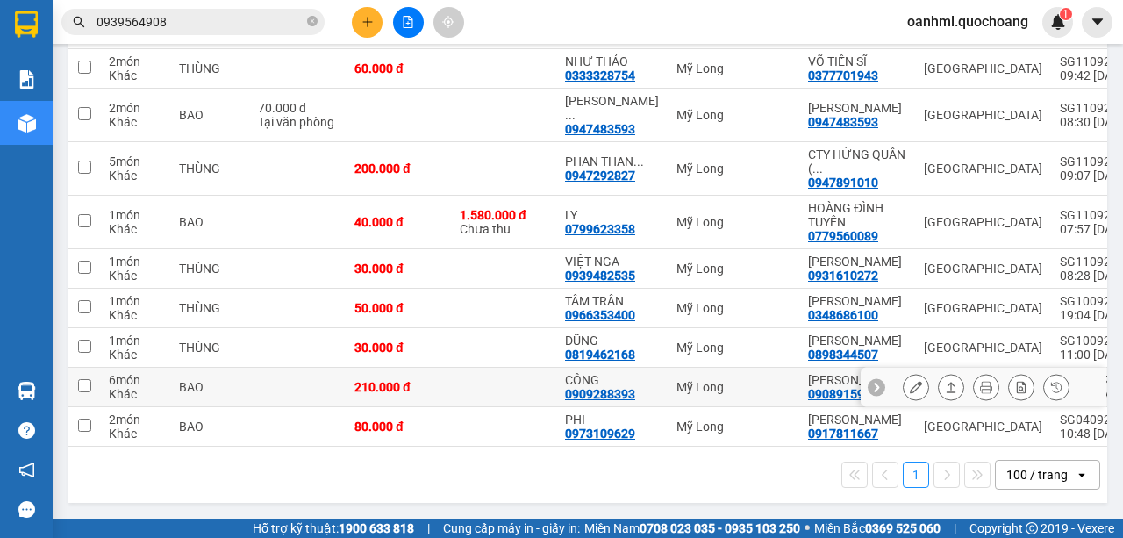
scroll to position [471, 0]
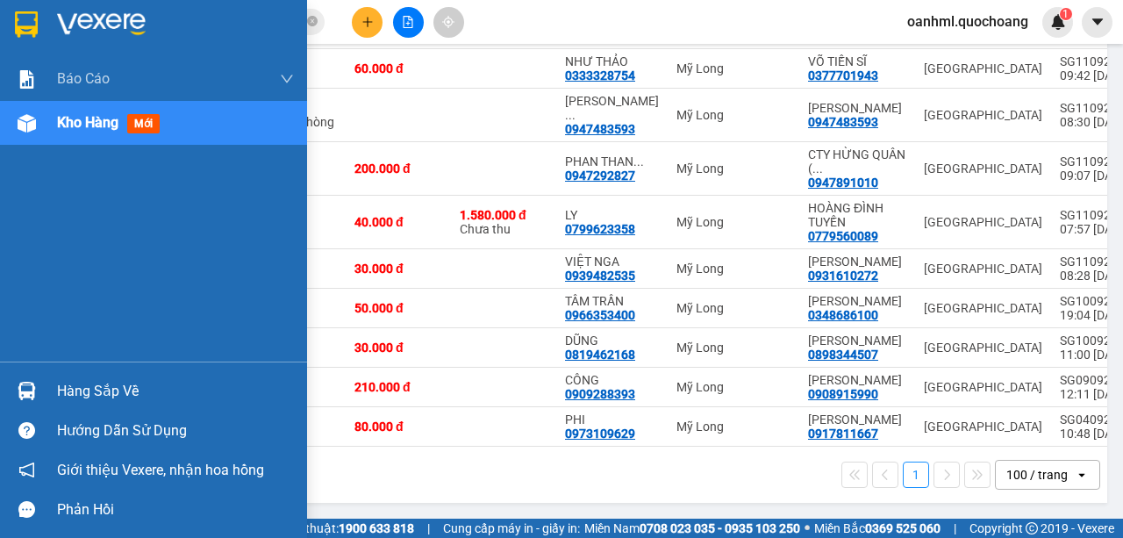
click at [70, 386] on div "Hàng sắp về" at bounding box center [175, 391] width 237 height 26
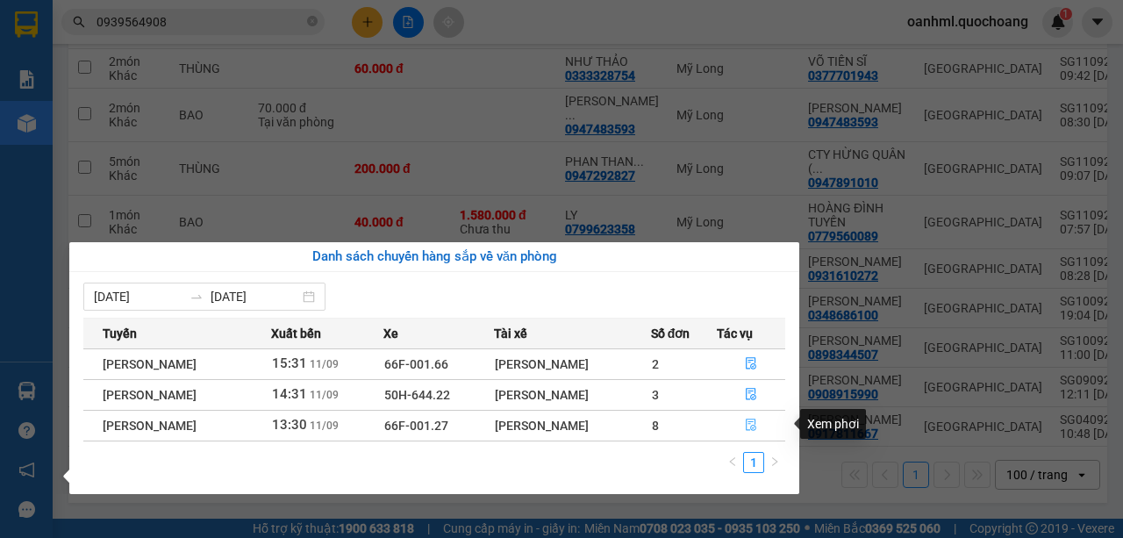
click at [757, 426] on icon "file-done" at bounding box center [751, 424] width 12 height 12
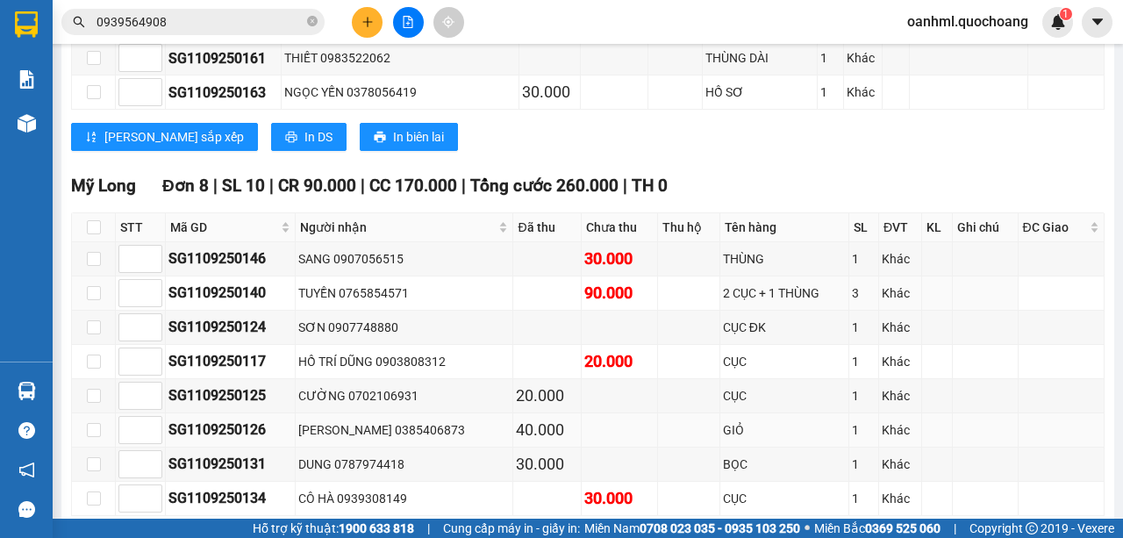
scroll to position [1871, 0]
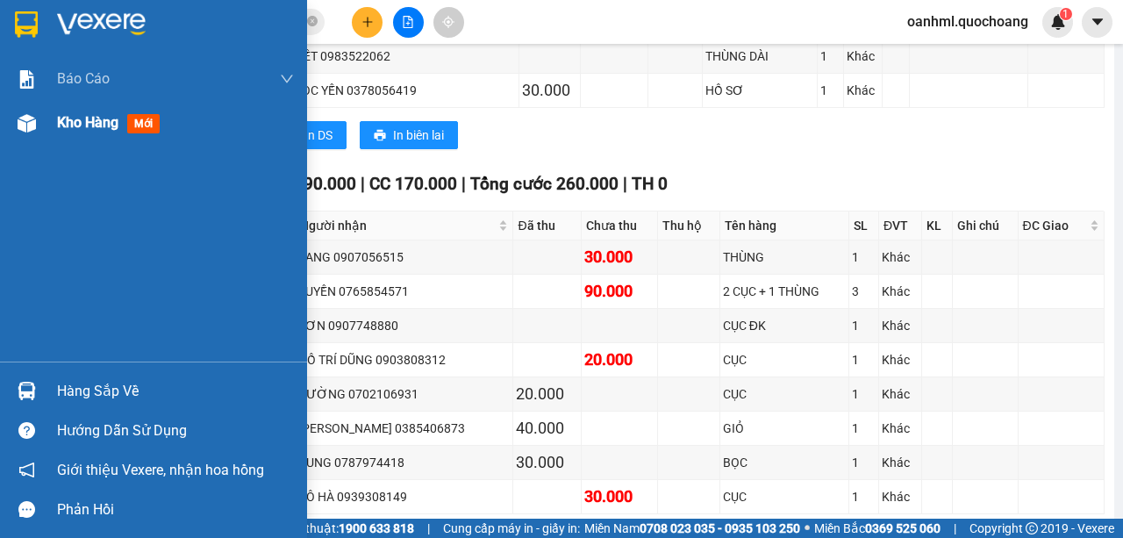
click at [64, 120] on span "Kho hàng" at bounding box center [87, 122] width 61 height 17
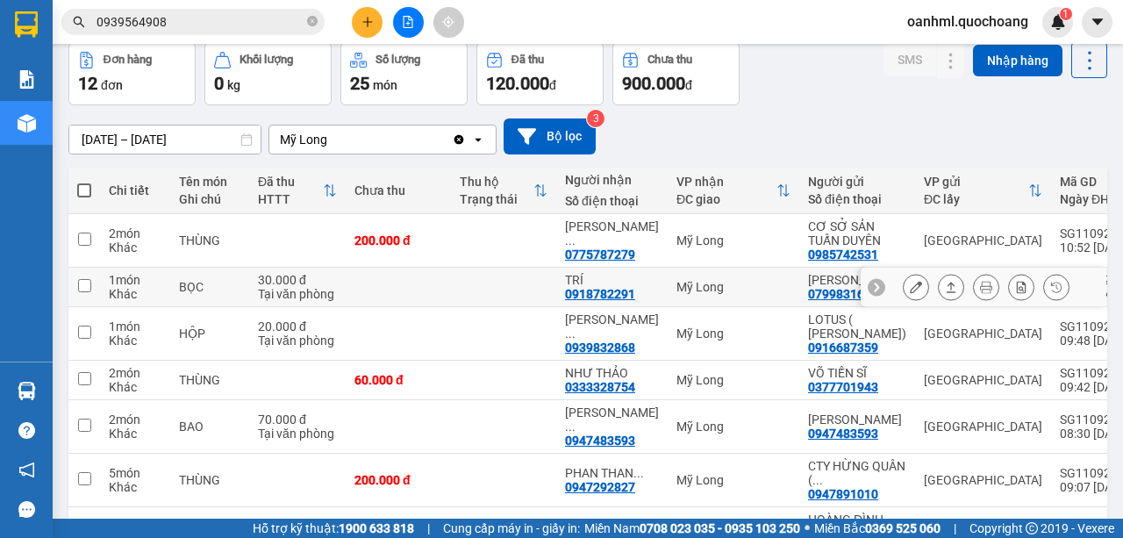
scroll to position [61, 0]
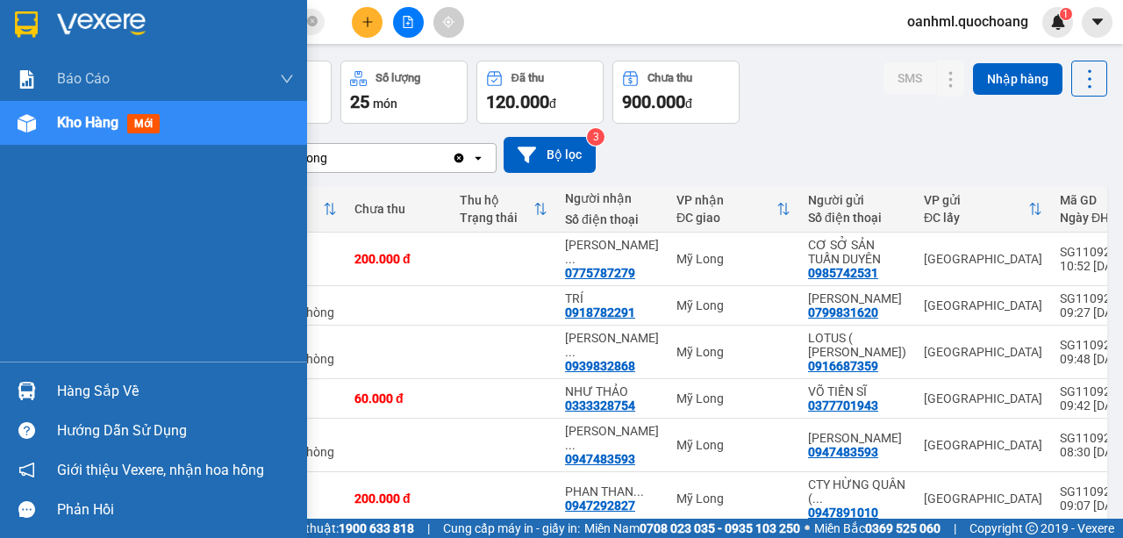
click at [70, 388] on div "Hàng sắp về" at bounding box center [175, 391] width 237 height 26
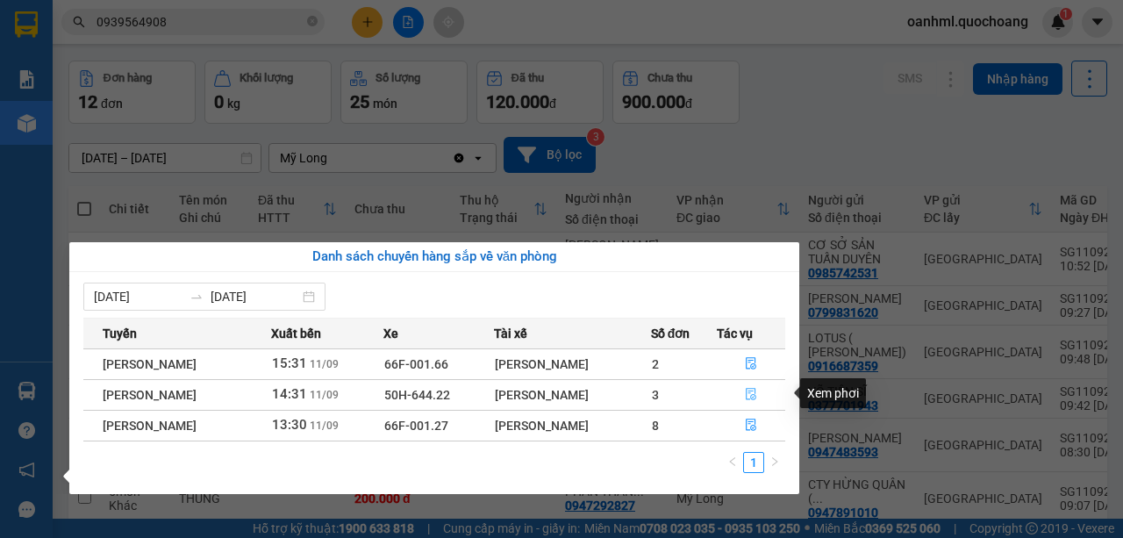
click at [752, 397] on icon "file-done" at bounding box center [751, 394] width 12 height 12
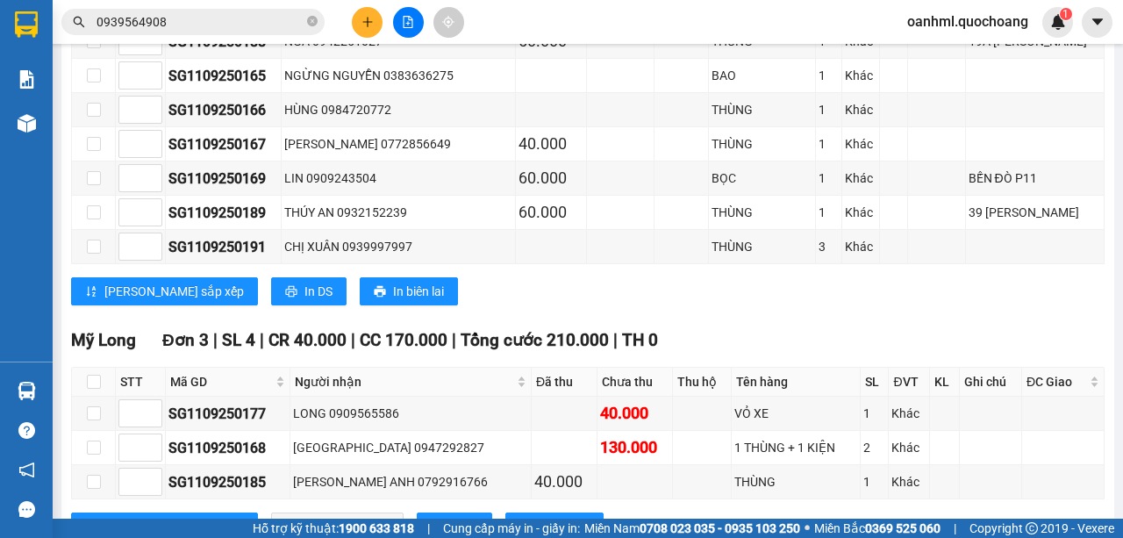
scroll to position [1051, 0]
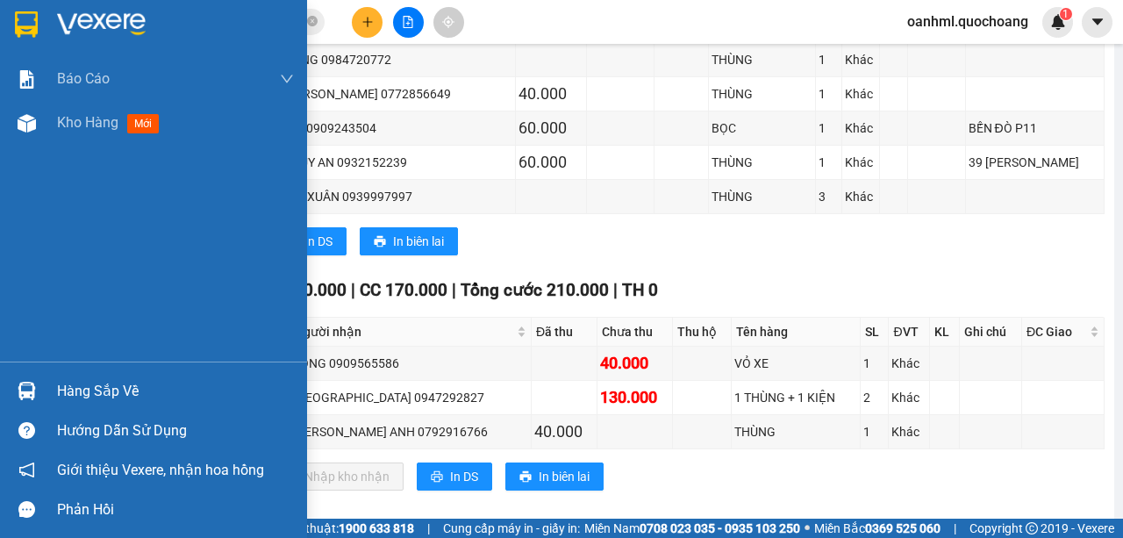
click at [49, 389] on div "Hàng sắp về" at bounding box center [153, 390] width 307 height 39
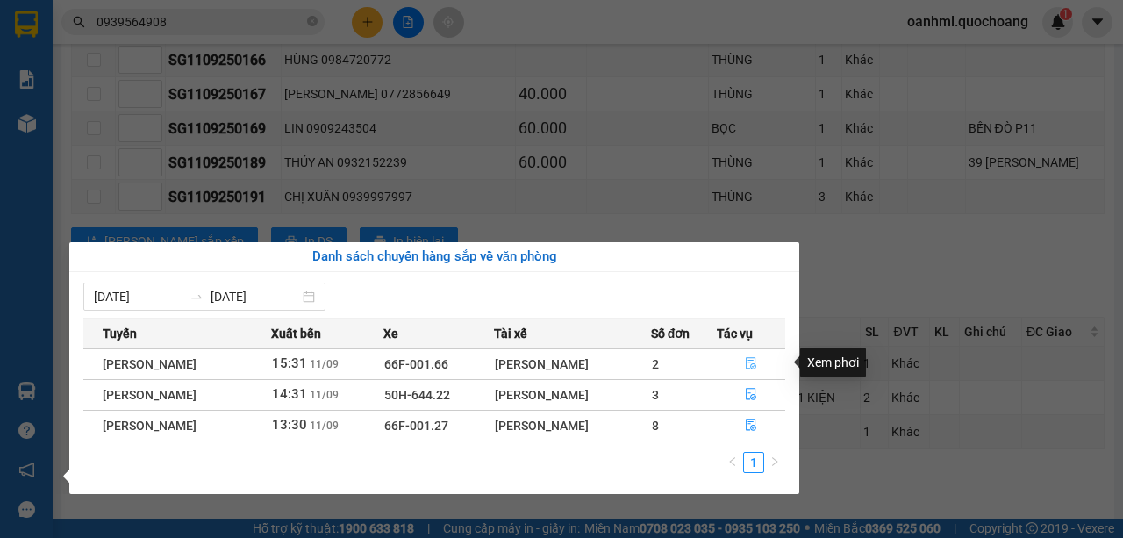
click at [756, 365] on icon "file-done" at bounding box center [750, 364] width 11 height 12
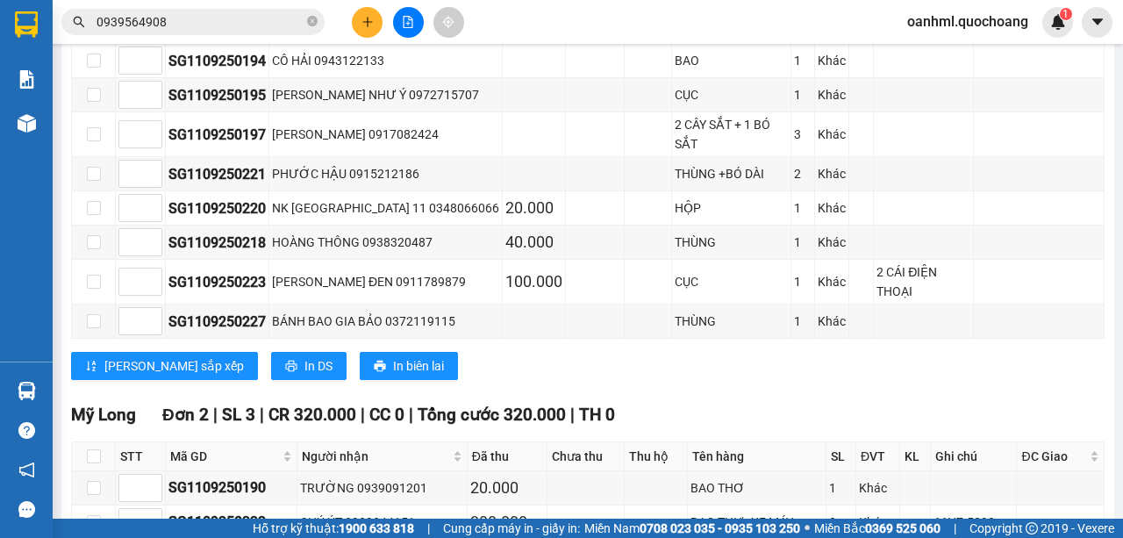
scroll to position [1382, 0]
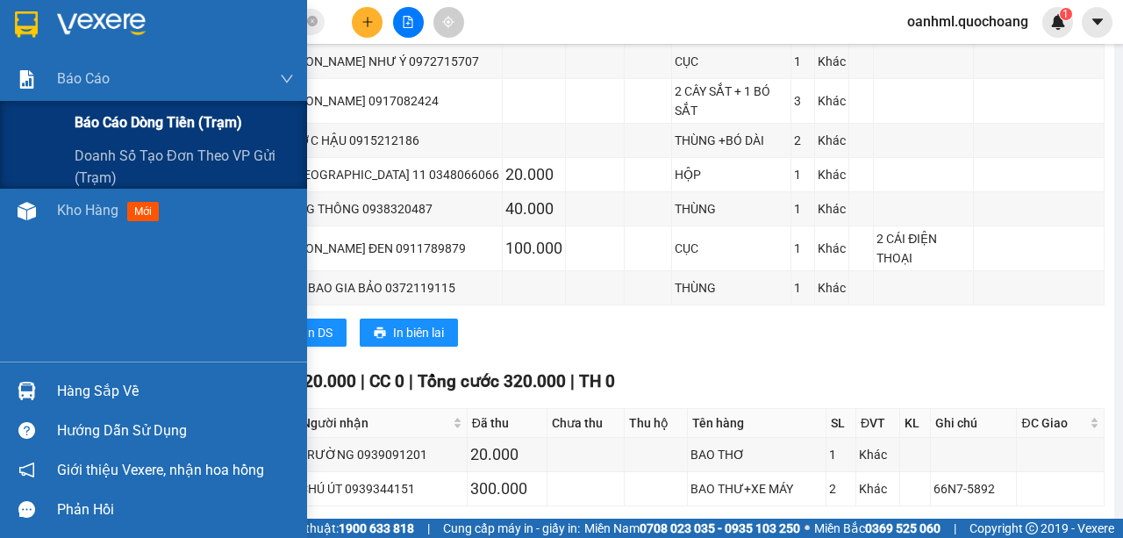
click at [112, 125] on span "Báo cáo dòng tiền (trạm)" at bounding box center [159, 122] width 168 height 22
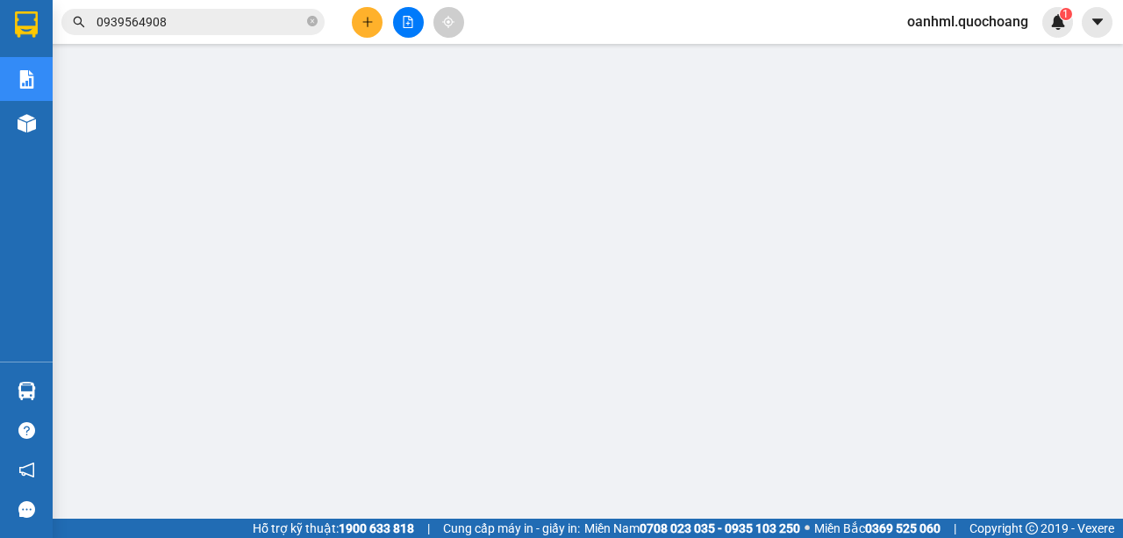
scroll to position [98, 0]
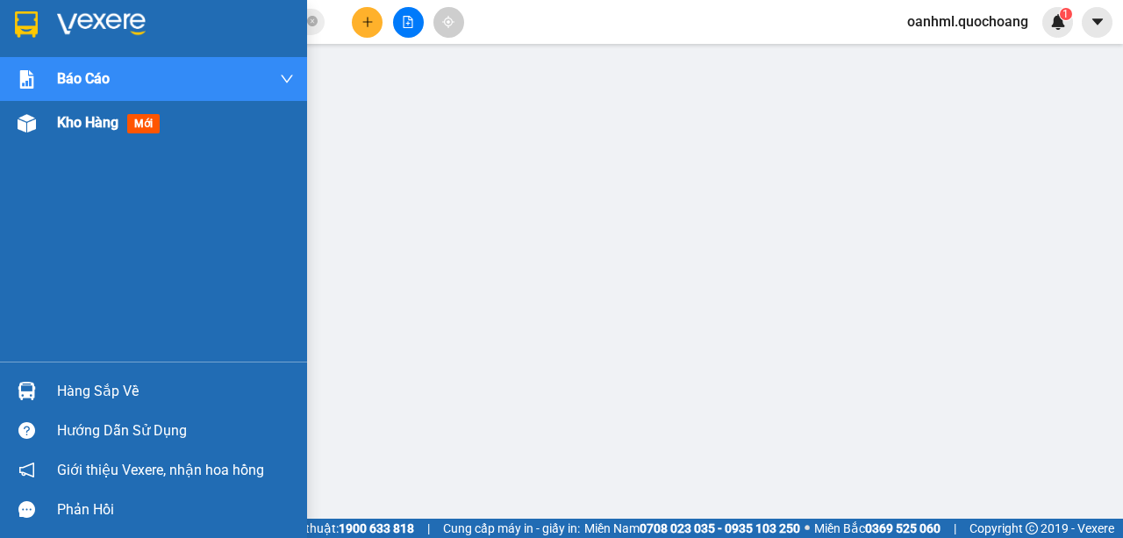
click at [65, 125] on span "Kho hàng" at bounding box center [87, 122] width 61 height 17
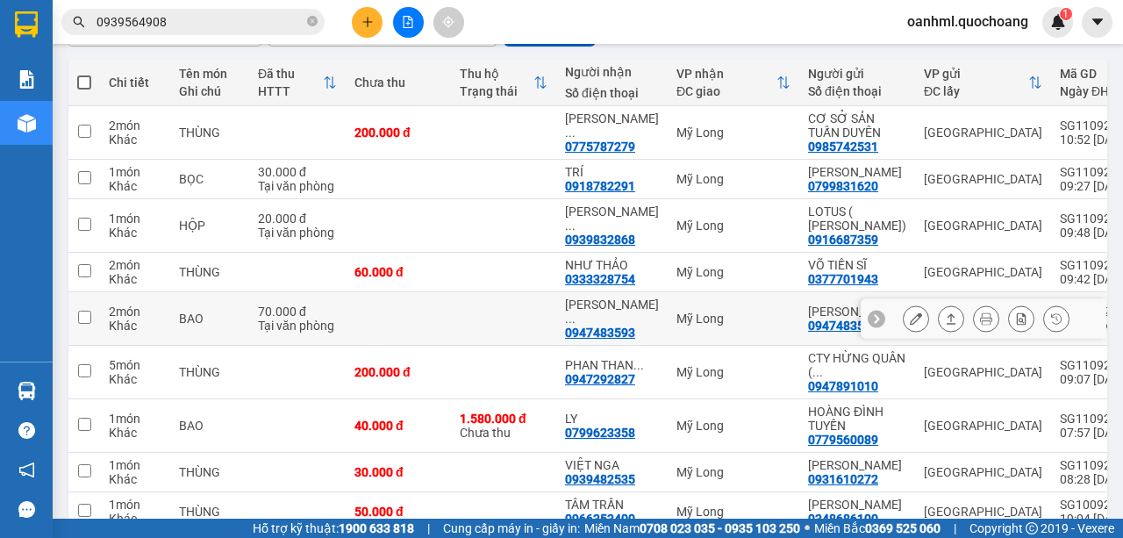
scroll to position [216, 0]
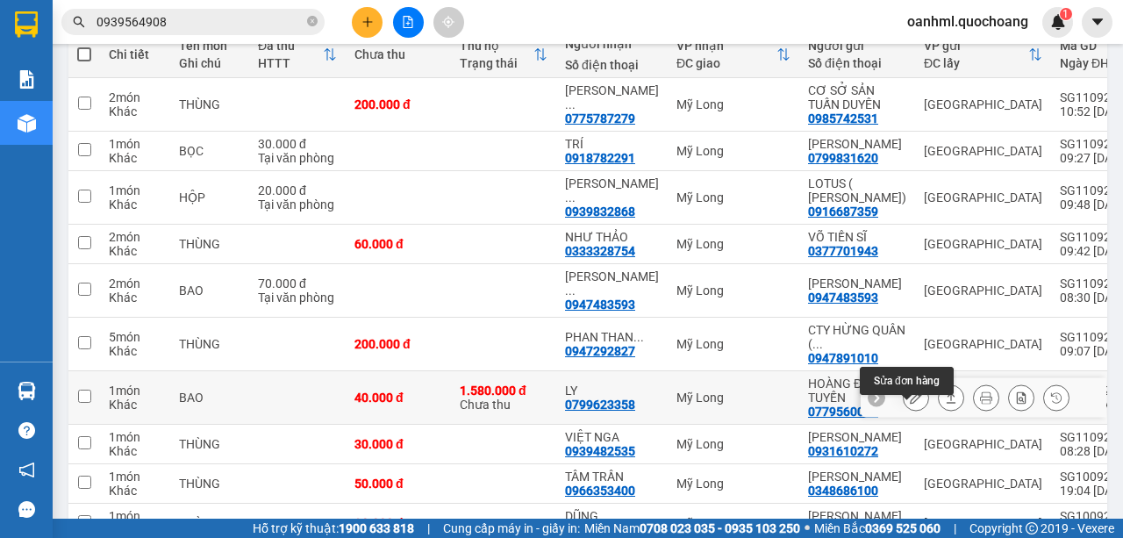
click at [909, 403] on icon at bounding box center [915, 397] width 12 height 12
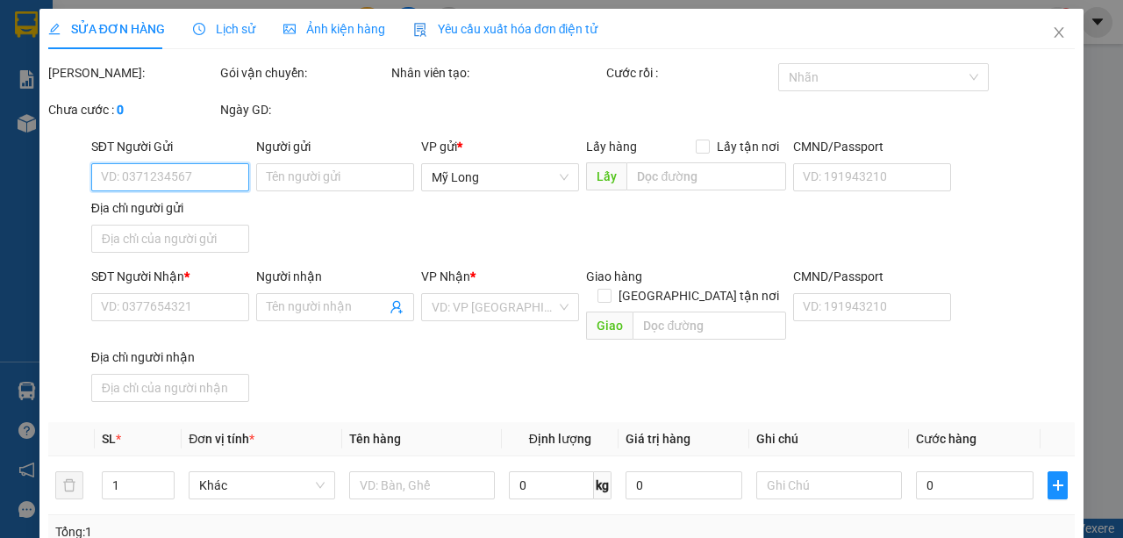
type input "0779560089"
type input "HOÀNG ĐÌNH TUYẾN"
type input "24 LÊ VĂN KHƯƠNG P THỚI AN"
type input "0799623358"
type input "LY"
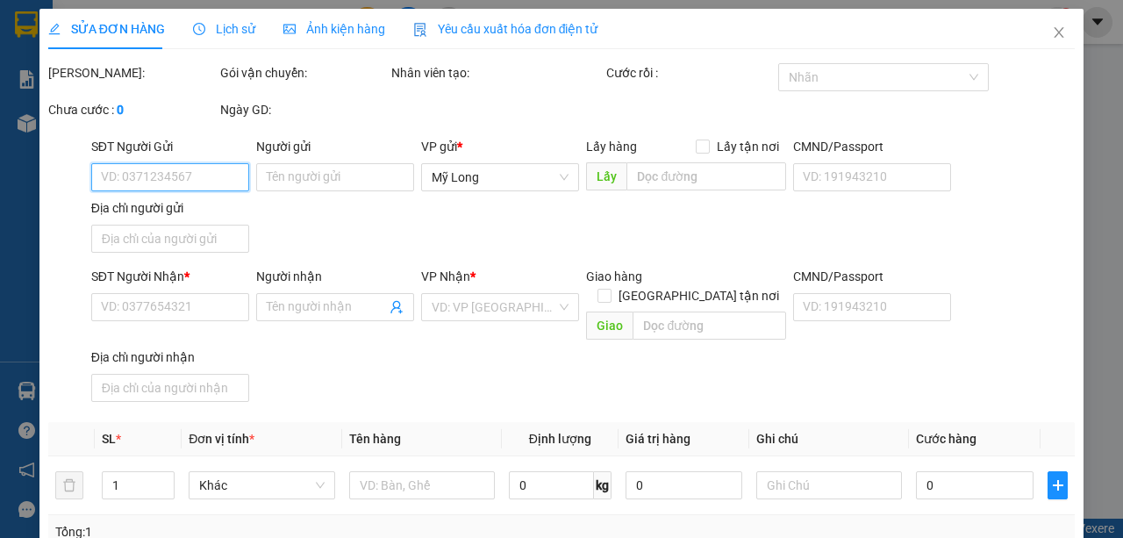
type input "40.000"
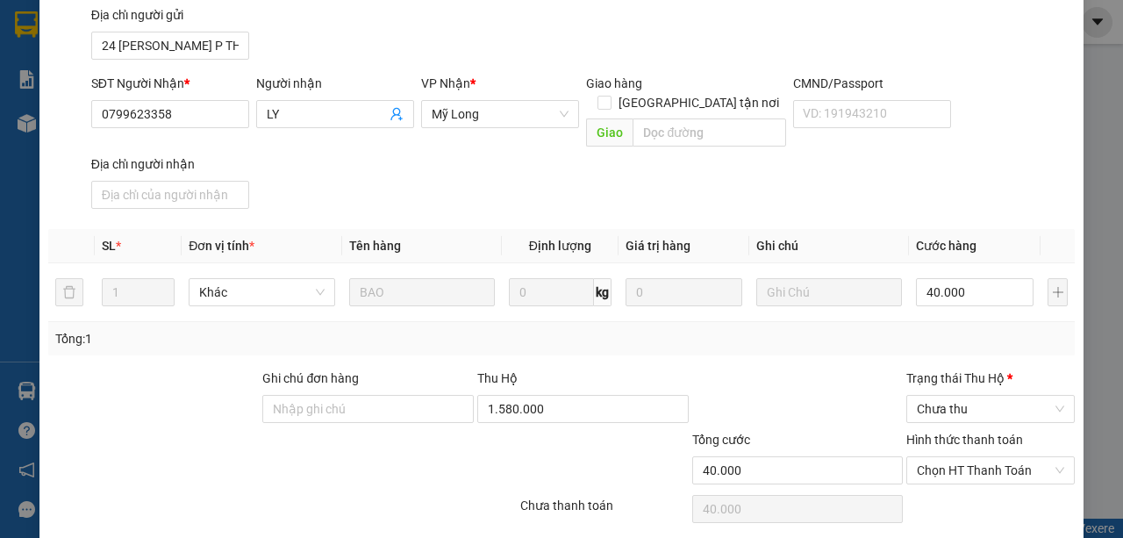
scroll to position [291, 0]
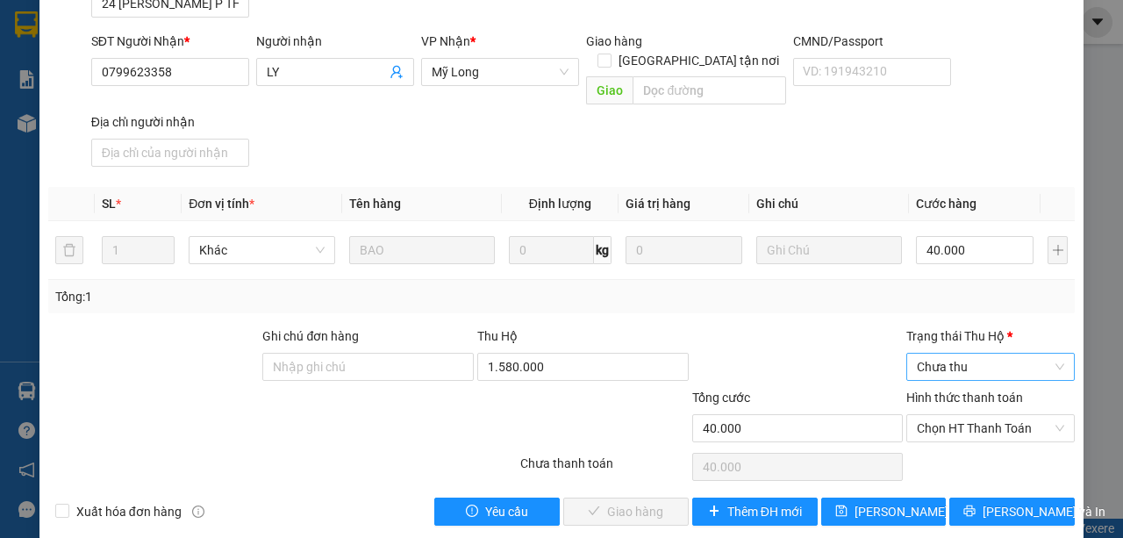
click at [986, 353] on span "Chưa thu" at bounding box center [989, 366] width 147 height 26
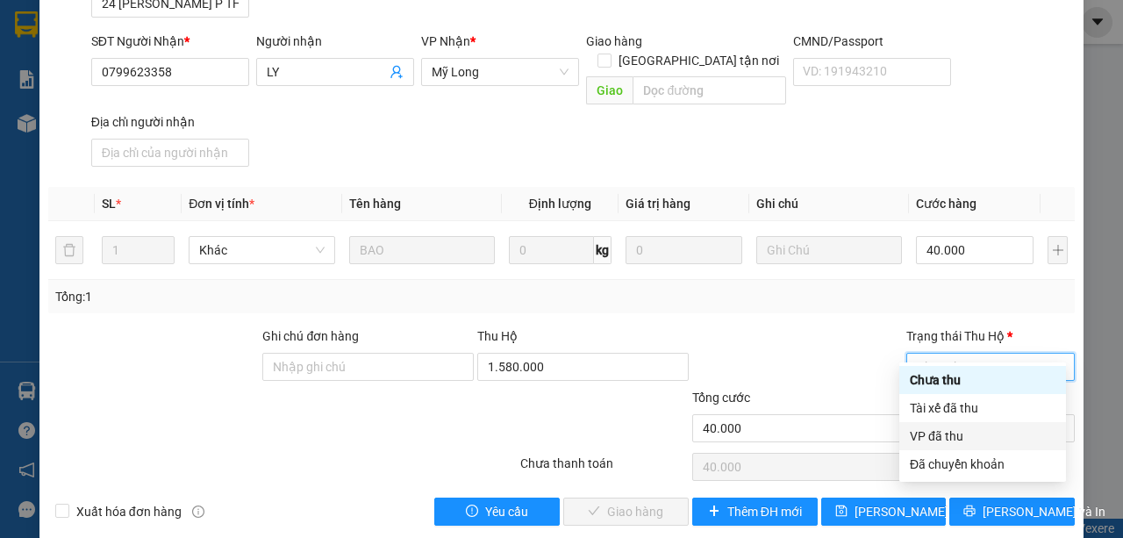
click at [944, 434] on div "VP đã thu" at bounding box center [982, 435] width 146 height 19
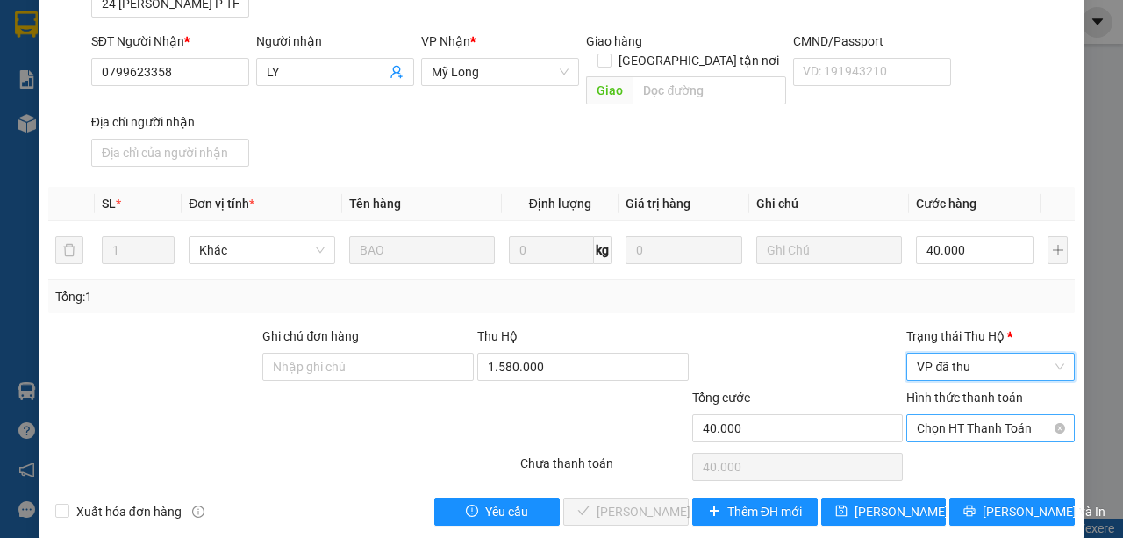
click at [949, 415] on span "Chọn HT Thanh Toán" at bounding box center [989, 428] width 147 height 26
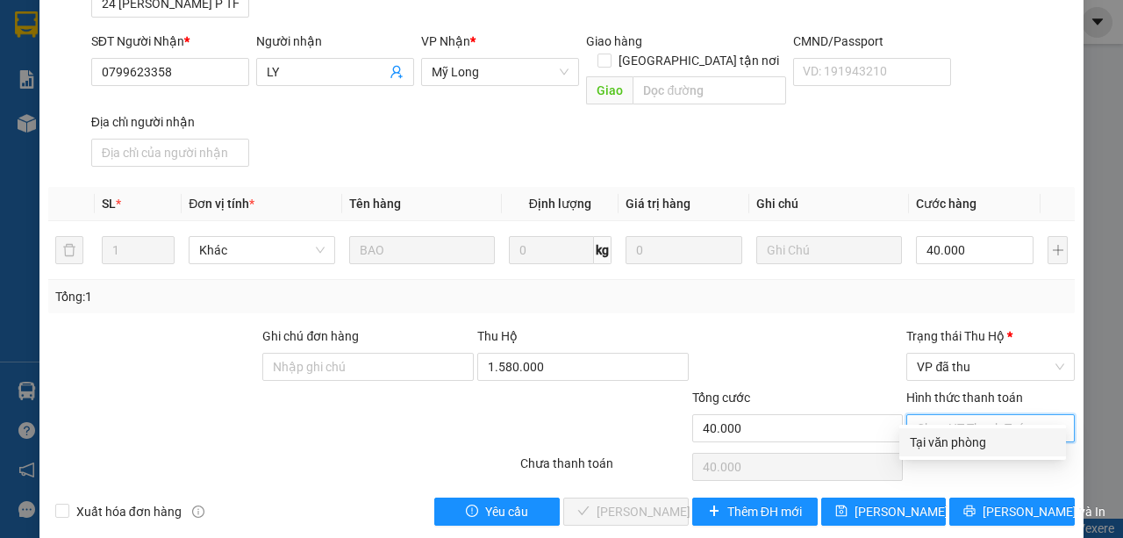
drag, startPoint x: 944, startPoint y: 442, endPoint x: 897, endPoint y: 417, distance: 52.6
click at [943, 441] on div "Tại văn phòng" at bounding box center [982, 441] width 146 height 19
type input "0"
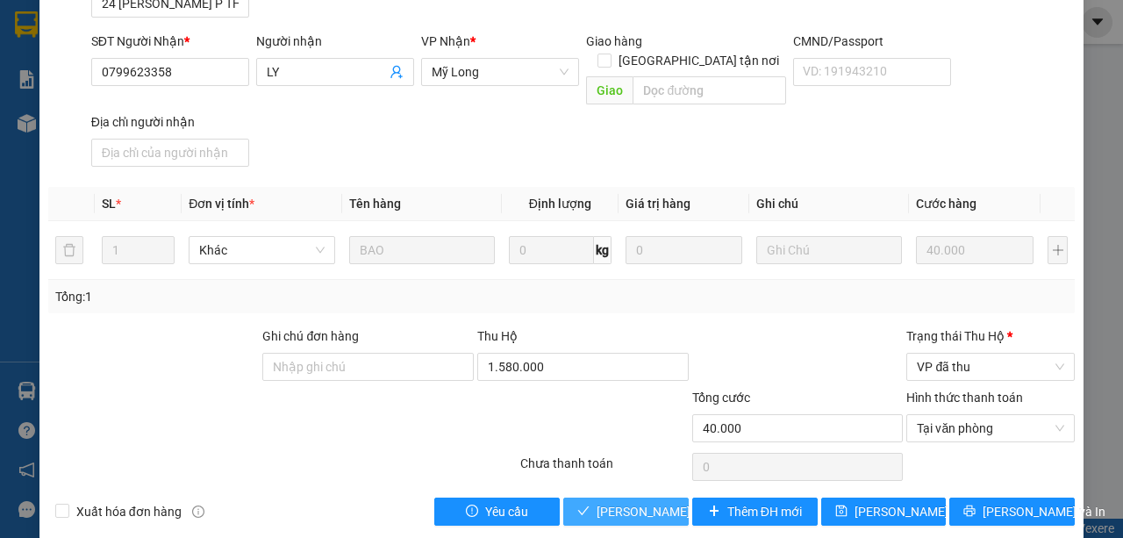
click at [652, 502] on span "Lưu và Giao hàng" at bounding box center [680, 511] width 168 height 19
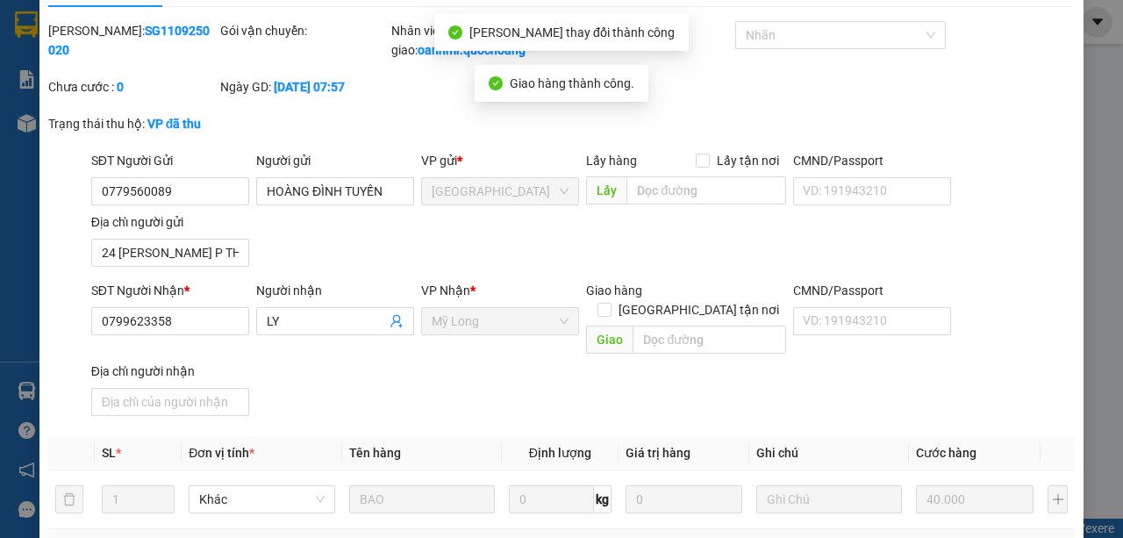
scroll to position [0, 0]
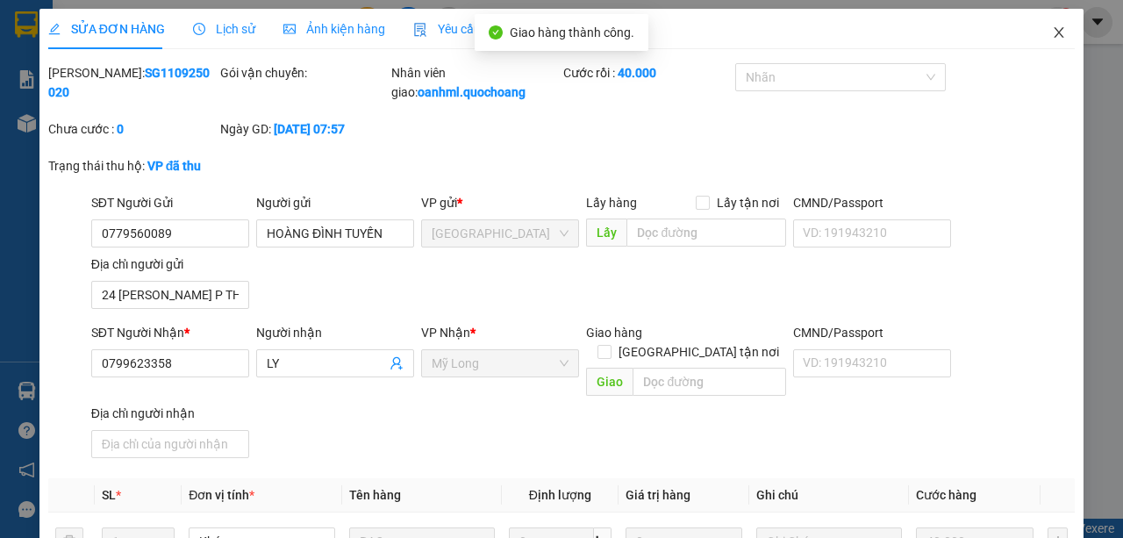
click at [1054, 36] on icon "close" at bounding box center [1059, 32] width 10 height 11
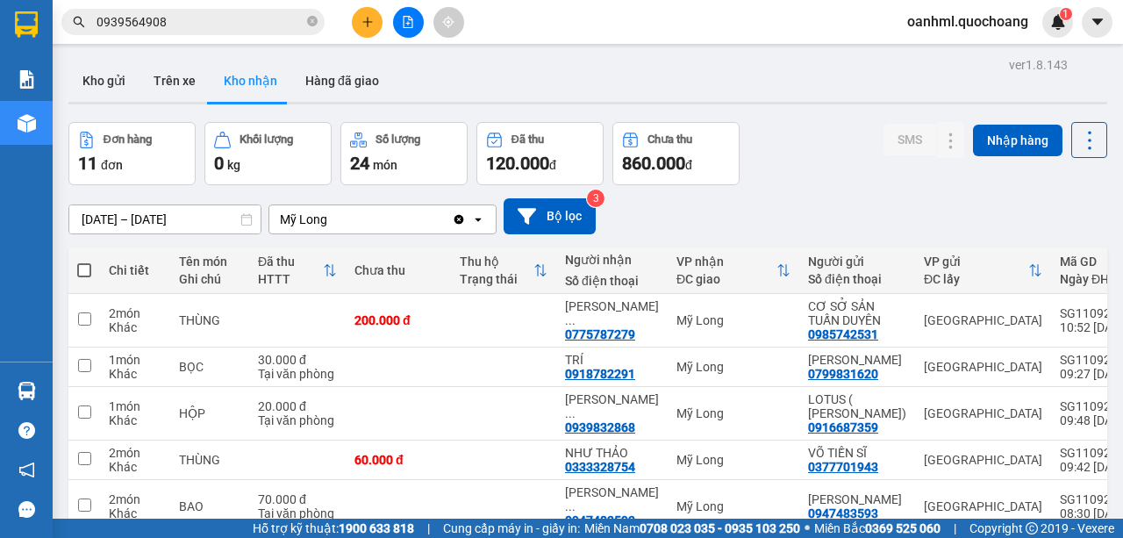
click at [965, 16] on span "oanhml.quochoang" at bounding box center [967, 22] width 149 height 22
click at [947, 58] on span "Đăng xuất" at bounding box center [974, 54] width 113 height 19
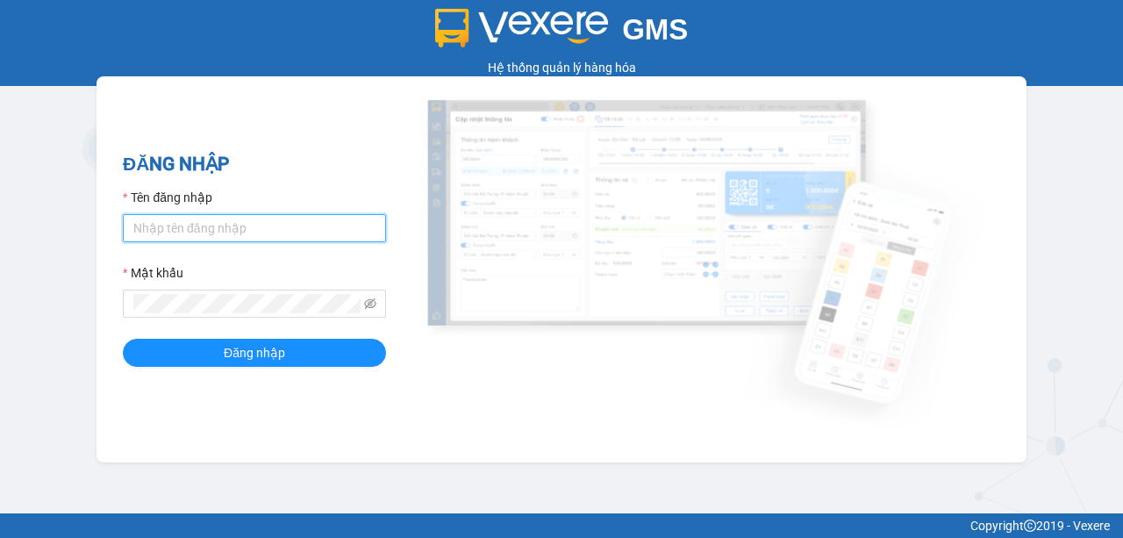
click at [340, 233] on input "Tên đăng nhập" at bounding box center [254, 228] width 263 height 28
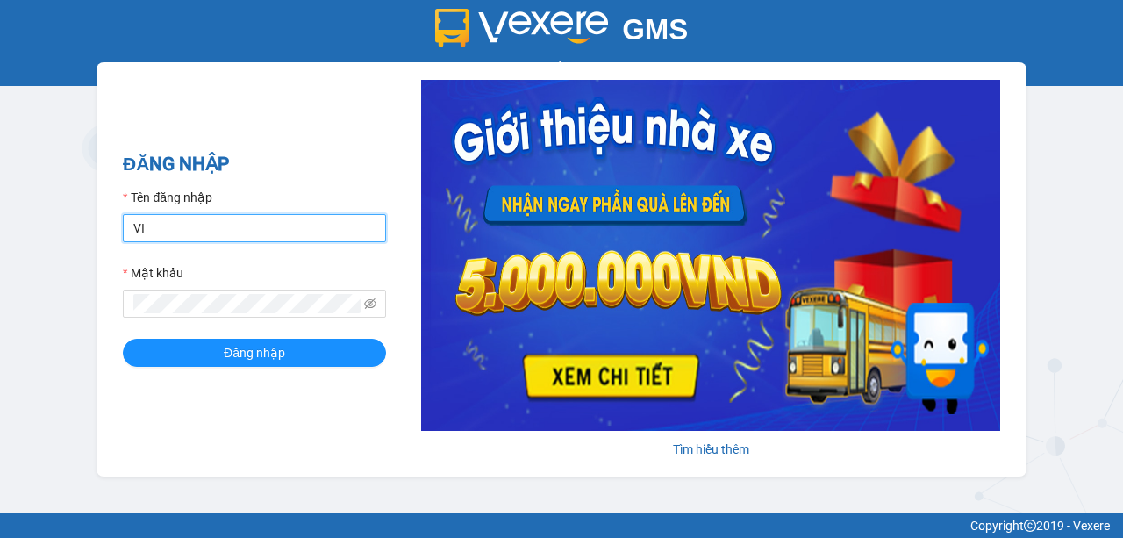
type input "V"
type input "viml"
click at [275, 239] on input "viml" at bounding box center [254, 228] width 263 height 28
drag, startPoint x: 160, startPoint y: 217, endPoint x: 126, endPoint y: 220, distance: 34.3
click at [126, 220] on input "viml" at bounding box center [254, 228] width 263 height 28
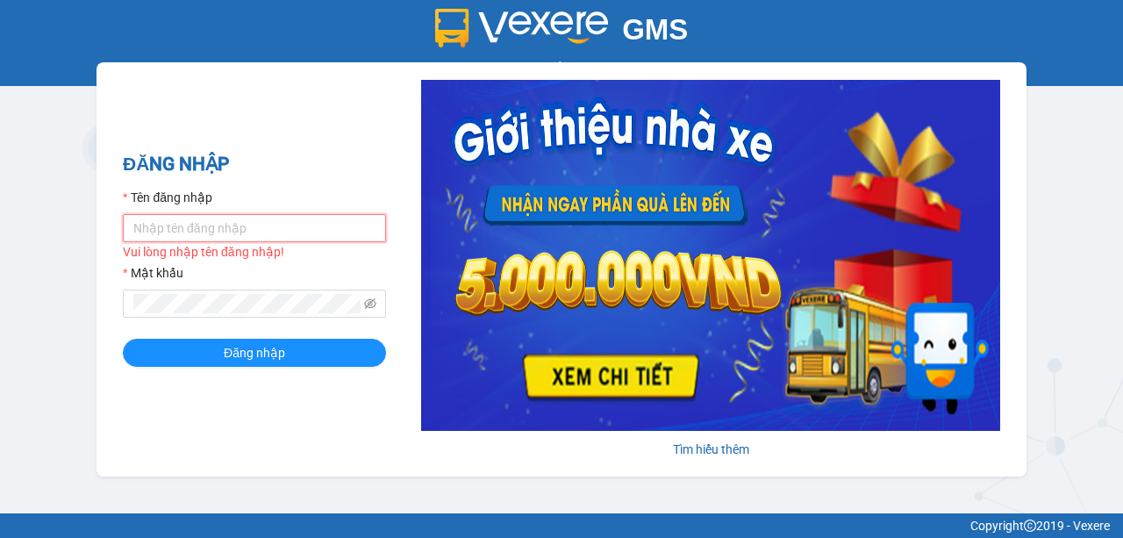
click at [197, 221] on input "Tên đăng nhập" at bounding box center [254, 228] width 263 height 28
click at [282, 230] on input "Tên đăng nhập" at bounding box center [254, 228] width 263 height 28
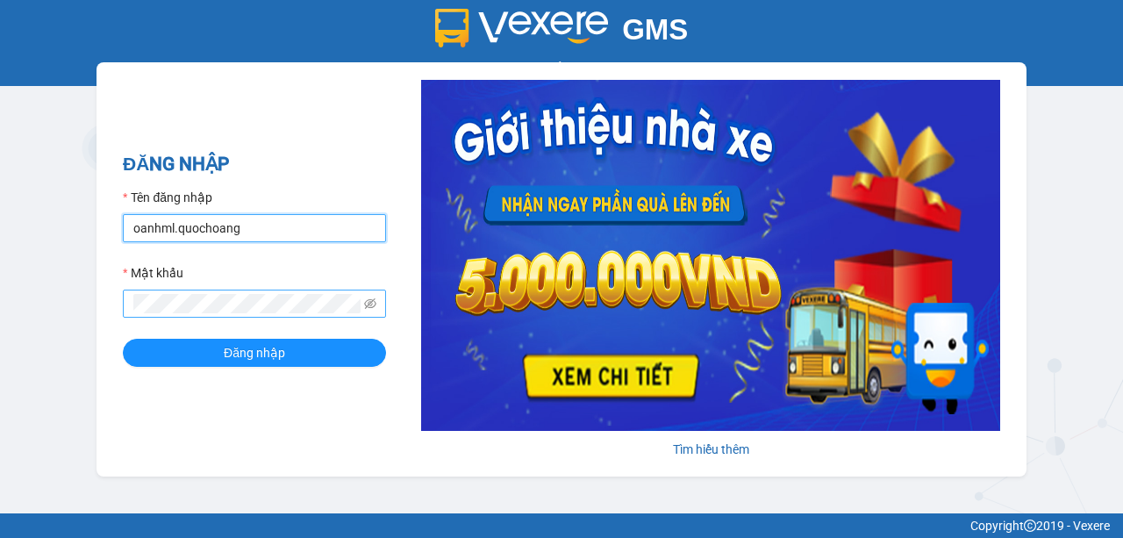
type input "oanhml.quochoang"
click at [123, 339] on button "Đăng nhập" at bounding box center [254, 353] width 263 height 28
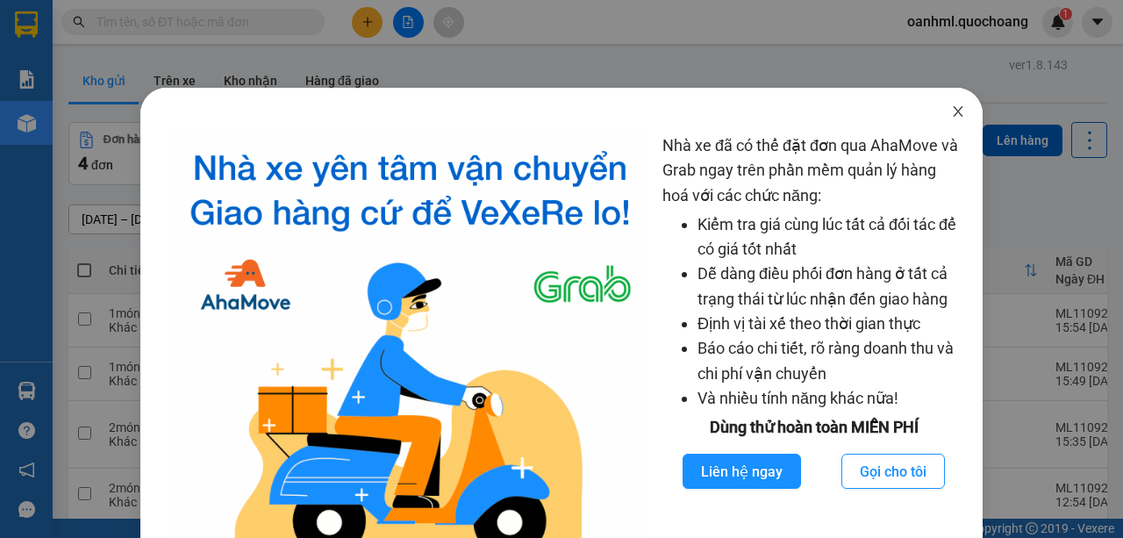
click at [951, 113] on icon "close" at bounding box center [958, 111] width 14 height 14
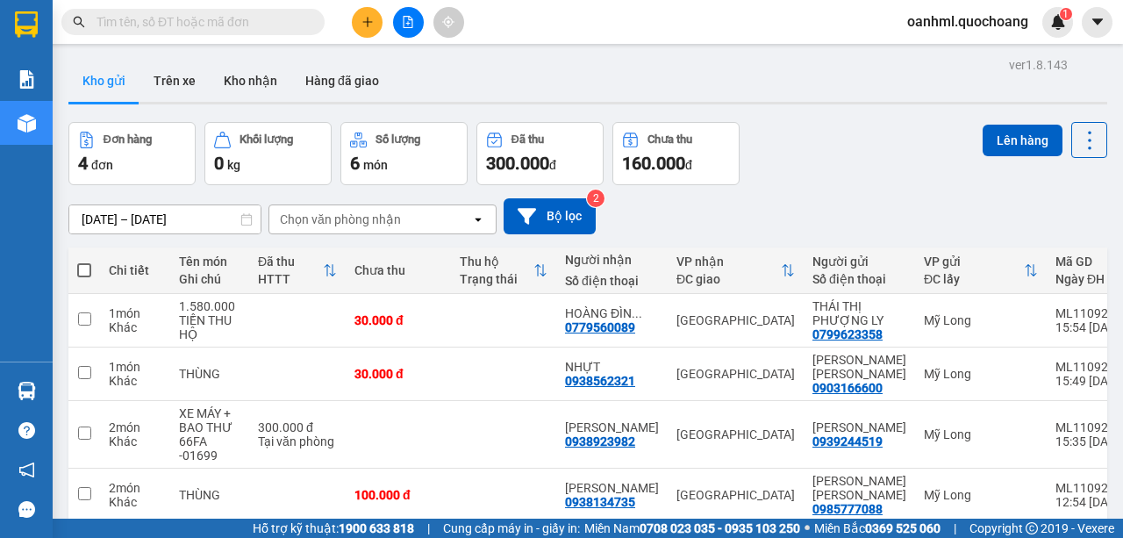
click at [961, 26] on span "oanhml.quochoang" at bounding box center [967, 22] width 149 height 22
click at [944, 53] on span "Đăng xuất" at bounding box center [974, 54] width 113 height 19
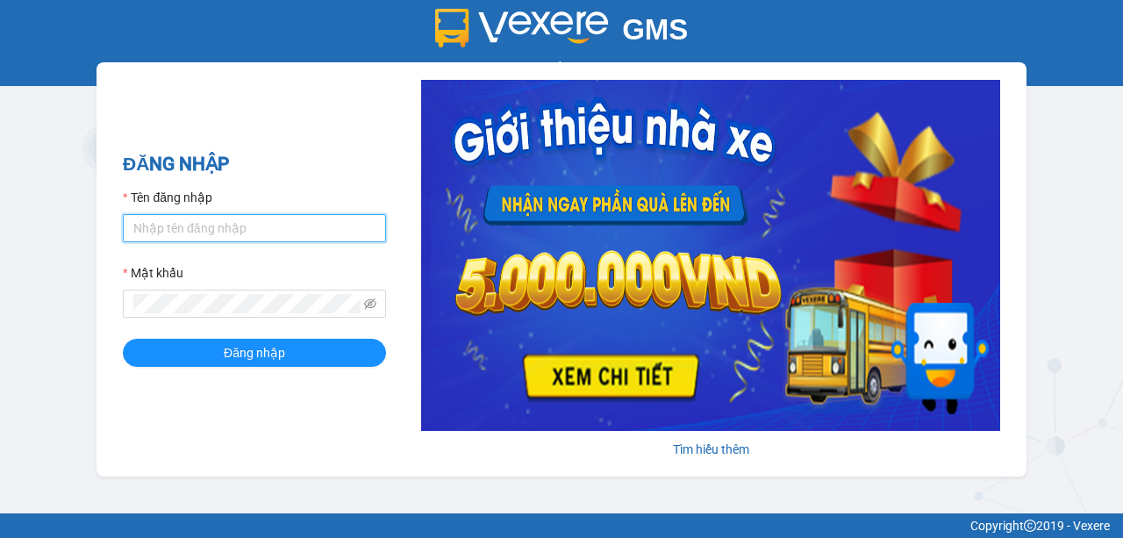
click at [323, 229] on input "Tên đăng nhập" at bounding box center [254, 228] width 263 height 28
type input "viml.quochoang"
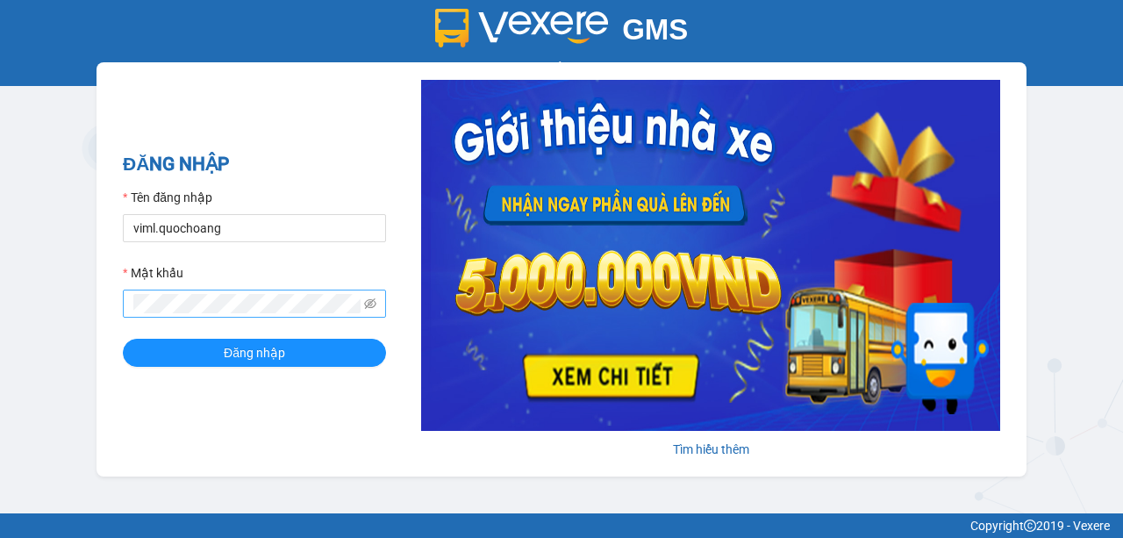
click at [144, 314] on span at bounding box center [254, 303] width 263 height 28
click at [123, 339] on button "Đăng nhập" at bounding box center [254, 353] width 263 height 28
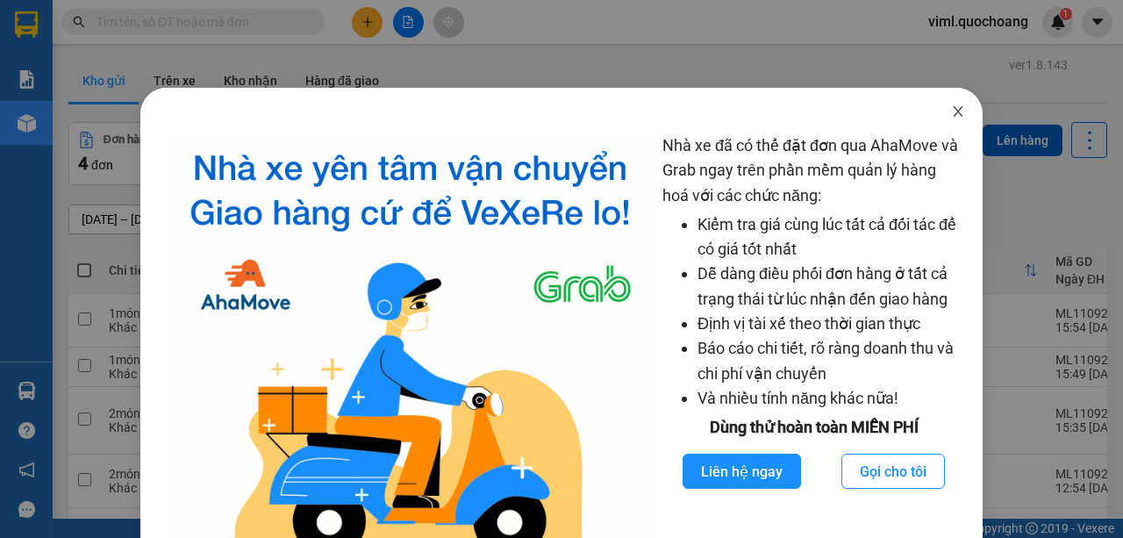
click at [952, 112] on icon "close" at bounding box center [957, 111] width 10 height 11
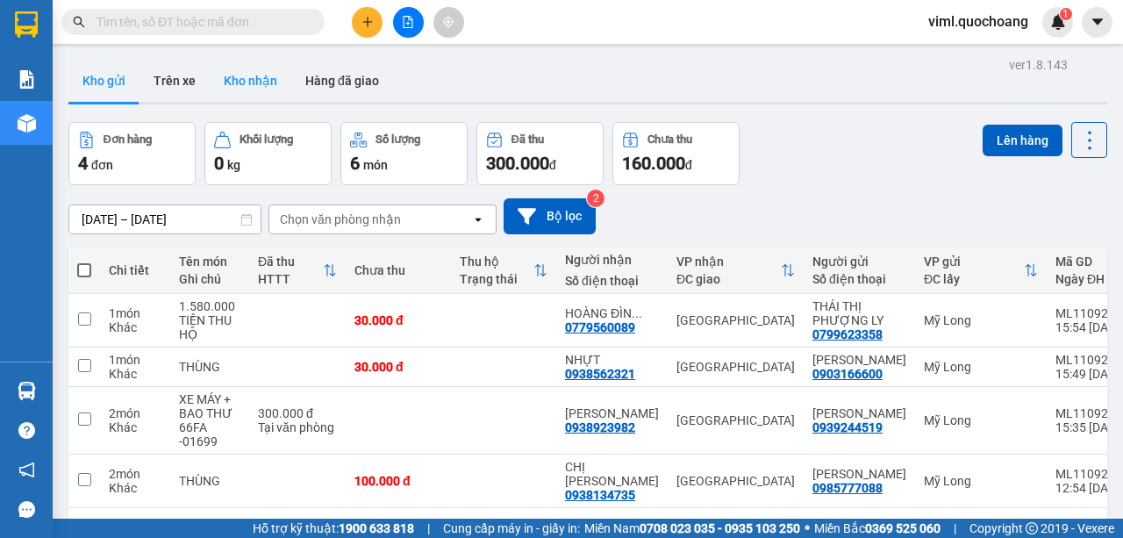
click at [230, 82] on button "Kho nhận" at bounding box center [251, 81] width 82 height 42
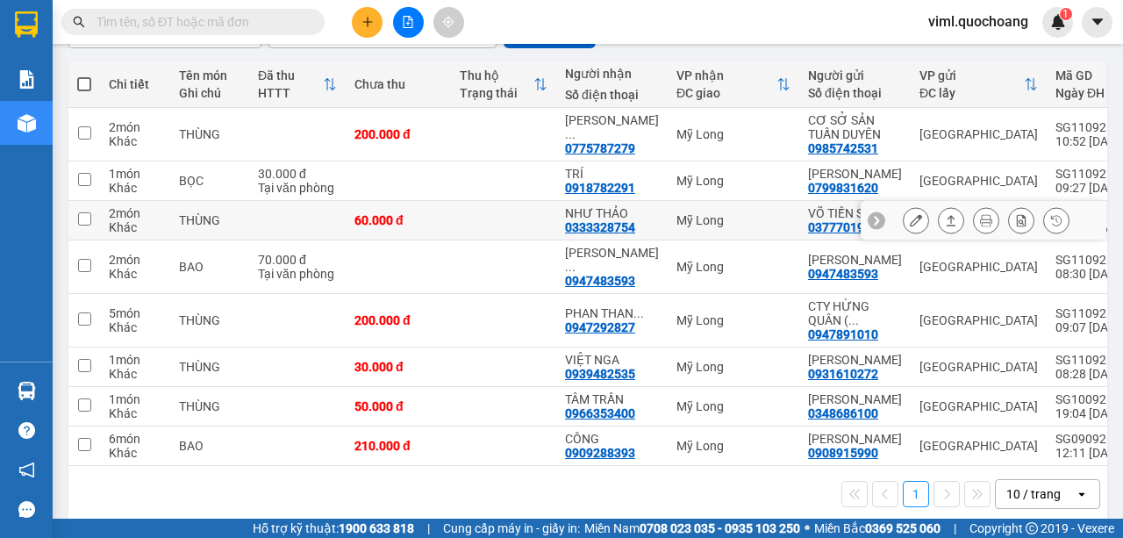
scroll to position [256, 0]
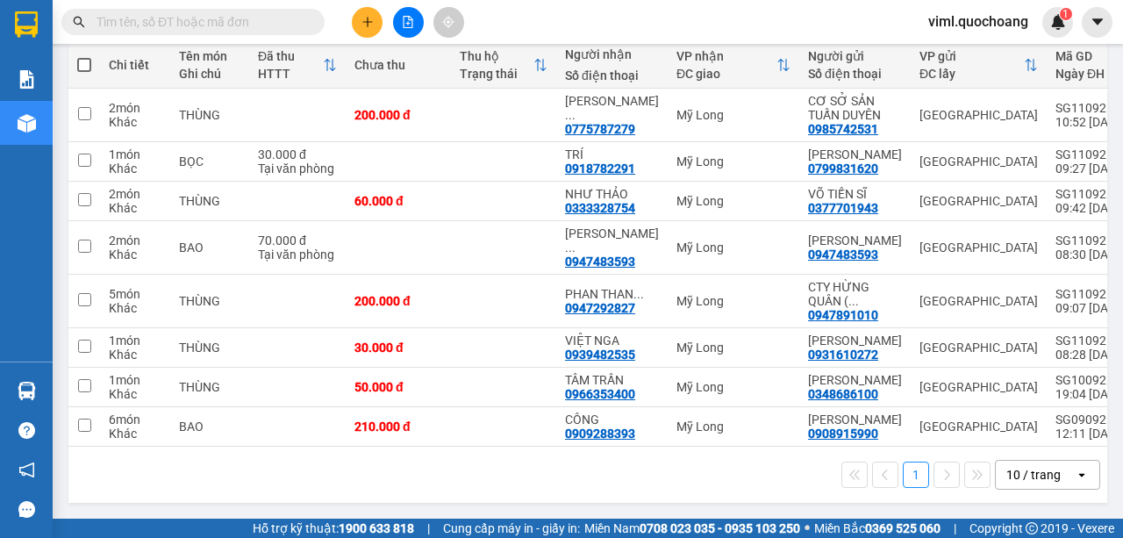
click at [1052, 477] on div "10 / trang" at bounding box center [1034, 474] width 79 height 28
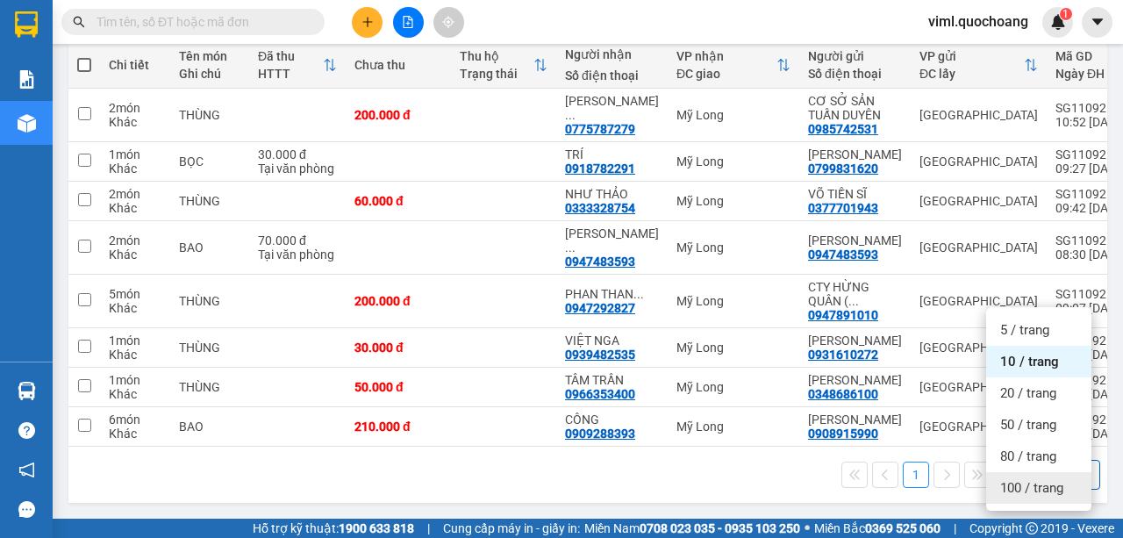
click at [1034, 479] on span "100 / trang" at bounding box center [1031, 488] width 63 height 18
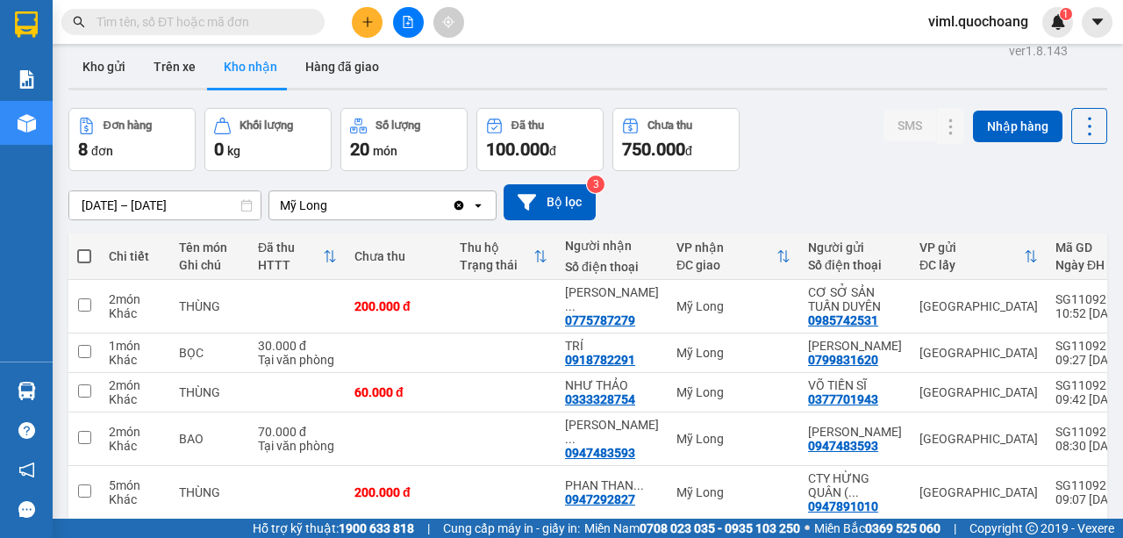
scroll to position [0, 0]
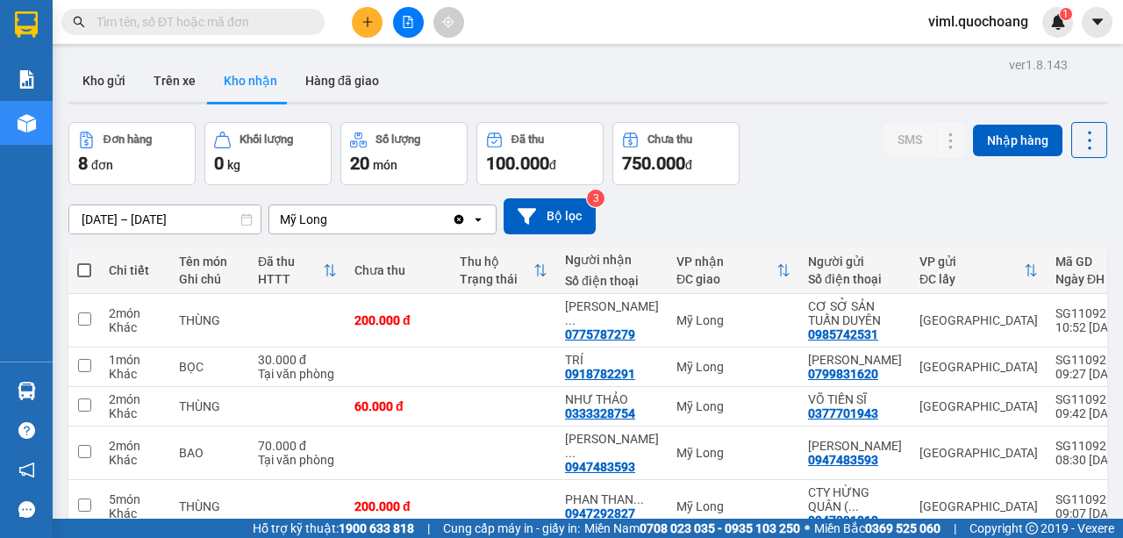
click at [108, 218] on div "ver 1.8.143 Kho gửi Trên xe Kho nhận Hàng đã giao Đơn hàng 8 đơn Khối lượng 0 k…" at bounding box center [587, 384] width 1052 height 662
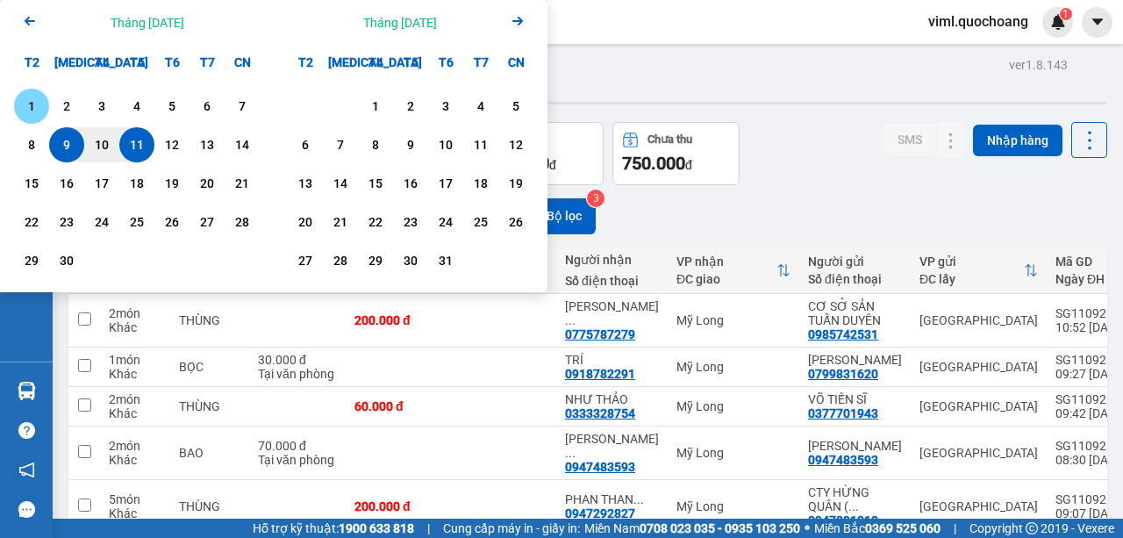
click at [26, 105] on div "1" at bounding box center [31, 106] width 25 height 21
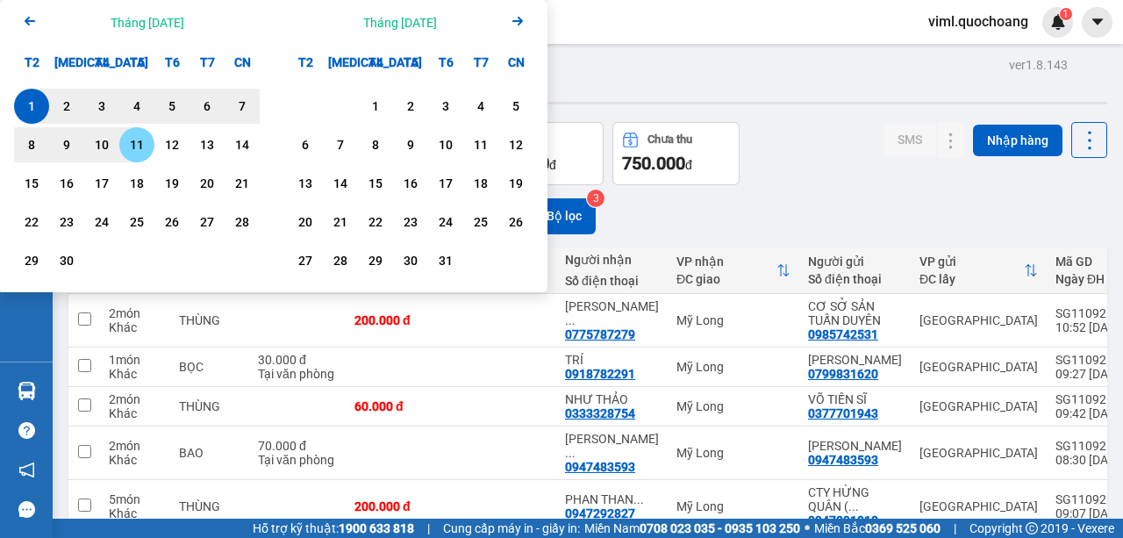
click at [137, 142] on div "11" at bounding box center [137, 144] width 25 height 21
type input "01/09/2025 – 11/09/2025"
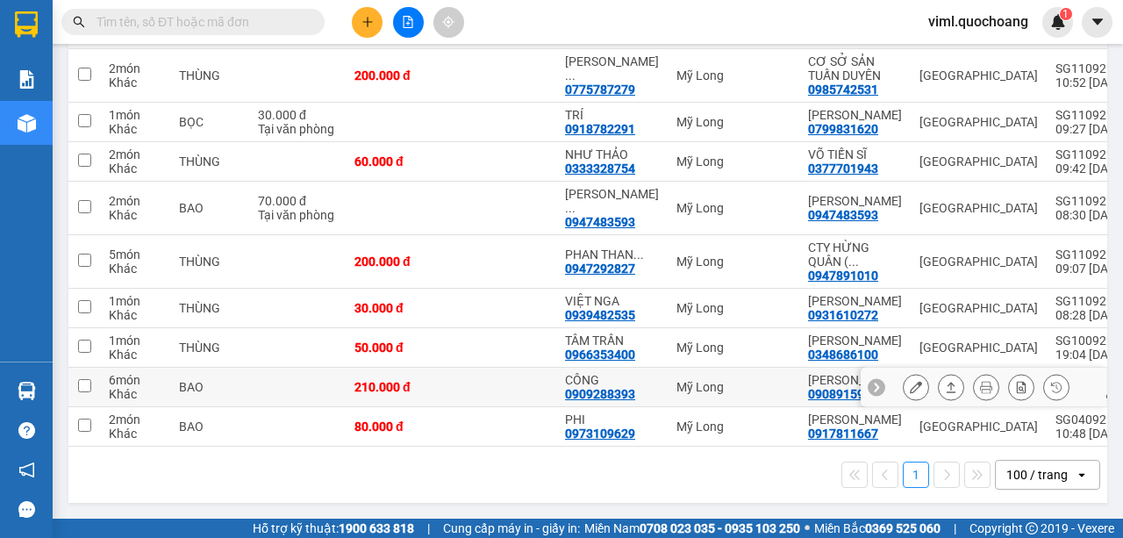
scroll to position [193, 0]
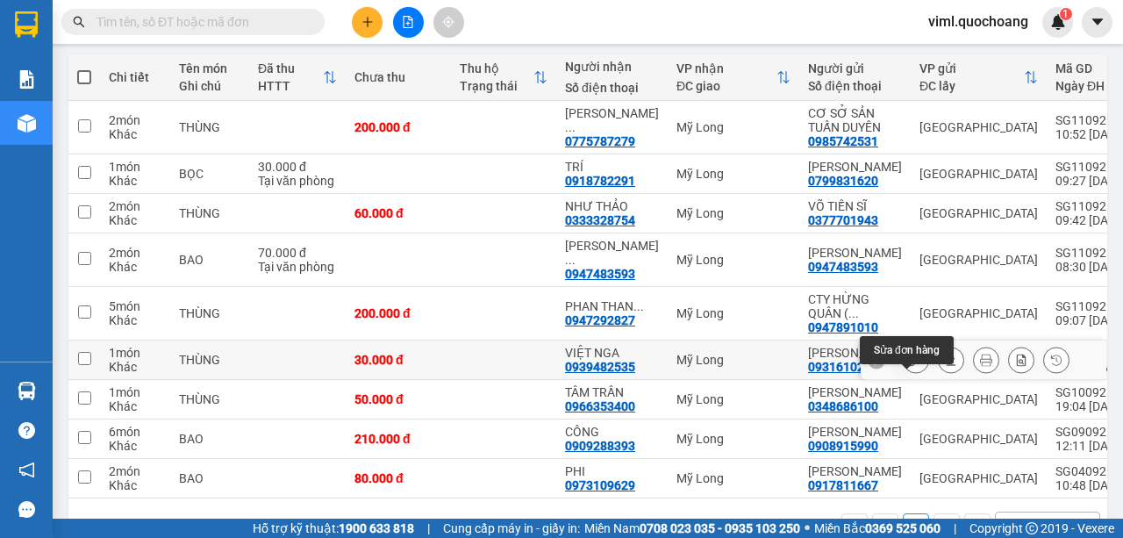
click at [909, 366] on icon at bounding box center [915, 359] width 12 height 12
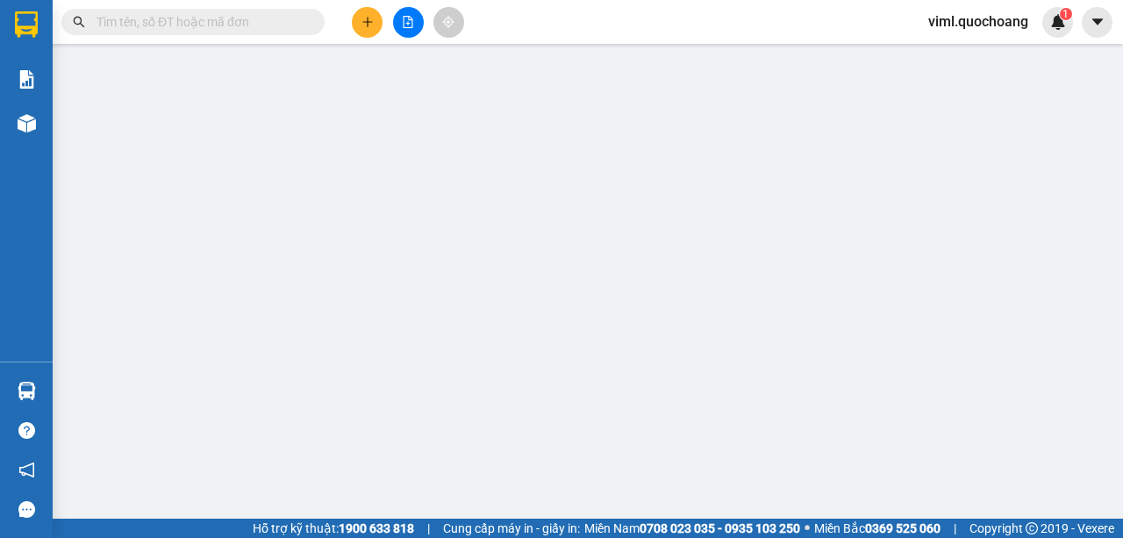
type input "0931610272"
type input "NGUYỄN NGỌC LINH"
type input "111 LÊ ĐÌNH CẨN P TÂN TẠO, BÌNH TÂN"
type input "0939482535"
type input "VIỆT NGA"
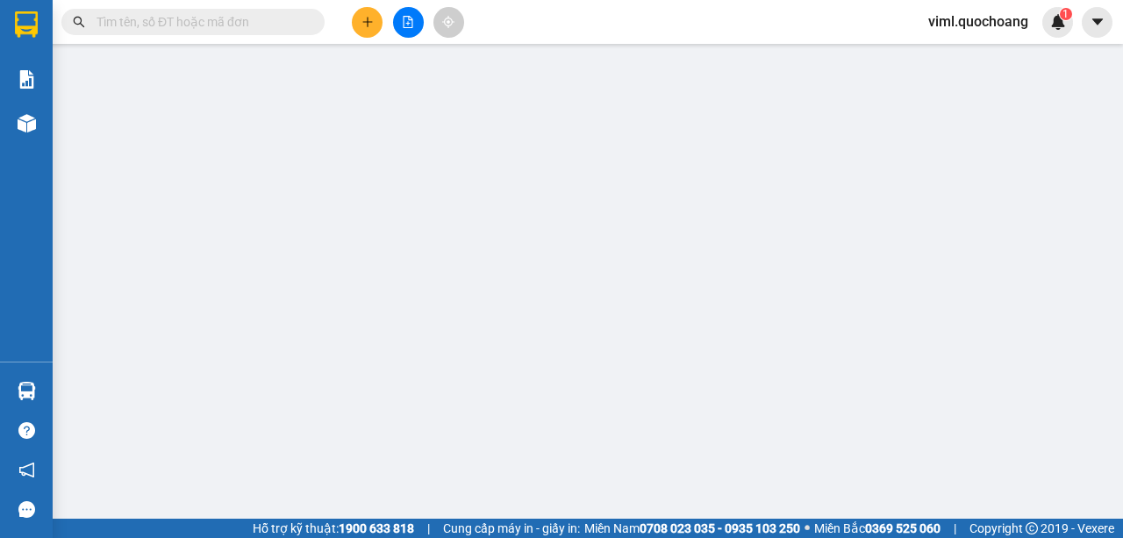
type input "30.000"
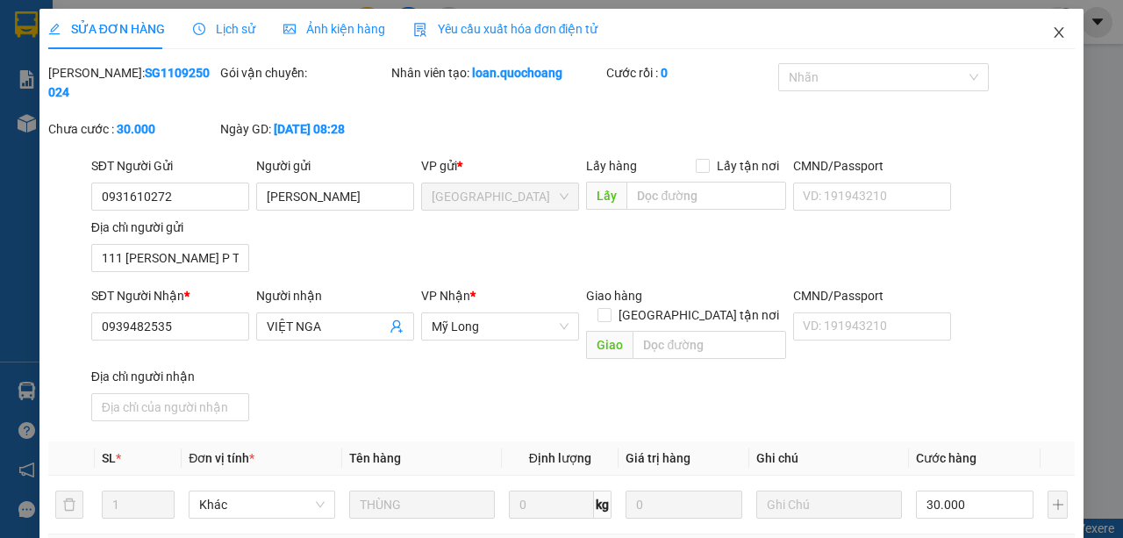
click at [1054, 35] on icon "close" at bounding box center [1059, 32] width 10 height 11
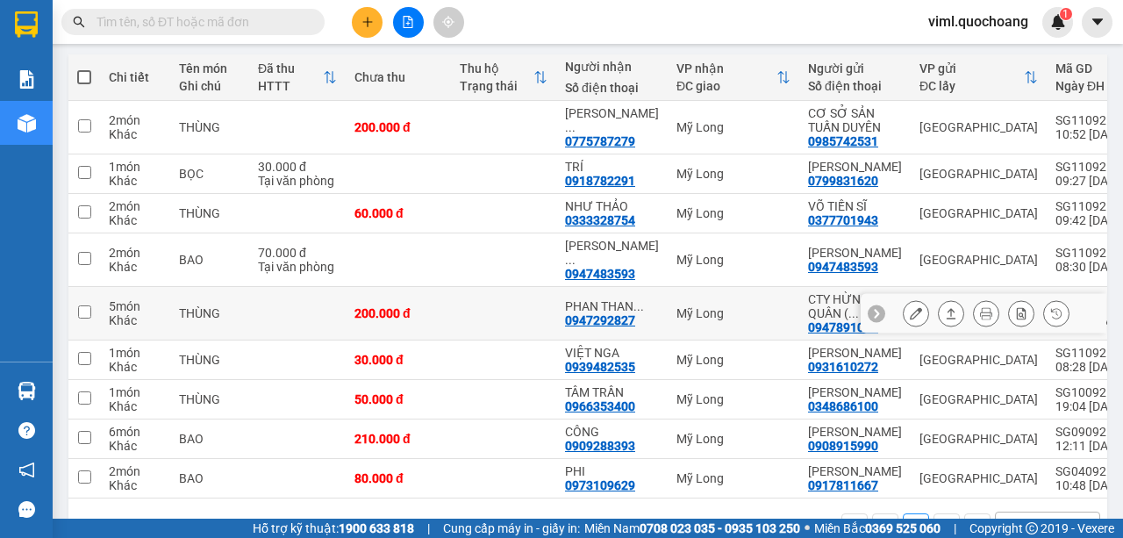
scroll to position [251, 0]
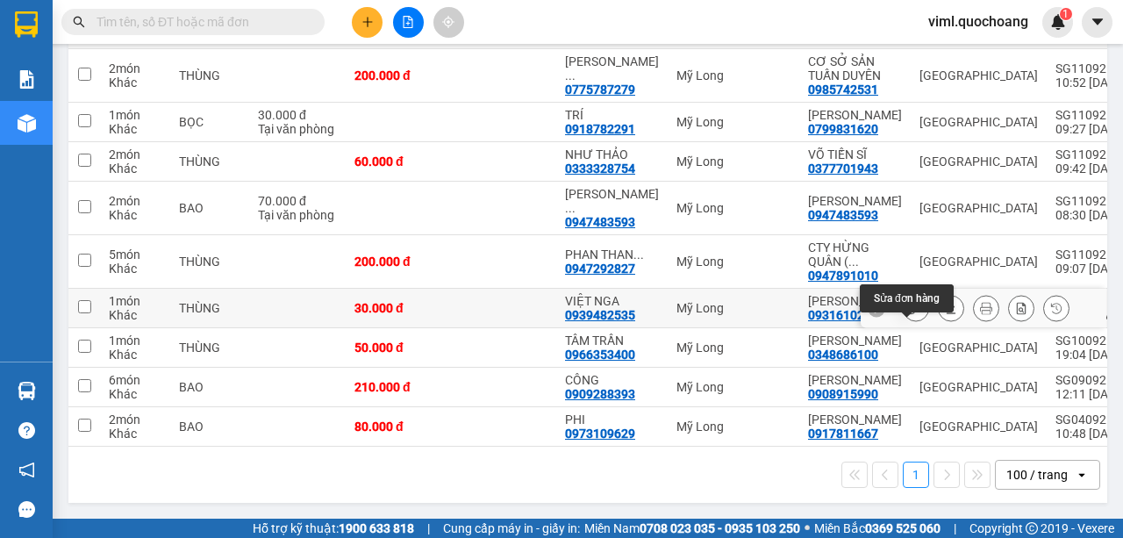
click at [911, 324] on button at bounding box center [915, 308] width 25 height 31
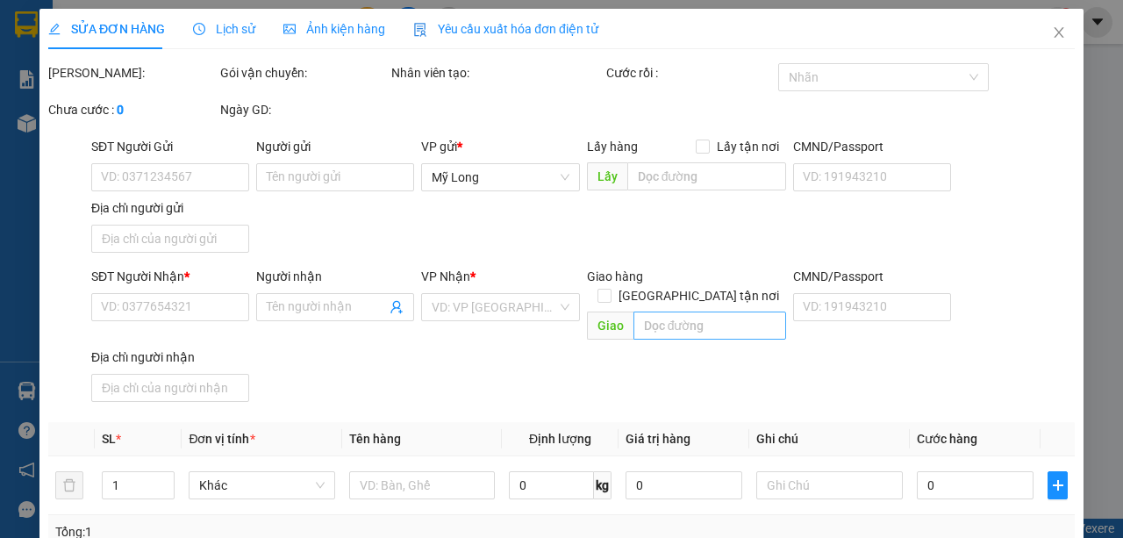
type input "0931610272"
type input "NGUYỄN NGỌC LINH"
type input "111 LÊ ĐÌNH CẨN P TÂN TẠO, BÌNH TÂN"
type input "0939482535"
type input "VIỆT NGA"
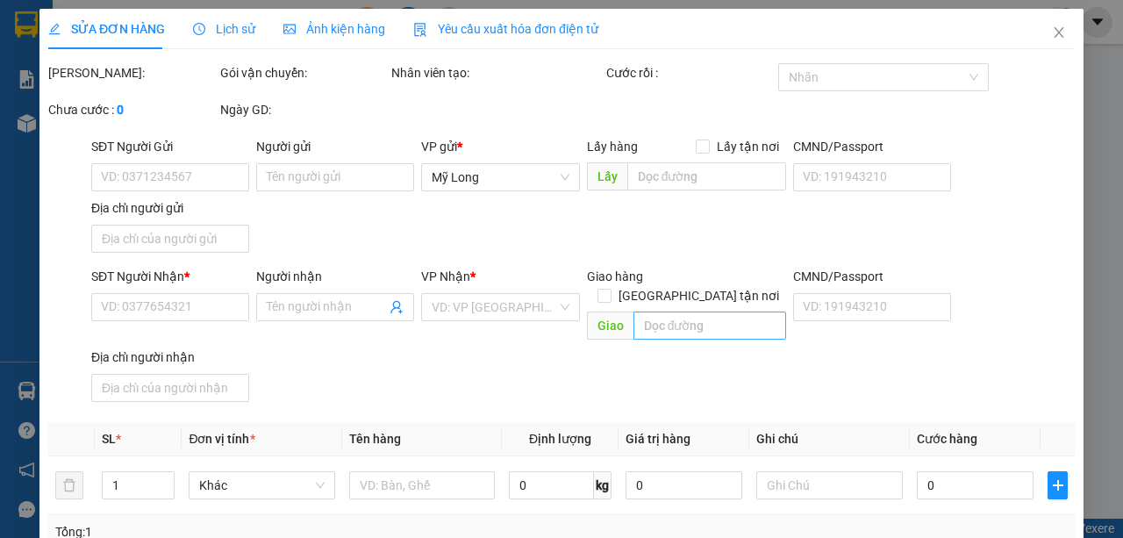
type input "30.000"
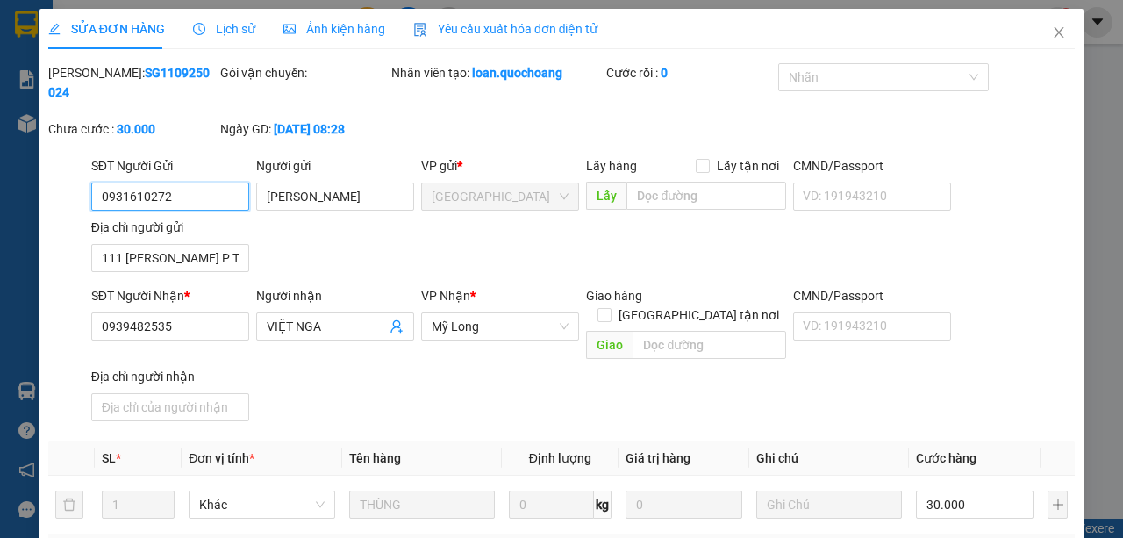
scroll to position [254, 0]
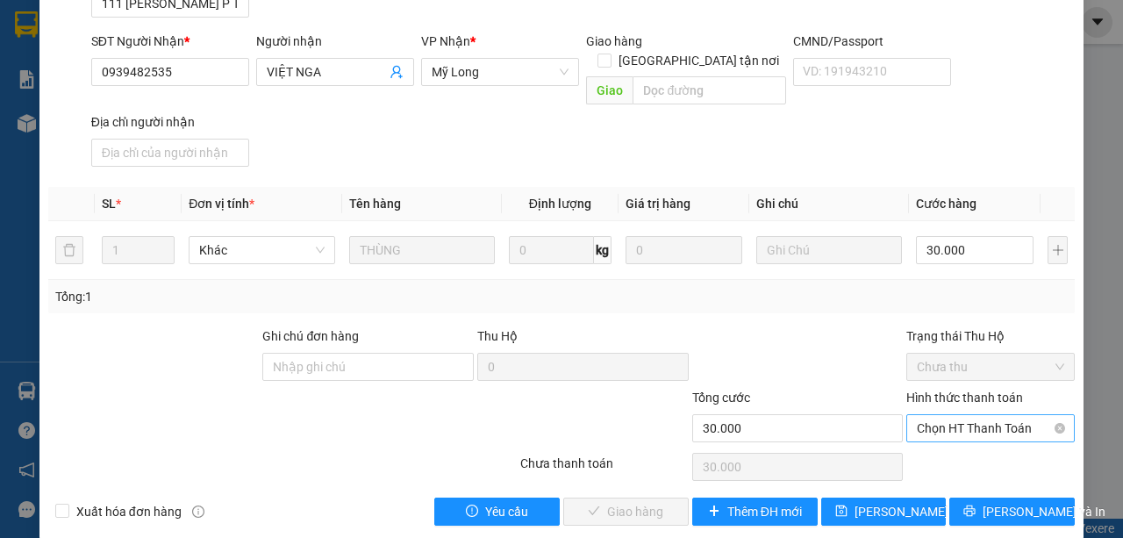
click at [958, 415] on span "Chọn HT Thanh Toán" at bounding box center [989, 428] width 147 height 26
click at [947, 437] on div "Tại văn phòng" at bounding box center [982, 441] width 146 height 19
type input "0"
click at [637, 502] on span "Lưu và Giao hàng" at bounding box center [680, 511] width 168 height 19
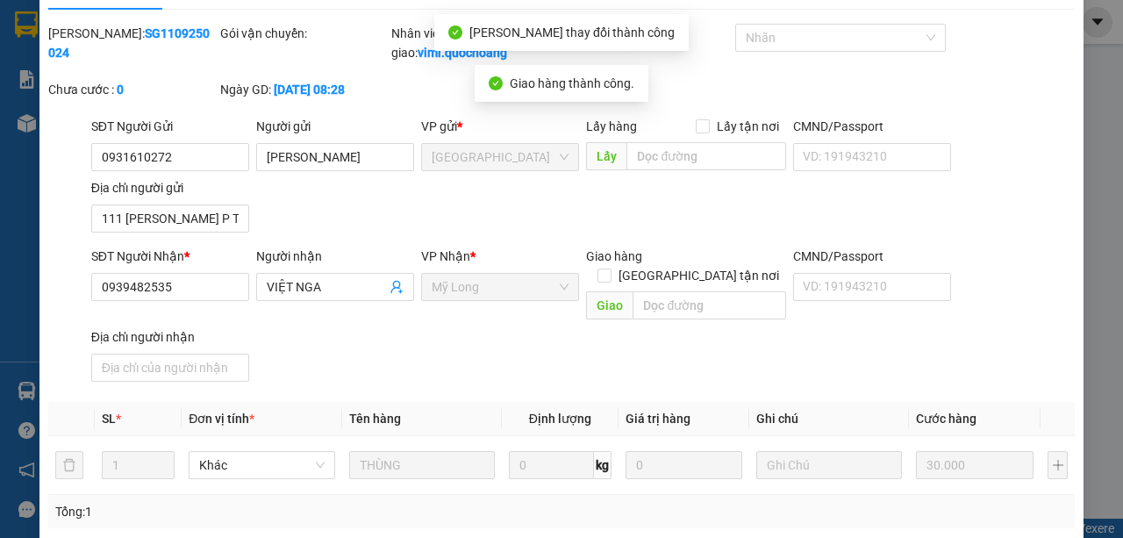
scroll to position [0, 0]
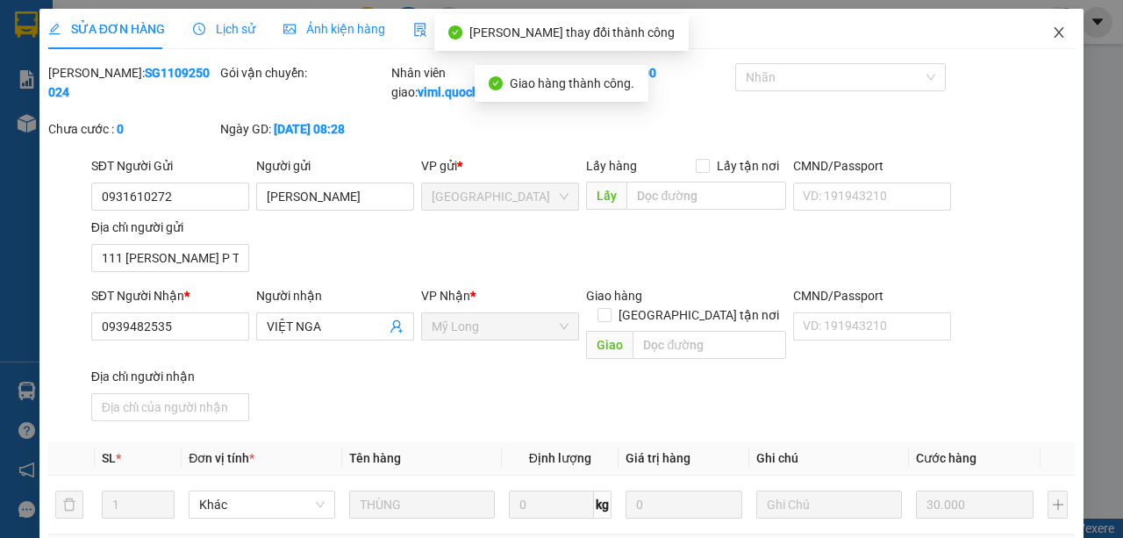
click at [1054, 35] on icon "close" at bounding box center [1059, 32] width 10 height 11
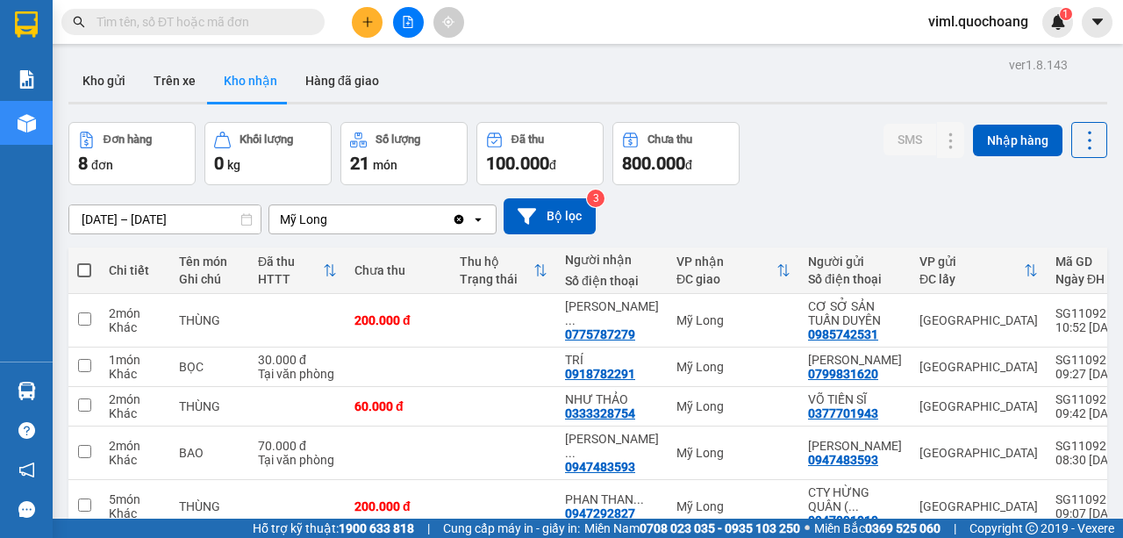
click at [359, 30] on button at bounding box center [367, 22] width 31 height 31
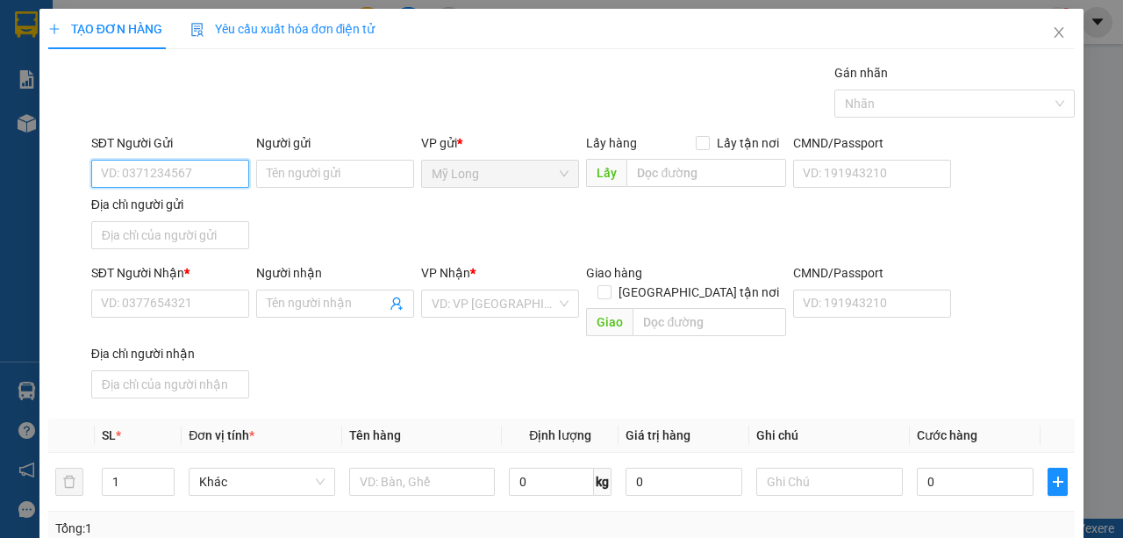
click at [223, 176] on input "SĐT Người Gửi" at bounding box center [170, 174] width 158 height 28
type input "0983565638"
click at [253, 196] on div "0983565638 - NGUYỄN QUANG THÀNH" at bounding box center [187, 208] width 194 height 28
type input "NGUYỄN QUANG THÀNH"
type input "0983565638"
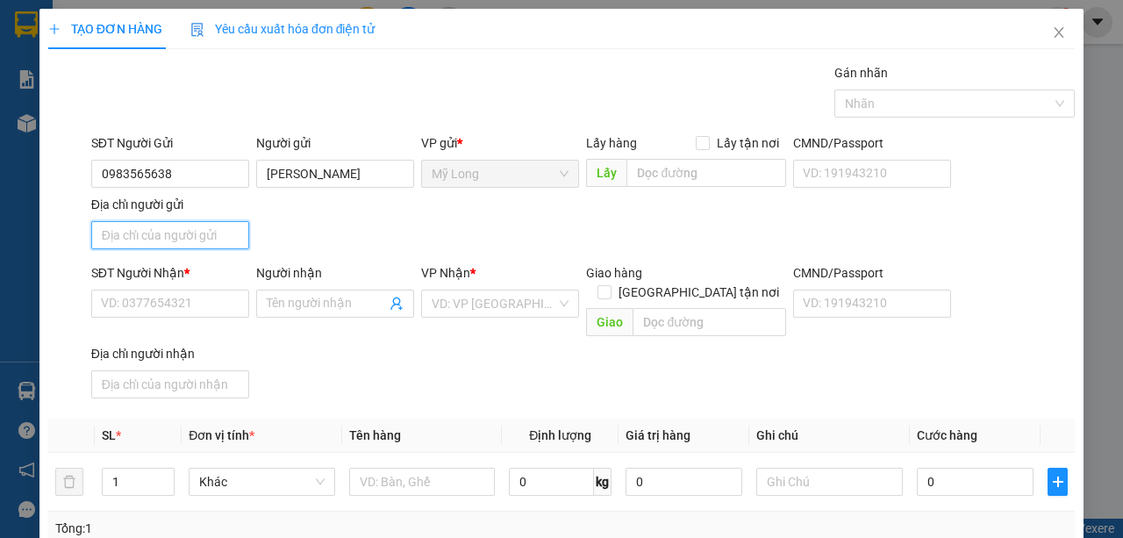
click at [216, 241] on input "Địa chỉ người gửi" at bounding box center [170, 235] width 158 height 28
type input "a"
type input "â"
type input "ấ"
type input "A"
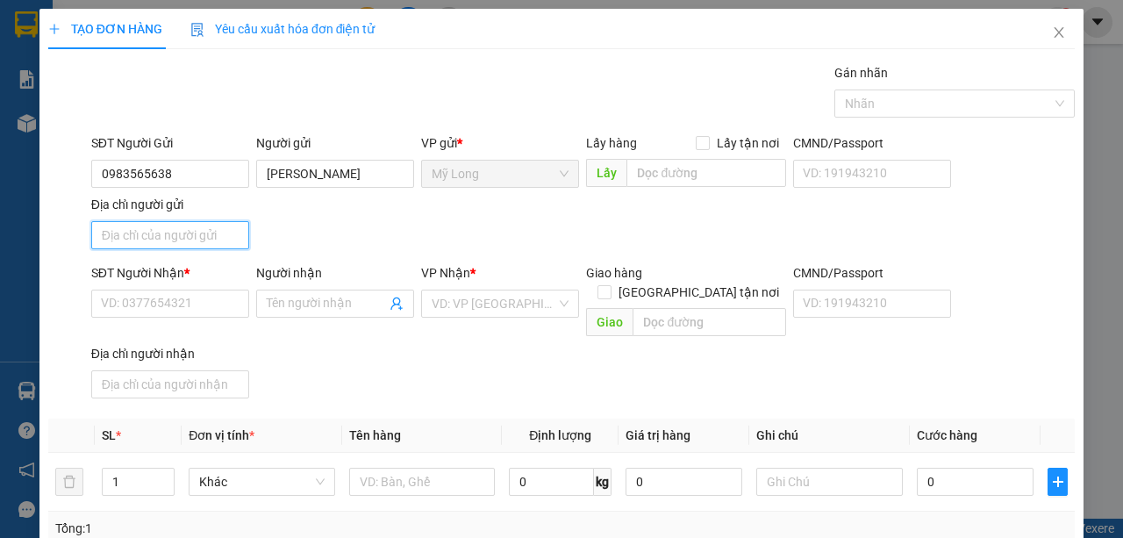
type input "Â"
type input "ẤP BÌNH TÂN MỸ HIỆP ĐỒNG THÁP"
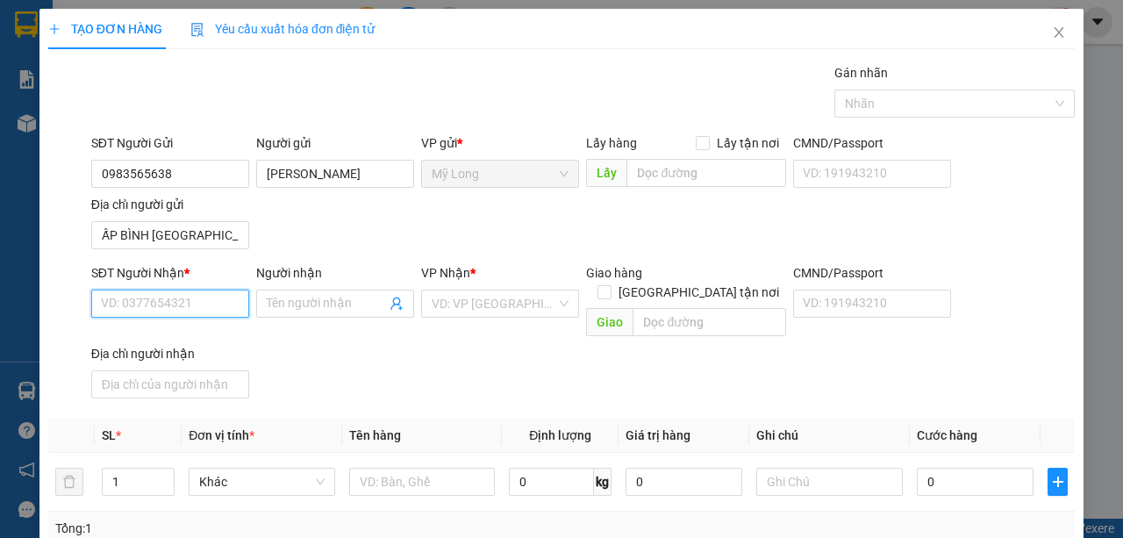
click at [206, 303] on input "SĐT Người Nhận *" at bounding box center [170, 303] width 158 height 28
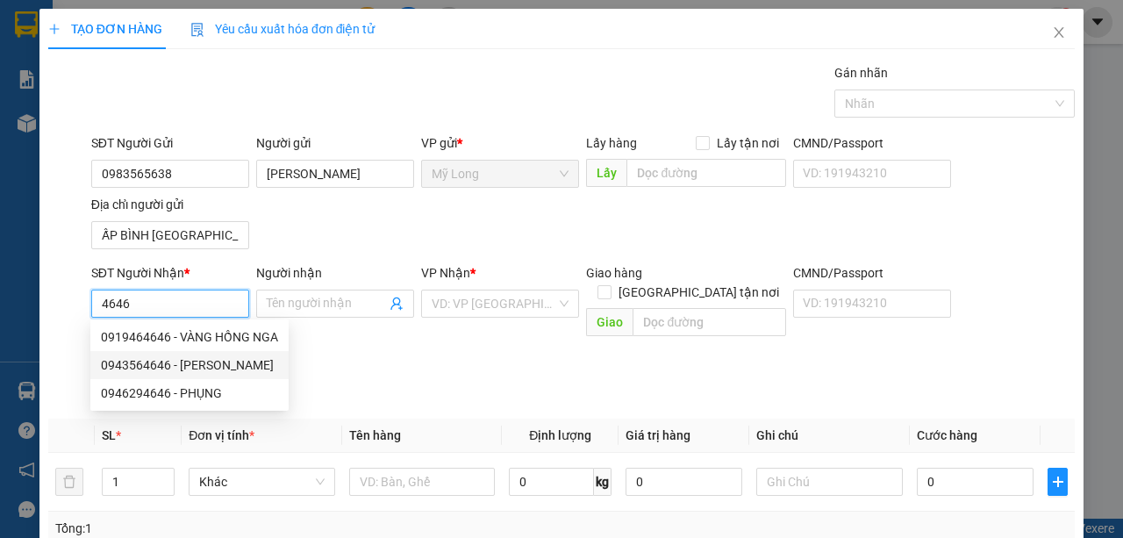
click at [202, 362] on div "0943564646 - TRẦN VĂN TRANG" at bounding box center [189, 364] width 177 height 19
type input "0943564646"
type input "TRẦN VĂN TRANG"
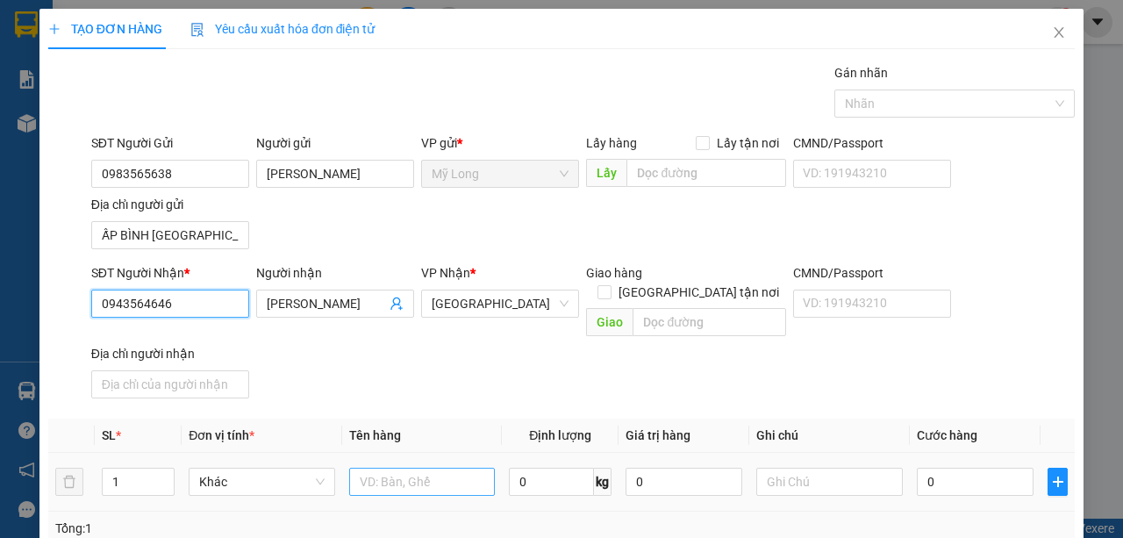
type input "0943564646"
click at [378, 467] on input "text" at bounding box center [422, 481] width 146 height 28
type input "BAO"
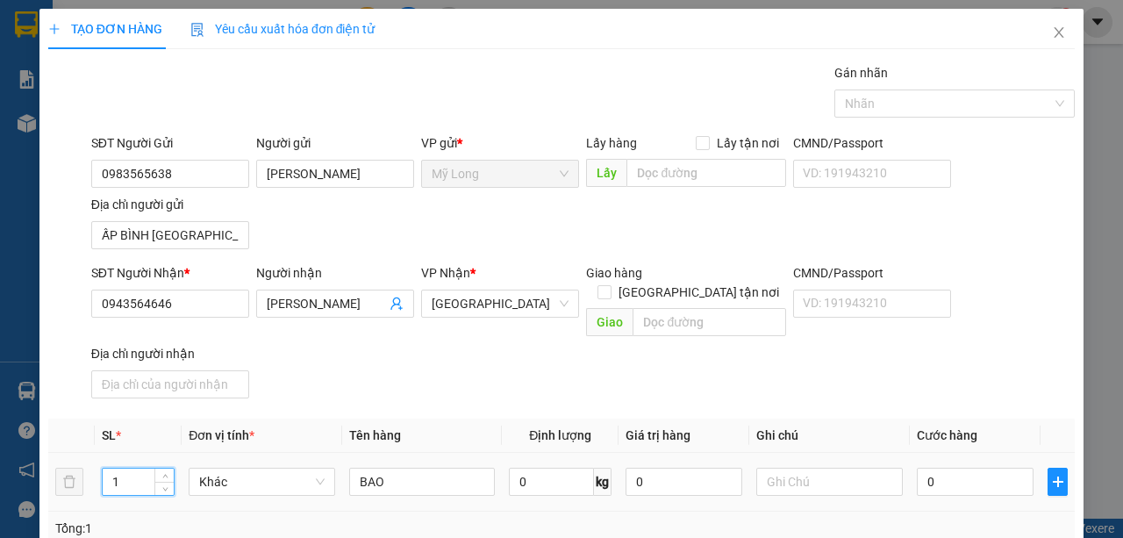
click at [123, 468] on input "1" at bounding box center [139, 481] width 72 height 26
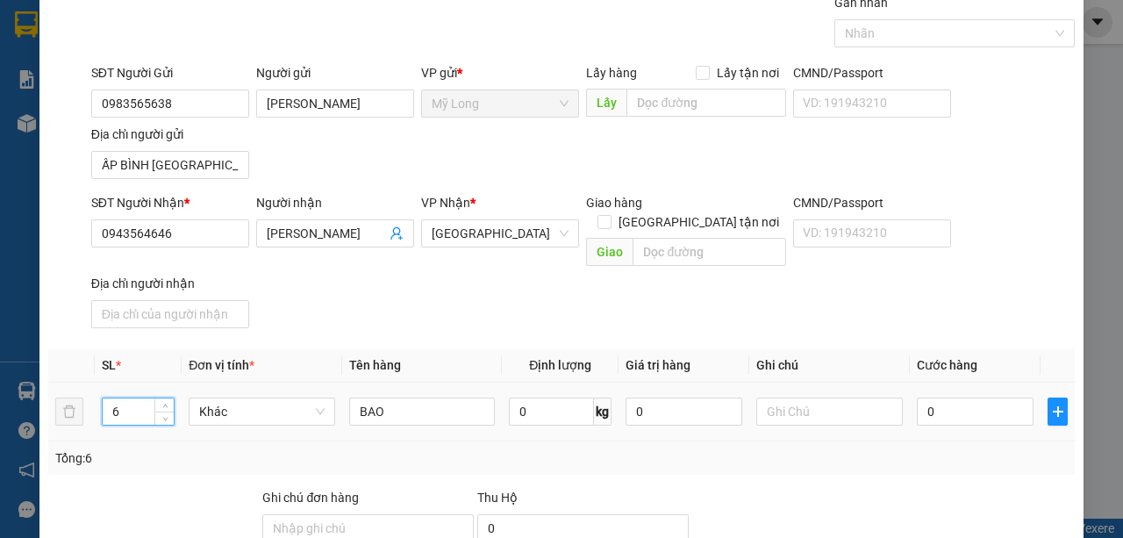
scroll to position [231, 0]
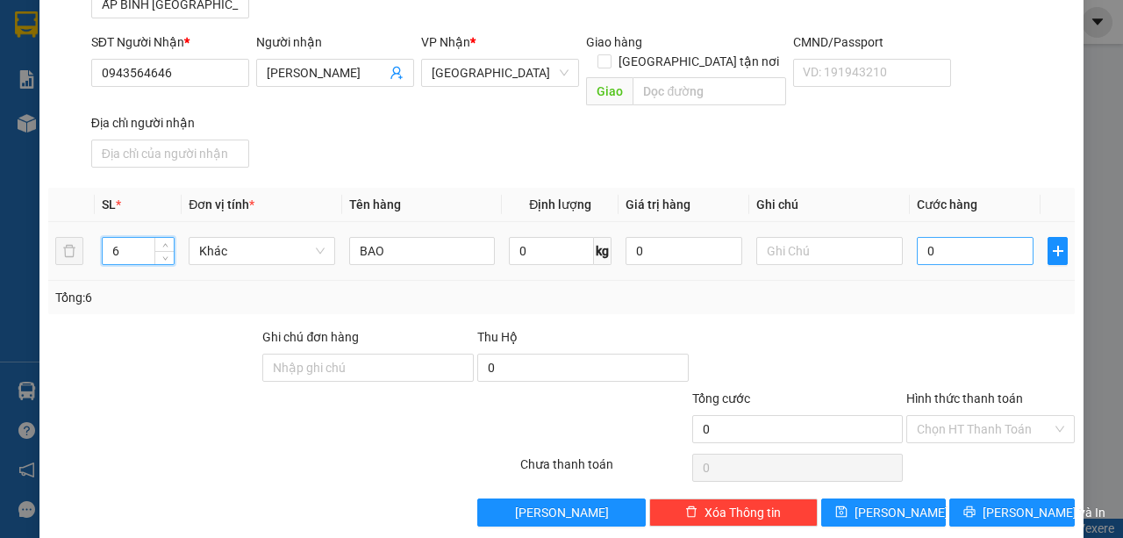
type input "6"
click at [963, 237] on input "0" at bounding box center [974, 251] width 117 height 28
type input "2"
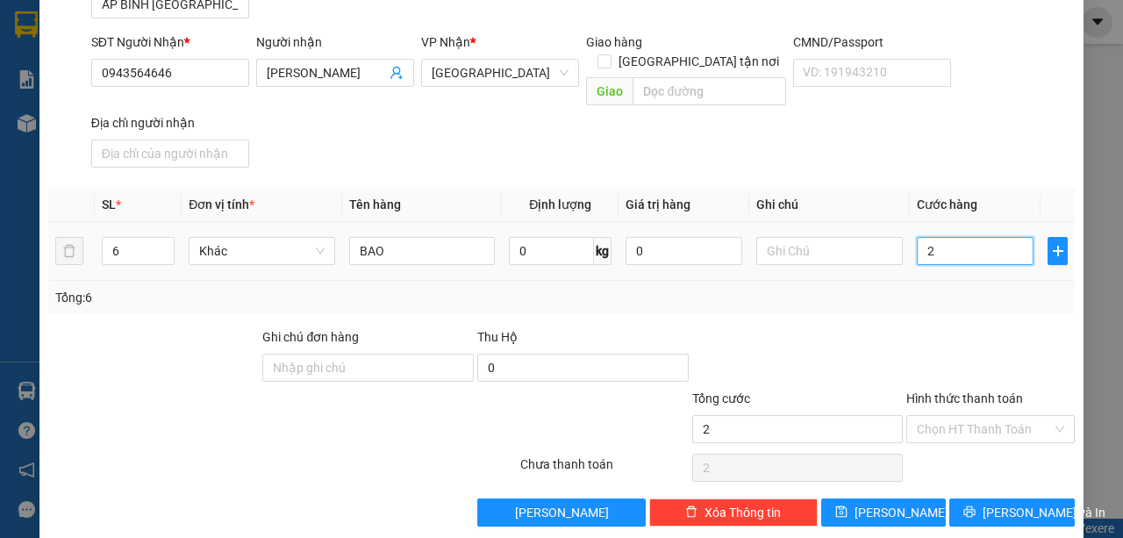
type input "24"
type input "240"
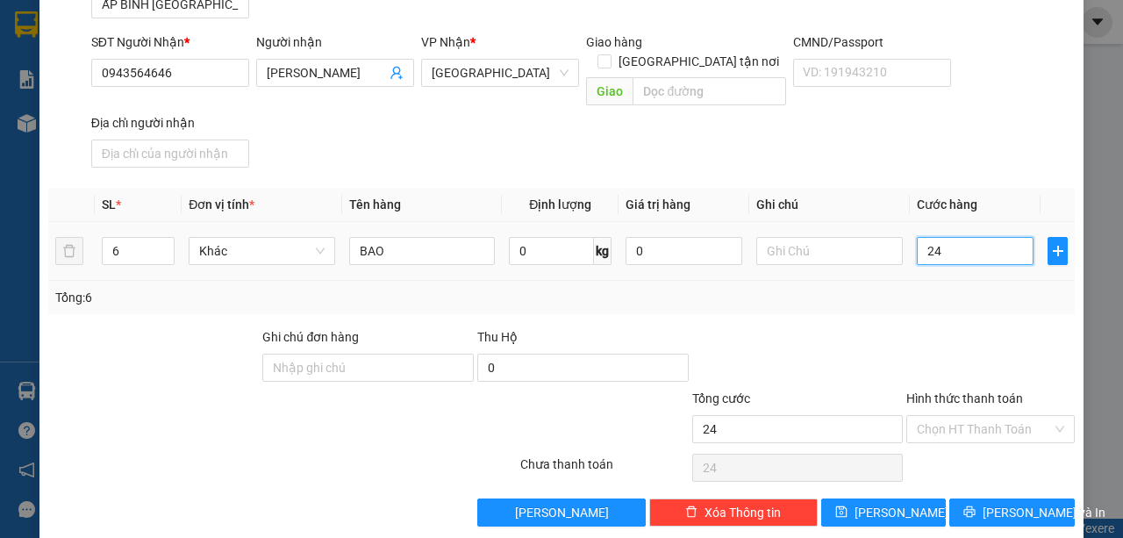
type input "240"
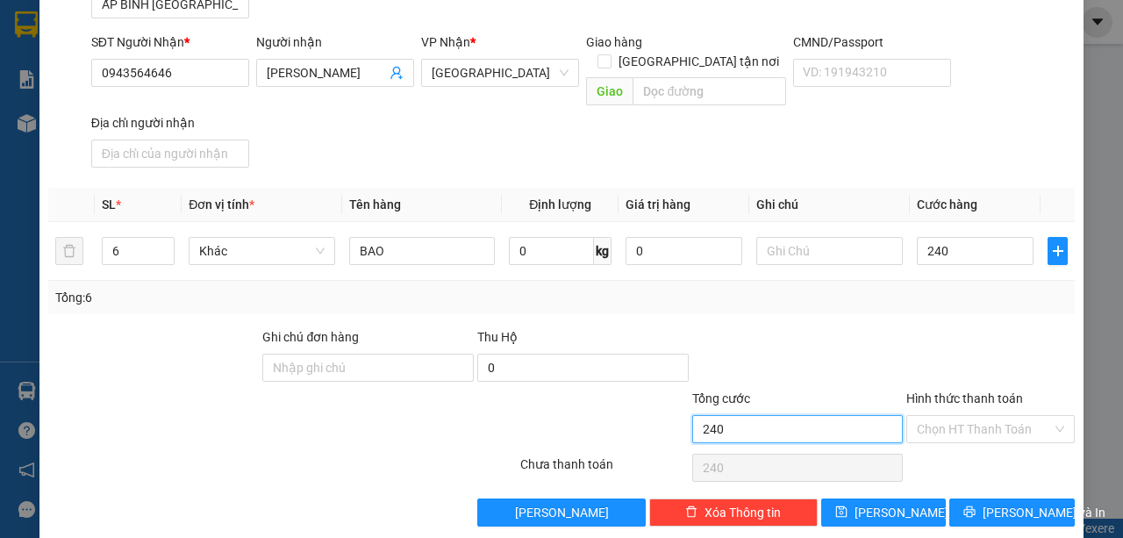
type input "240.000"
drag, startPoint x: 845, startPoint y: 410, endPoint x: 914, endPoint y: 391, distance: 71.9
click at [845, 415] on input "240.000" at bounding box center [797, 429] width 211 height 28
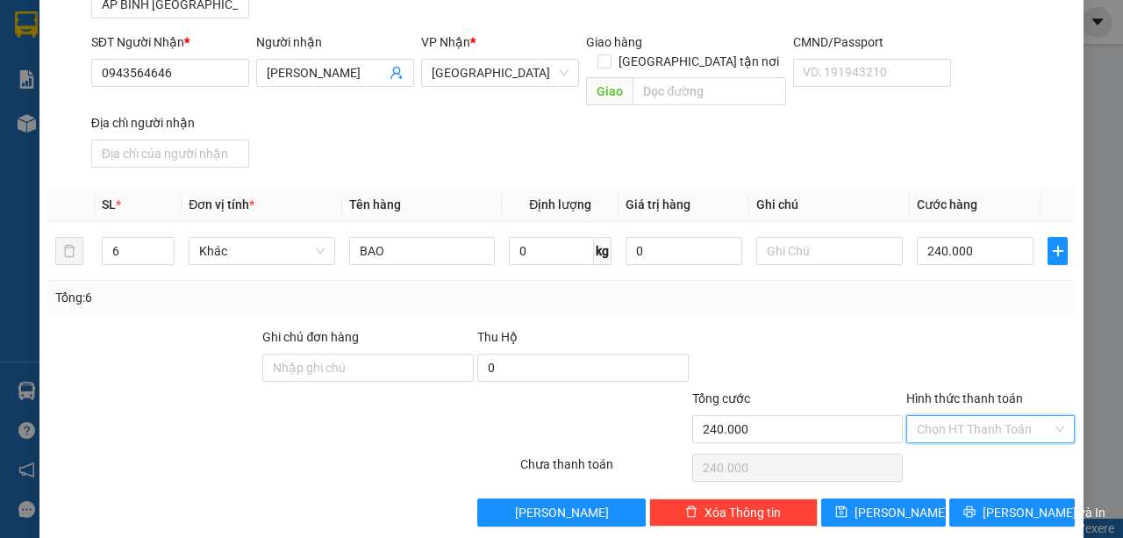
click at [917, 416] on input "Hình thức thanh toán" at bounding box center [983, 429] width 135 height 26
click at [933, 431] on div "Tại văn phòng" at bounding box center [982, 440] width 146 height 19
type input "0"
click at [972, 505] on icon "printer" at bounding box center [969, 511] width 12 height 12
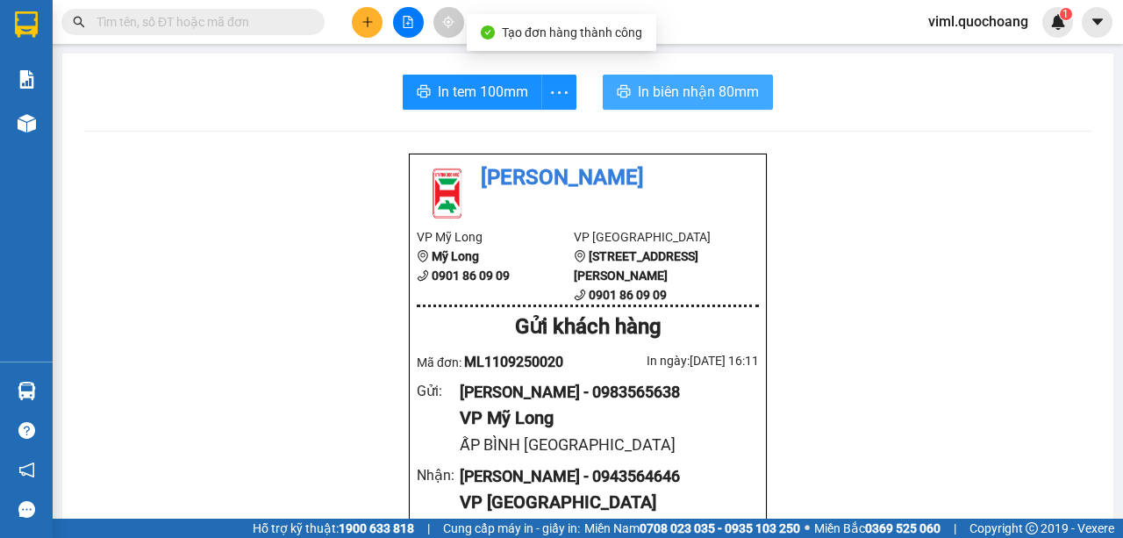
click at [612, 103] on button "In biên nhận 80mm" at bounding box center [687, 92] width 170 height 35
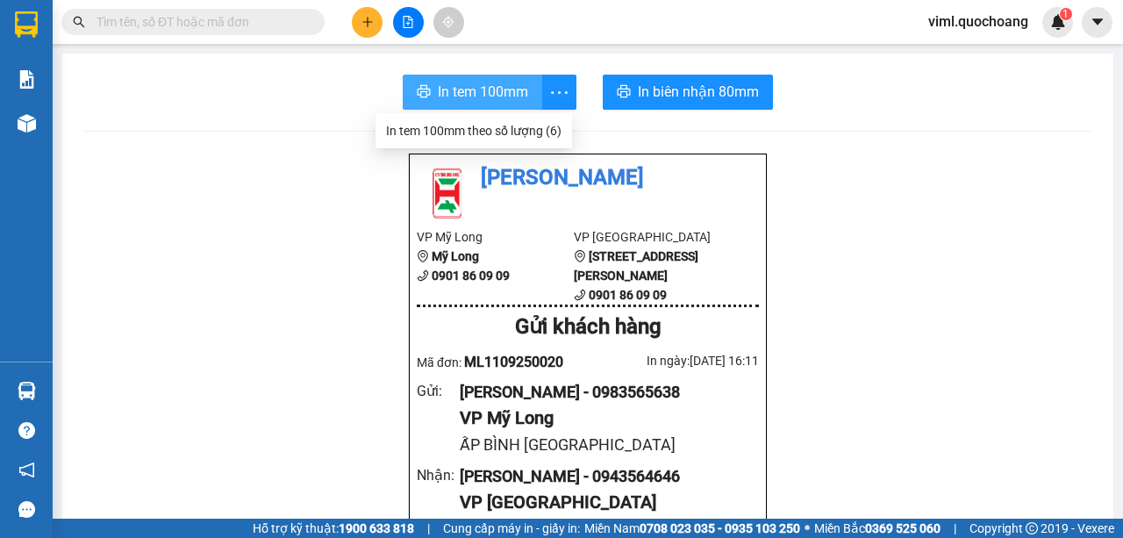
click at [474, 88] on span "In tem 100mm" at bounding box center [483, 92] width 90 height 22
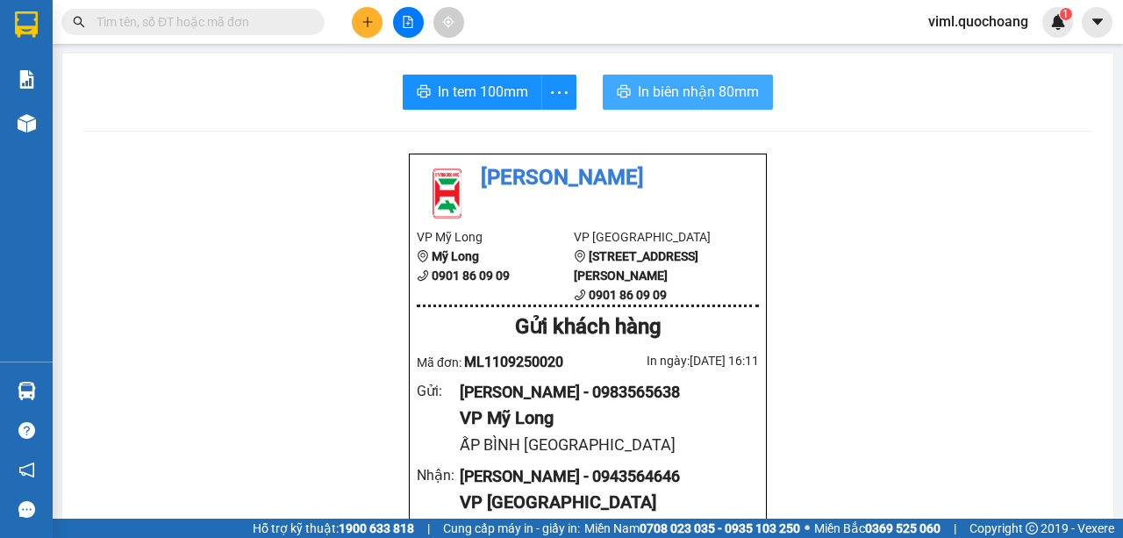
click at [667, 92] on span "In biên nhận 80mm" at bounding box center [698, 92] width 121 height 22
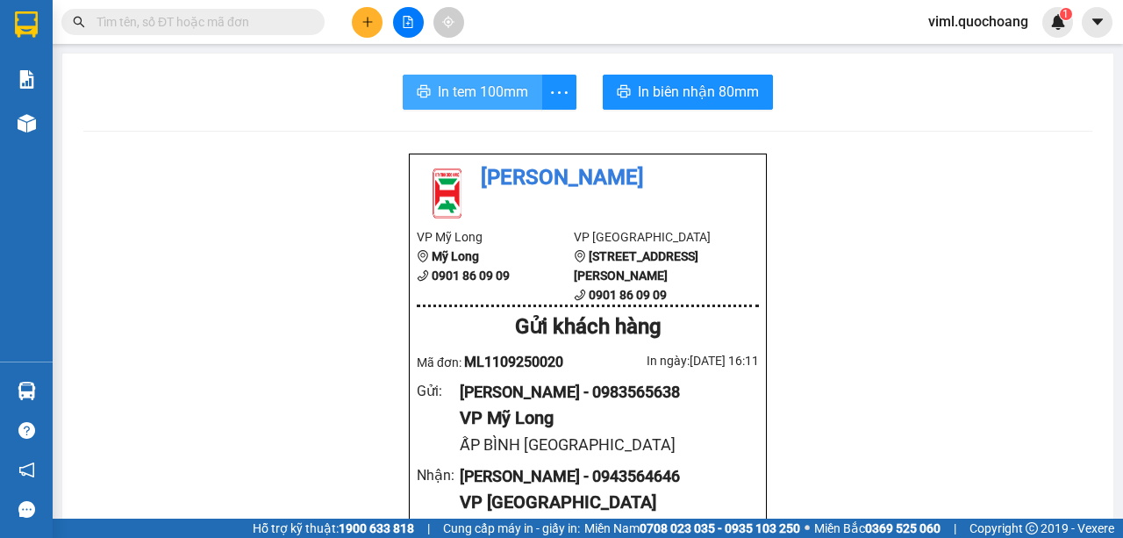
click at [486, 86] on span "In tem 100mm" at bounding box center [483, 92] width 90 height 22
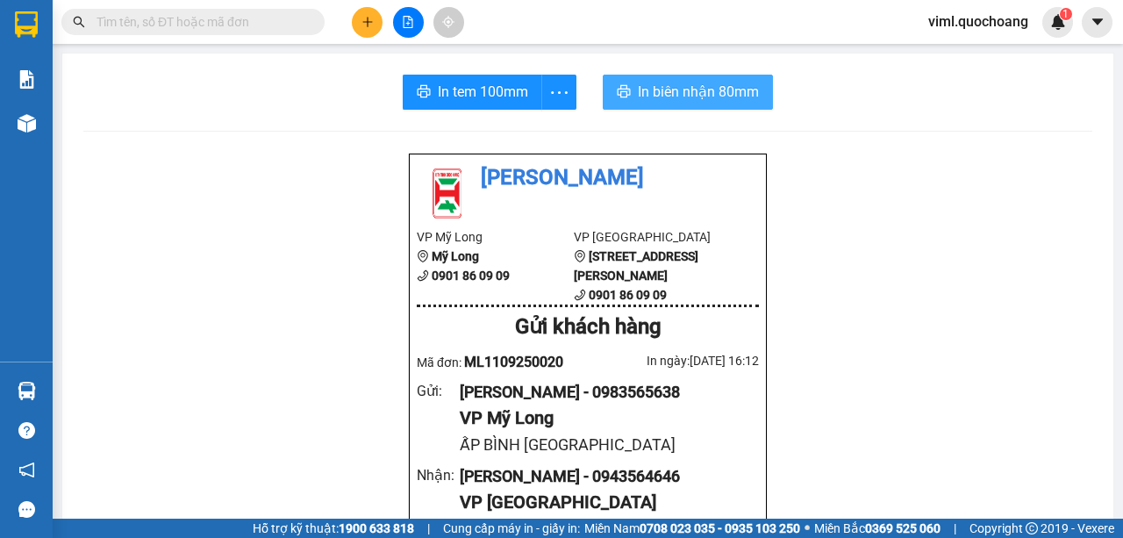
click at [709, 98] on span "In biên nhận 80mm" at bounding box center [698, 92] width 121 height 22
click at [647, 83] on span "In biên nhận 80mm" at bounding box center [698, 92] width 121 height 22
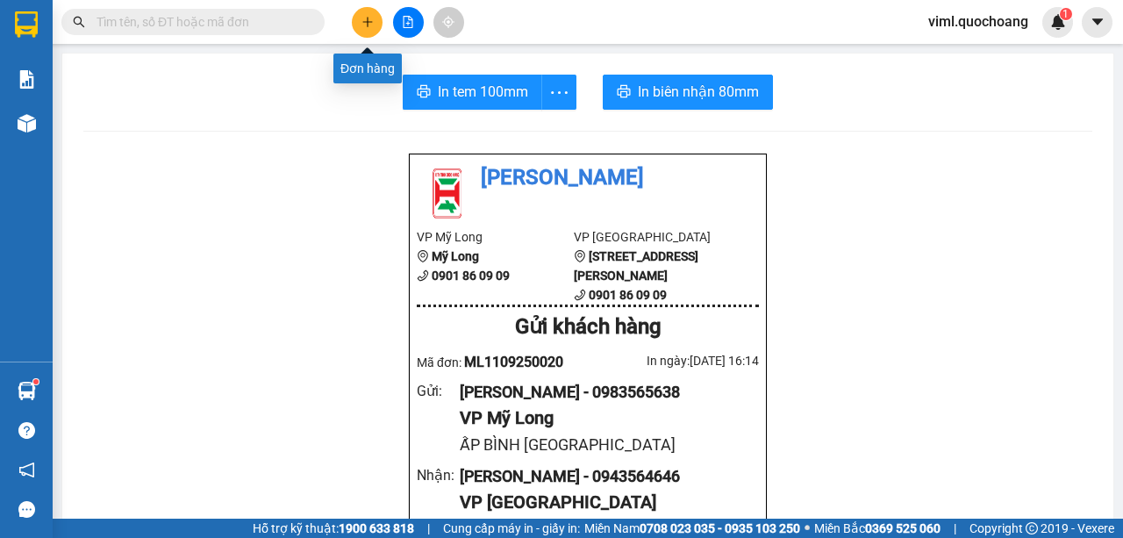
click at [360, 24] on button at bounding box center [367, 22] width 31 height 31
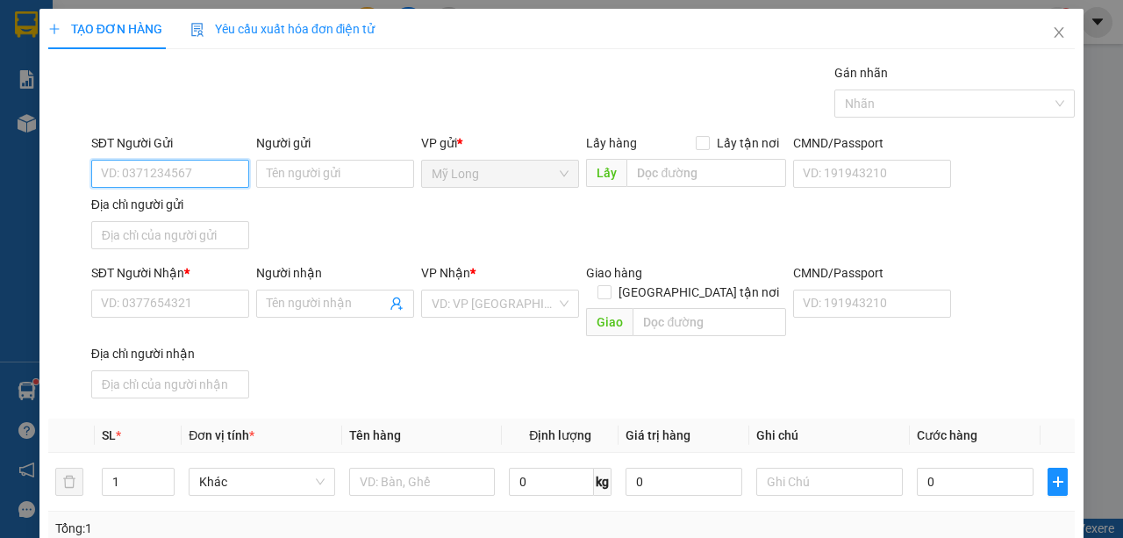
click at [230, 176] on input "SĐT Người Gửi" at bounding box center [170, 174] width 158 height 28
type input "0906654344"
click at [237, 207] on div "0906654344 - NGUYỄN VĂN PHƯƠNG" at bounding box center [187, 207] width 173 height 19
type input "NGUYỄN VĂN PHƯƠNG"
type input "0906654344"
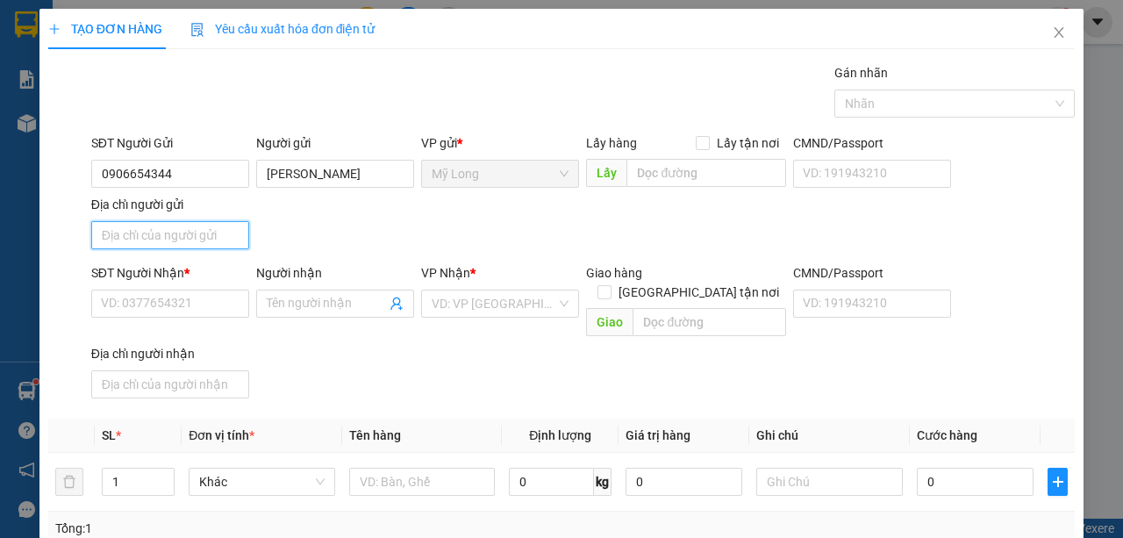
click at [211, 239] on input "Địa chỉ người gửi" at bounding box center [170, 235] width 158 height 28
type input "A"
type input "Â"
click at [198, 239] on input "ẤP BÌNH PHÚ LỢI MỸ HIỆP ĐỒNG THÁP" at bounding box center [170, 235] width 158 height 28
type input "ẤP BÌNH PHÚ LONG MỸ HIỆP ĐỒNG THÁP"
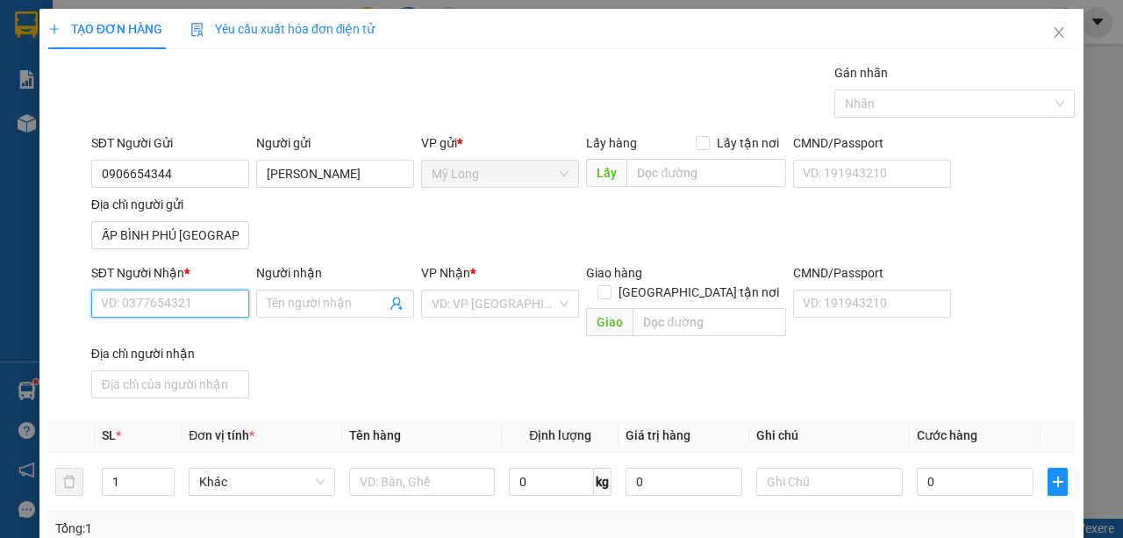
click at [170, 289] on input "SĐT Người Nhận *" at bounding box center [170, 303] width 158 height 28
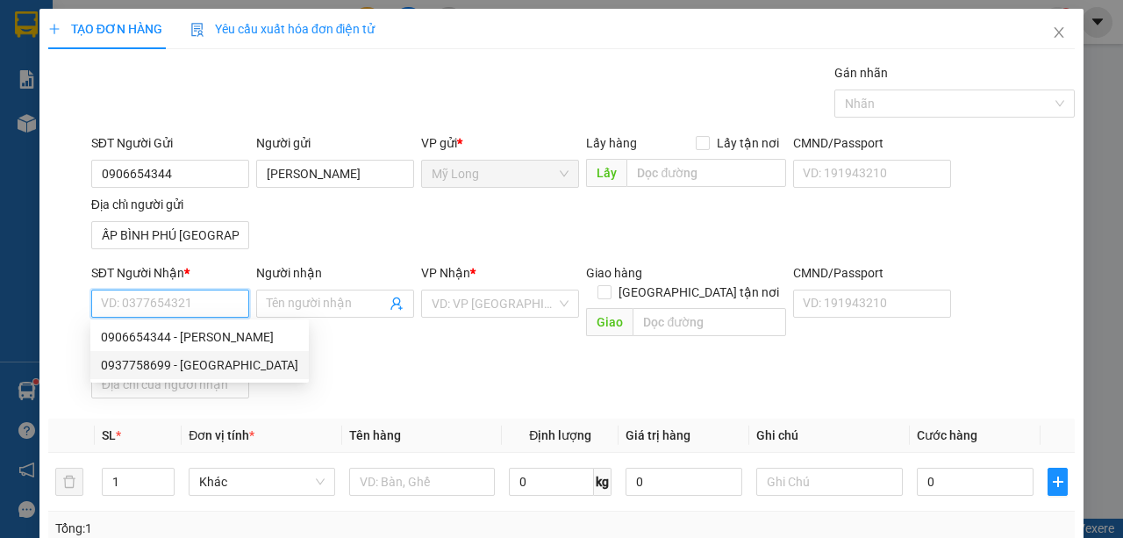
click at [238, 365] on div "0937758699 - NGÔ THÀNH LONG" at bounding box center [199, 364] width 197 height 19
type input "0937758699"
type input "NGÔ THÀNH LONG"
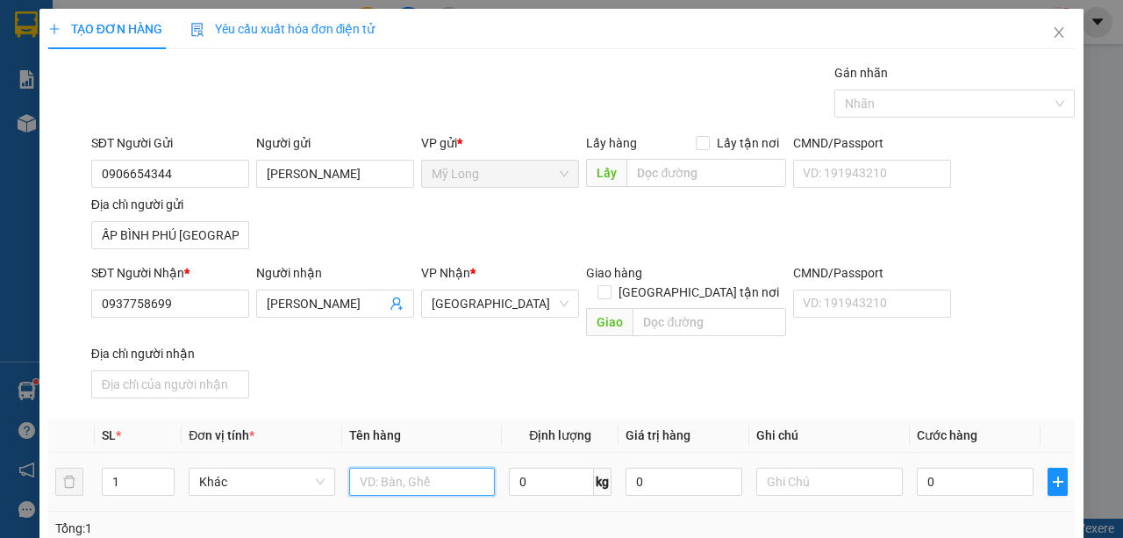
click at [431, 467] on input "text" at bounding box center [422, 481] width 146 height 28
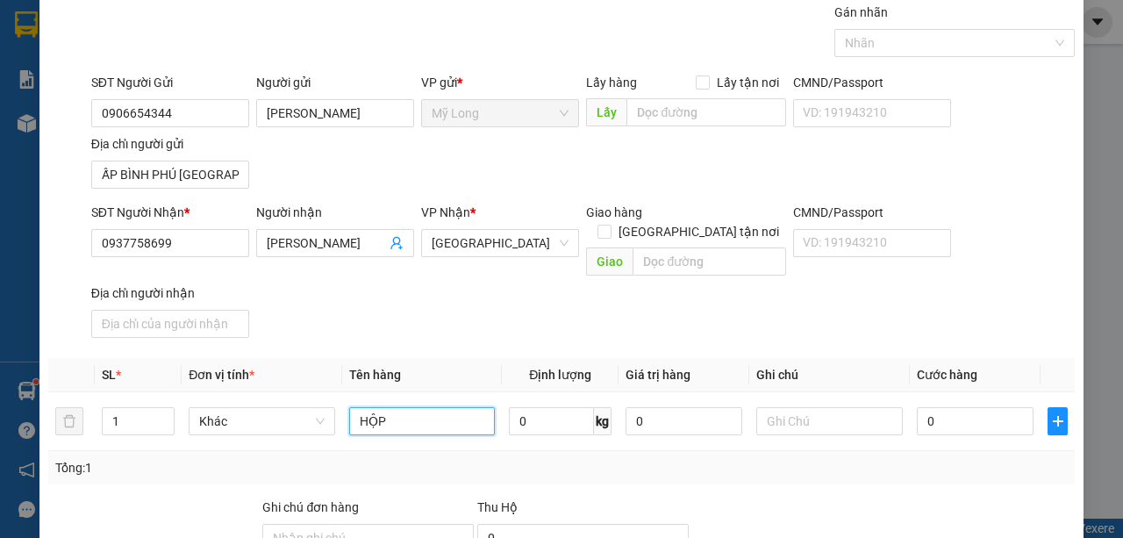
scroll to position [117, 0]
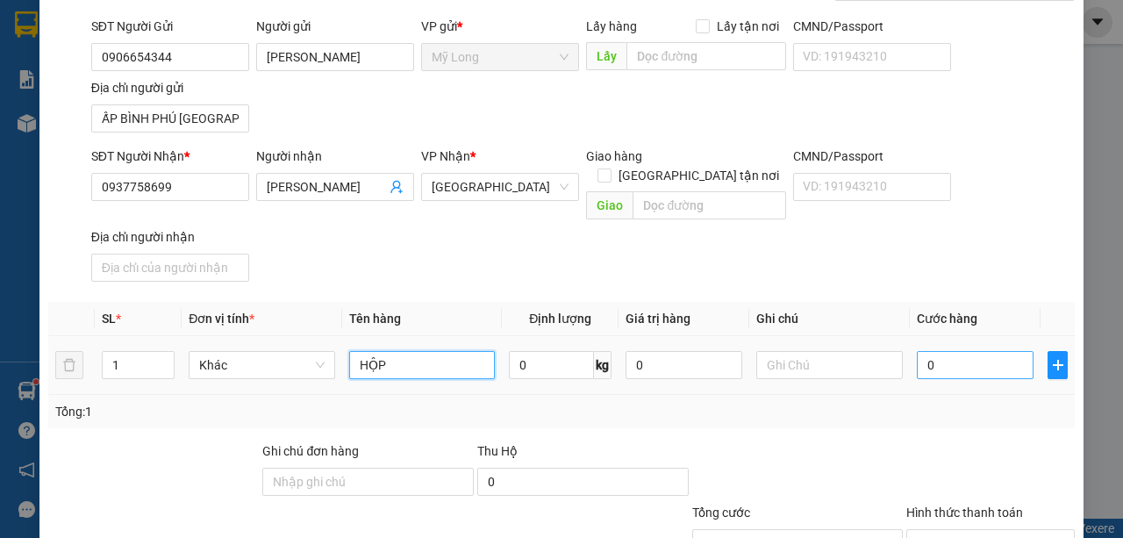
type input "HỘP"
click at [965, 351] on input "0" at bounding box center [974, 365] width 117 height 28
type input "2"
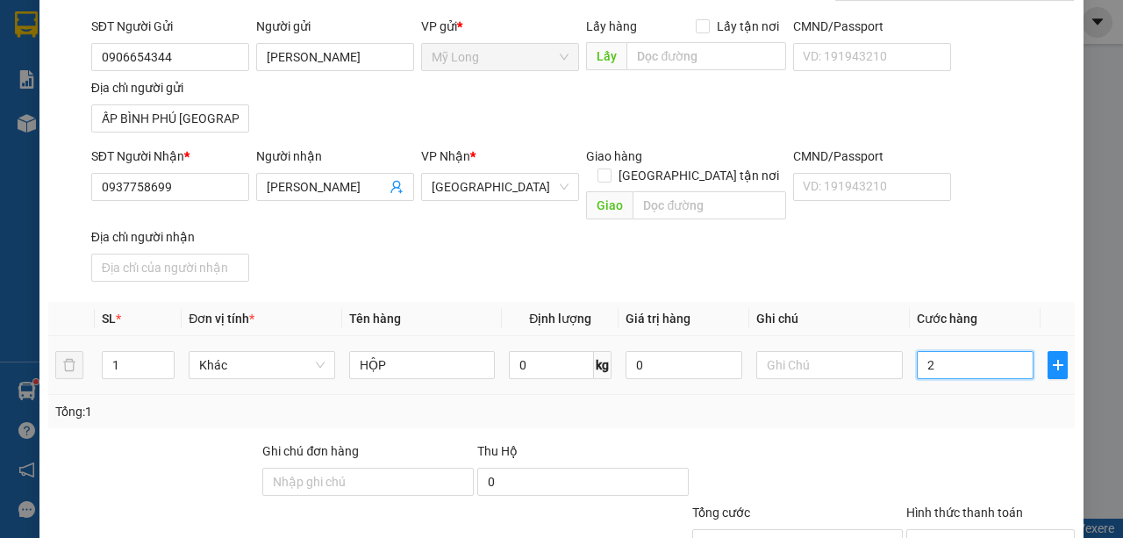
type input "20"
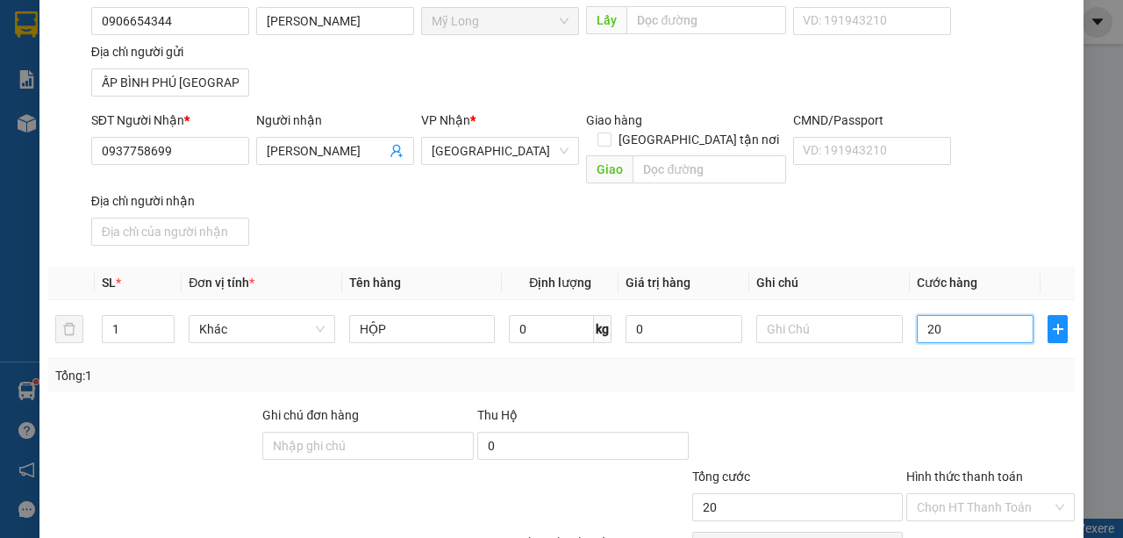
scroll to position [231, 0]
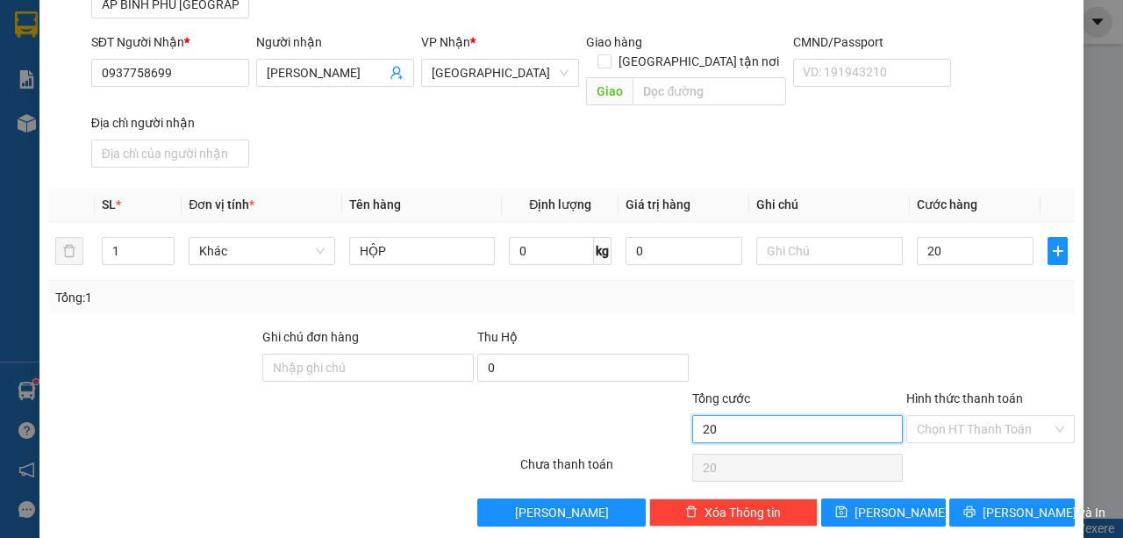
type input "20.000"
click at [859, 415] on input "20.000" at bounding box center [797, 429] width 211 height 28
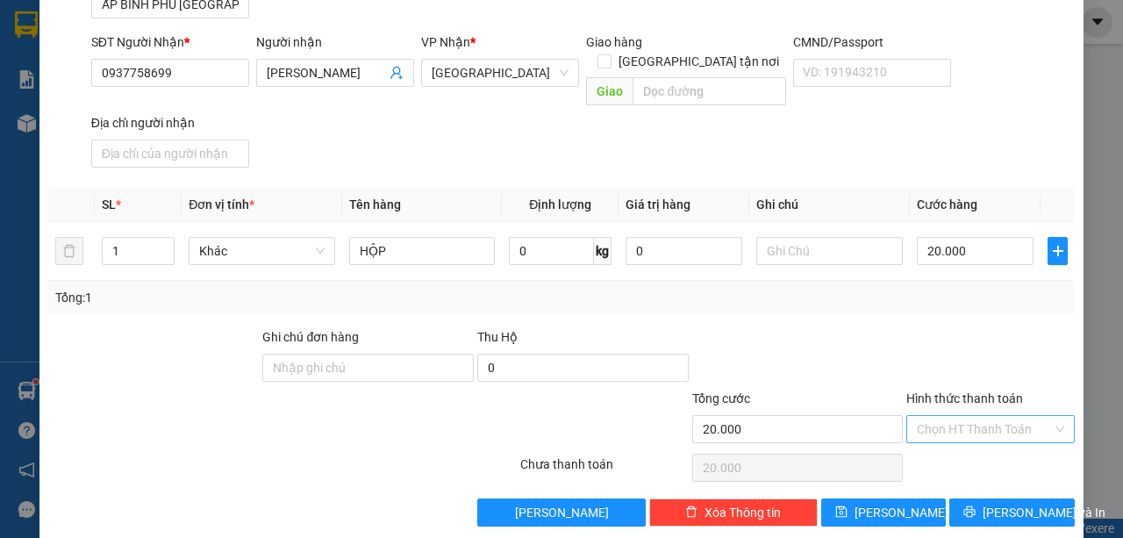
click at [951, 416] on input "Hình thức thanh toán" at bounding box center [983, 429] width 135 height 26
click at [945, 446] on div "Tại văn phòng" at bounding box center [982, 440] width 146 height 19
type input "0"
click at [964, 498] on button "Lưu và In" at bounding box center [1011, 512] width 125 height 28
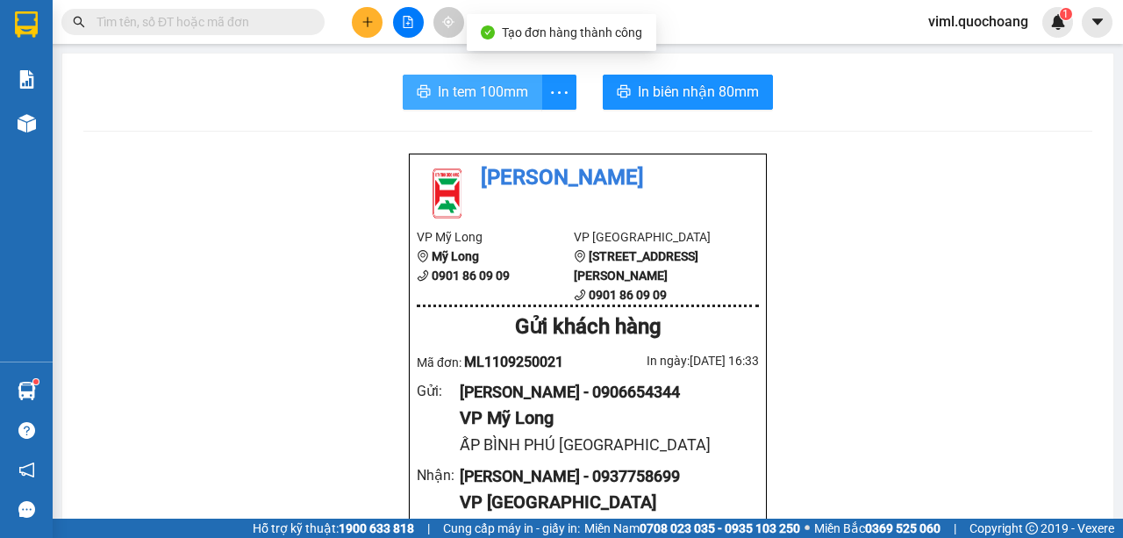
click at [519, 87] on span "In tem 100mm" at bounding box center [483, 92] width 90 height 22
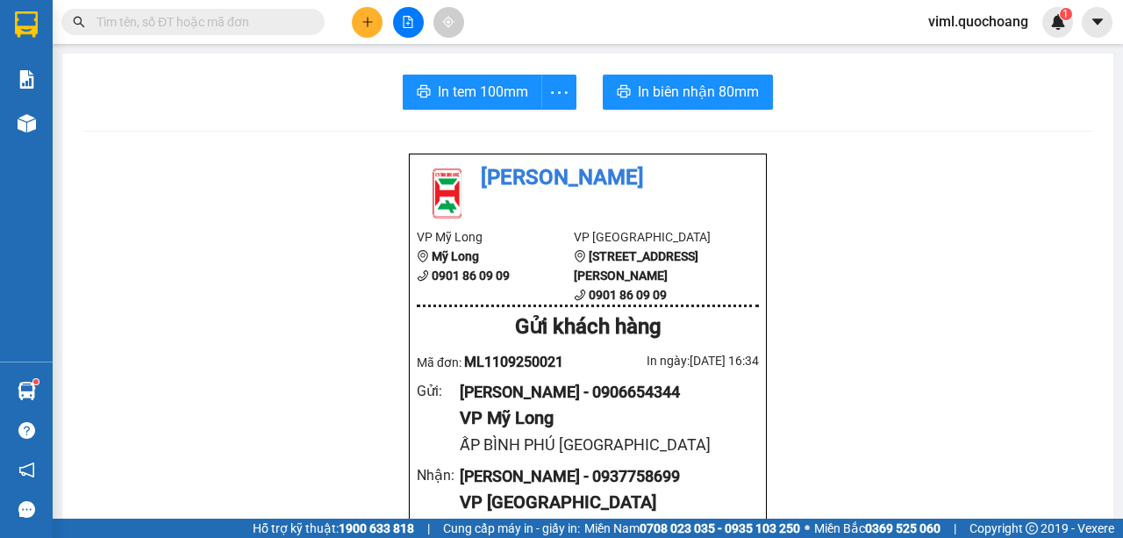
click at [1001, 21] on span "viml.quochoang" at bounding box center [978, 22] width 128 height 22
click at [982, 65] on li "Đăng xuất" at bounding box center [976, 54] width 131 height 28
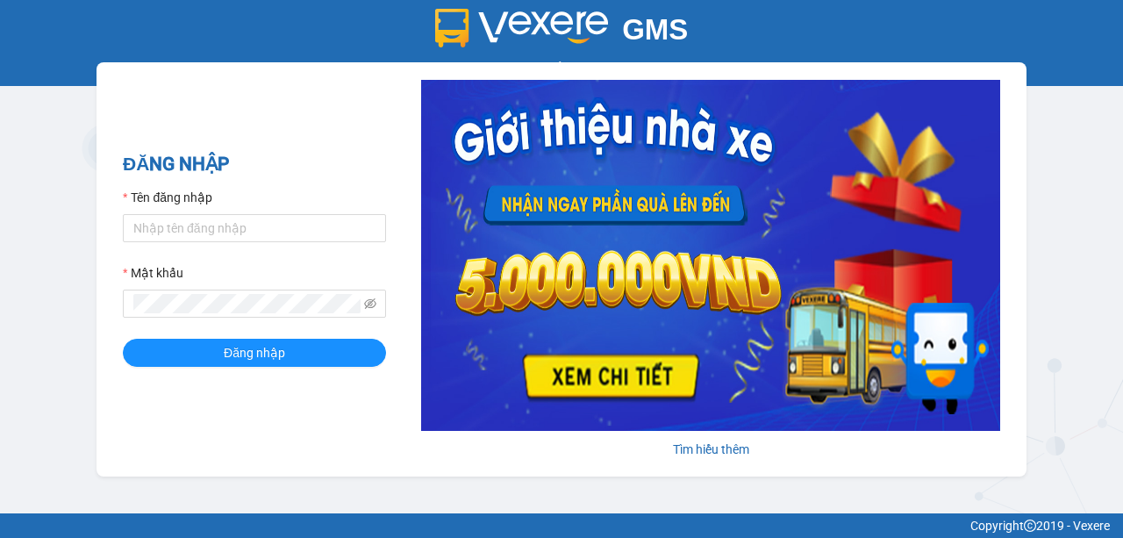
click at [333, 208] on div "Tên đăng nhập" at bounding box center [254, 201] width 263 height 26
click at [326, 232] on input "Tên đăng nhập" at bounding box center [254, 228] width 263 height 28
